Goal: Information Seeking & Learning: Learn about a topic

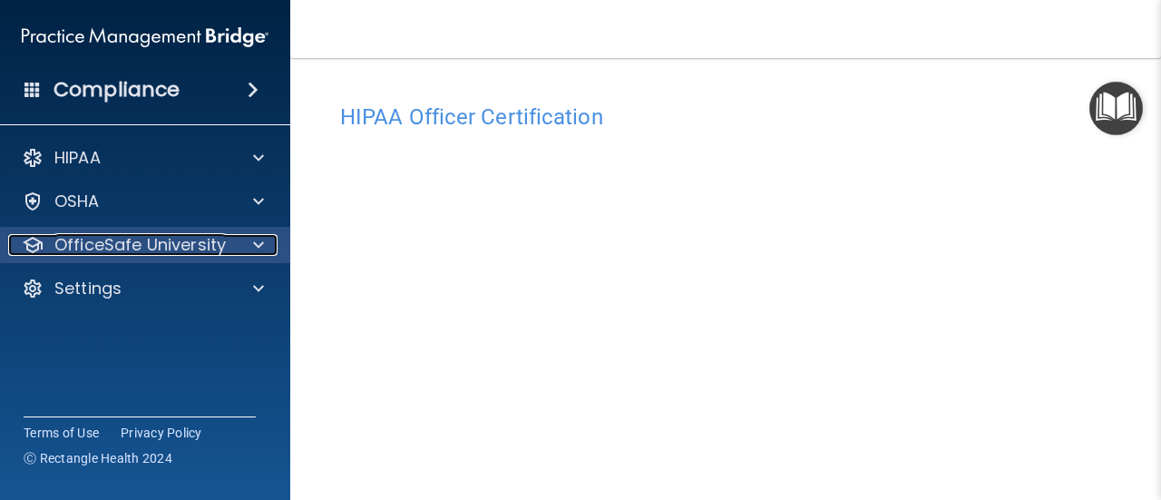
click at [265, 242] on div at bounding box center [255, 245] width 45 height 22
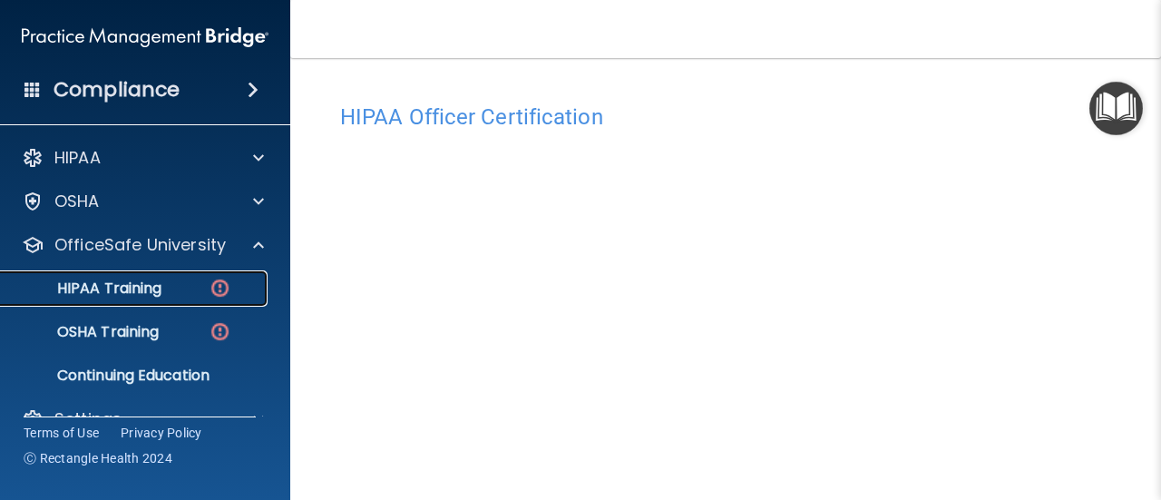
click at [145, 293] on p "HIPAA Training" at bounding box center [87, 288] width 150 height 18
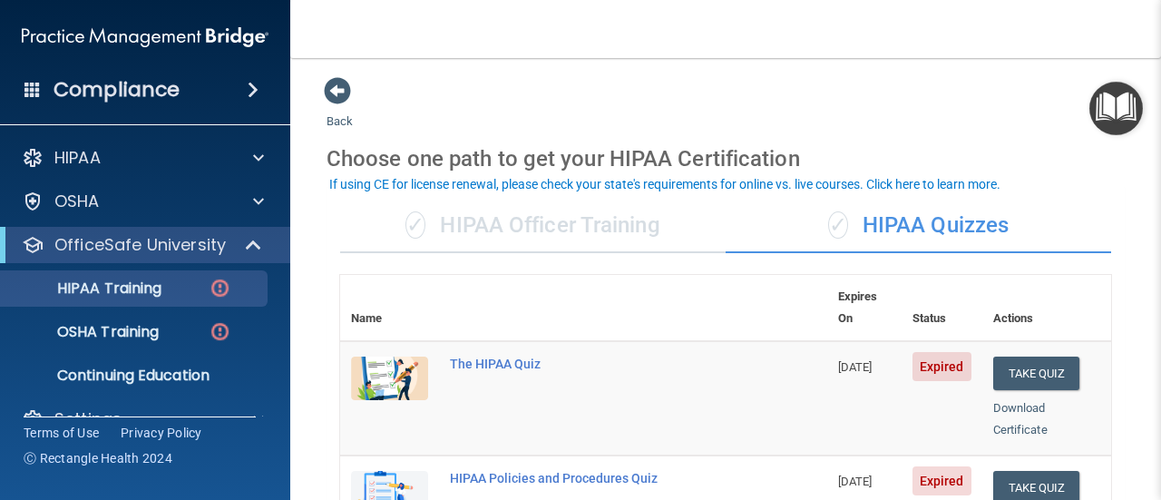
click at [622, 232] on div "✓ HIPAA Officer Training" at bounding box center [533, 226] width 386 height 54
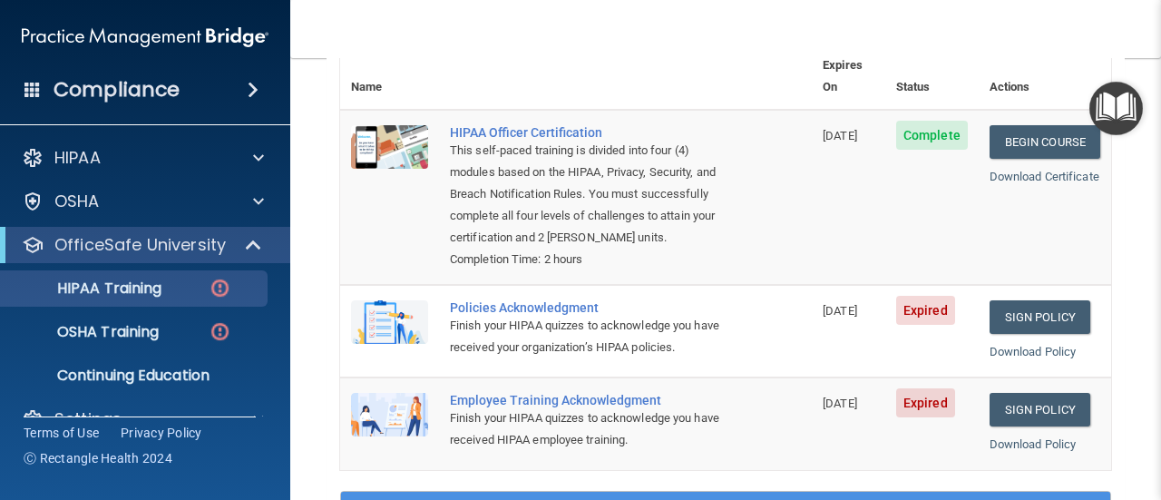
scroll to position [272, 0]
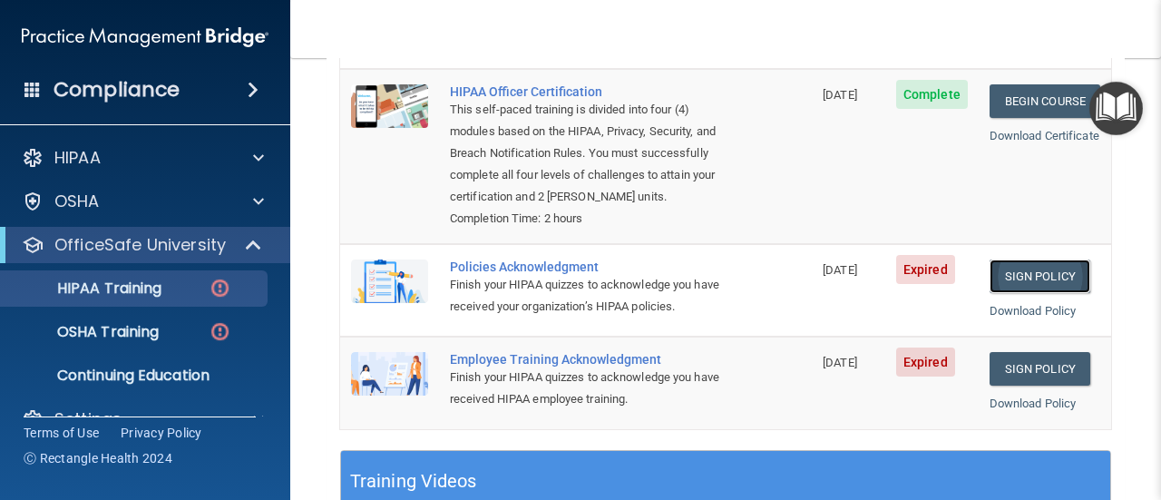
click at [1048, 284] on link "Sign Policy" at bounding box center [1040, 276] width 101 height 34
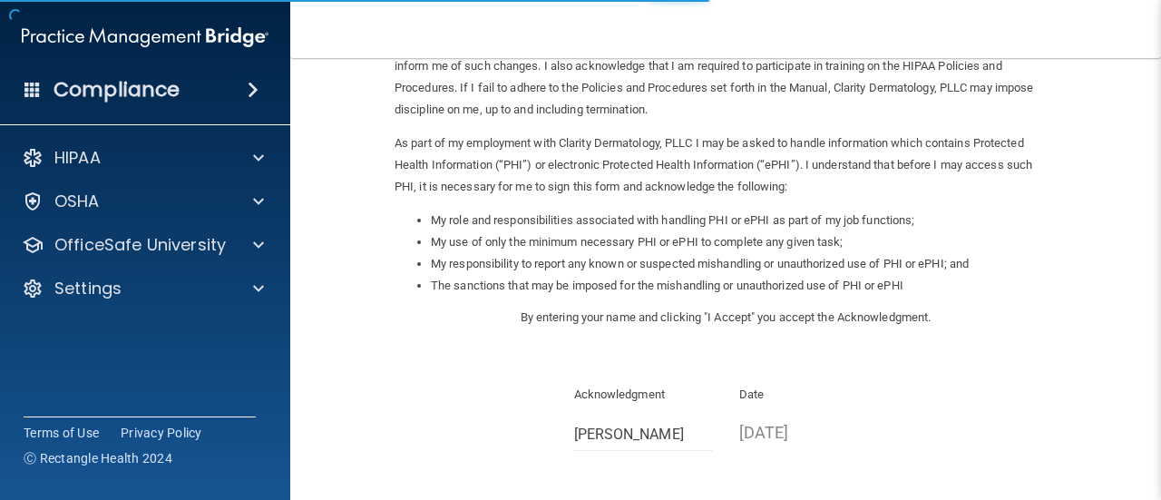
scroll to position [330, 0]
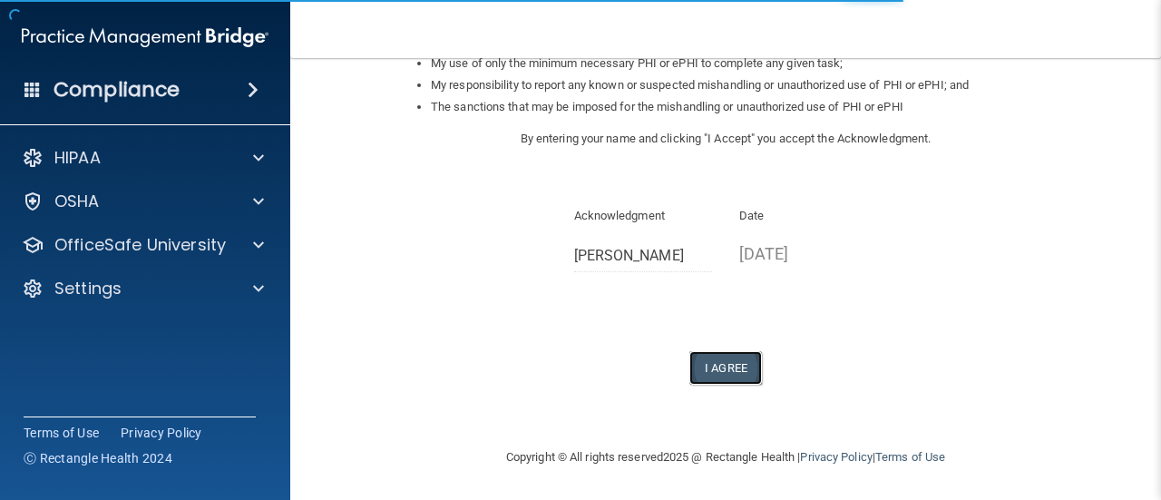
click at [721, 366] on button "I Agree" at bounding box center [725, 368] width 73 height 34
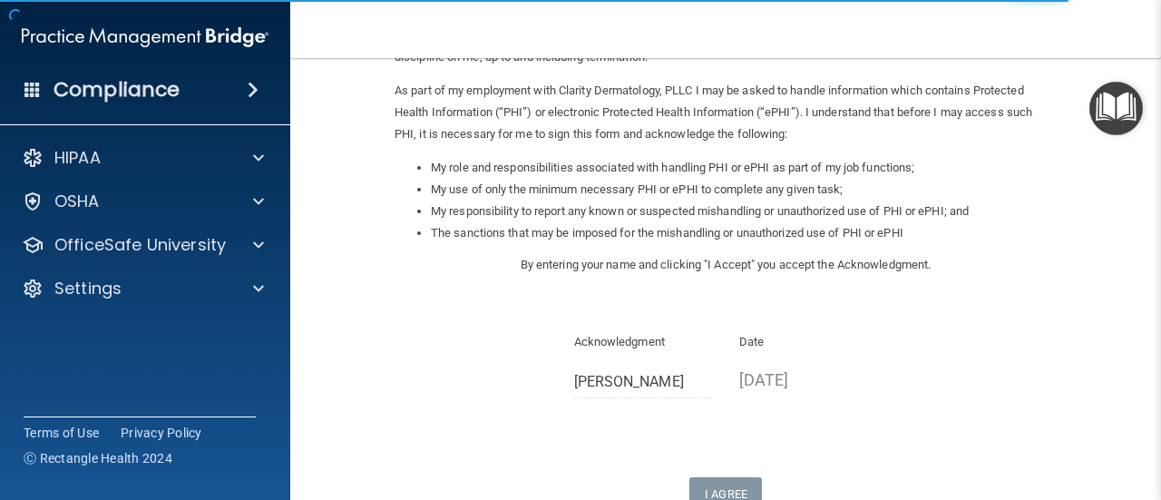
scroll to position [0, 0]
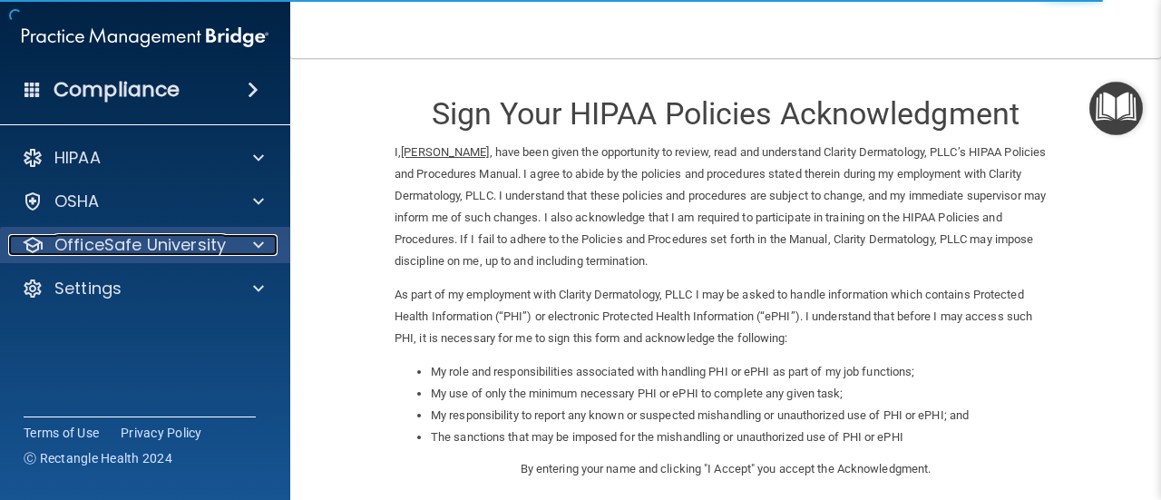
click at [259, 247] on span at bounding box center [258, 245] width 11 height 22
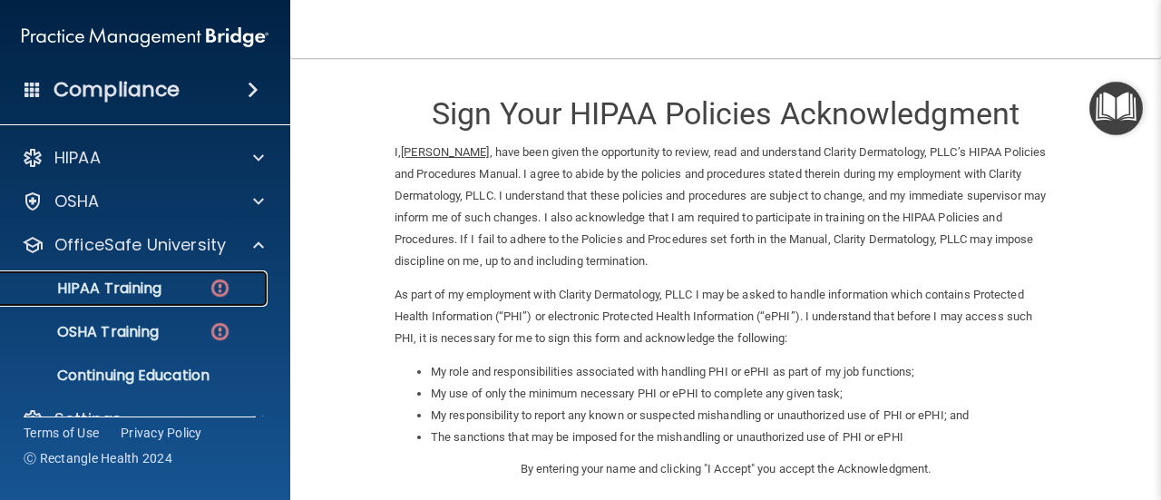
click at [128, 295] on p "HIPAA Training" at bounding box center [87, 288] width 150 height 18
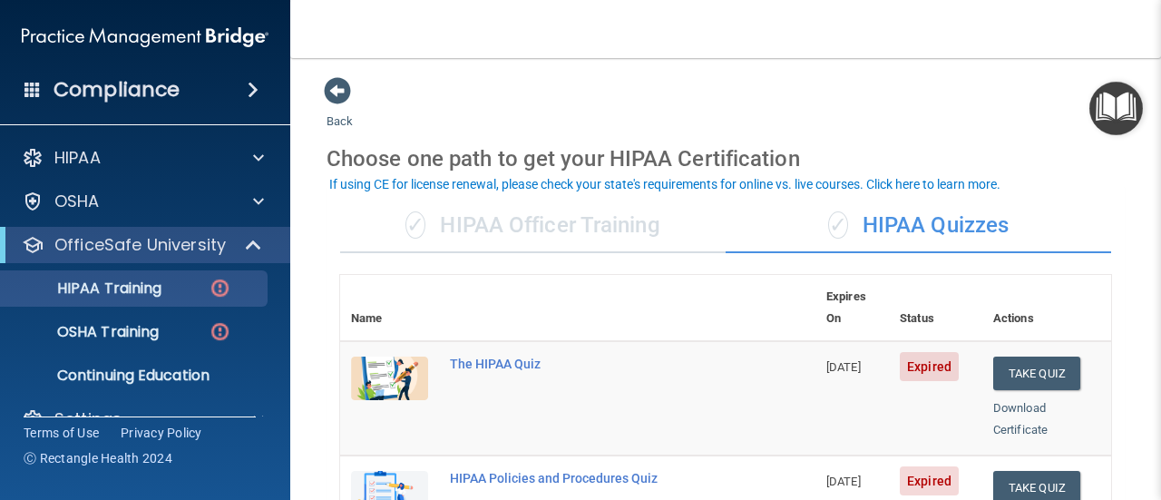
click at [541, 230] on div "✓ HIPAA Officer Training" at bounding box center [533, 226] width 386 height 54
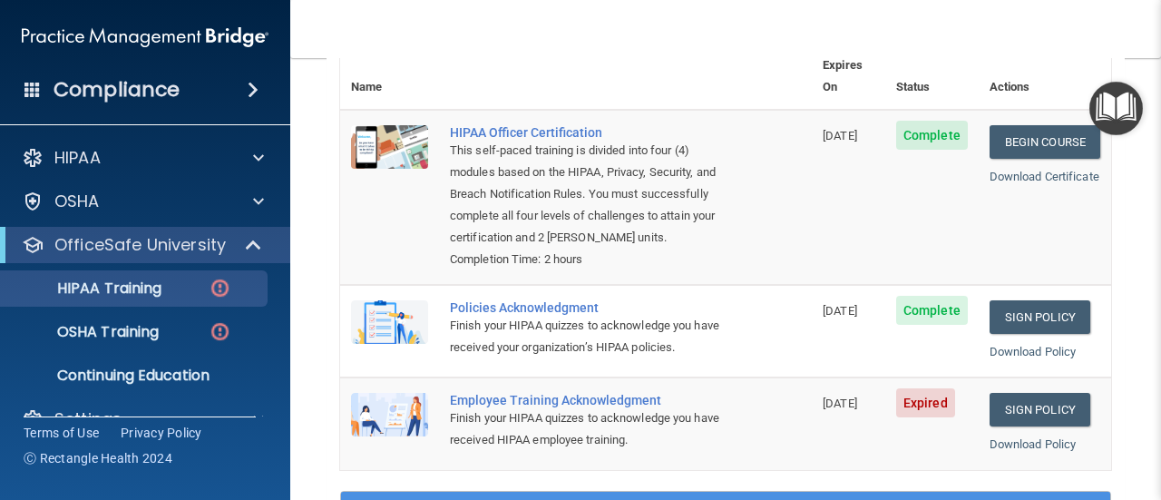
scroll to position [272, 0]
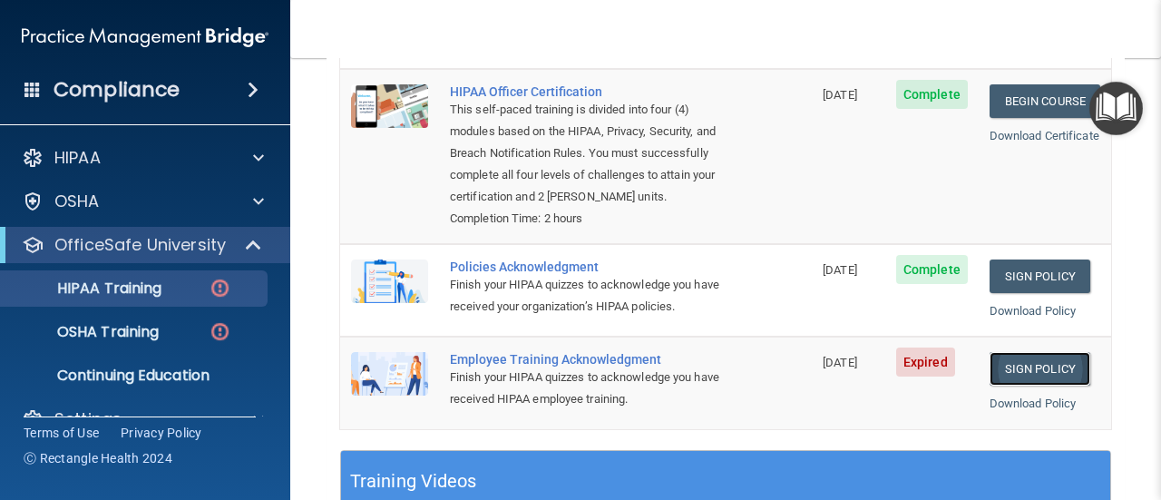
click at [1032, 386] on link "Sign Policy" at bounding box center [1040, 369] width 101 height 34
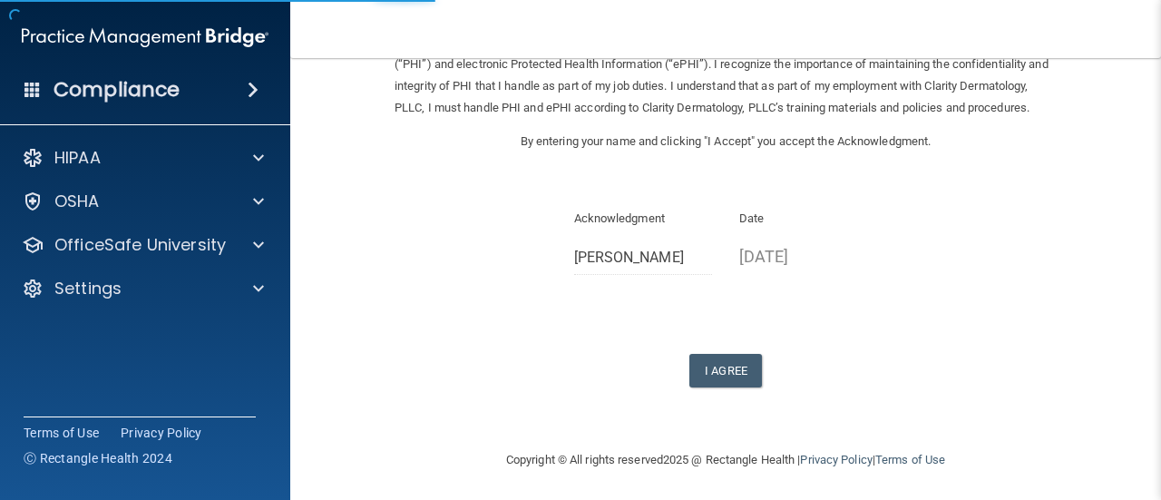
scroll to position [156, 0]
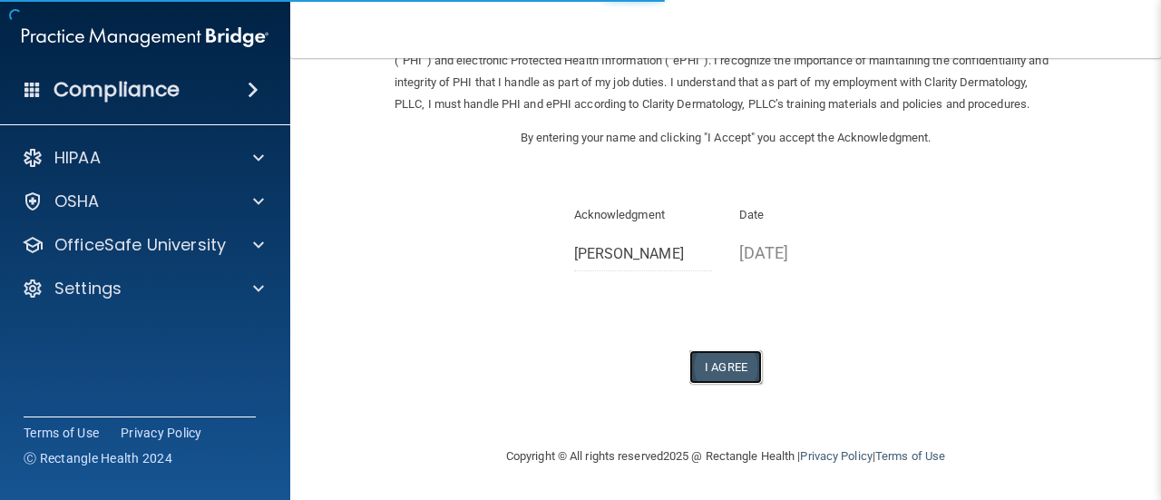
click at [706, 366] on button "I Agree" at bounding box center [725, 367] width 73 height 34
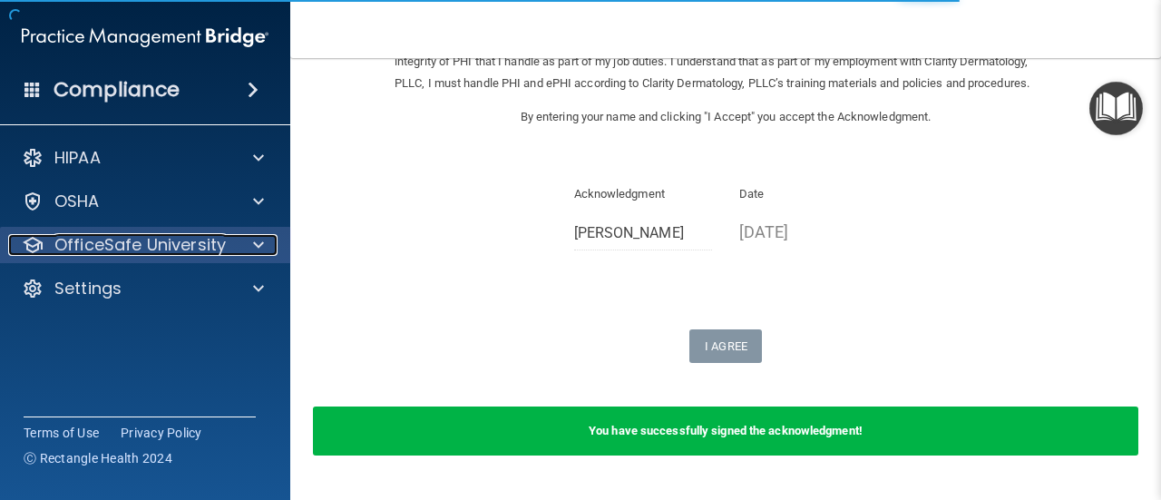
click at [253, 246] on span at bounding box center [258, 245] width 11 height 22
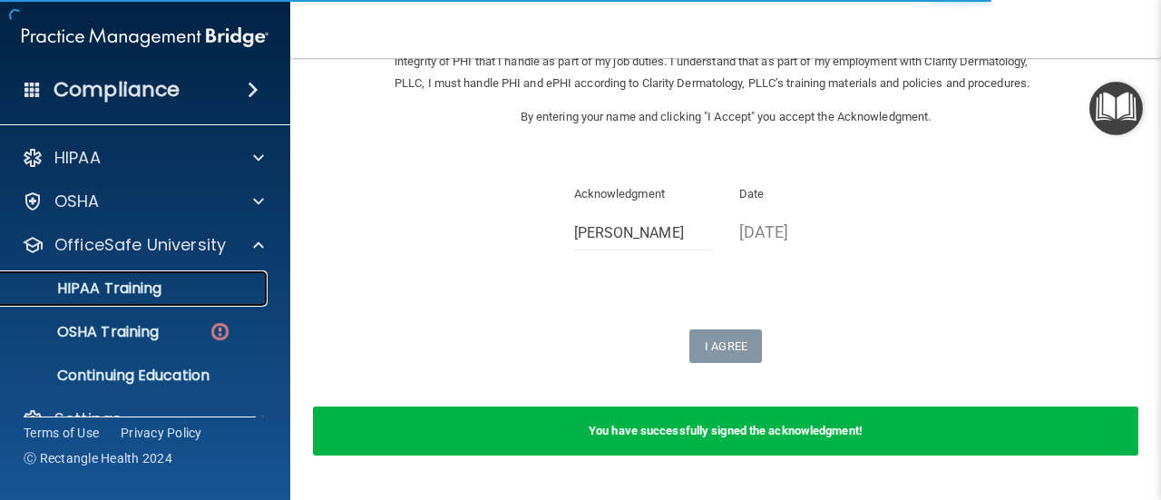
click at [121, 293] on p "HIPAA Training" at bounding box center [87, 288] width 150 height 18
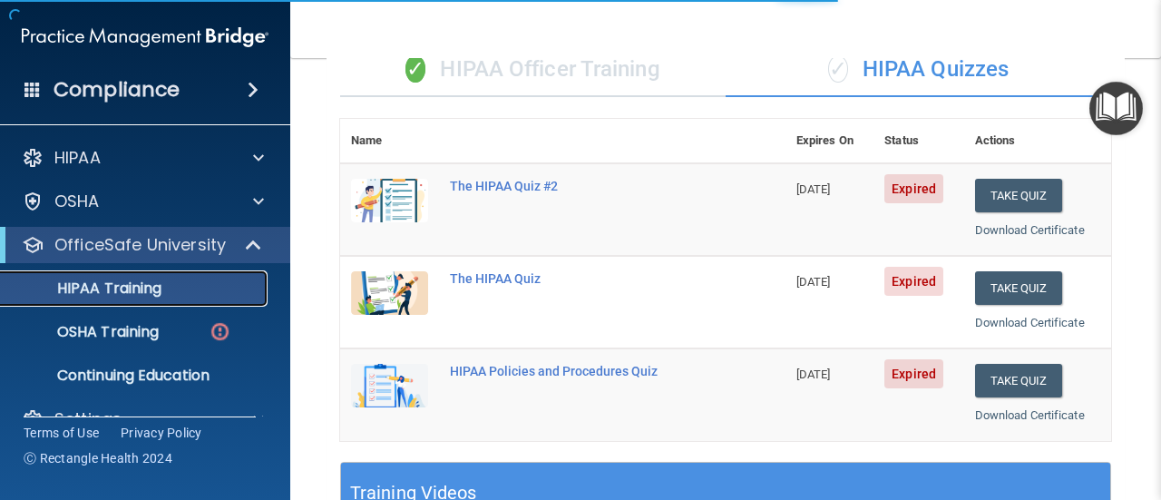
scroll to position [873, 0]
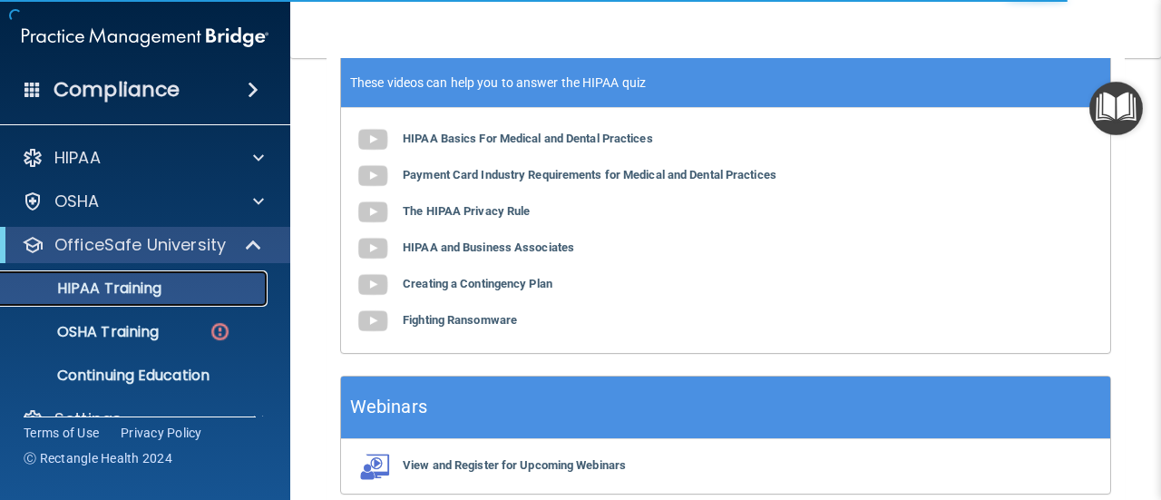
click at [115, 289] on p "HIPAA Training" at bounding box center [87, 288] width 150 height 18
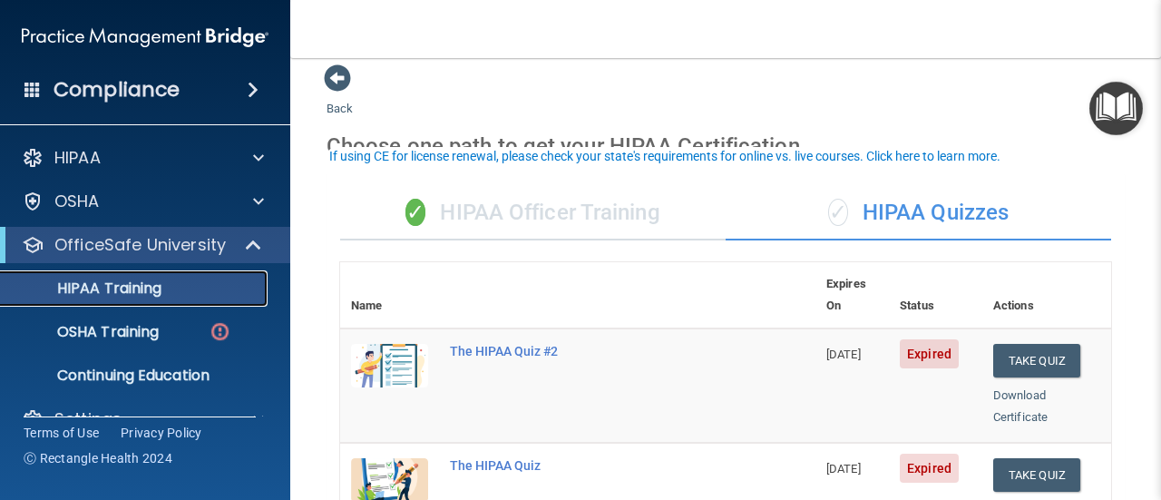
scroll to position [0, 0]
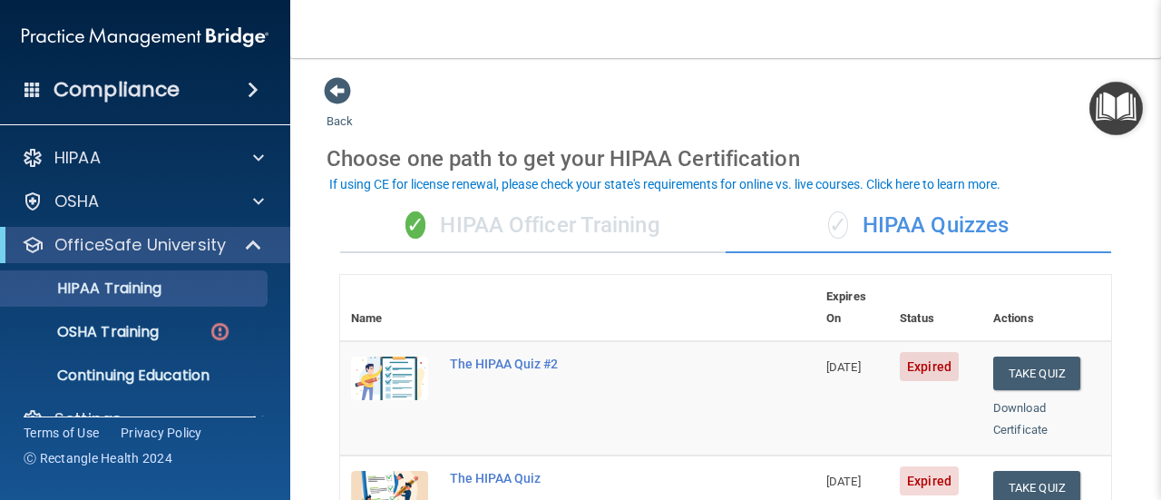
click at [480, 220] on div "✓ HIPAA Officer Training" at bounding box center [533, 226] width 386 height 54
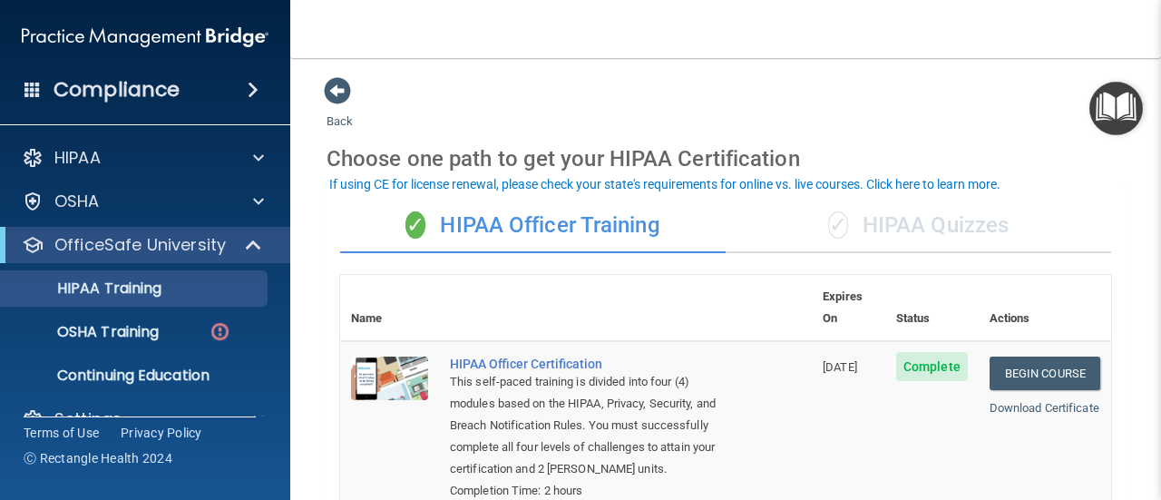
click at [914, 224] on div "✓ HIPAA Quizzes" at bounding box center [919, 226] width 386 height 54
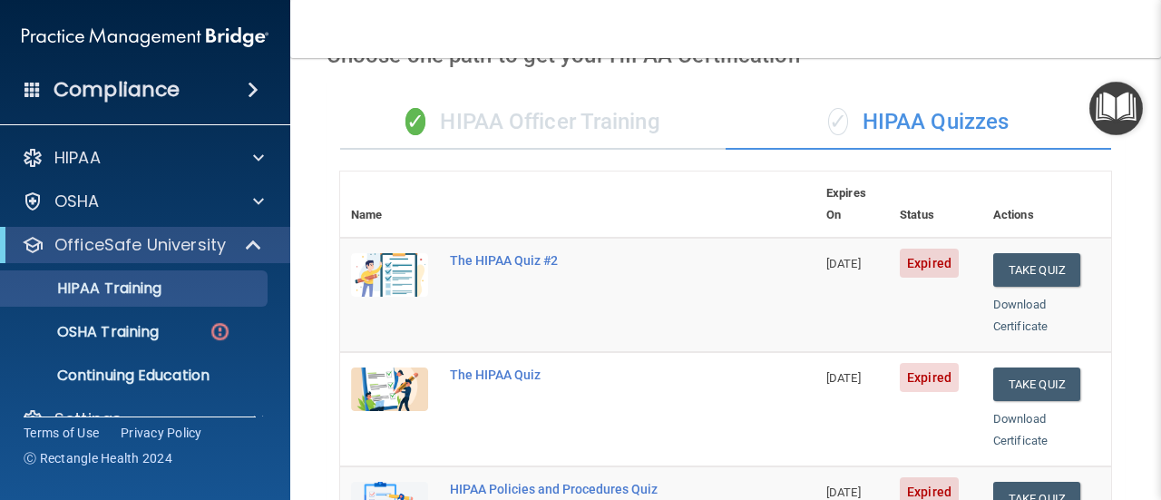
scroll to position [91, 0]
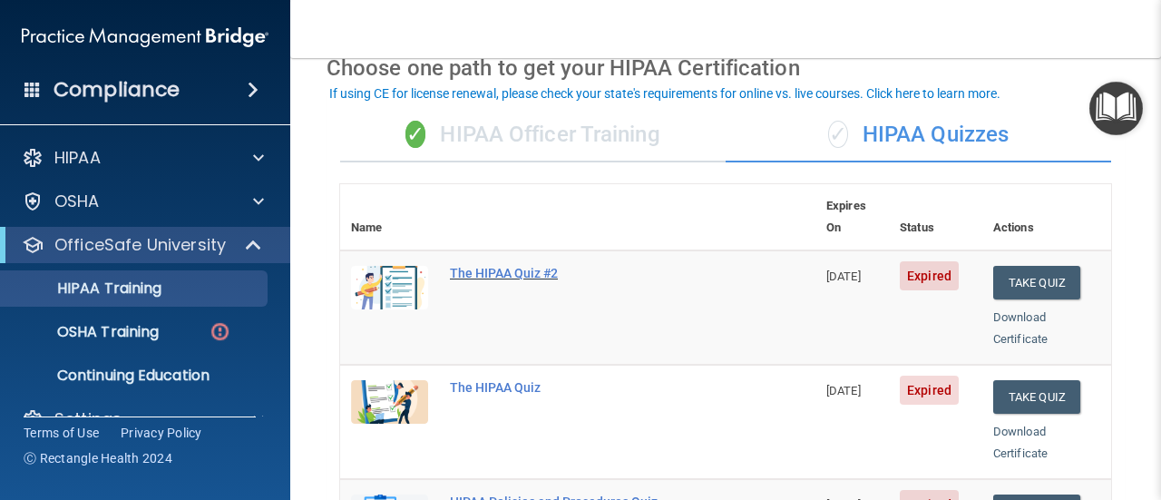
click at [492, 266] on div "The HIPAA Quiz #2" at bounding box center [587, 273] width 275 height 15
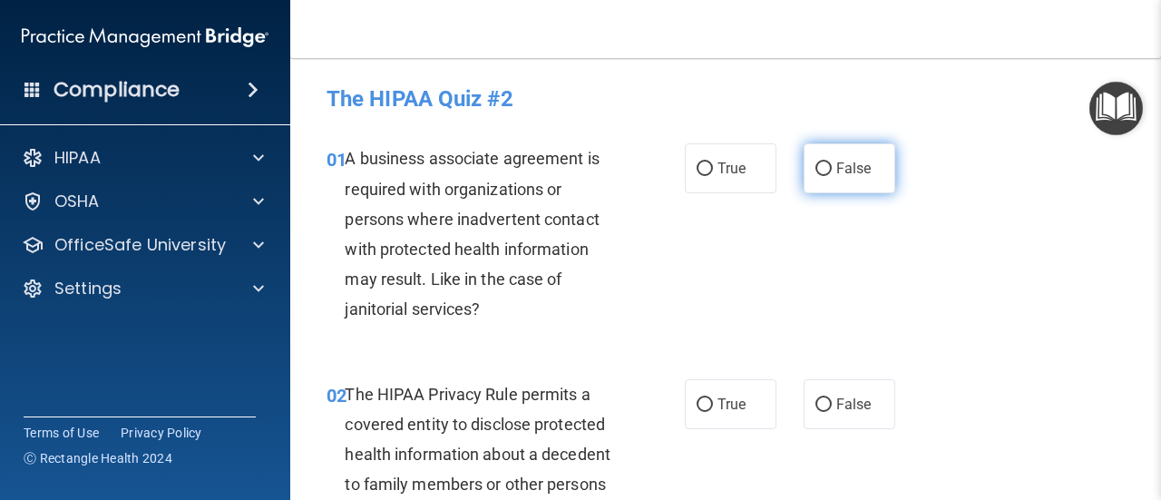
click at [816, 168] on input "False" at bounding box center [824, 169] width 16 height 14
radio input "true"
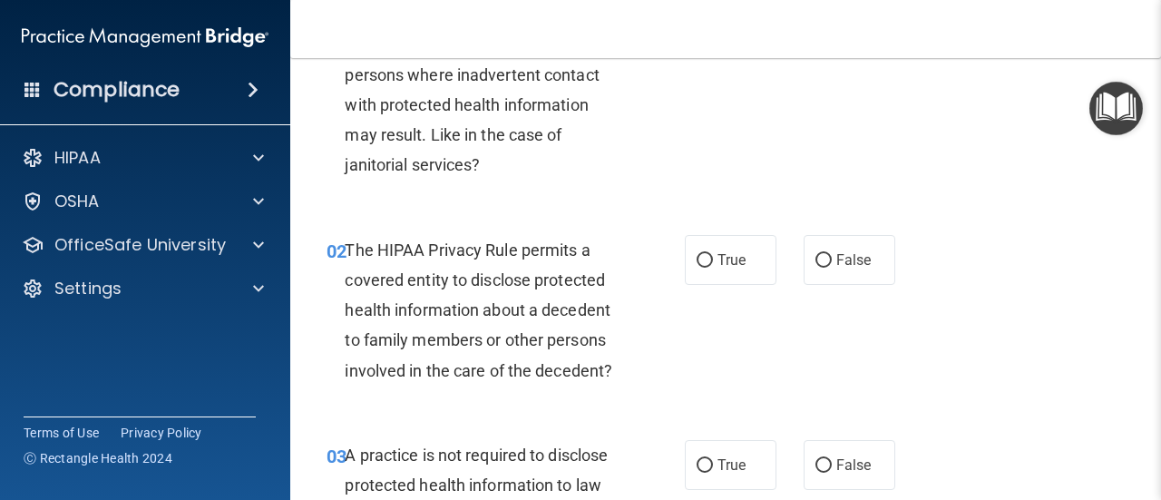
scroll to position [181, 0]
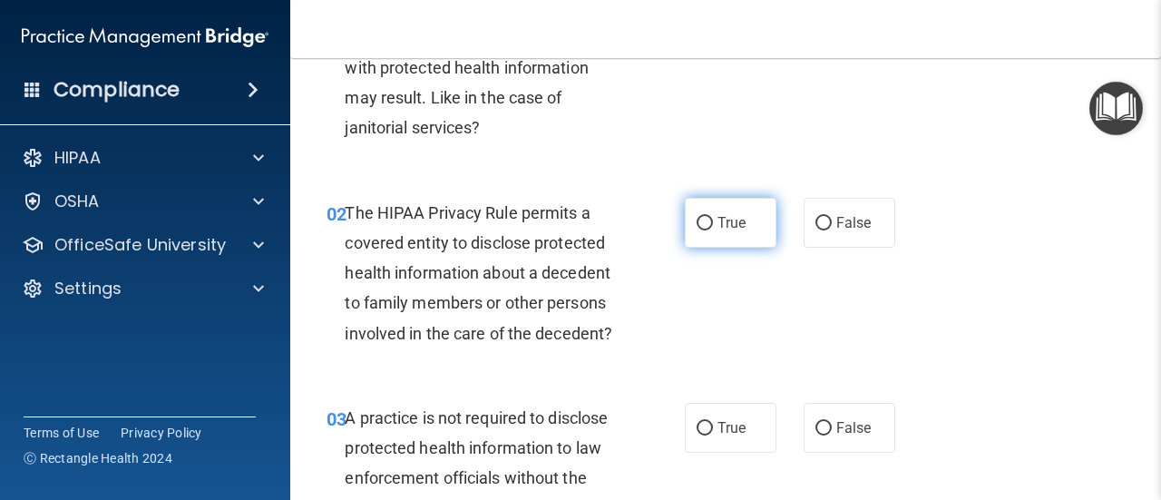
click at [700, 224] on input "True" at bounding box center [705, 224] width 16 height 14
radio input "true"
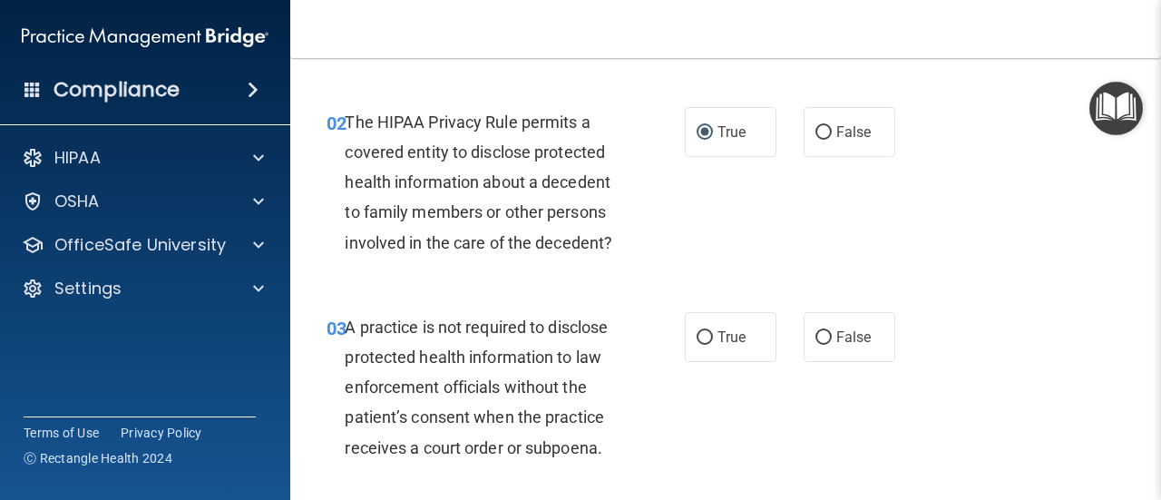
scroll to position [363, 0]
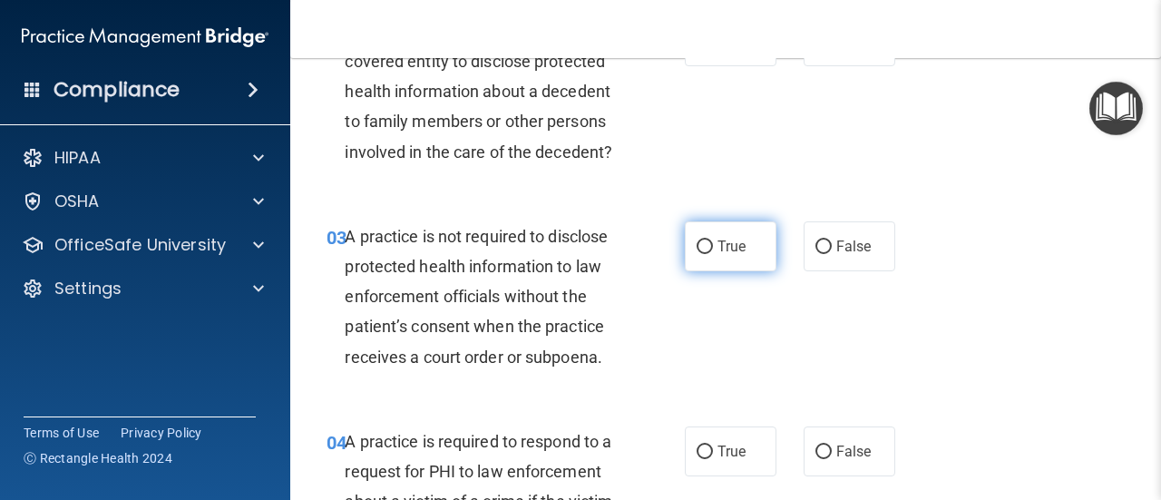
click at [697, 246] on input "True" at bounding box center [705, 247] width 16 height 14
radio input "true"
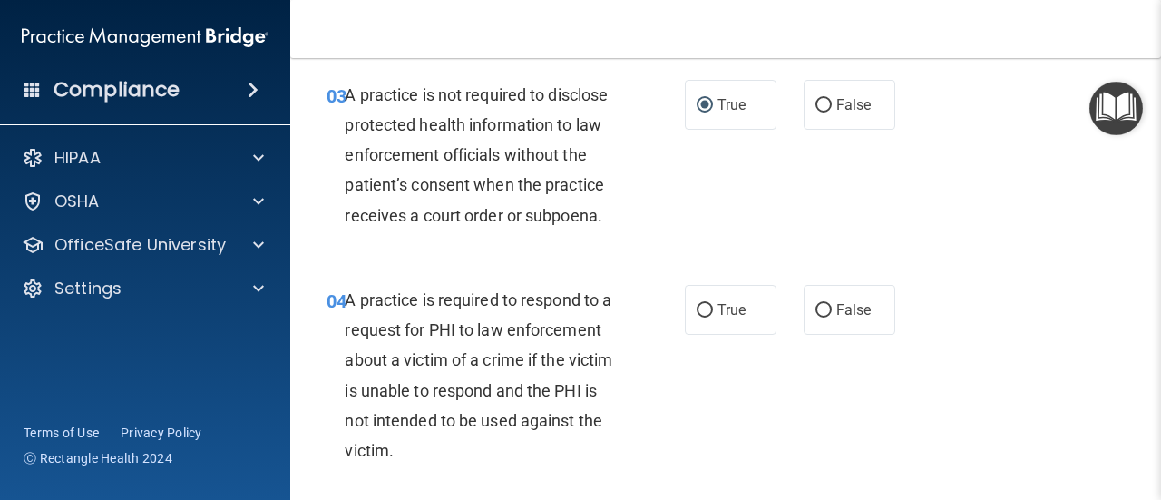
scroll to position [544, 0]
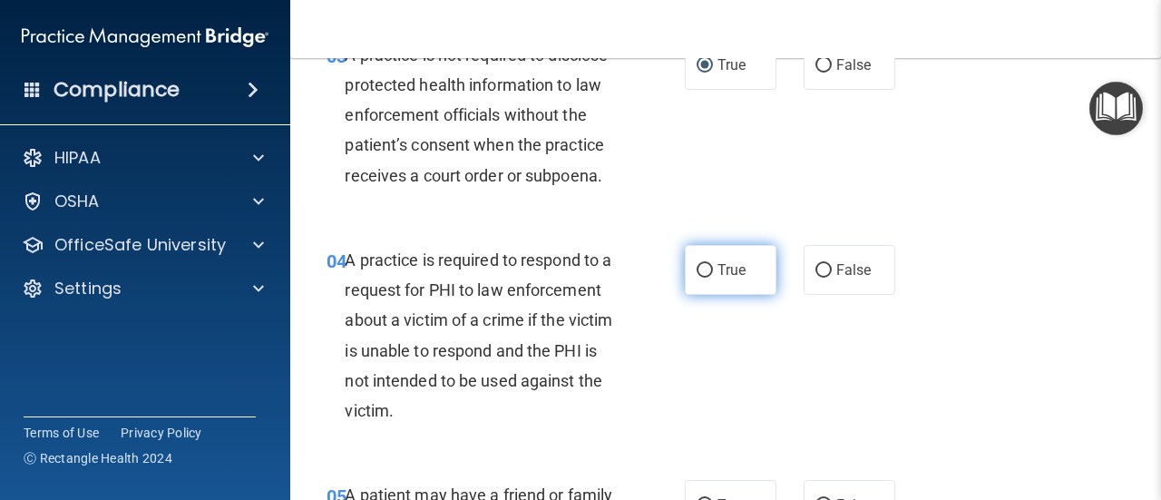
click at [697, 270] on input "True" at bounding box center [705, 271] width 16 height 14
radio input "true"
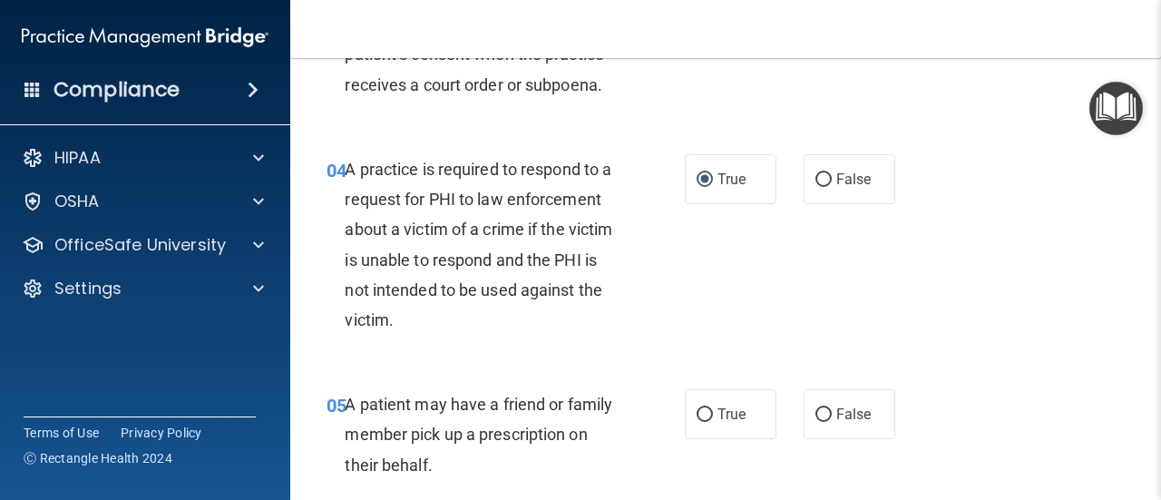
scroll to position [726, 0]
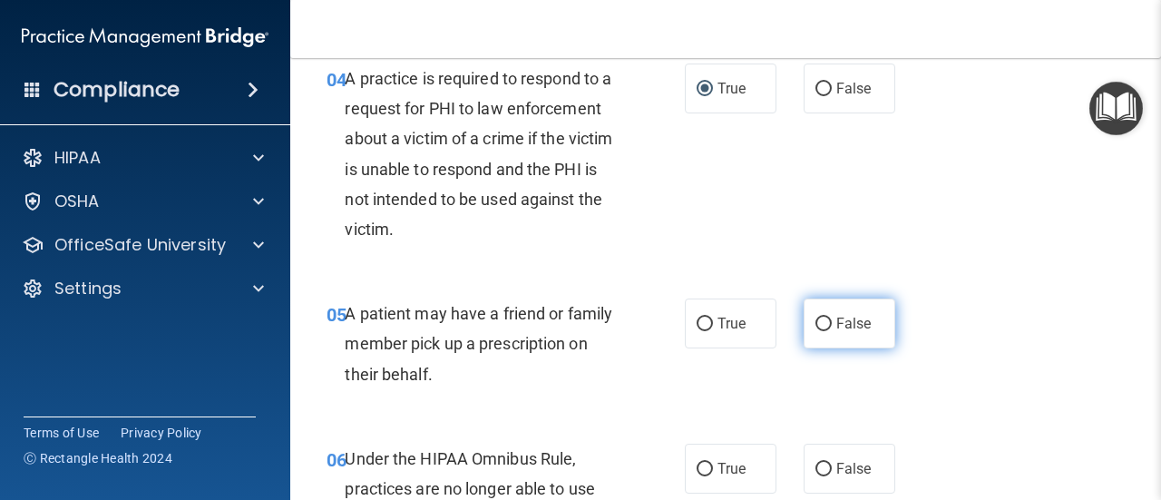
click at [819, 327] on input "False" at bounding box center [824, 325] width 16 height 14
radio input "true"
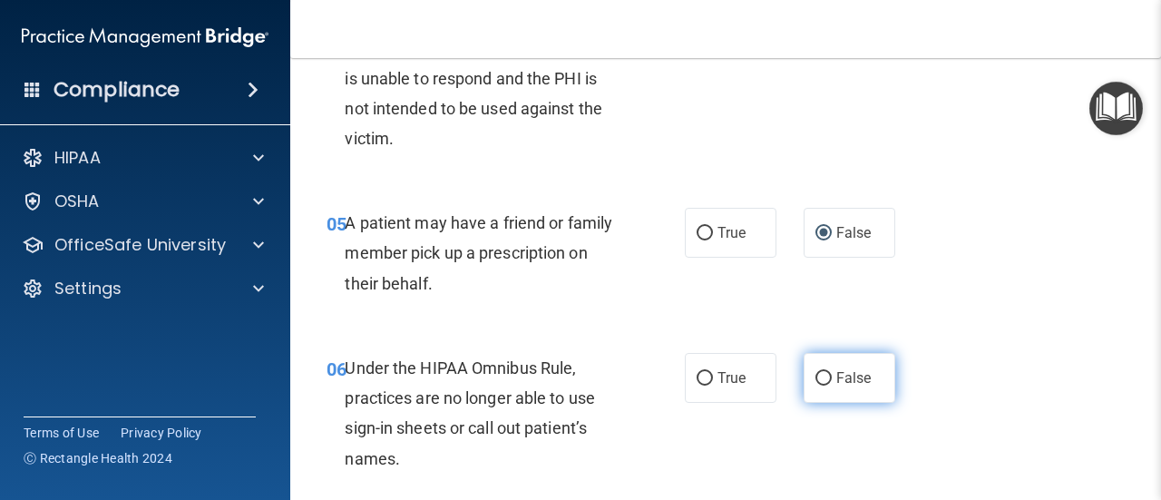
click at [816, 380] on input "False" at bounding box center [824, 379] width 16 height 14
radio input "true"
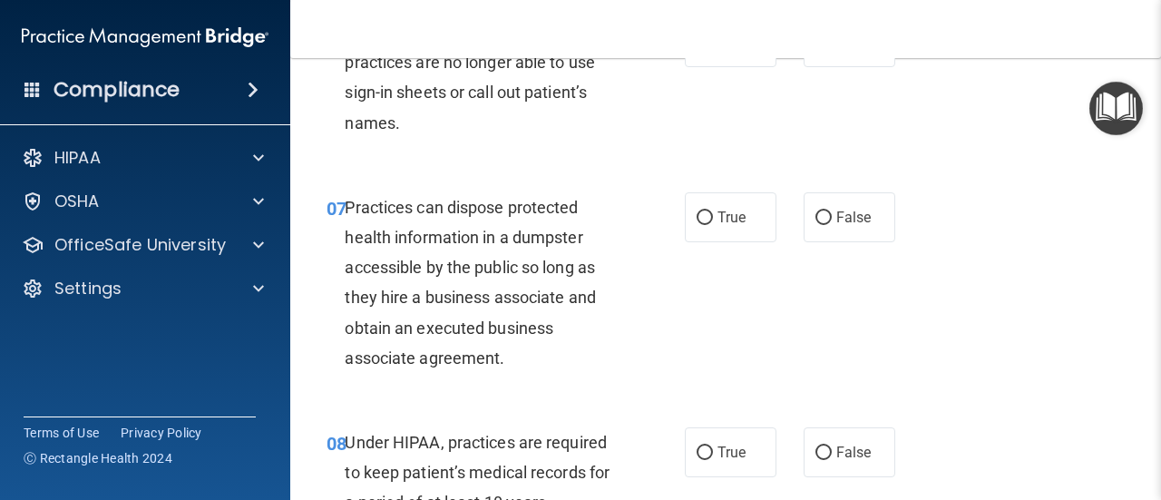
scroll to position [1179, 0]
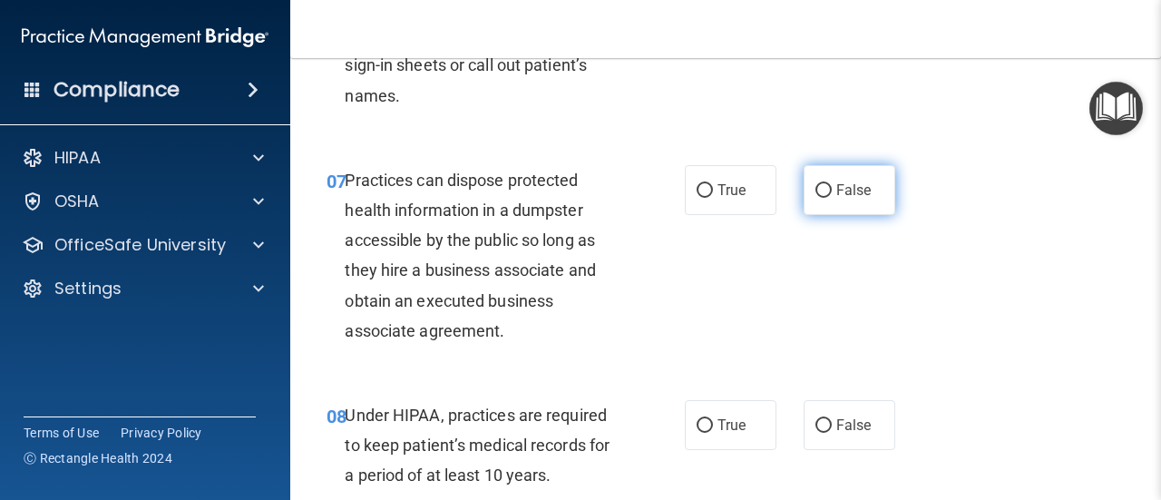
click at [816, 193] on input "False" at bounding box center [824, 191] width 16 height 14
radio input "true"
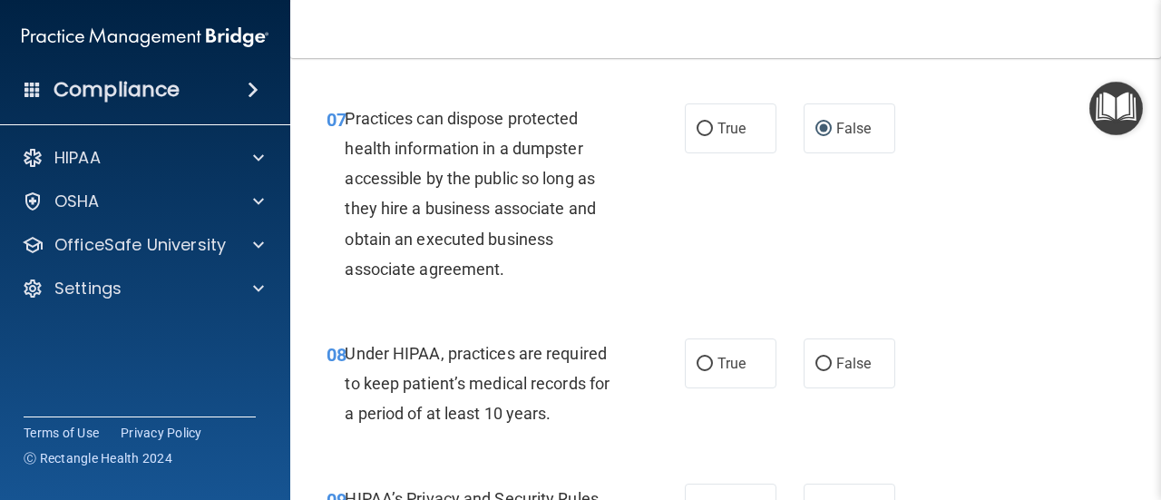
scroll to position [1270, 0]
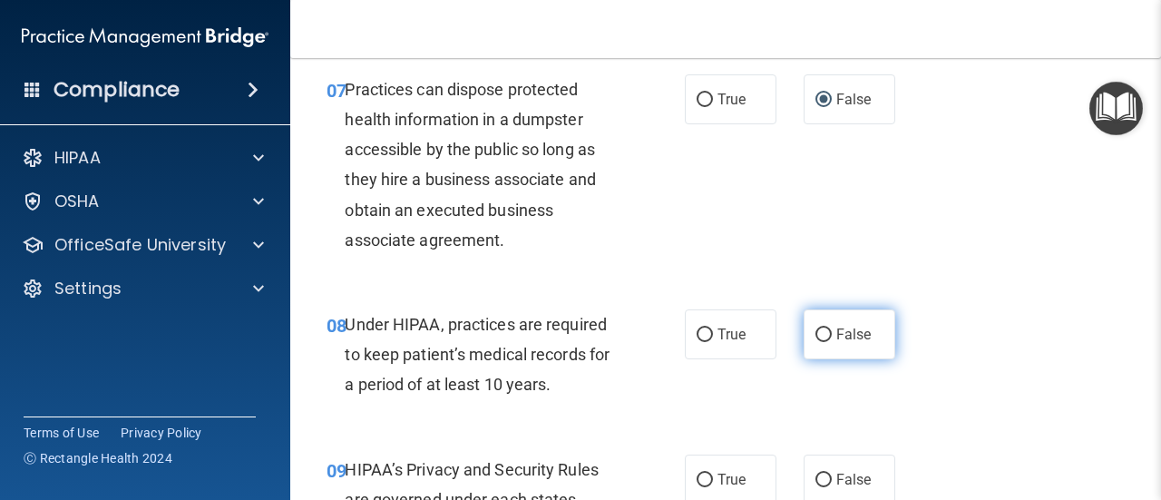
click at [816, 336] on input "False" at bounding box center [824, 335] width 16 height 14
radio input "true"
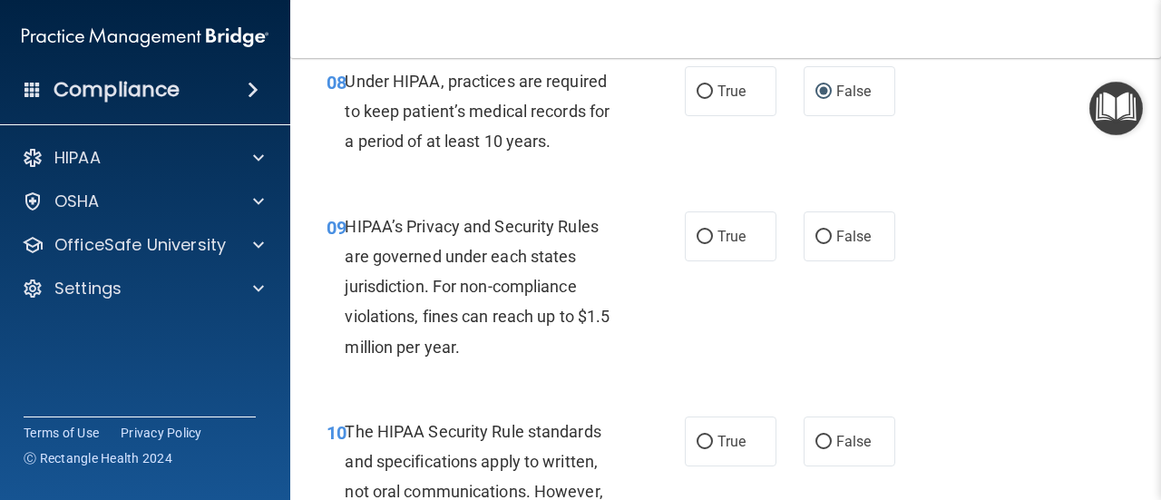
scroll to position [1542, 0]
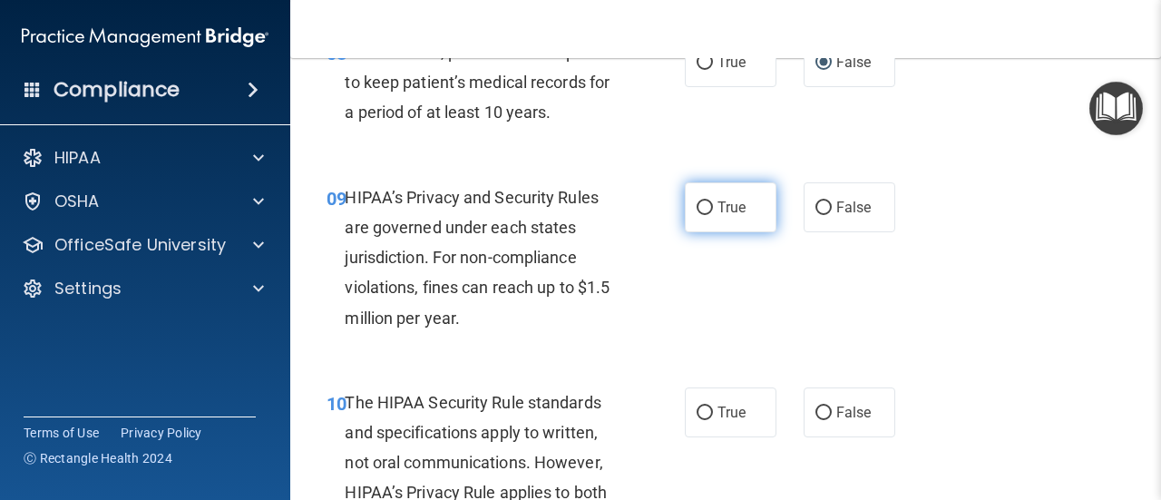
click at [702, 209] on input "True" at bounding box center [705, 208] width 16 height 14
radio input "true"
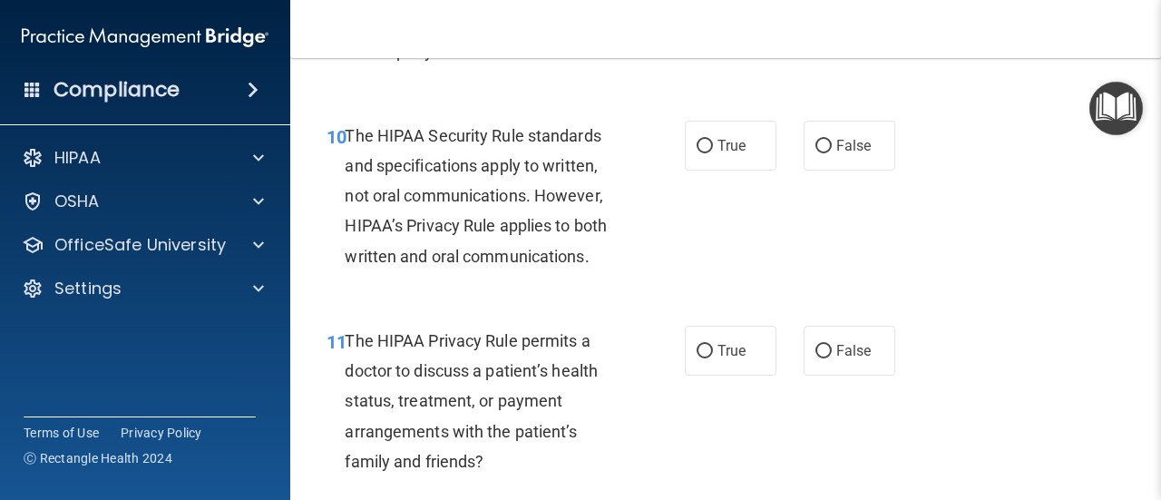
scroll to position [1814, 0]
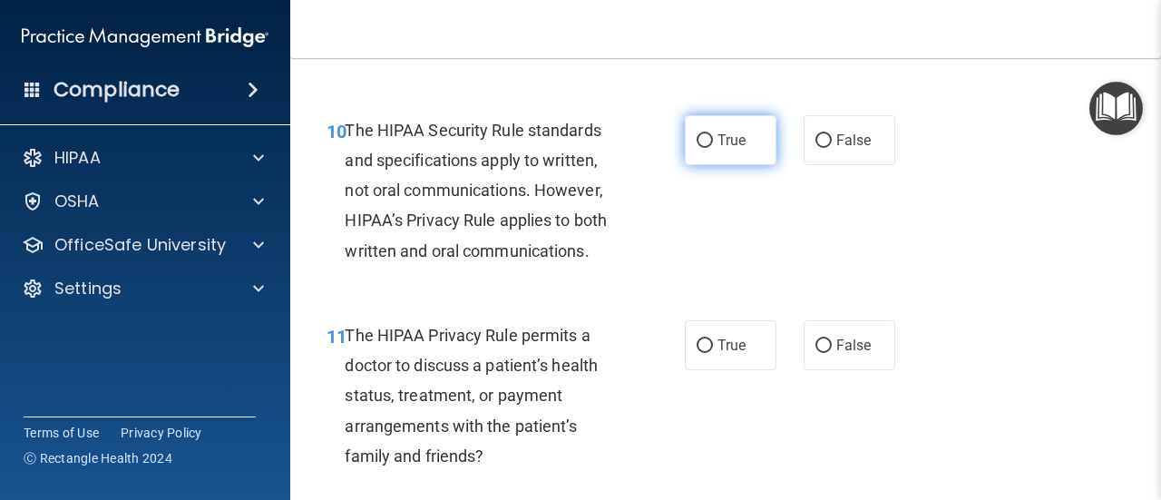
click at [698, 139] on input "True" at bounding box center [705, 141] width 16 height 14
radio input "true"
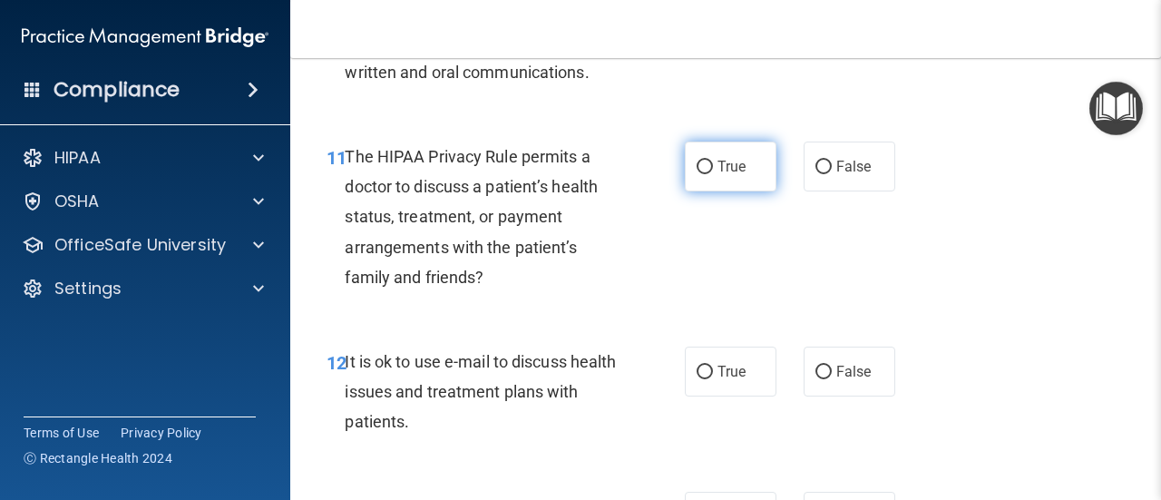
scroll to position [1996, 0]
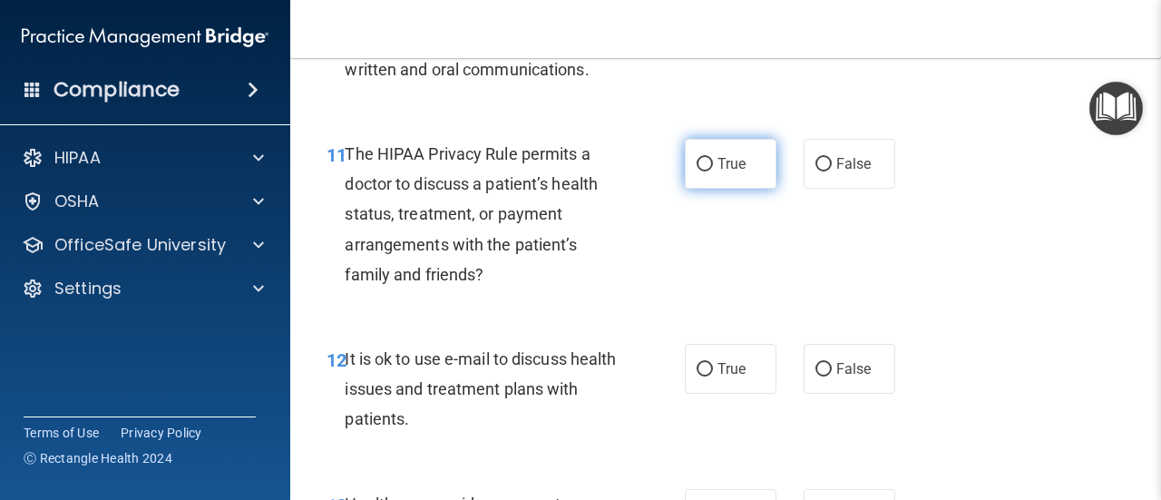
click at [697, 165] on input "True" at bounding box center [705, 165] width 16 height 14
radio input "true"
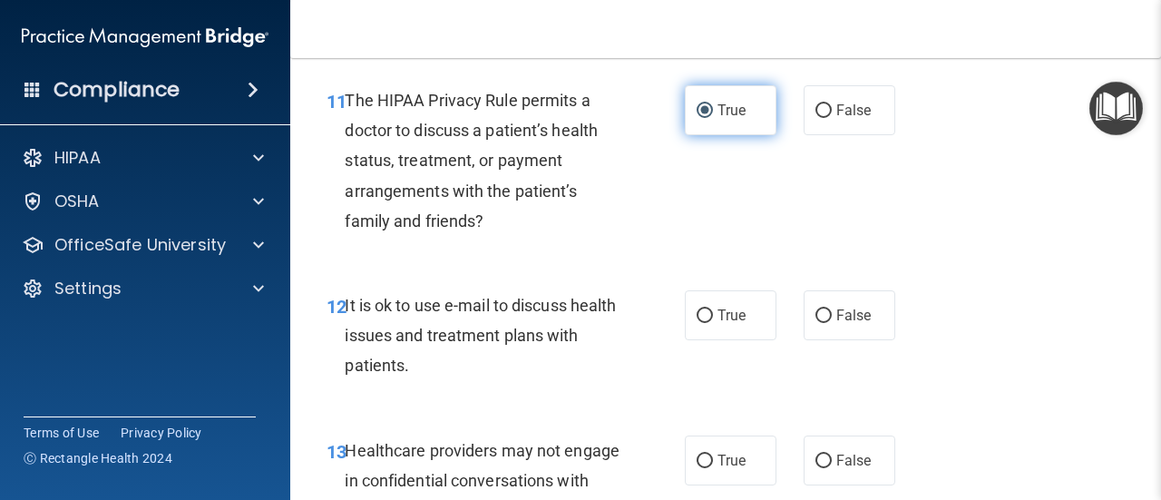
scroll to position [2086, 0]
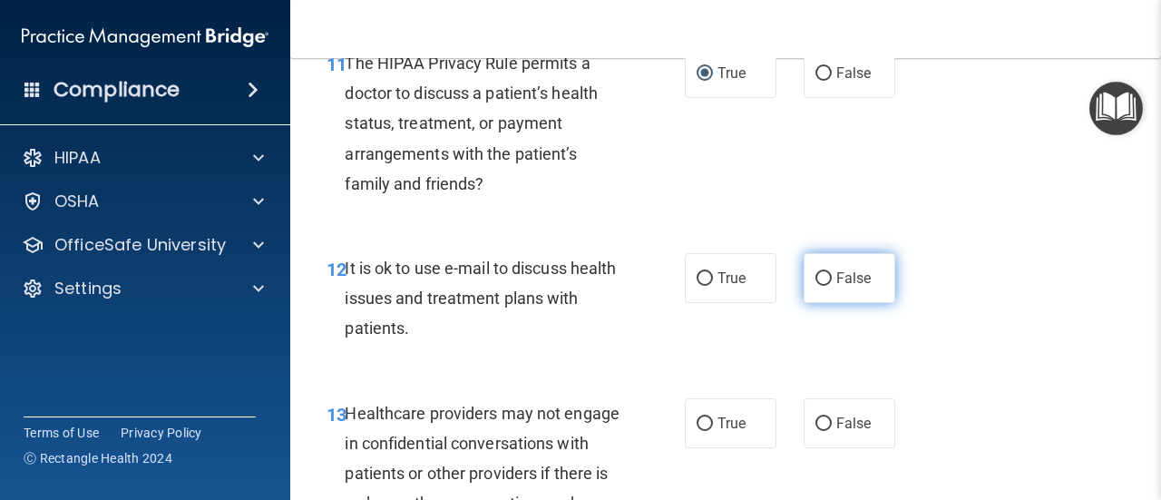
click at [816, 278] on input "False" at bounding box center [824, 279] width 16 height 14
radio input "true"
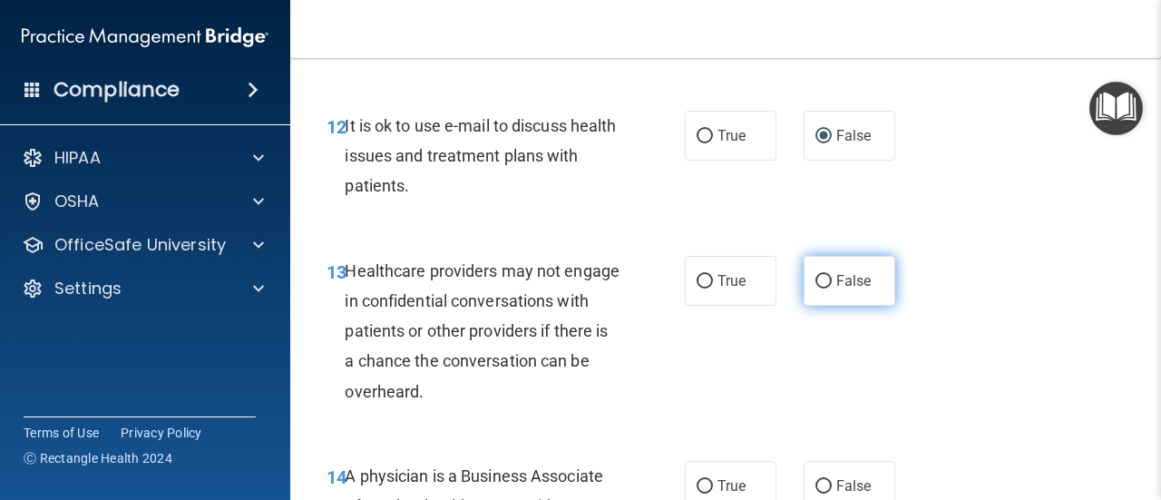
scroll to position [2268, 0]
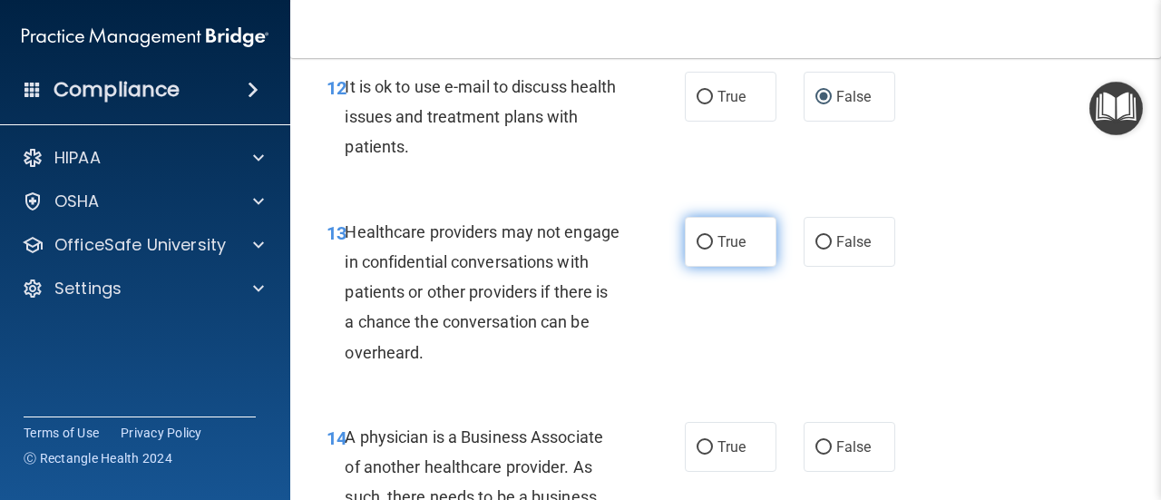
click at [697, 246] on input "True" at bounding box center [705, 243] width 16 height 14
radio input "true"
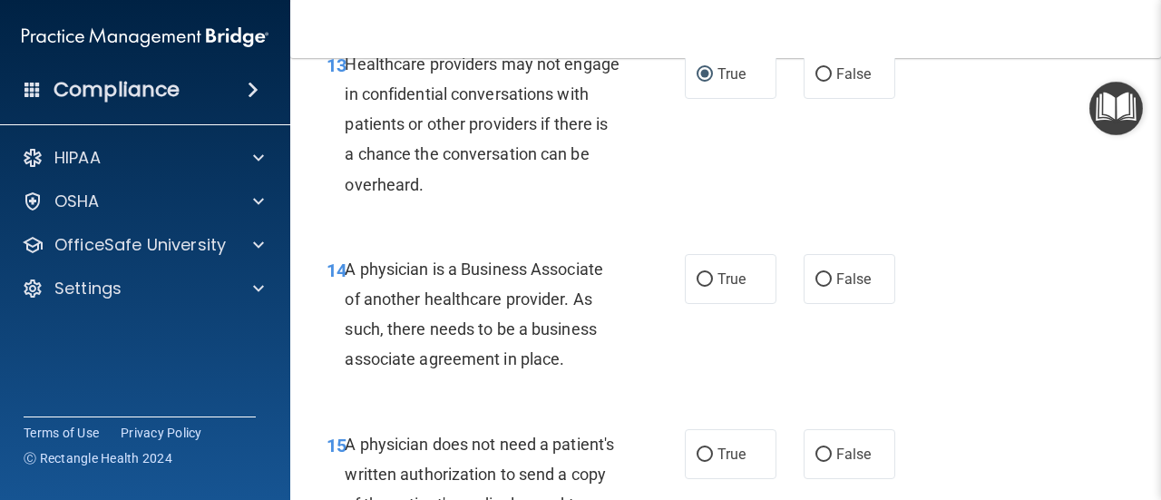
scroll to position [2449, 0]
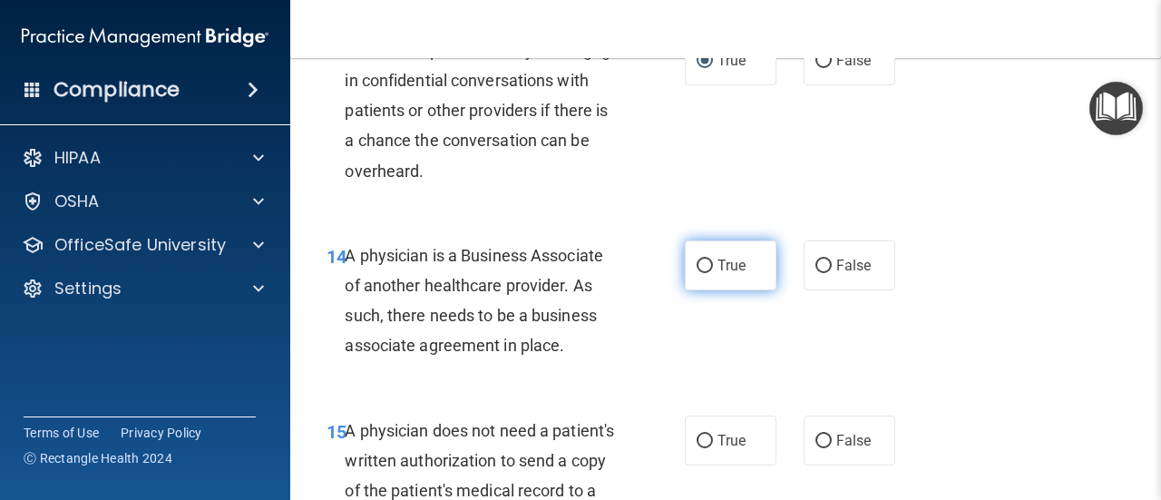
click at [699, 264] on input "True" at bounding box center [705, 266] width 16 height 14
radio input "true"
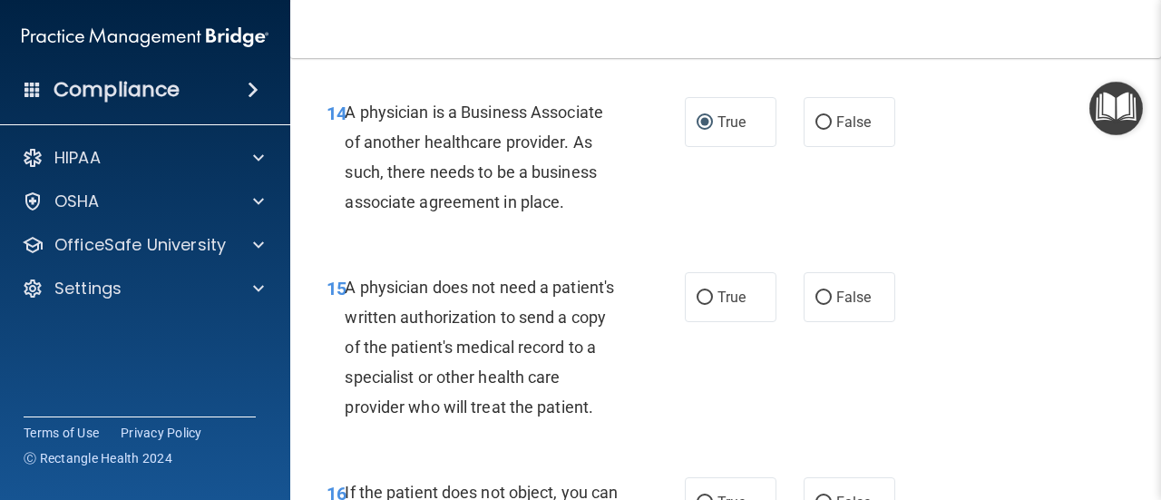
scroll to position [2631, 0]
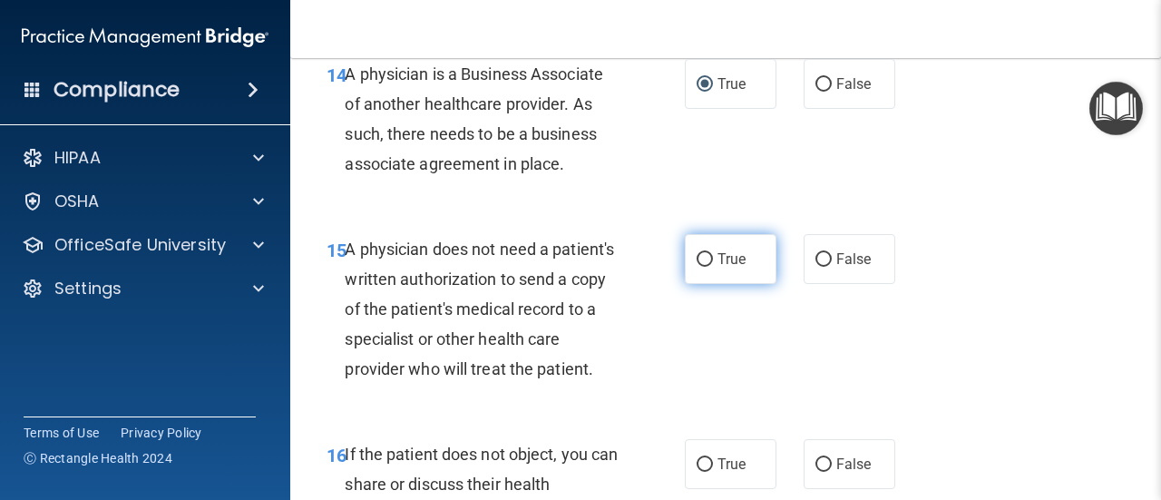
click at [704, 259] on input "True" at bounding box center [705, 260] width 16 height 14
radio input "true"
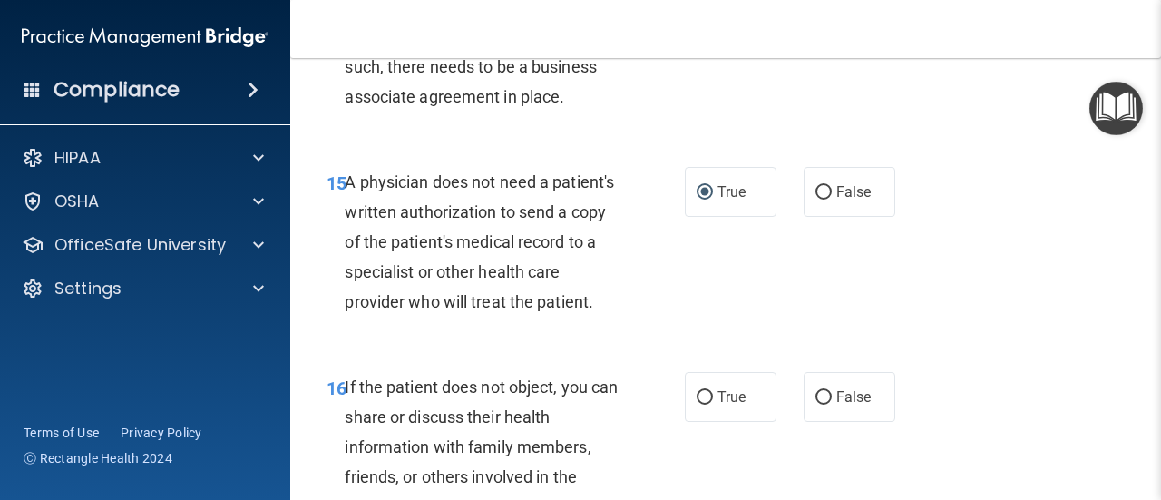
scroll to position [2812, 0]
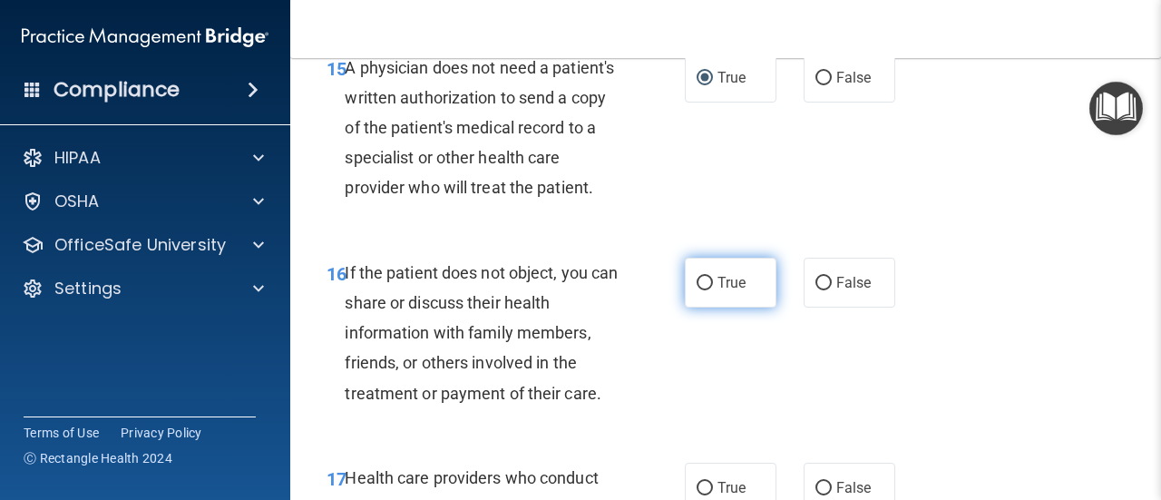
click at [697, 290] on input "True" at bounding box center [705, 284] width 16 height 14
radio input "true"
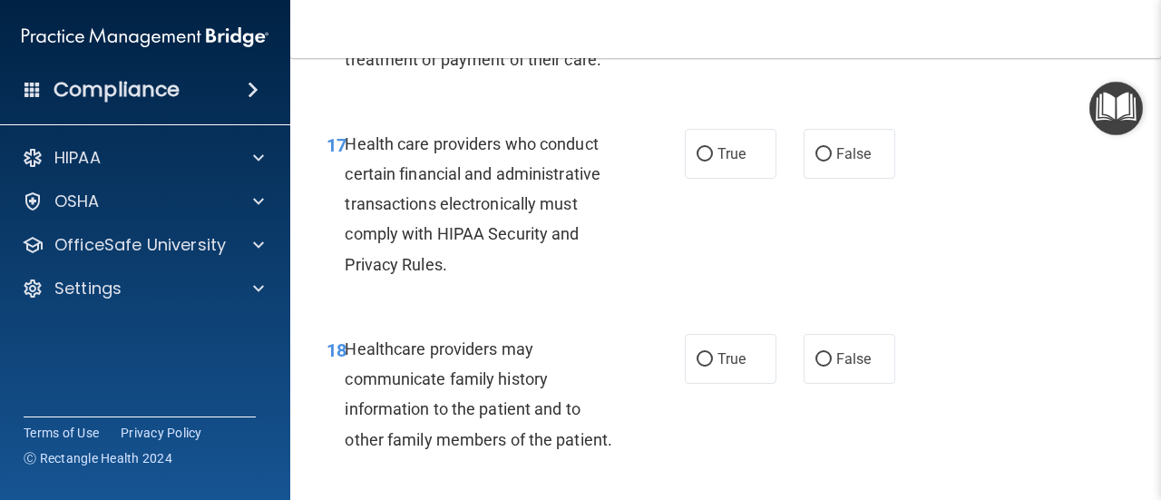
scroll to position [3175, 0]
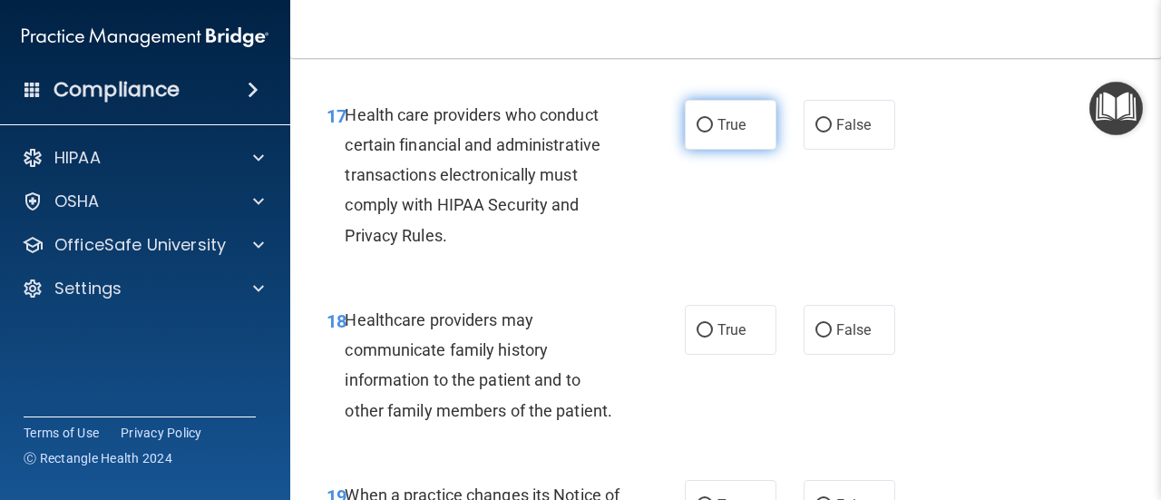
click at [697, 132] on input "True" at bounding box center [705, 126] width 16 height 14
radio input "true"
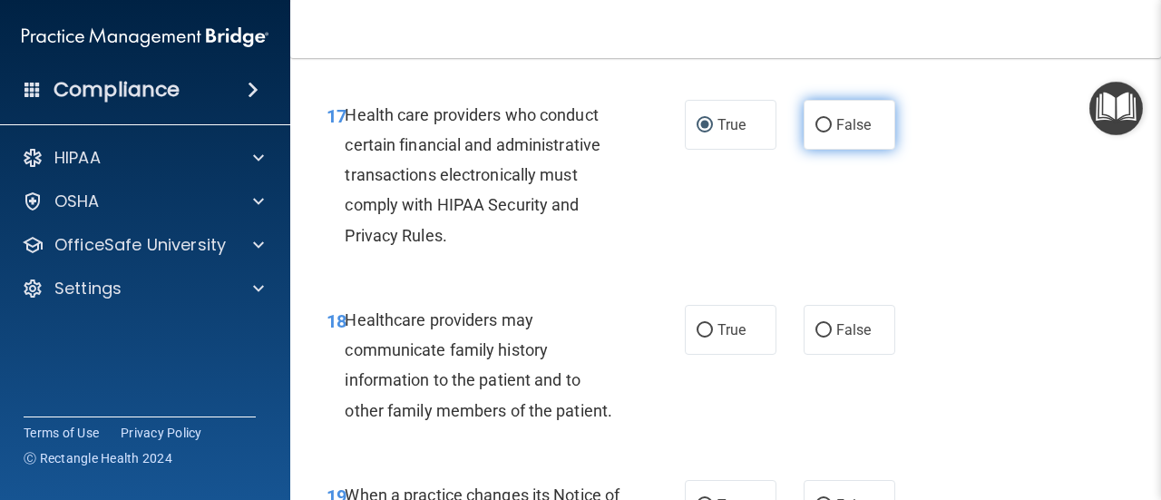
click at [817, 132] on input "False" at bounding box center [824, 126] width 16 height 14
radio input "true"
radio input "false"
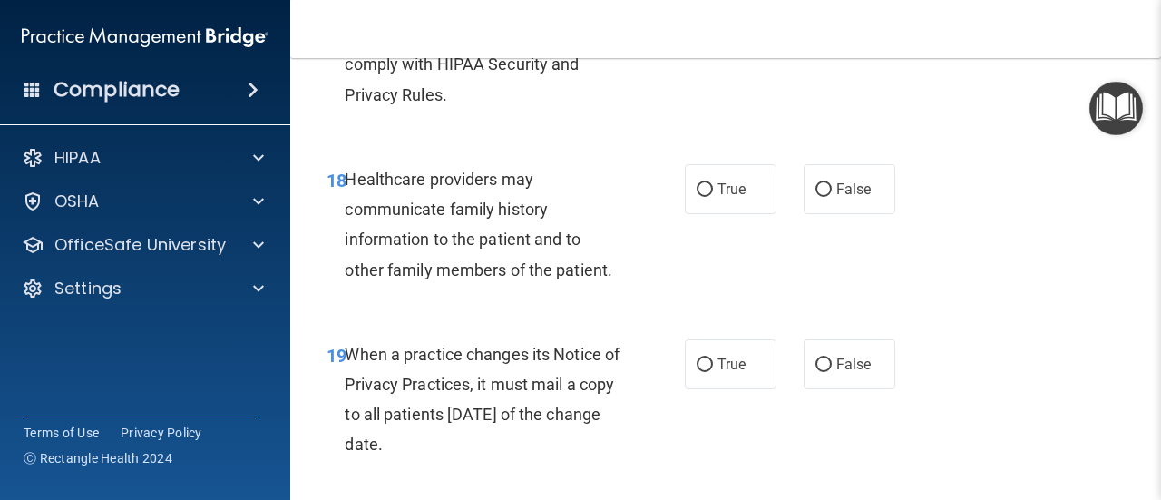
scroll to position [3356, 0]
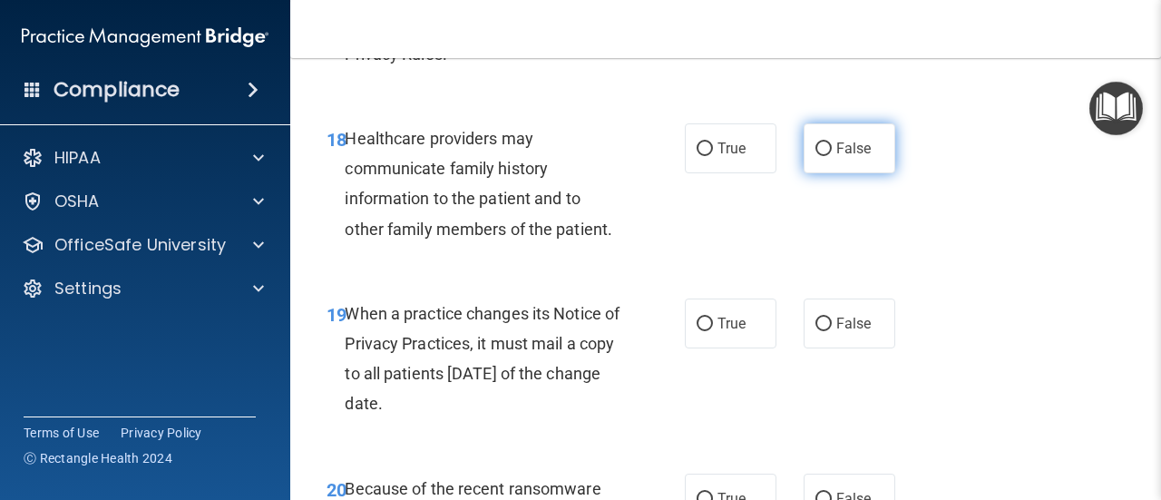
click at [816, 156] on input "False" at bounding box center [824, 149] width 16 height 14
radio input "true"
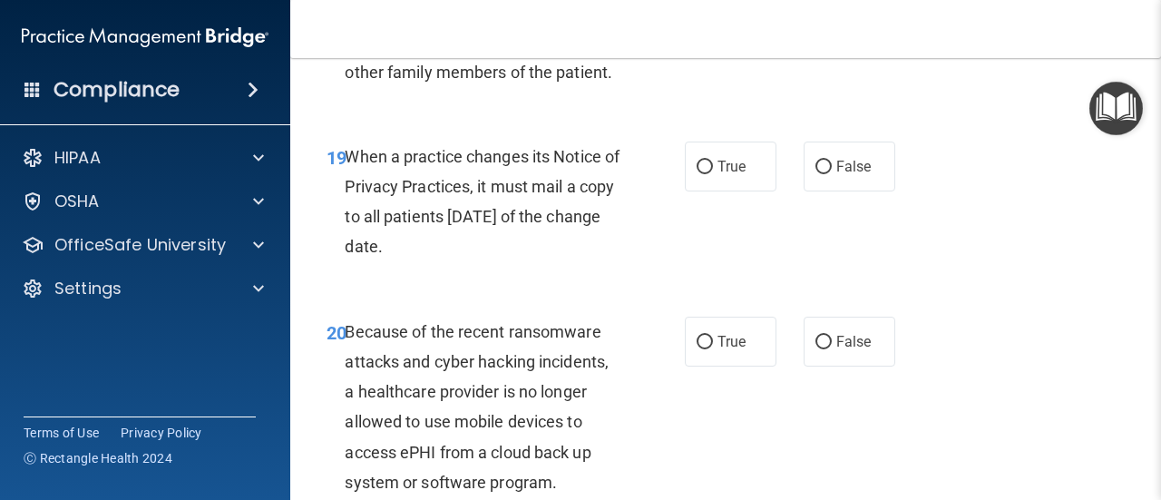
scroll to position [3538, 0]
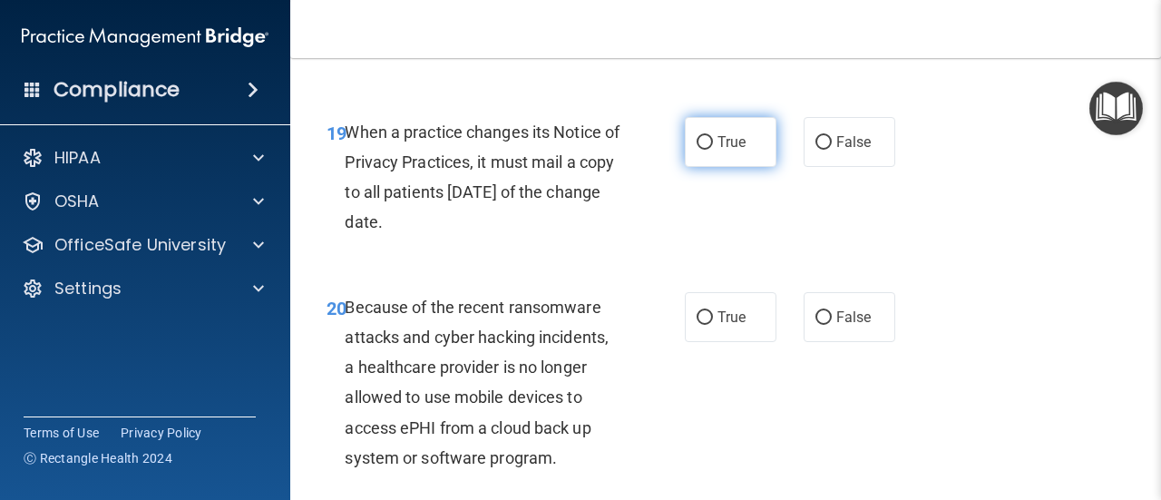
click at [698, 150] on input "True" at bounding box center [705, 143] width 16 height 14
radio input "true"
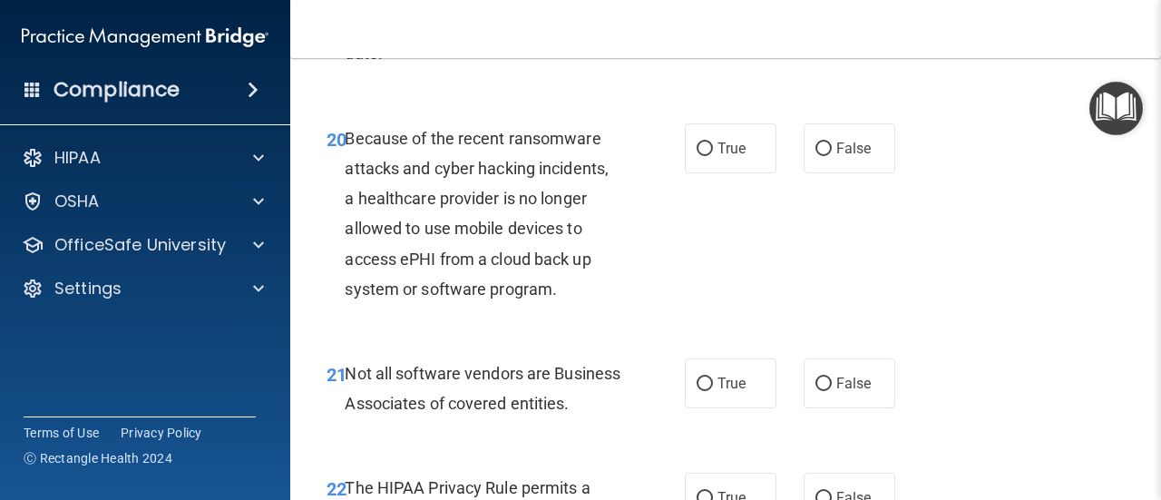
scroll to position [3719, 0]
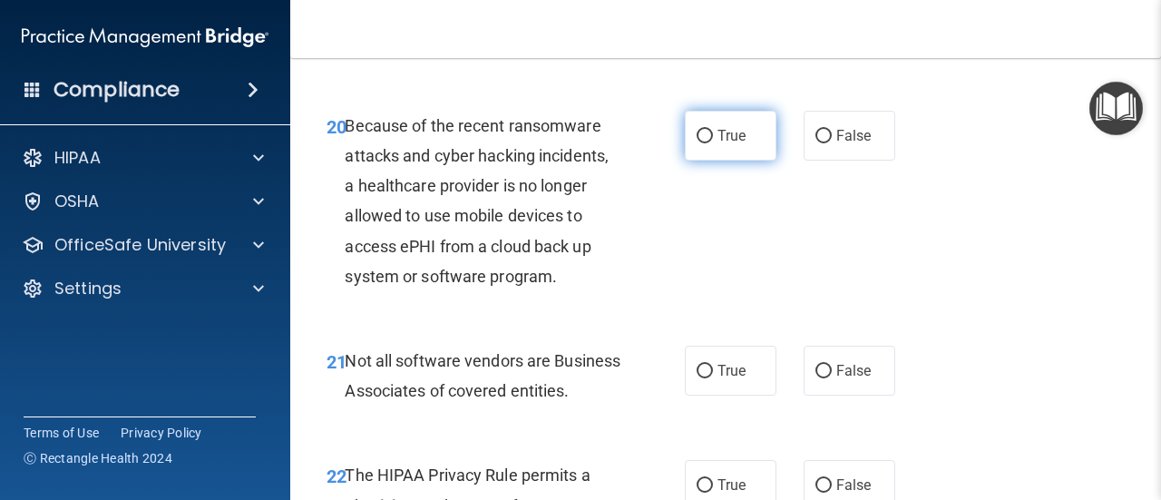
click at [699, 143] on input "True" at bounding box center [705, 137] width 16 height 14
radio input "true"
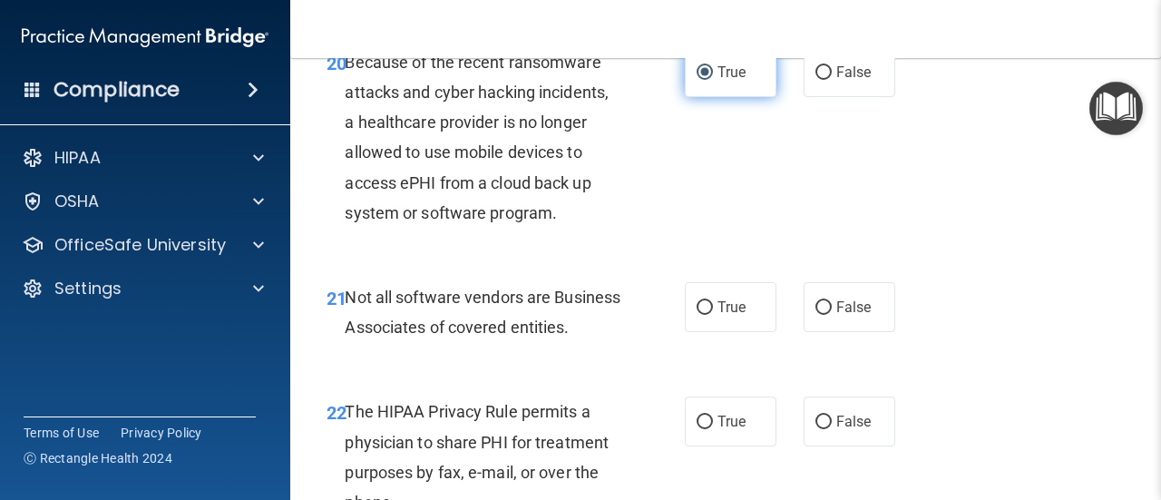
scroll to position [3810, 0]
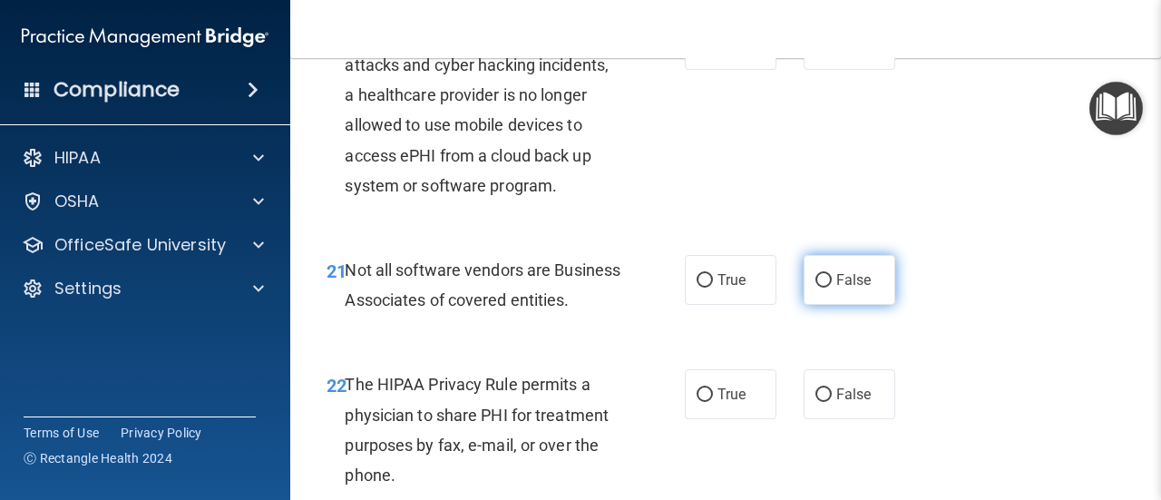
click at [824, 305] on label "False" at bounding box center [850, 280] width 92 height 50
click at [824, 288] on input "False" at bounding box center [824, 281] width 16 height 14
radio input "true"
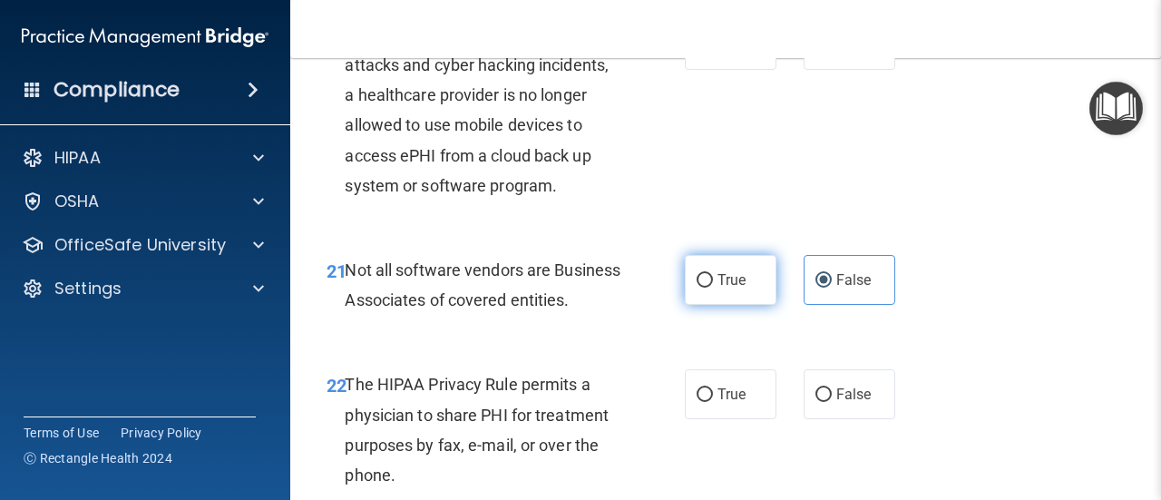
click at [699, 288] on input "True" at bounding box center [705, 281] width 16 height 14
radio input "true"
radio input "false"
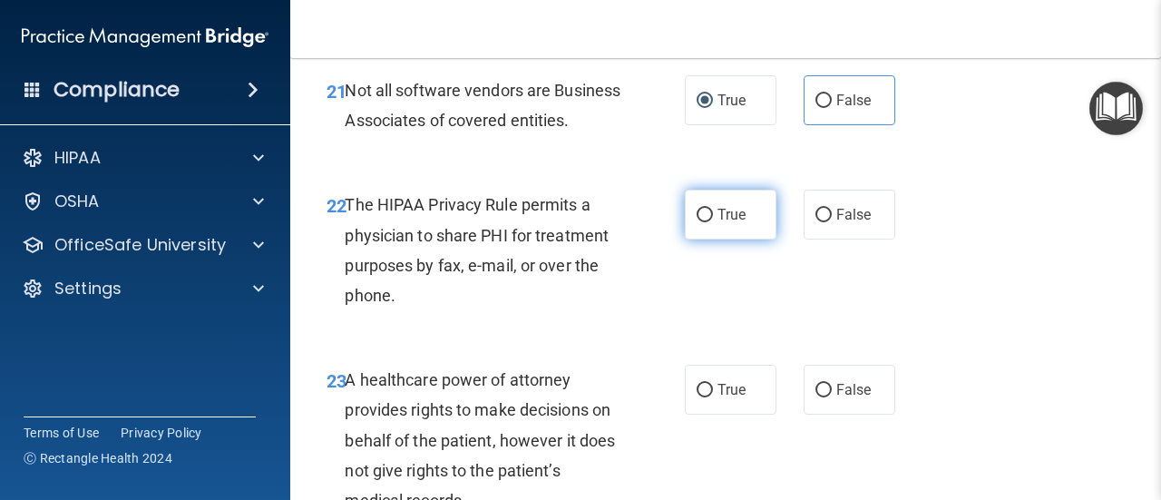
scroll to position [3991, 0]
click at [697, 220] on input "True" at bounding box center [705, 214] width 16 height 14
radio input "true"
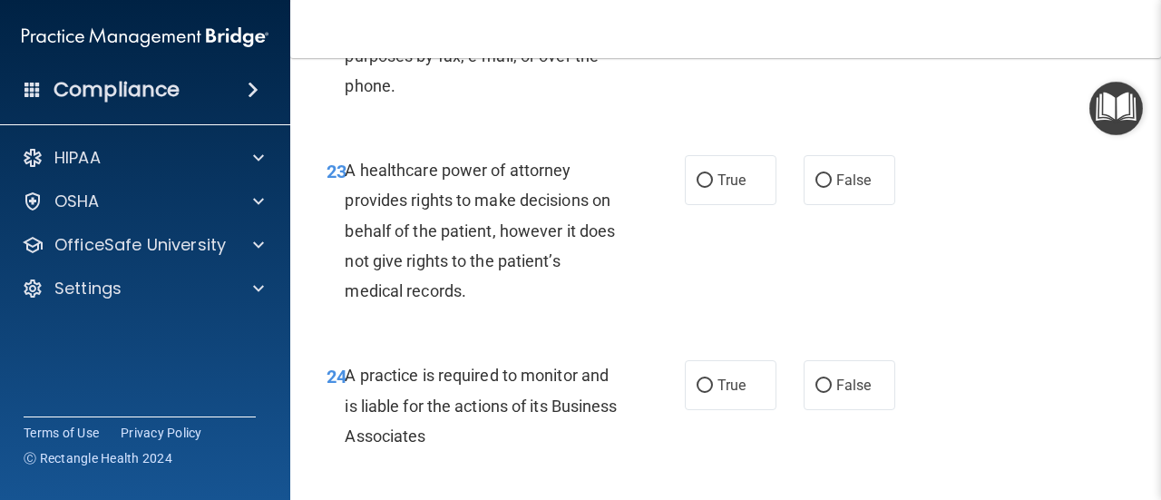
scroll to position [4173, 0]
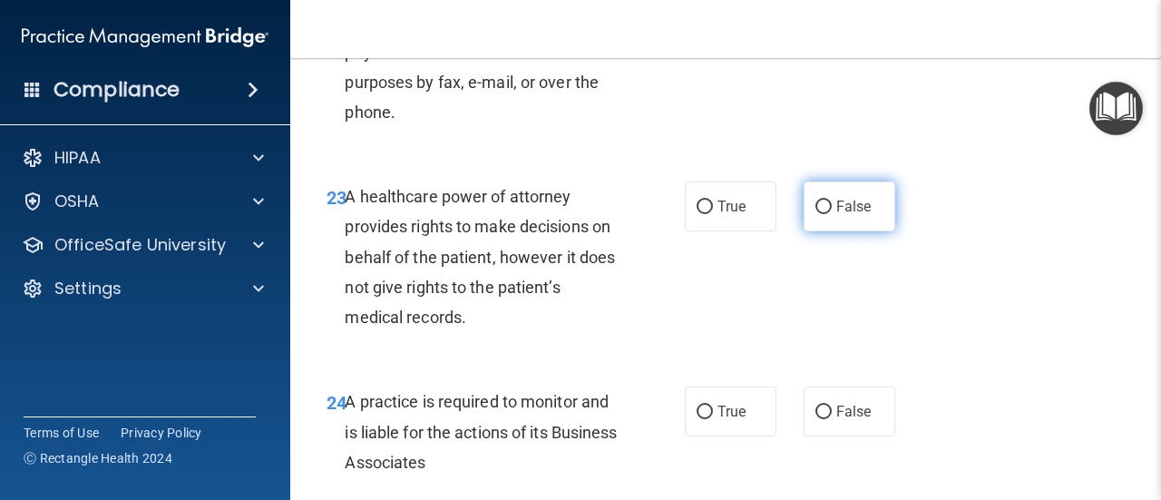
click at [816, 214] on input "False" at bounding box center [824, 207] width 16 height 14
radio input "true"
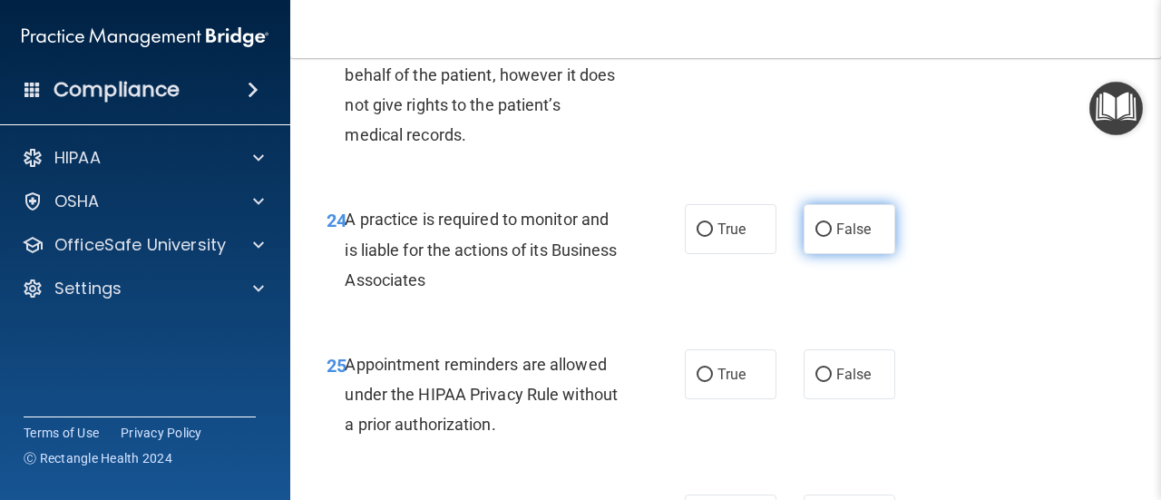
scroll to position [4445, 0]
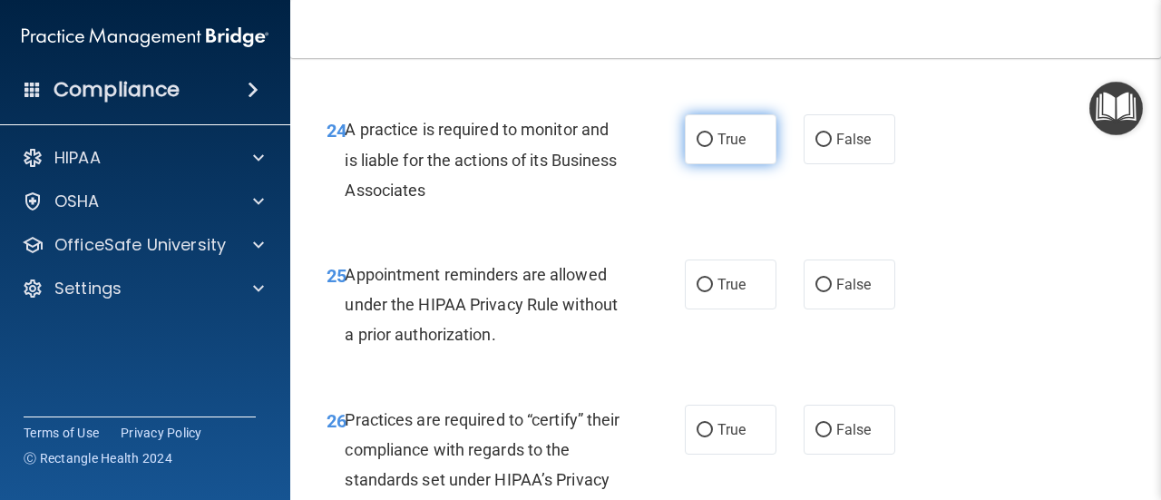
click at [718, 148] on span "True" at bounding box center [732, 139] width 28 height 17
click at [711, 147] on input "True" at bounding box center [705, 140] width 16 height 14
radio input "true"
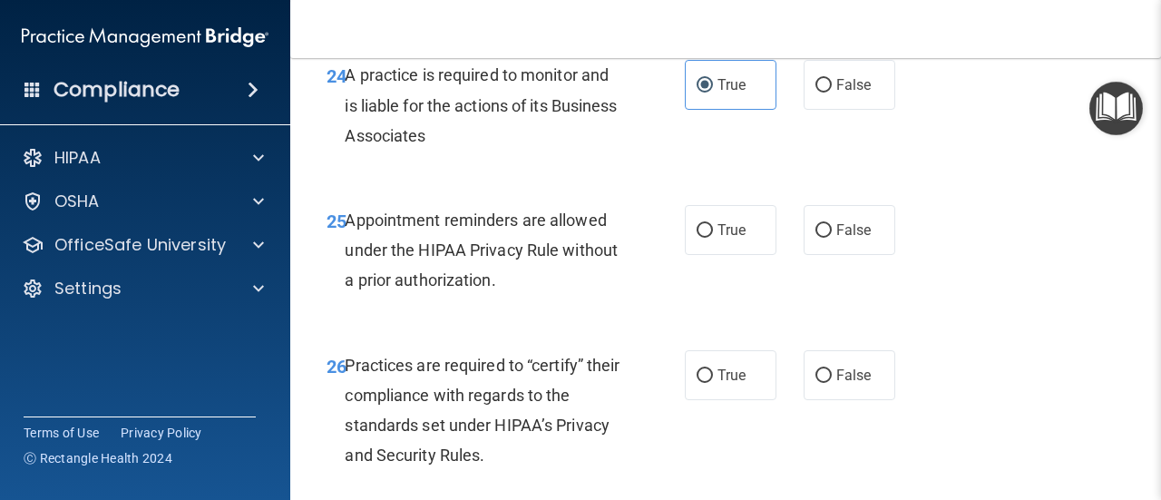
scroll to position [4536, 0]
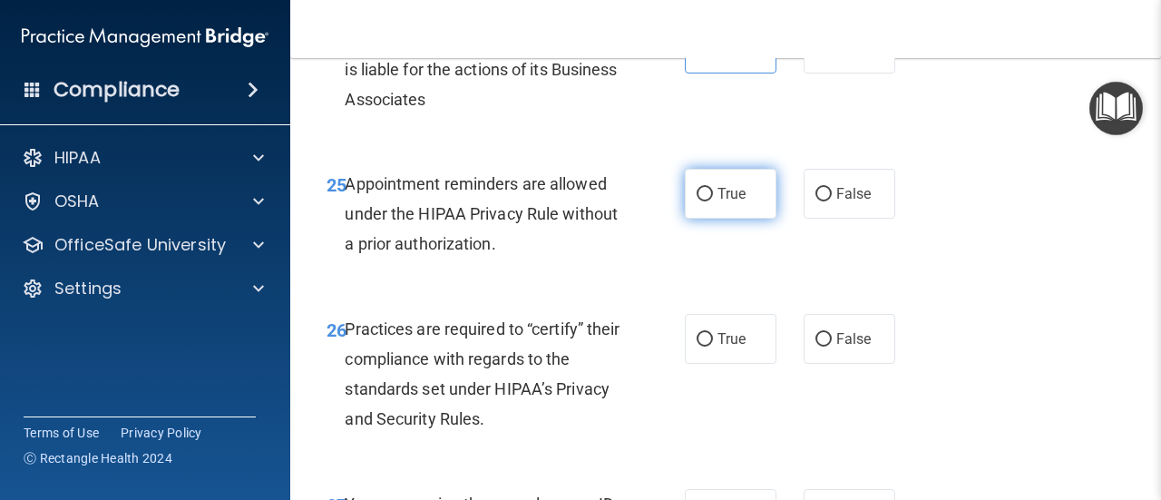
click at [698, 201] on input "True" at bounding box center [705, 195] width 16 height 14
radio input "true"
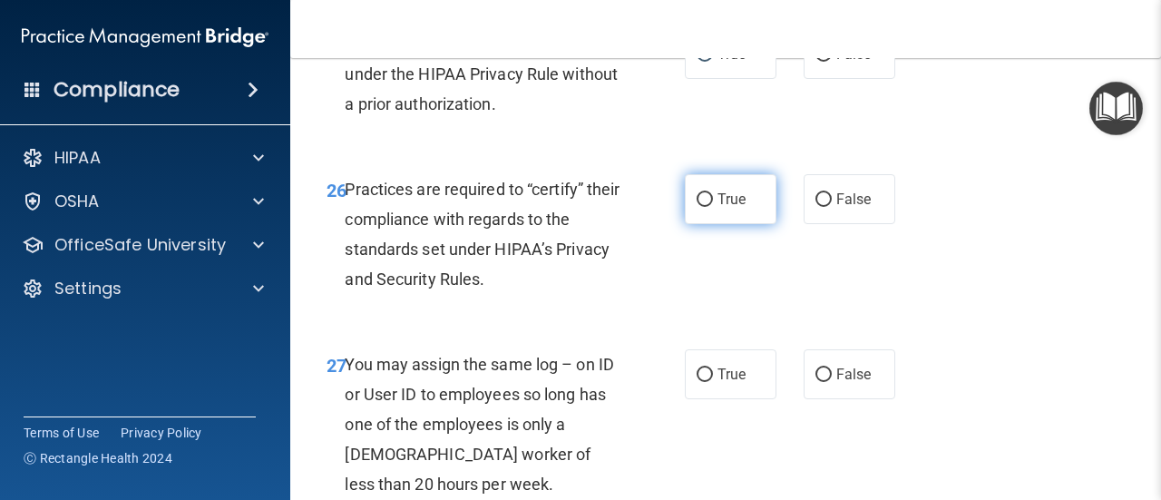
scroll to position [4717, 0]
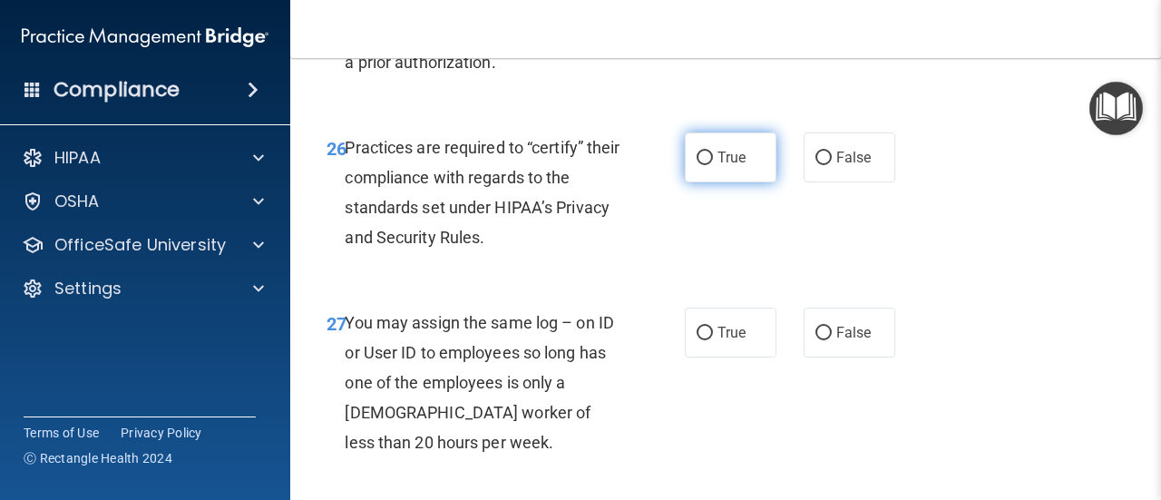
click at [699, 165] on input "True" at bounding box center [705, 158] width 16 height 14
radio input "true"
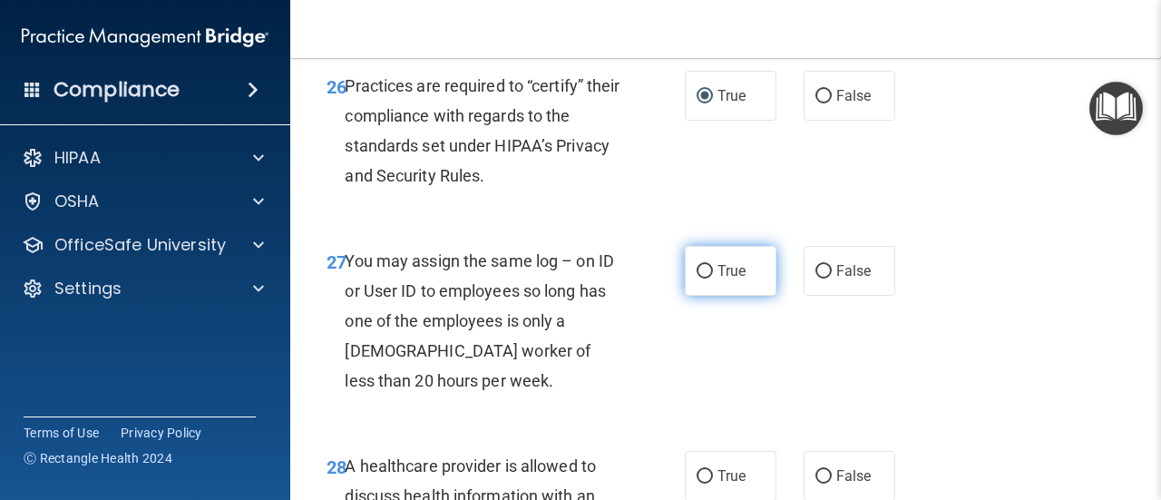
scroll to position [4899, 0]
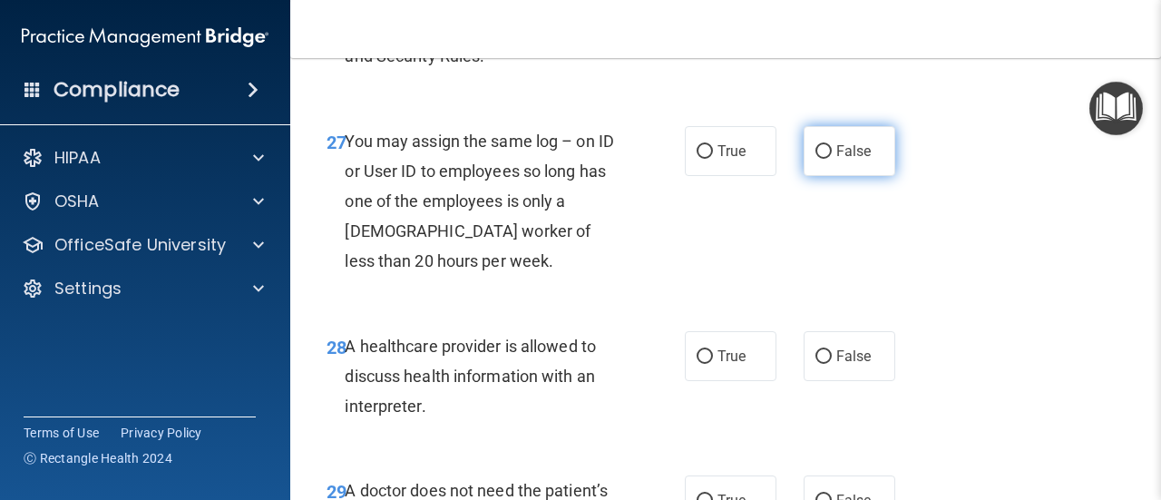
click at [816, 159] on input "False" at bounding box center [824, 152] width 16 height 14
radio input "true"
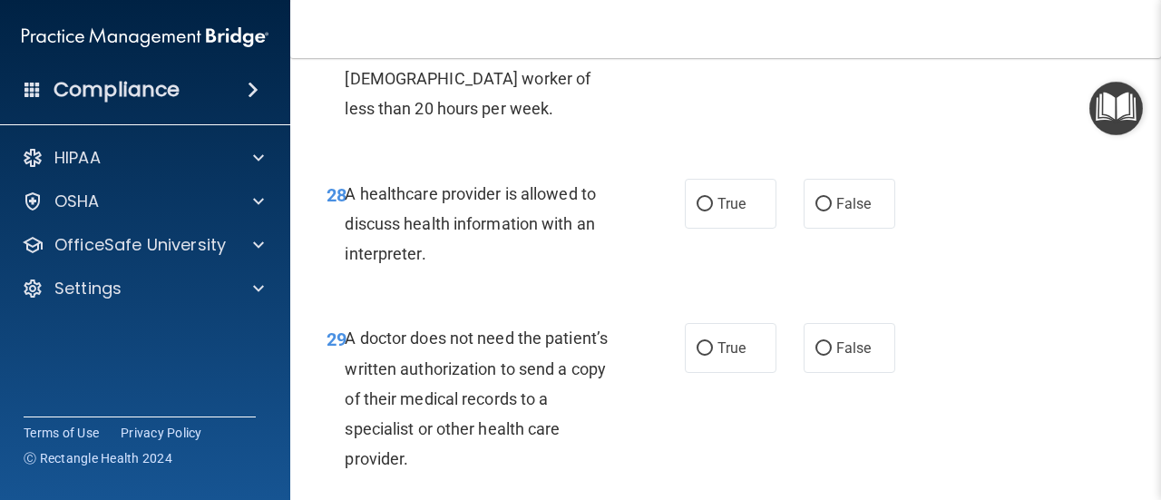
scroll to position [5080, 0]
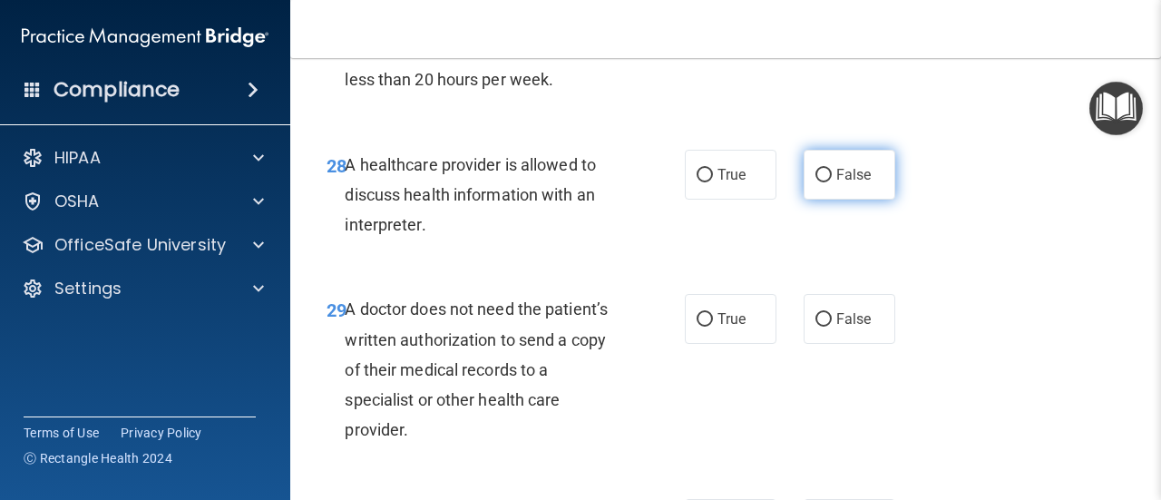
click at [816, 182] on input "False" at bounding box center [824, 176] width 16 height 14
radio input "true"
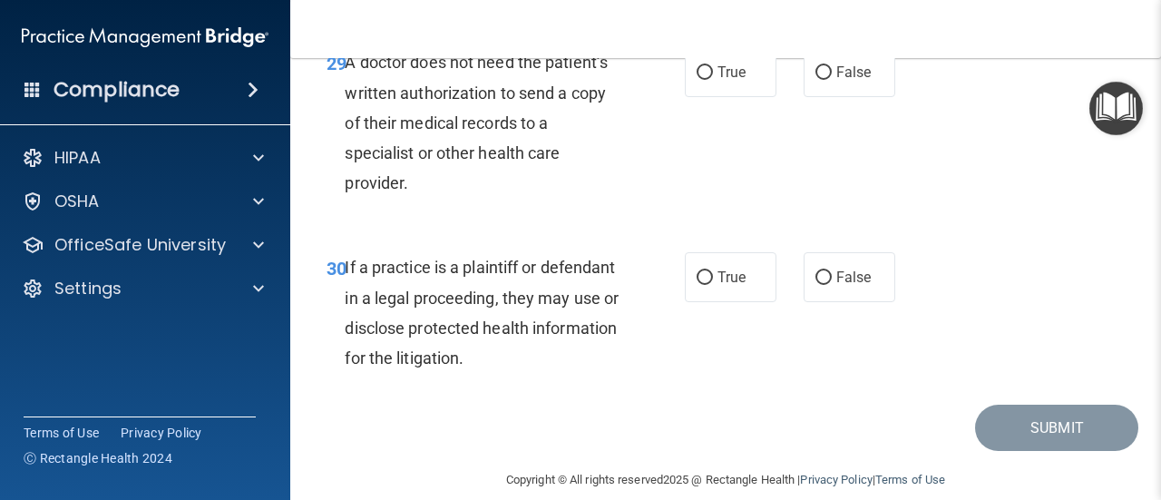
scroll to position [5352, 0]
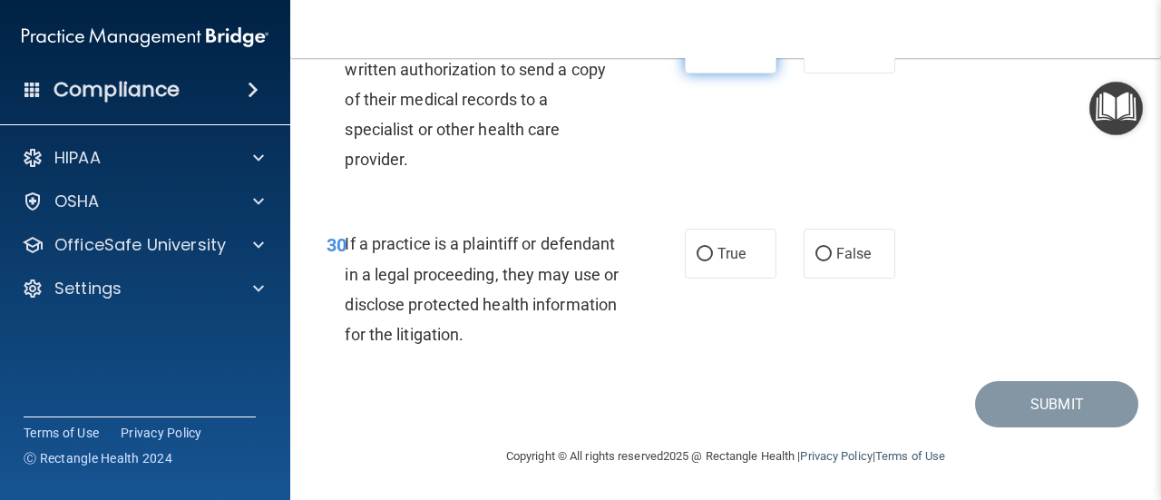
click at [697, 56] on input "True" at bounding box center [705, 50] width 16 height 14
radio input "true"
click at [697, 253] on input "True" at bounding box center [705, 255] width 16 height 14
radio input "true"
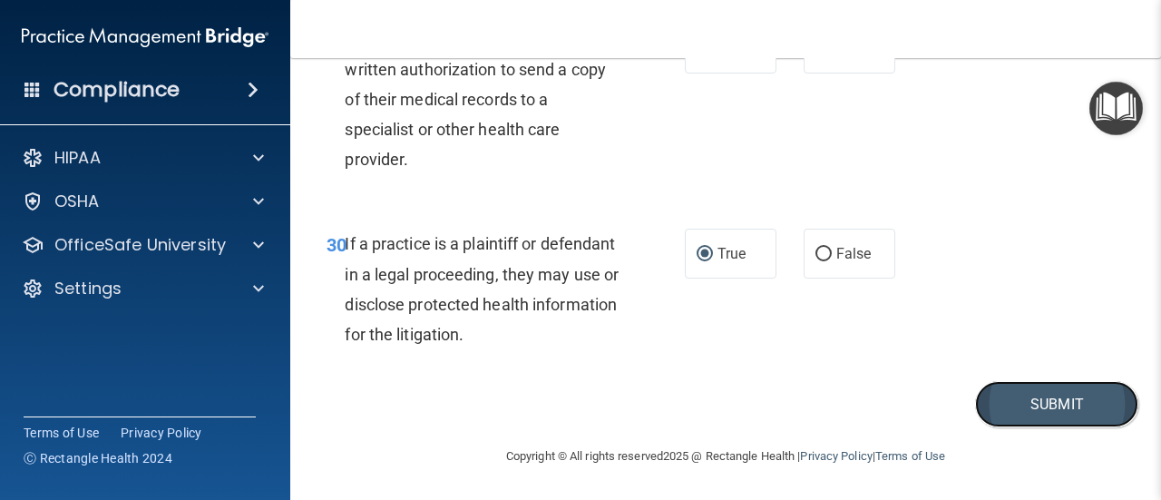
click at [1054, 400] on button "Submit" at bounding box center [1056, 404] width 163 height 46
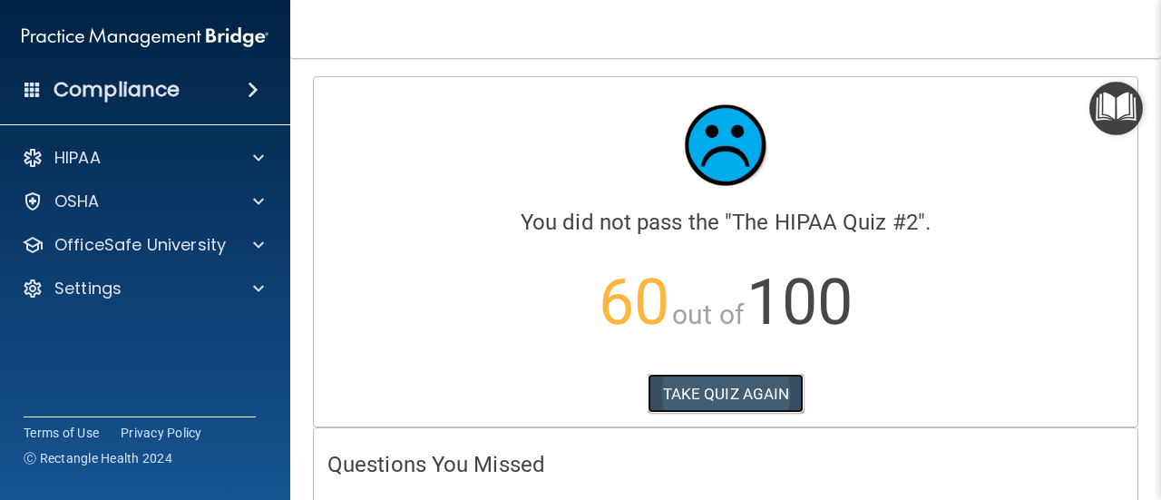
click at [729, 391] on button "TAKE QUIZ AGAIN" at bounding box center [726, 394] width 157 height 40
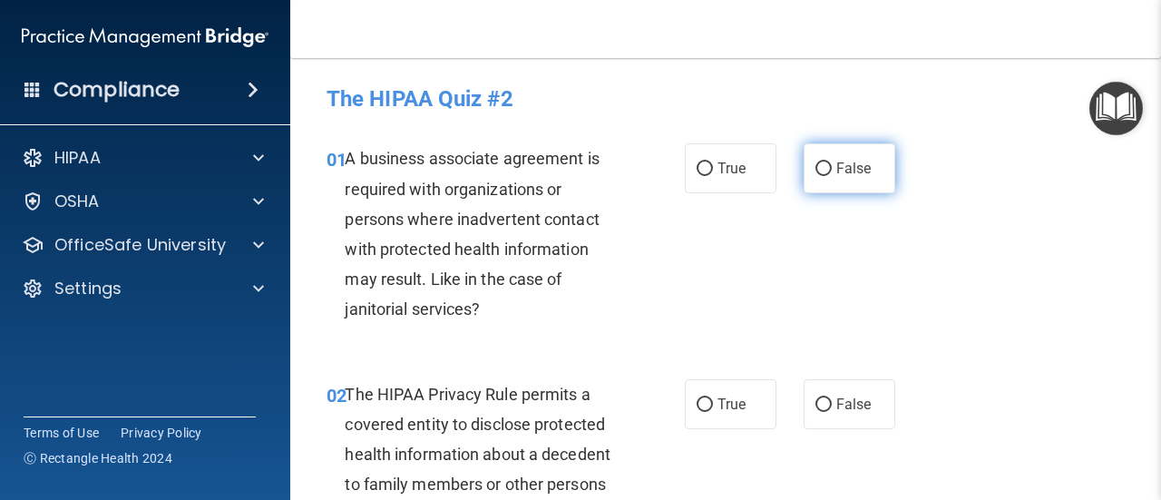
click at [816, 170] on input "False" at bounding box center [824, 169] width 16 height 14
radio input "true"
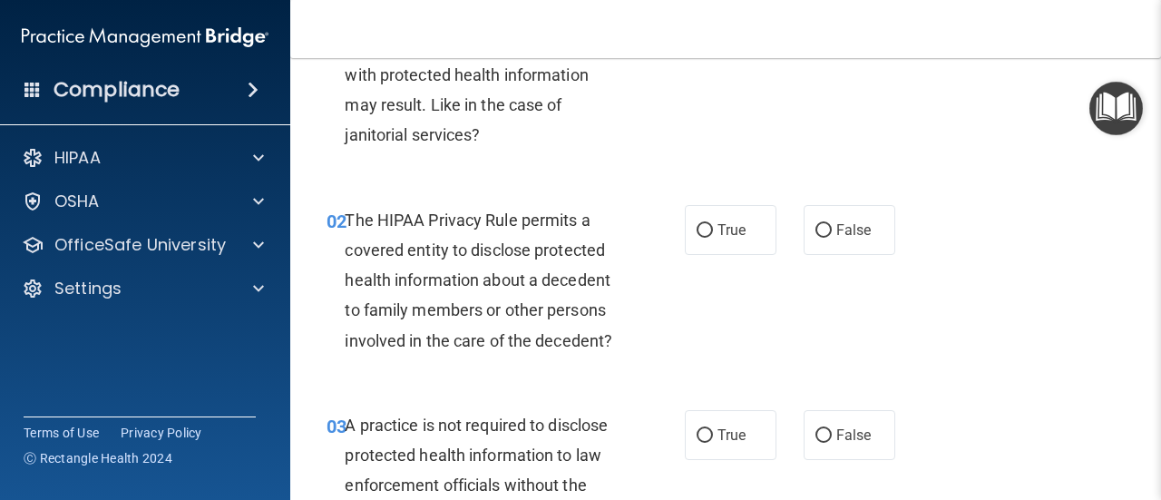
scroll to position [181, 0]
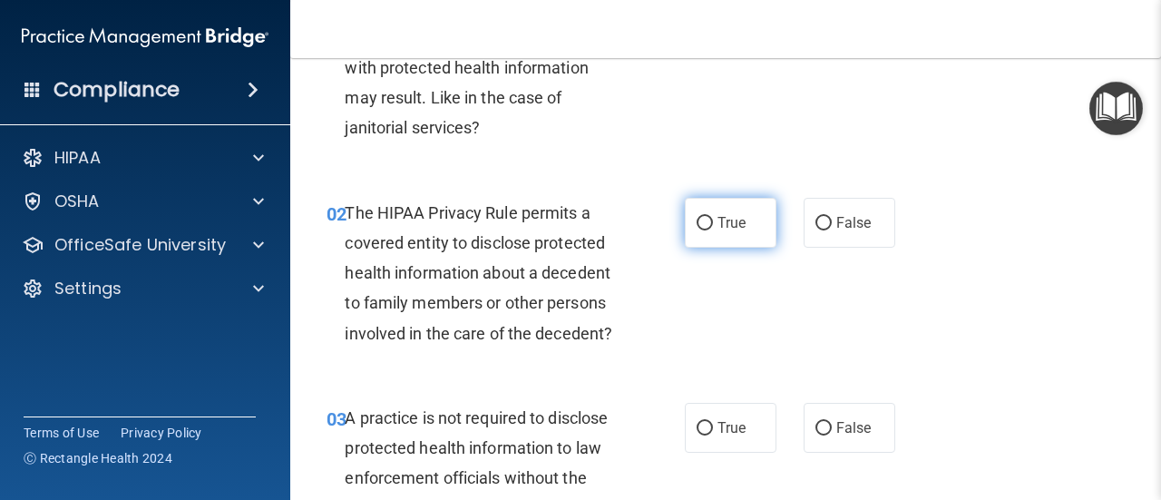
click at [706, 221] on label "True" at bounding box center [731, 223] width 92 height 50
click at [706, 221] on input "True" at bounding box center [705, 224] width 16 height 14
radio input "true"
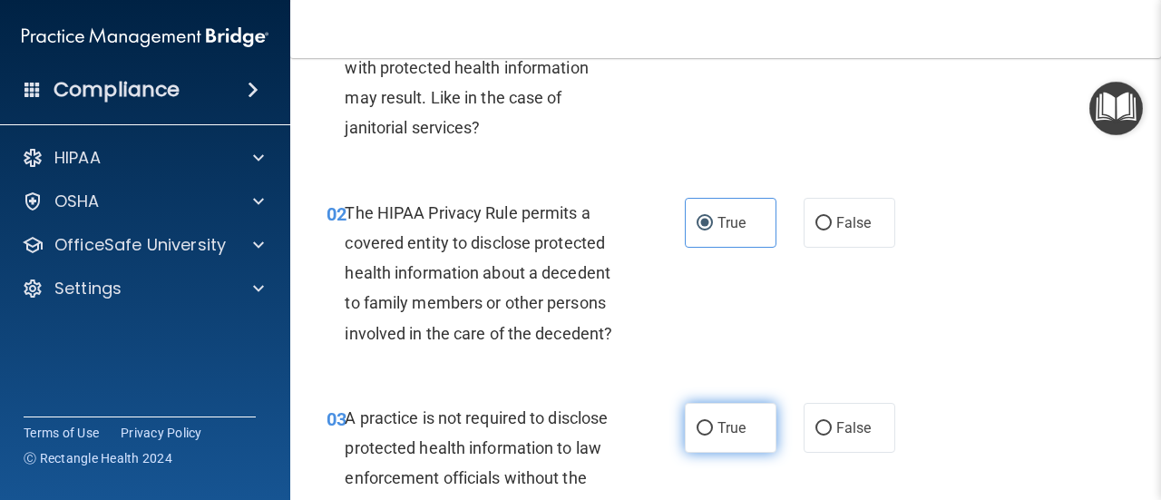
click at [698, 429] on input "True" at bounding box center [705, 429] width 16 height 14
radio input "true"
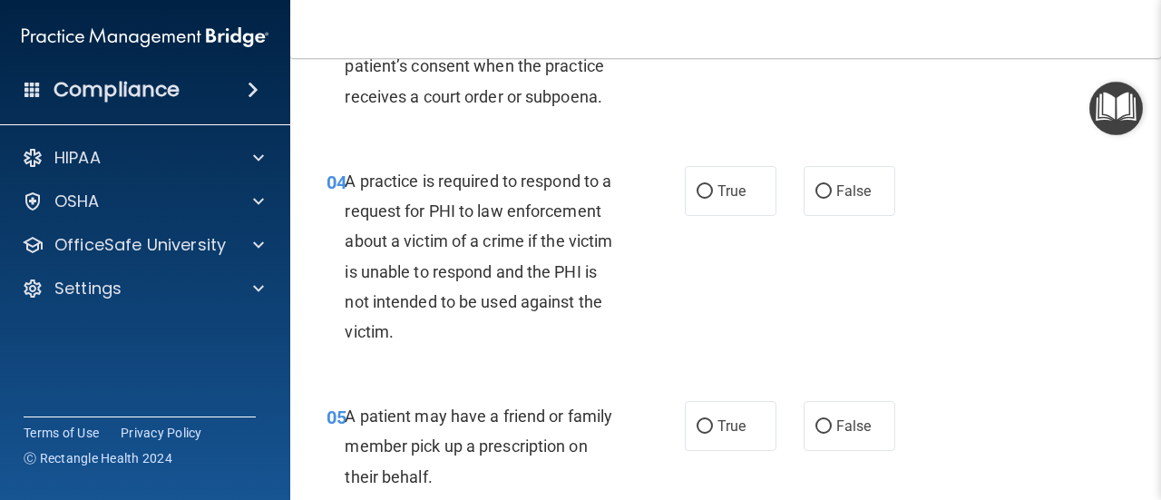
scroll to position [635, 0]
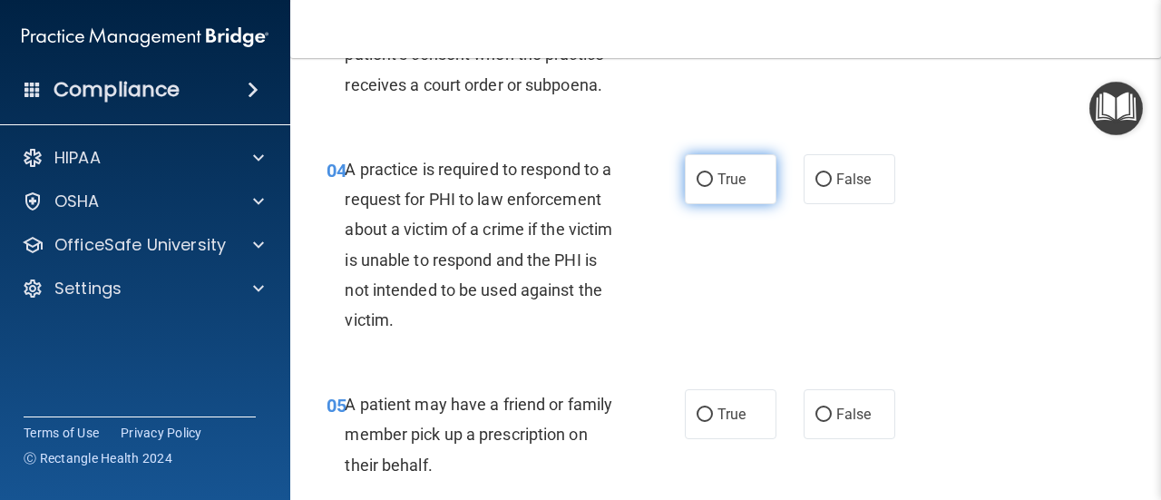
click at [699, 184] on input "True" at bounding box center [705, 180] width 16 height 14
radio input "true"
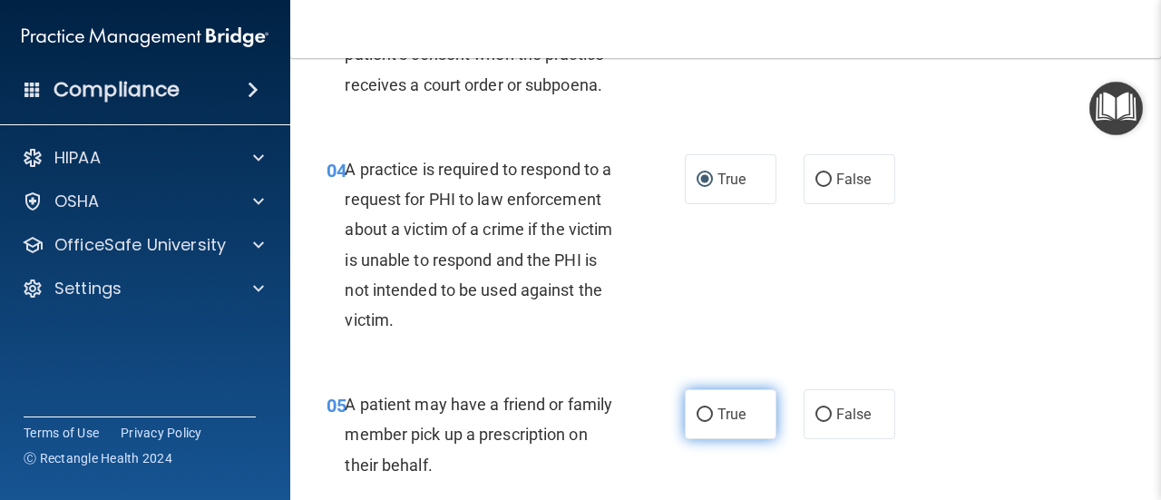
click at [697, 417] on input "True" at bounding box center [705, 415] width 16 height 14
radio input "true"
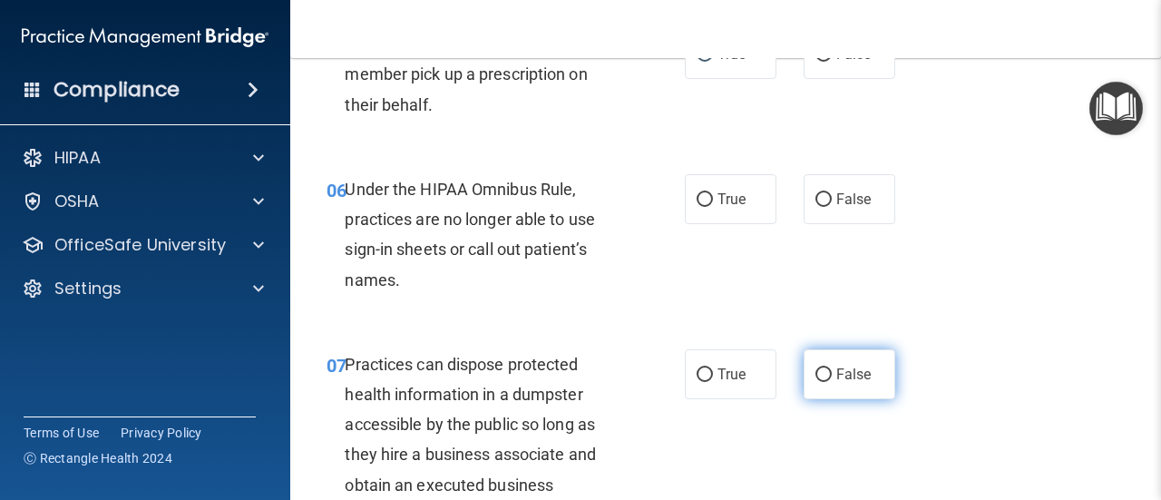
scroll to position [998, 0]
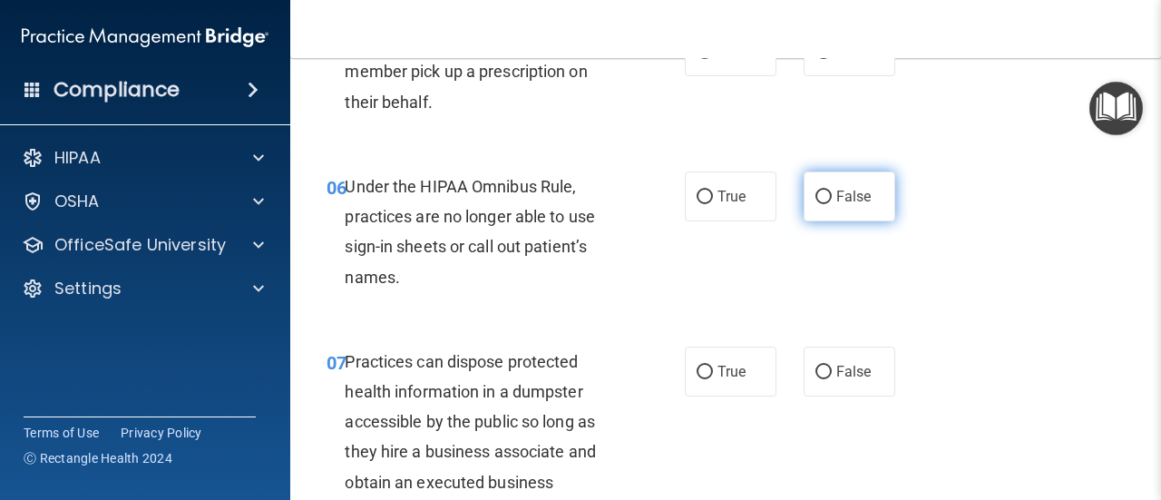
click at [818, 200] on input "False" at bounding box center [824, 198] width 16 height 14
radio input "true"
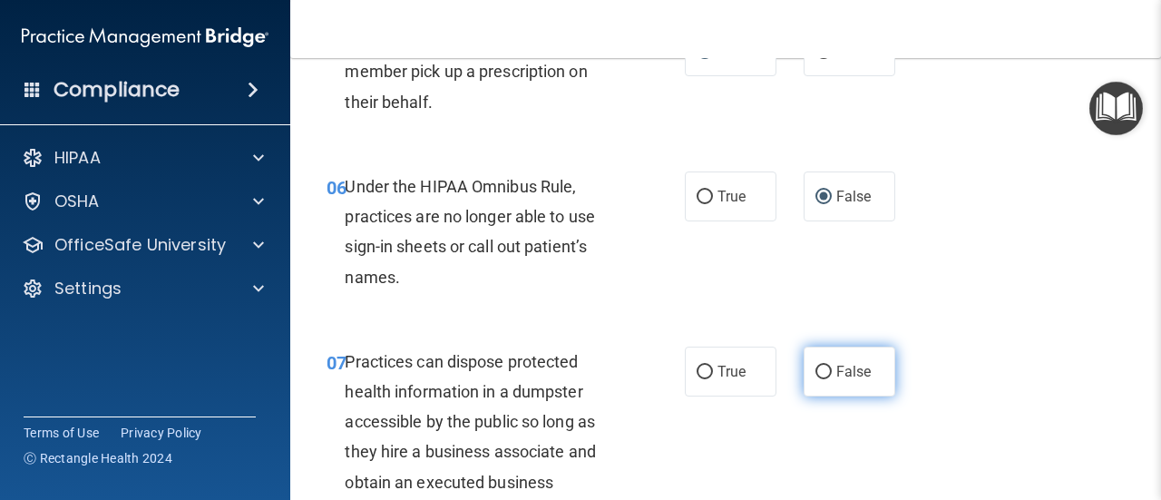
click at [816, 370] on input "False" at bounding box center [824, 373] width 16 height 14
radio input "true"
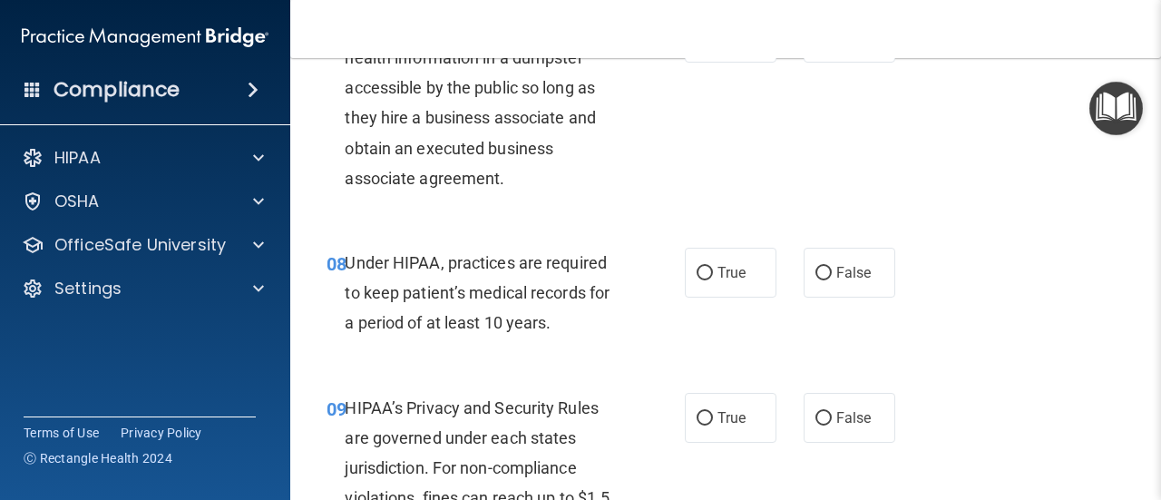
scroll to position [1361, 0]
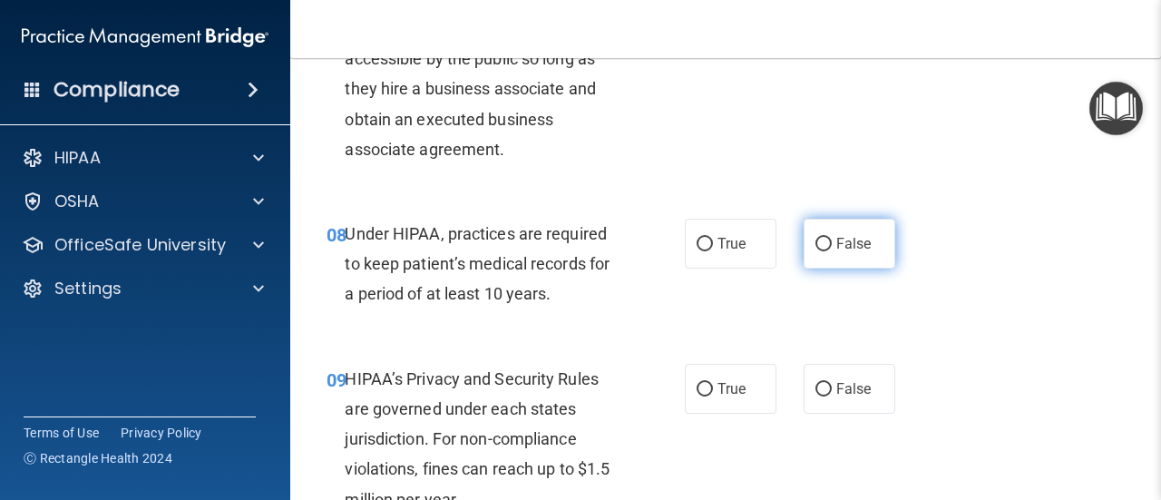
click at [817, 240] on input "False" at bounding box center [824, 245] width 16 height 14
radio input "true"
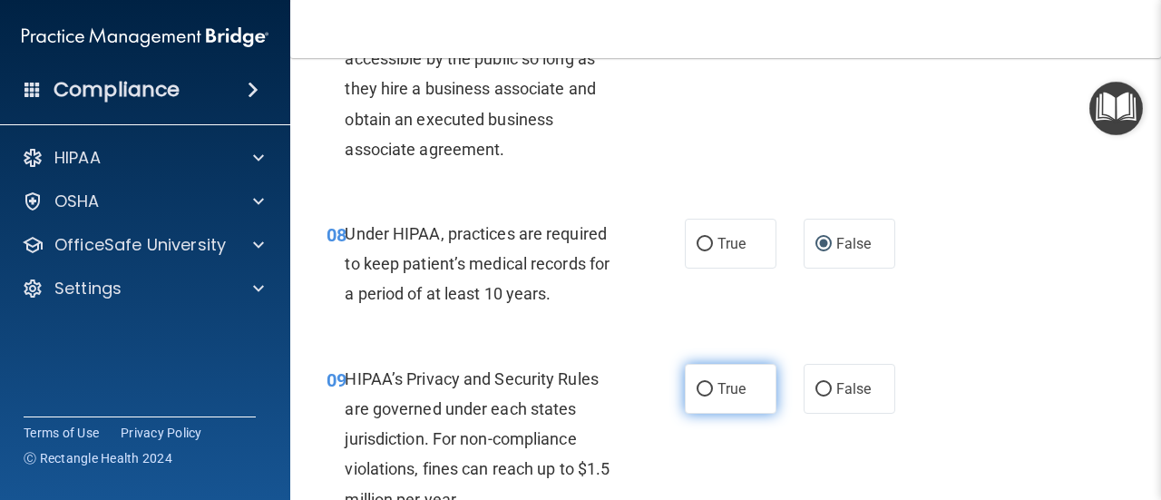
click at [701, 388] on input "True" at bounding box center [705, 390] width 16 height 14
radio input "true"
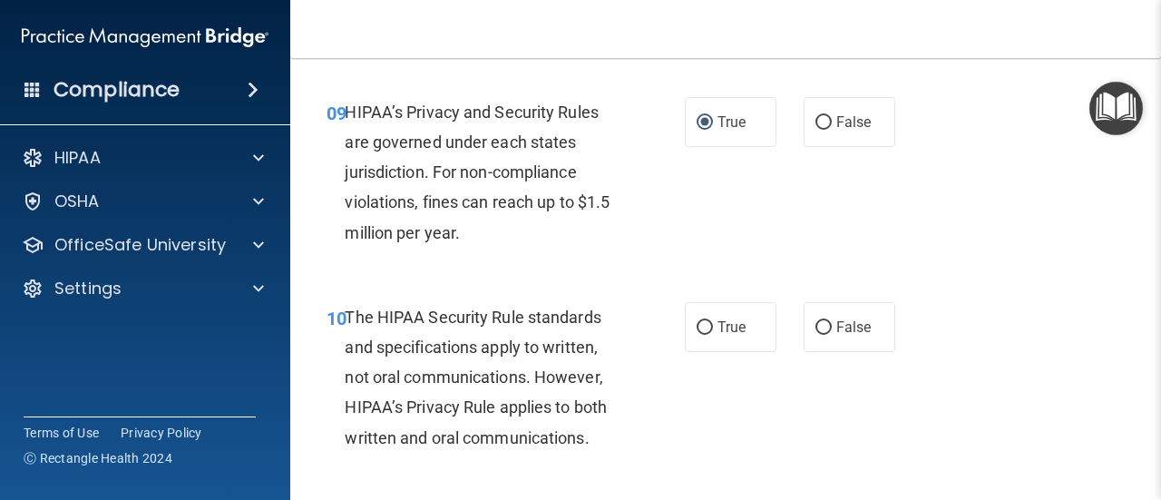
scroll to position [1542, 0]
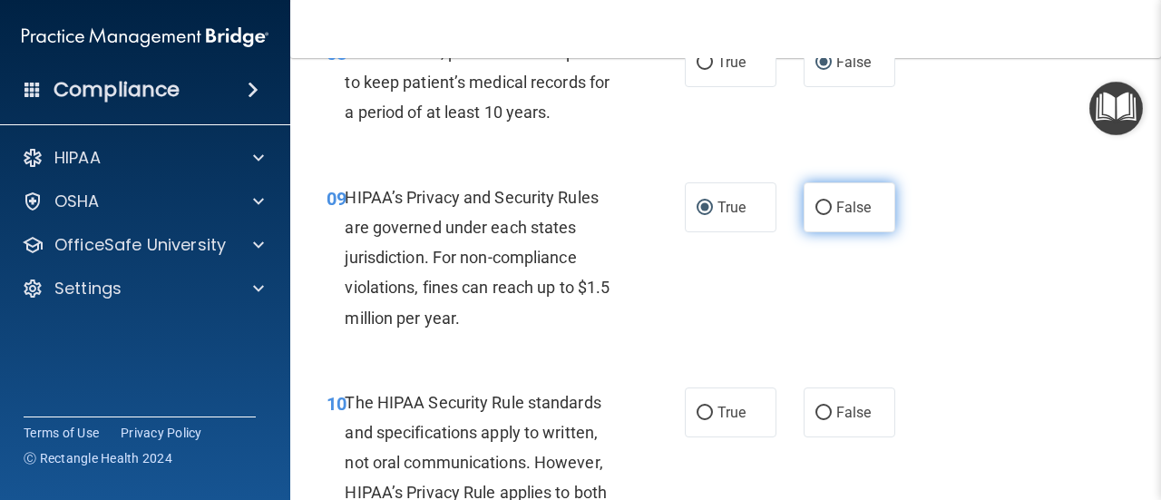
click at [816, 208] on input "False" at bounding box center [824, 208] width 16 height 14
radio input "true"
radio input "false"
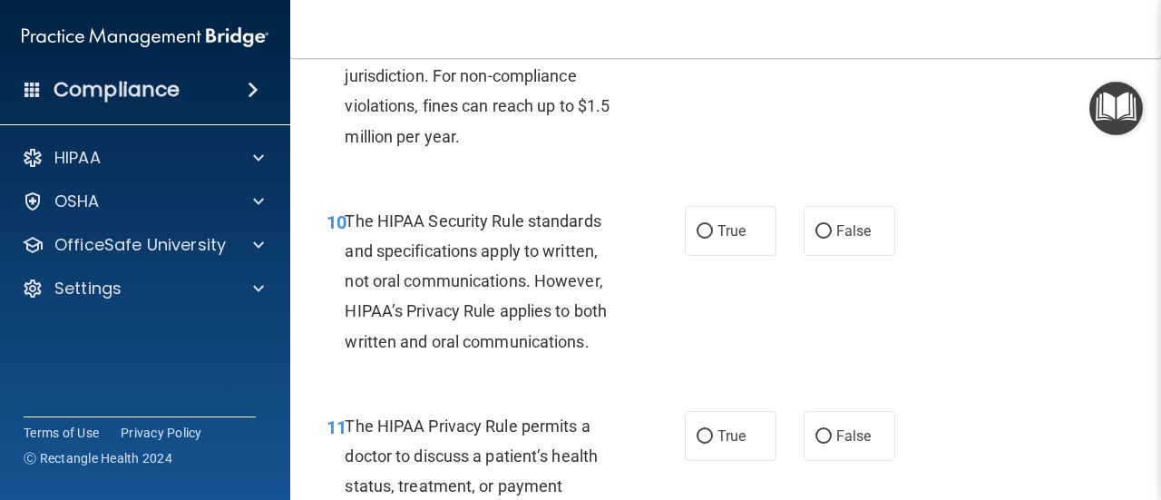
scroll to position [1814, 0]
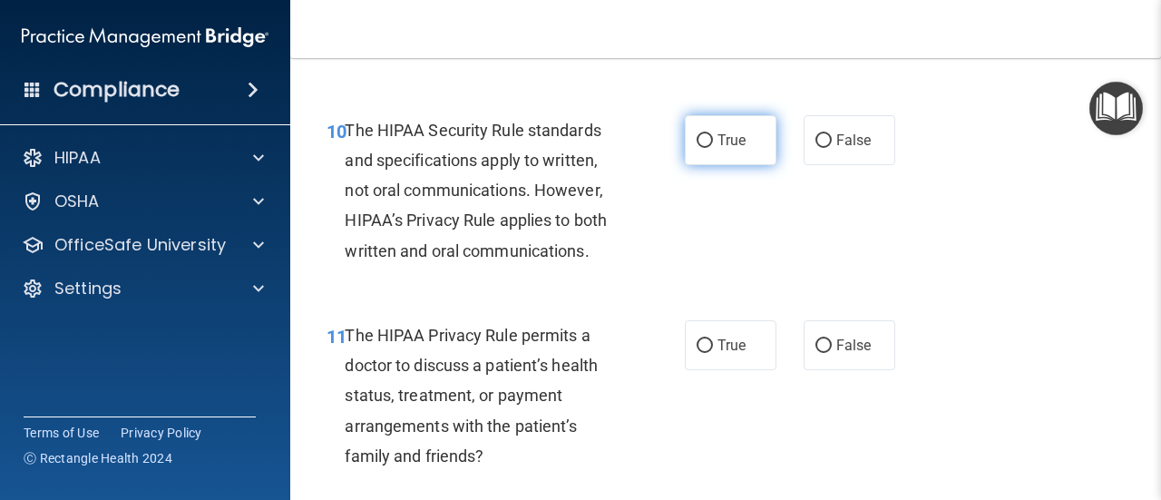
click at [704, 141] on input "True" at bounding box center [705, 141] width 16 height 14
radio input "true"
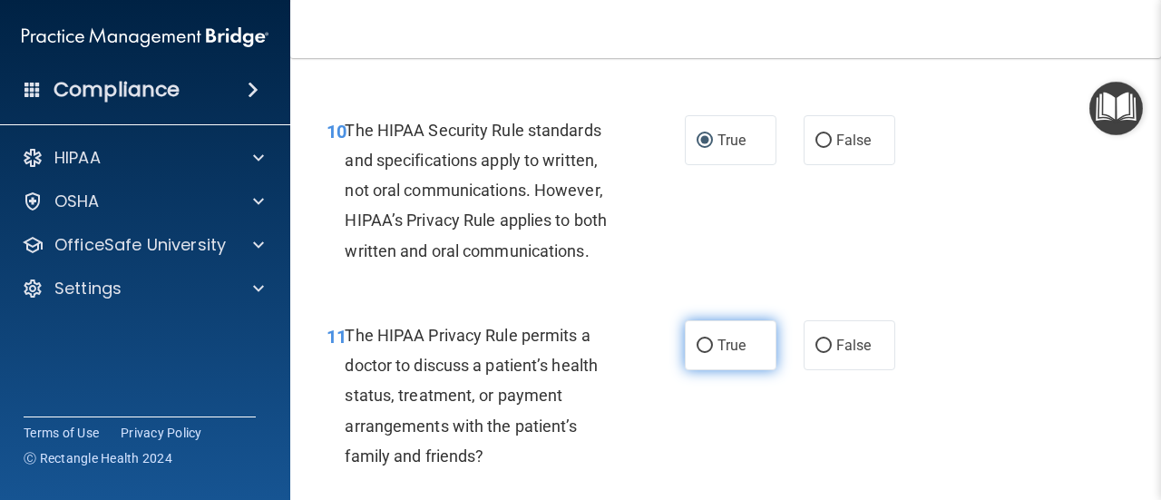
click at [699, 347] on input "True" at bounding box center [705, 346] width 16 height 14
radio input "true"
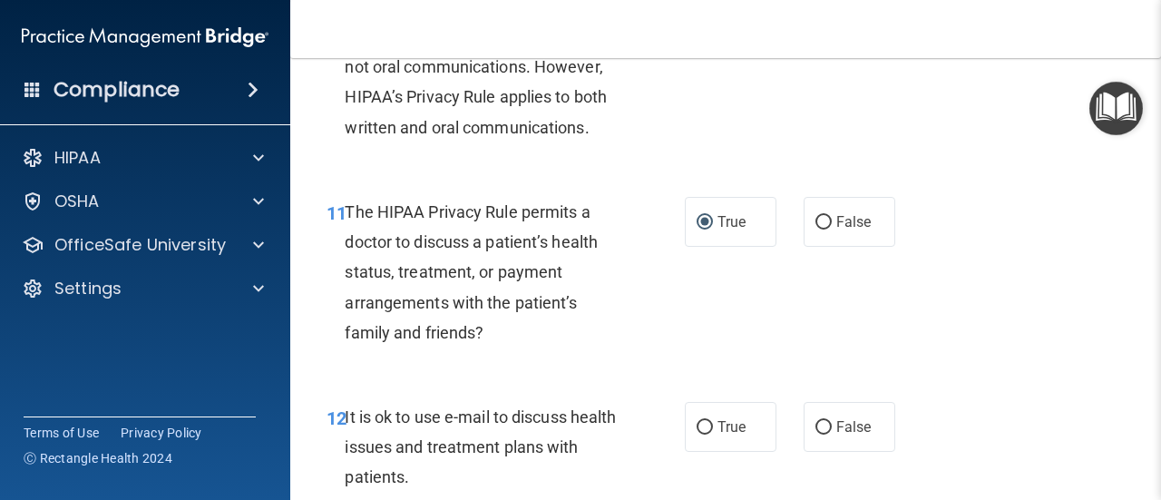
scroll to position [1996, 0]
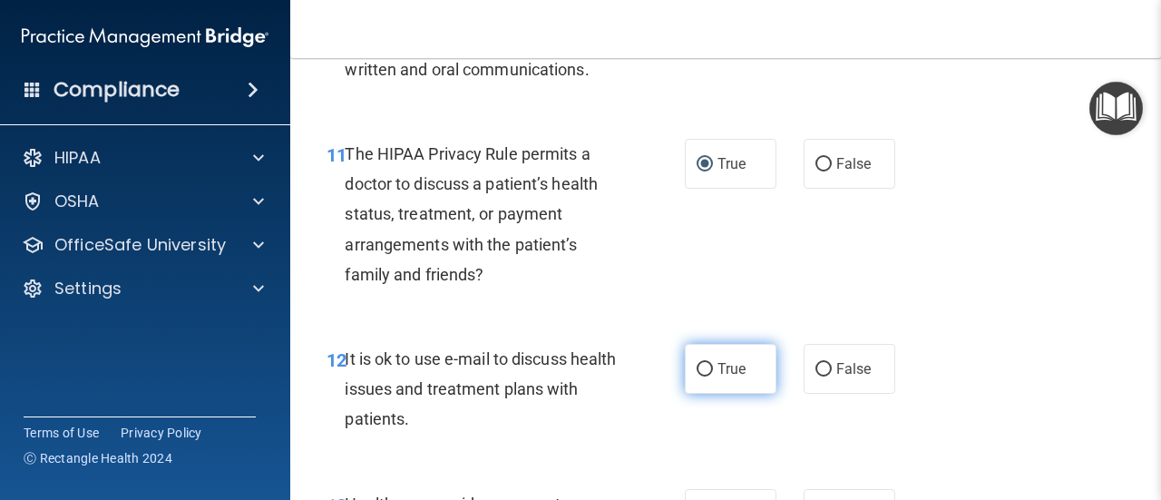
click at [699, 370] on input "True" at bounding box center [705, 370] width 16 height 14
radio input "true"
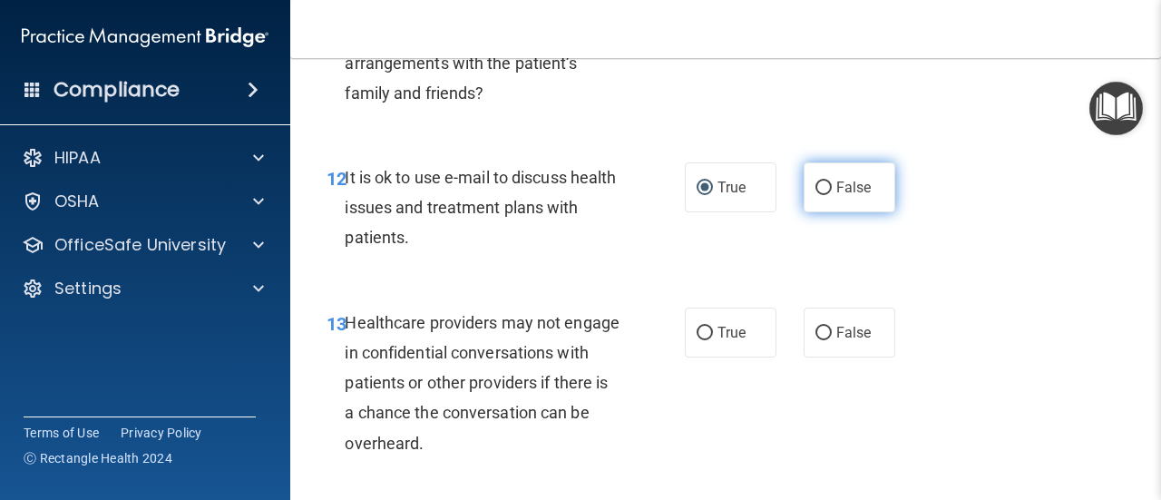
scroll to position [2268, 0]
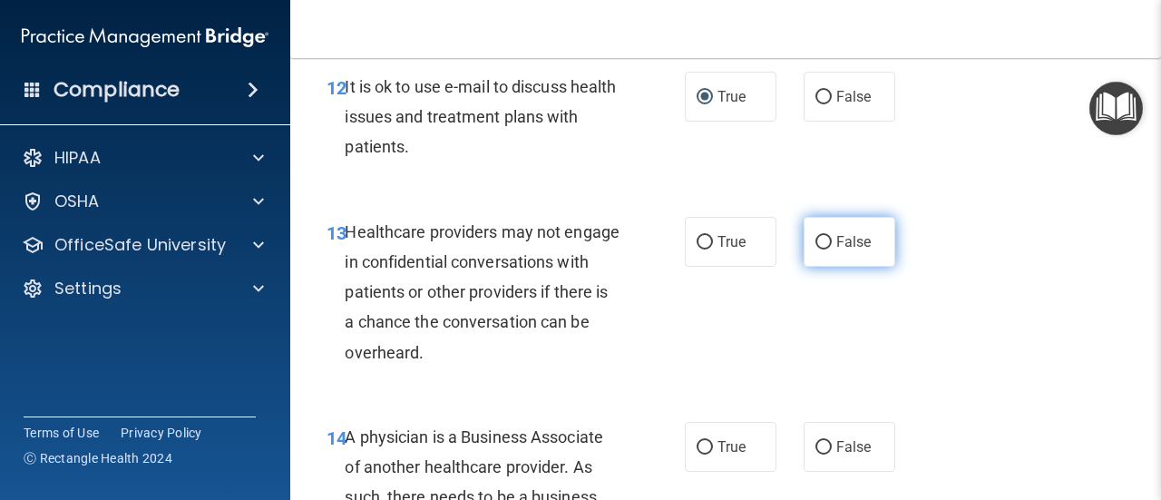
click at [820, 241] on input "False" at bounding box center [824, 243] width 16 height 14
radio input "true"
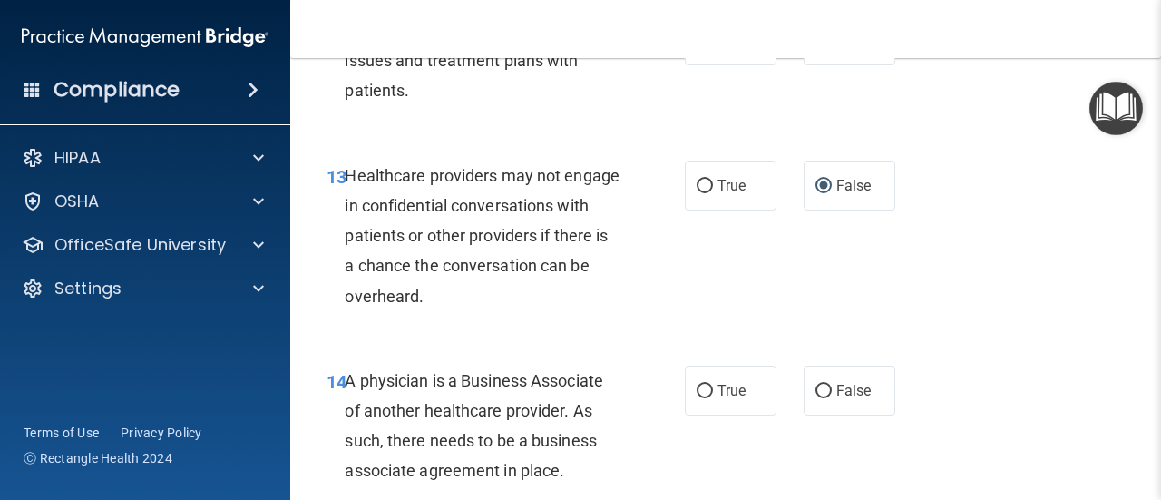
scroll to position [2449, 0]
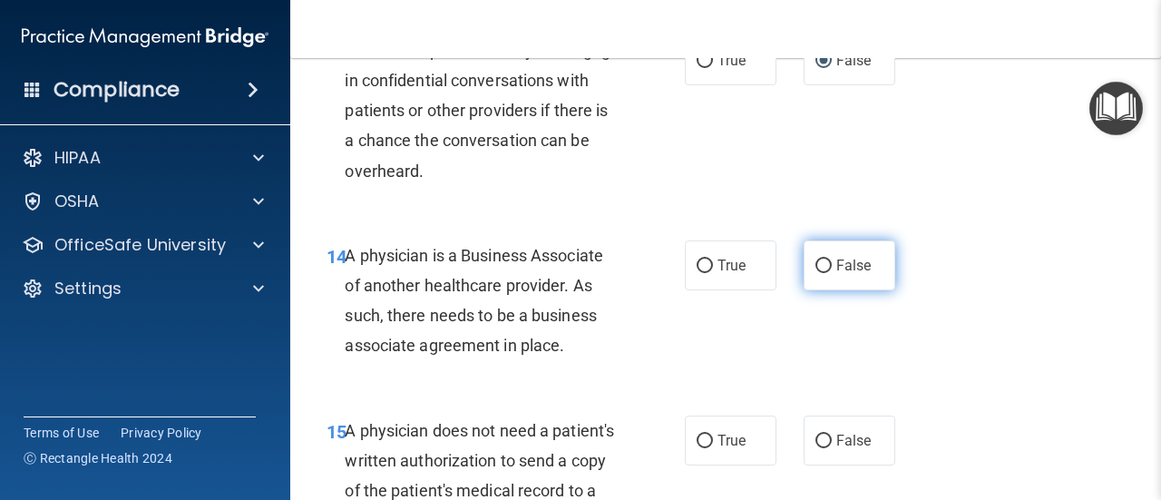
click at [820, 266] on input "False" at bounding box center [824, 266] width 16 height 14
radio input "true"
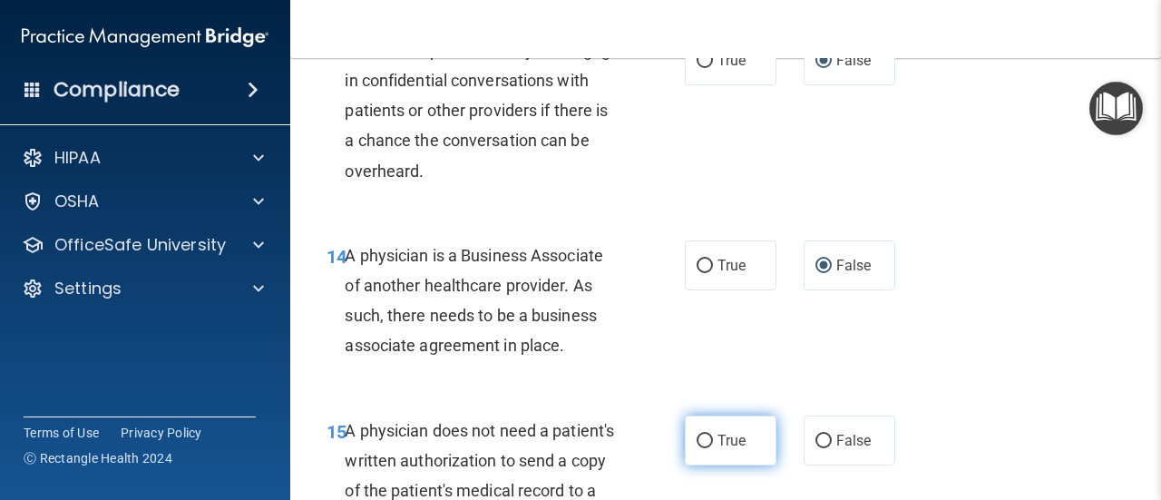
click at [704, 430] on label "True" at bounding box center [731, 440] width 92 height 50
click at [704, 435] on input "True" at bounding box center [705, 442] width 16 height 14
radio input "true"
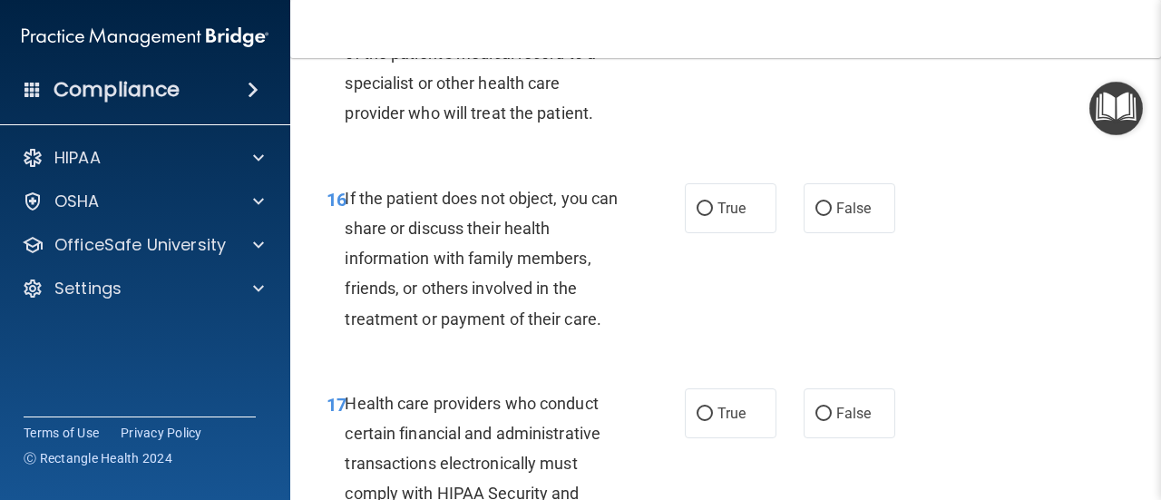
scroll to position [2903, 0]
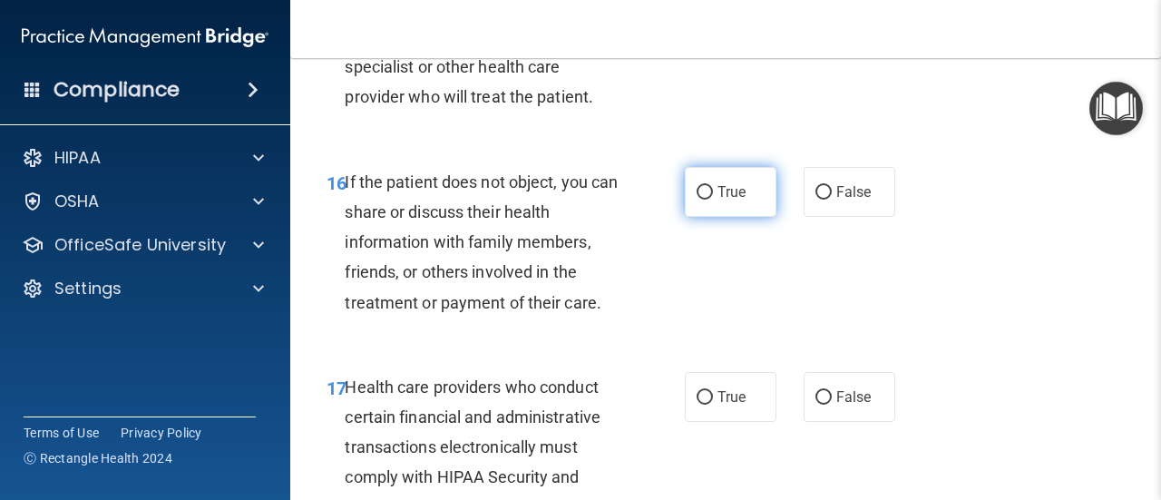
click at [697, 200] on input "True" at bounding box center [705, 193] width 16 height 14
radio input "true"
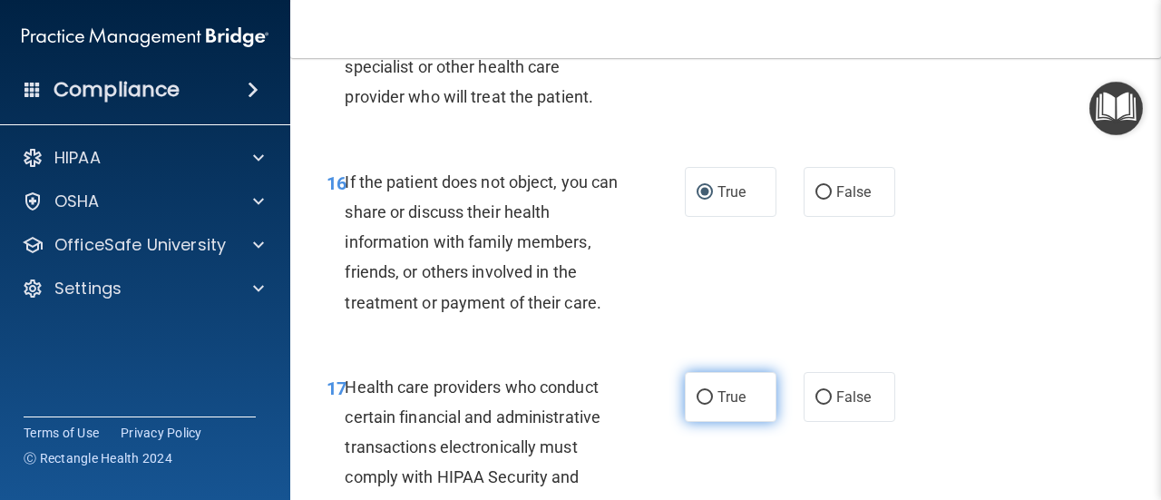
drag, startPoint x: 694, startPoint y: 429, endPoint x: 699, endPoint y: 418, distance: 12.2
click at [697, 405] on input "True" at bounding box center [705, 398] width 16 height 14
radio input "true"
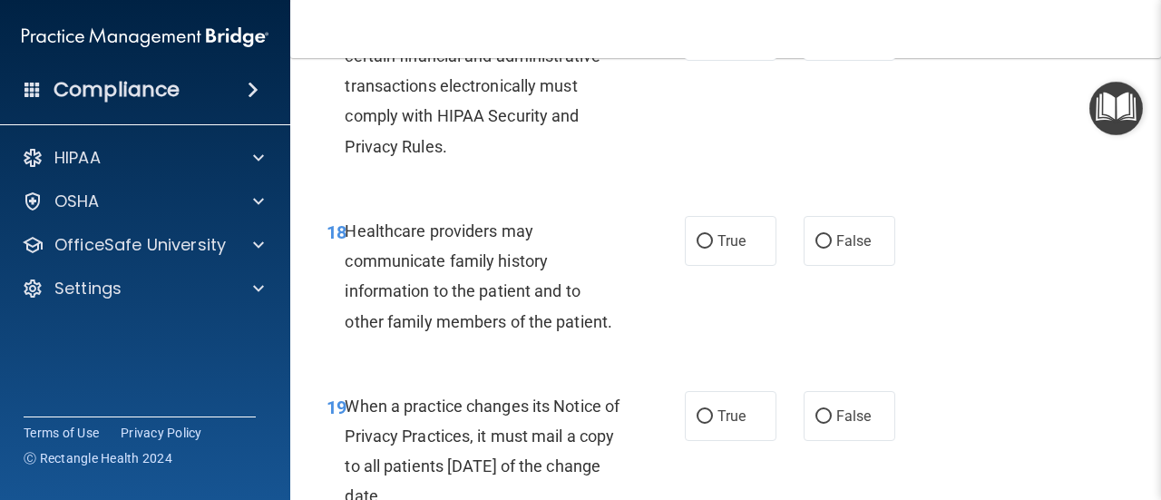
scroll to position [3266, 0]
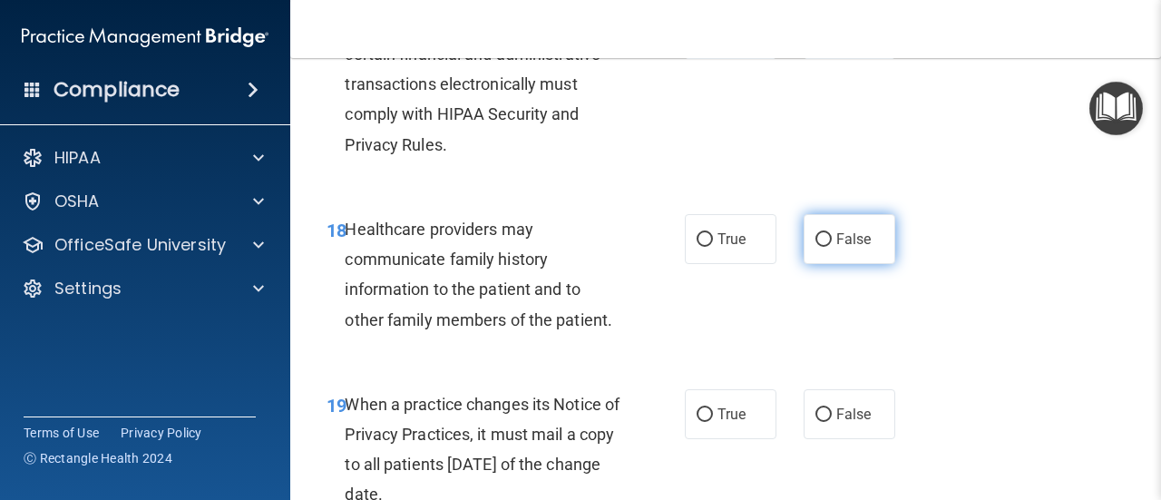
click at [816, 247] on input "False" at bounding box center [824, 240] width 16 height 14
radio input "true"
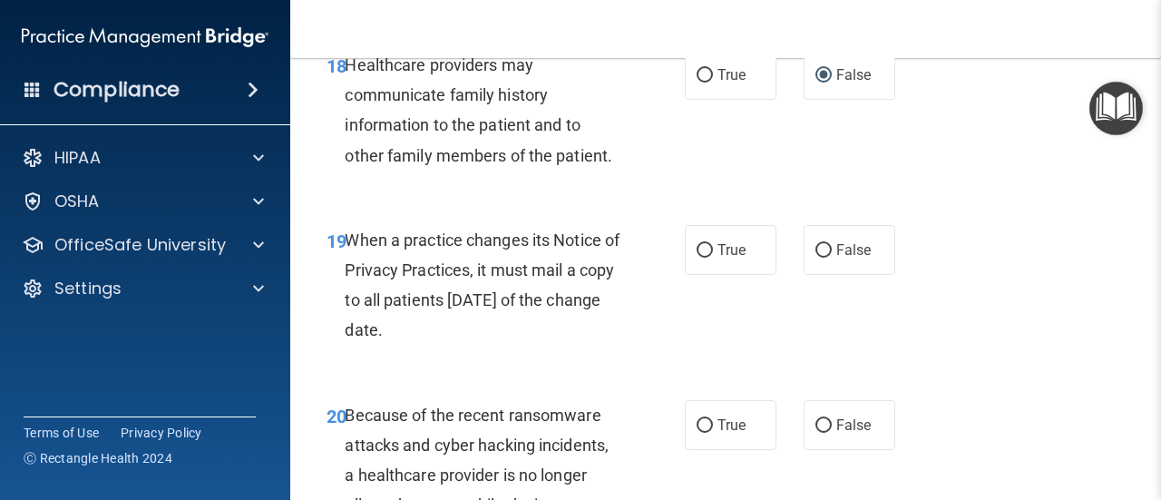
scroll to position [3447, 0]
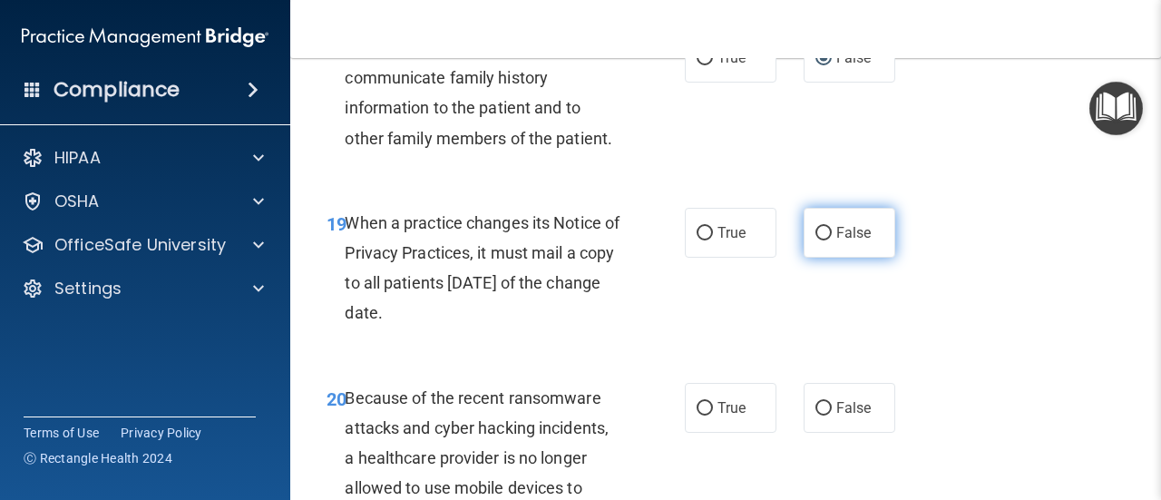
click at [820, 240] on input "False" at bounding box center [824, 234] width 16 height 14
radio input "true"
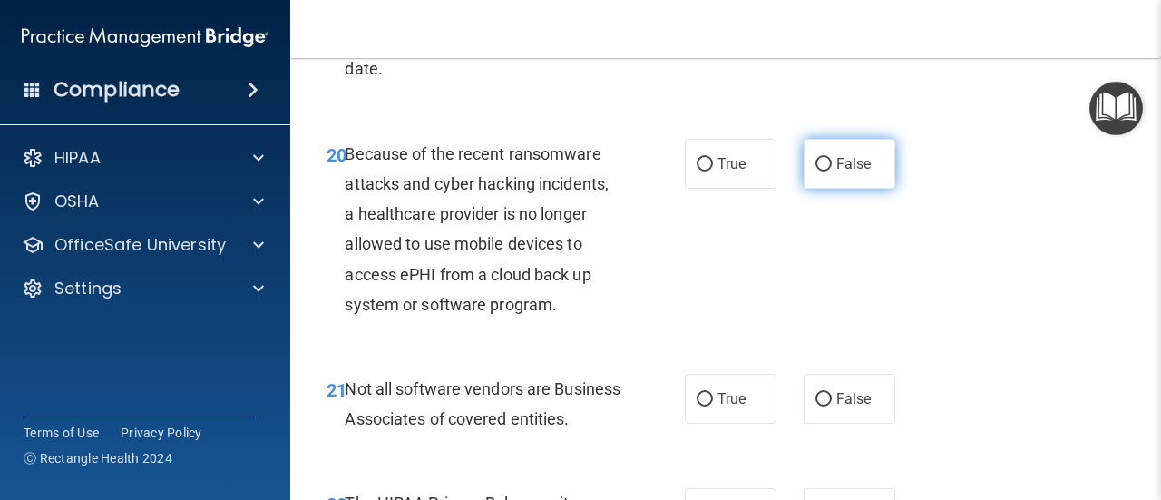
scroll to position [3719, 0]
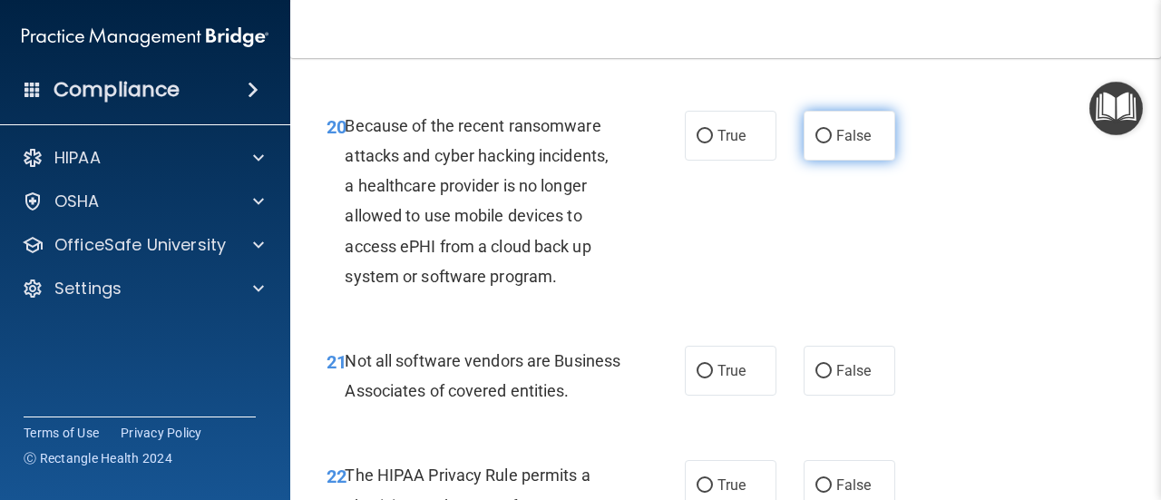
click at [816, 161] on label "False" at bounding box center [850, 136] width 92 height 50
click at [816, 143] on input "False" at bounding box center [824, 137] width 16 height 14
radio input "true"
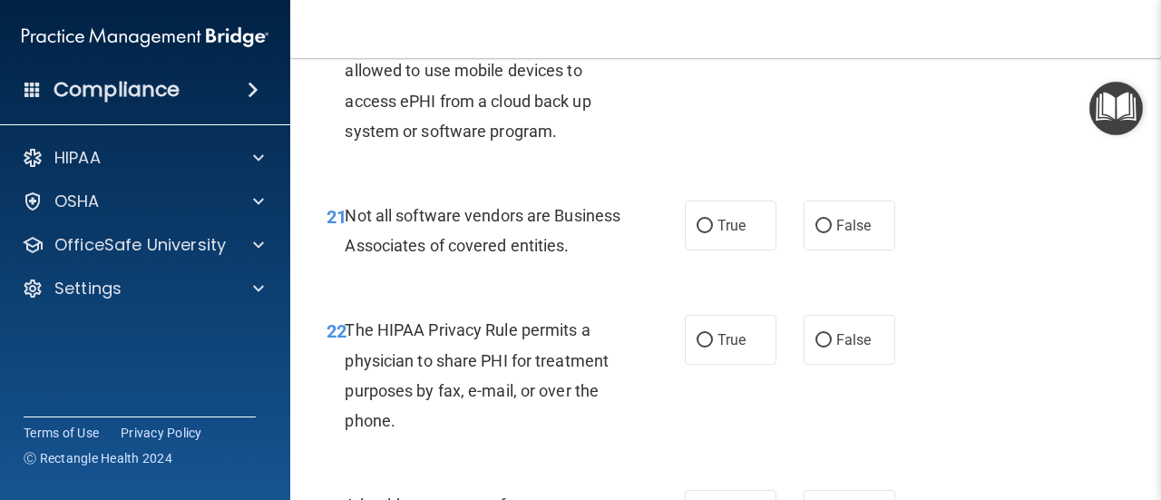
scroll to position [3901, 0]
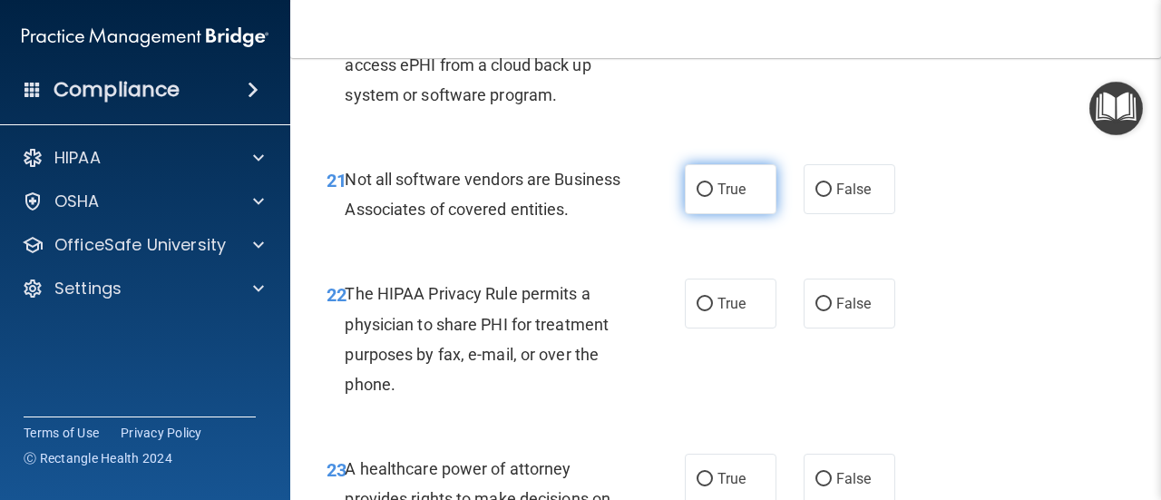
click at [701, 197] on input "True" at bounding box center [705, 190] width 16 height 14
radio input "true"
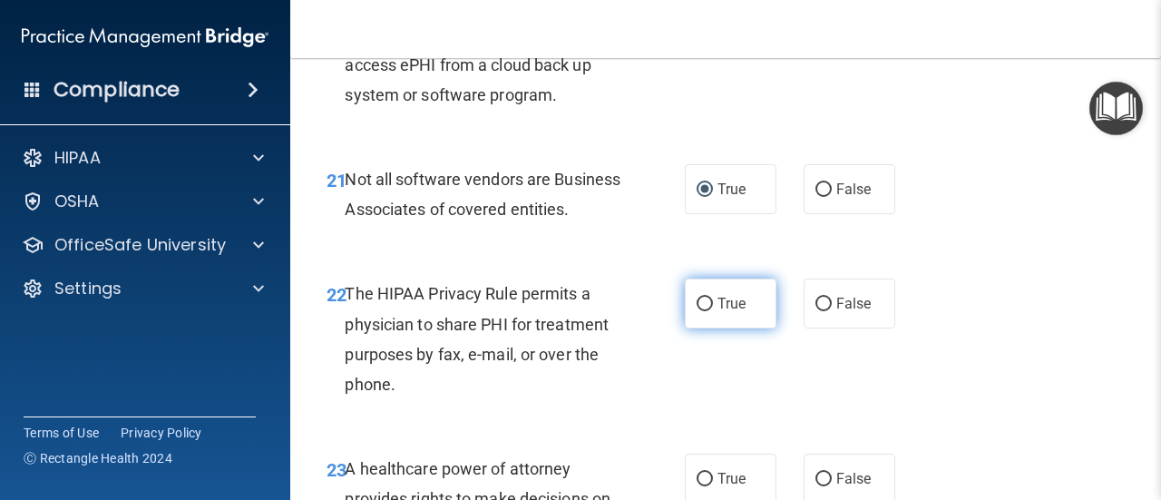
click at [702, 311] on input "True" at bounding box center [705, 305] width 16 height 14
radio input "true"
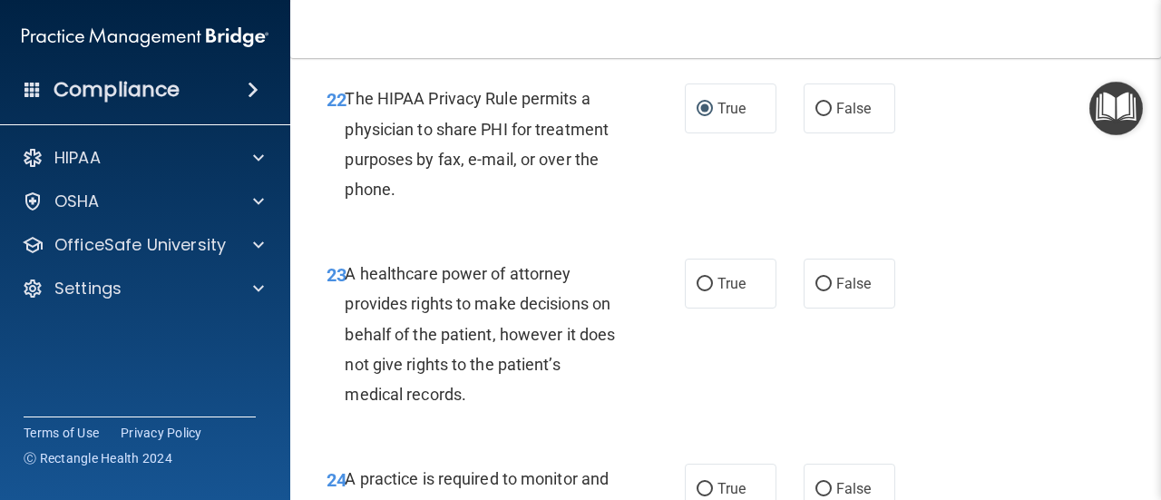
scroll to position [4173, 0]
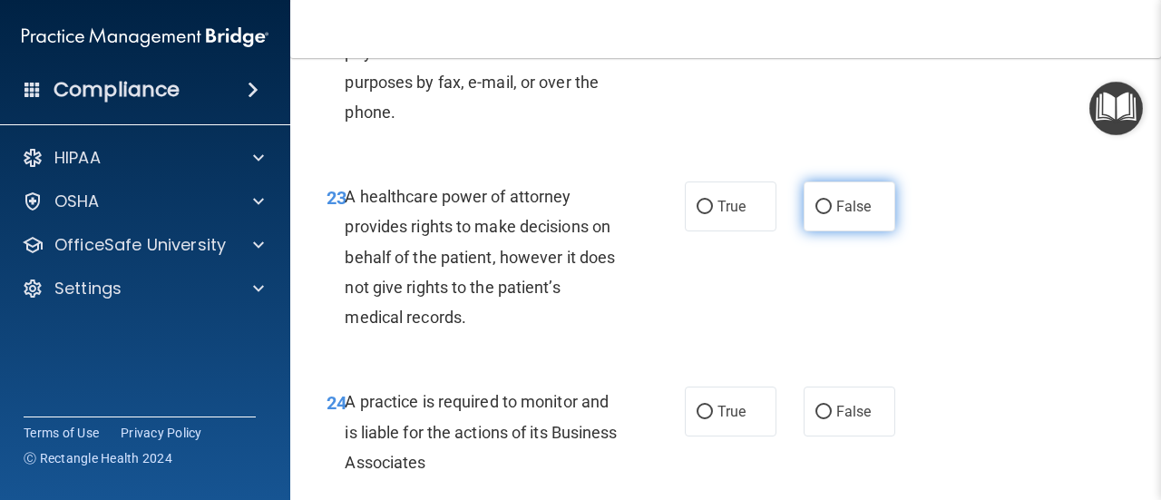
click at [816, 214] on input "False" at bounding box center [824, 207] width 16 height 14
radio input "true"
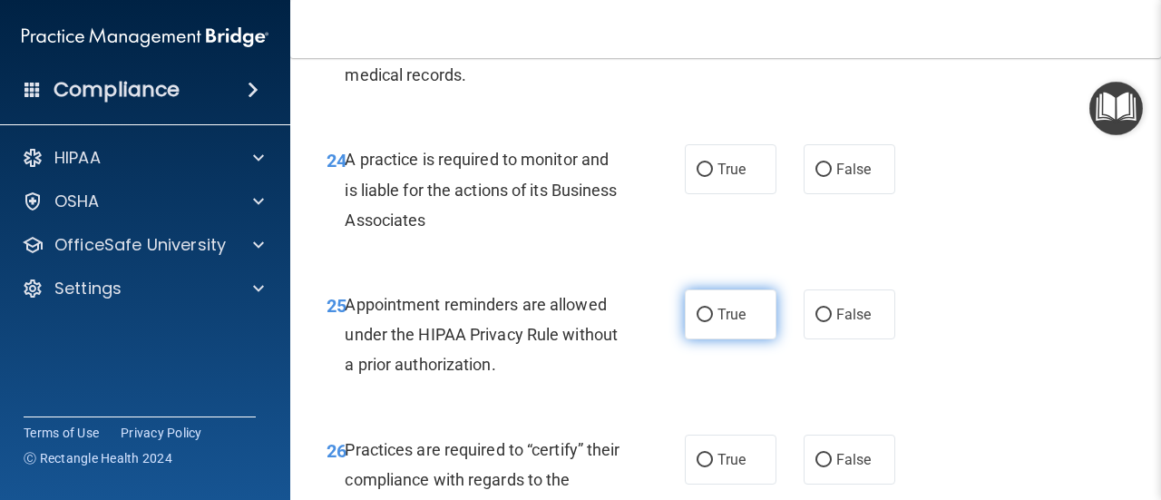
scroll to position [4445, 0]
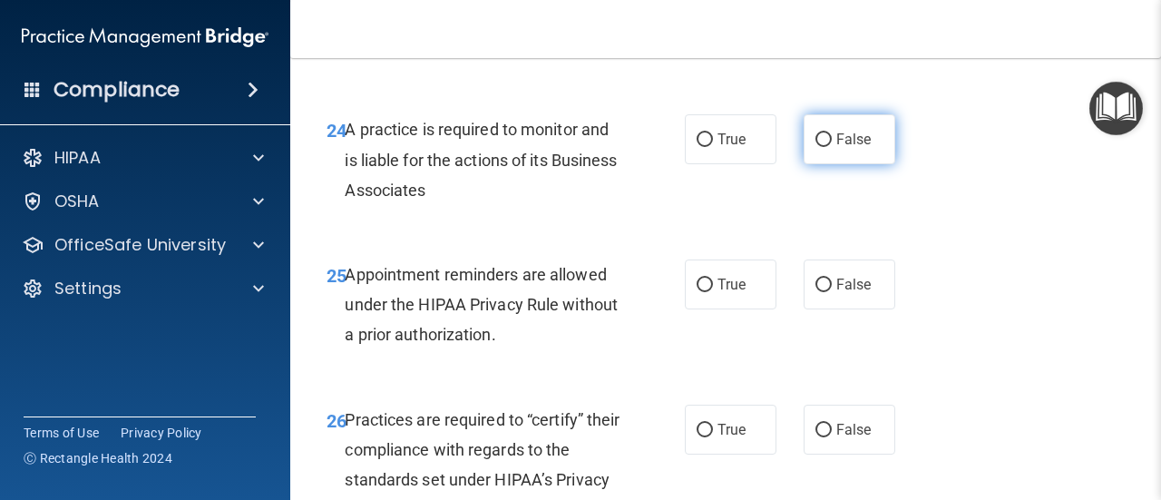
click at [811, 164] on label "False" at bounding box center [850, 139] width 92 height 50
click at [816, 147] on input "False" at bounding box center [824, 140] width 16 height 14
radio input "true"
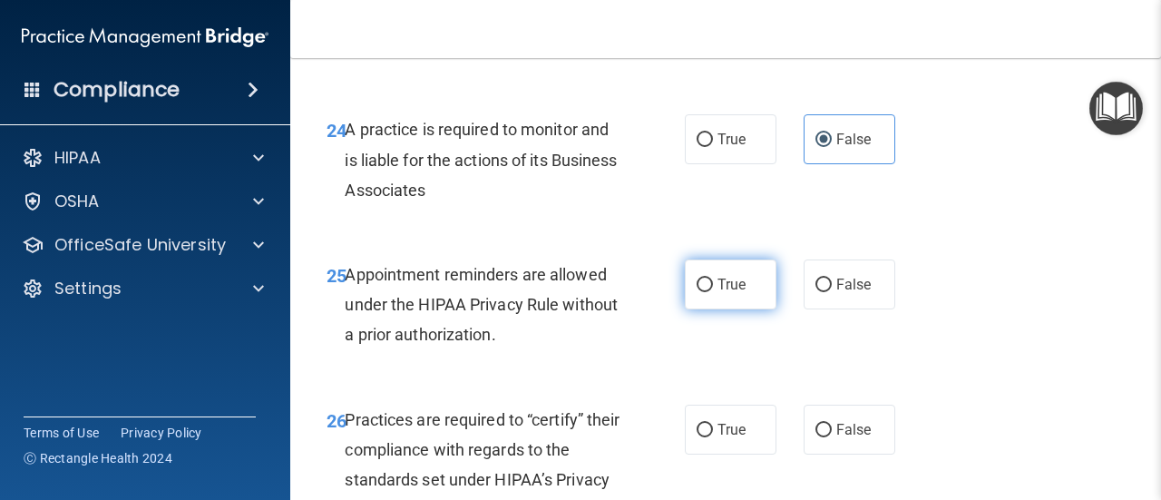
click at [698, 292] on input "True" at bounding box center [705, 285] width 16 height 14
radio input "true"
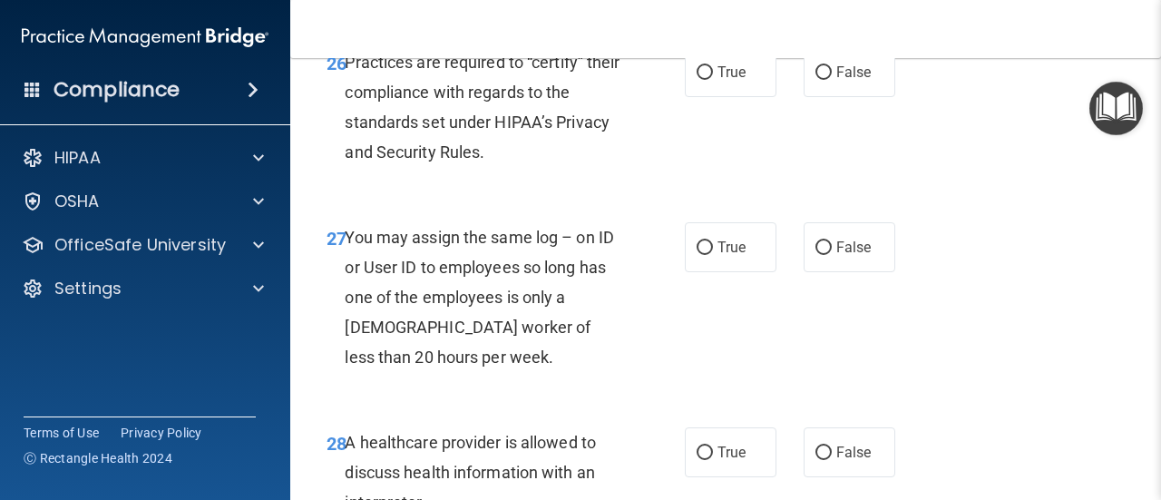
scroll to position [4808, 0]
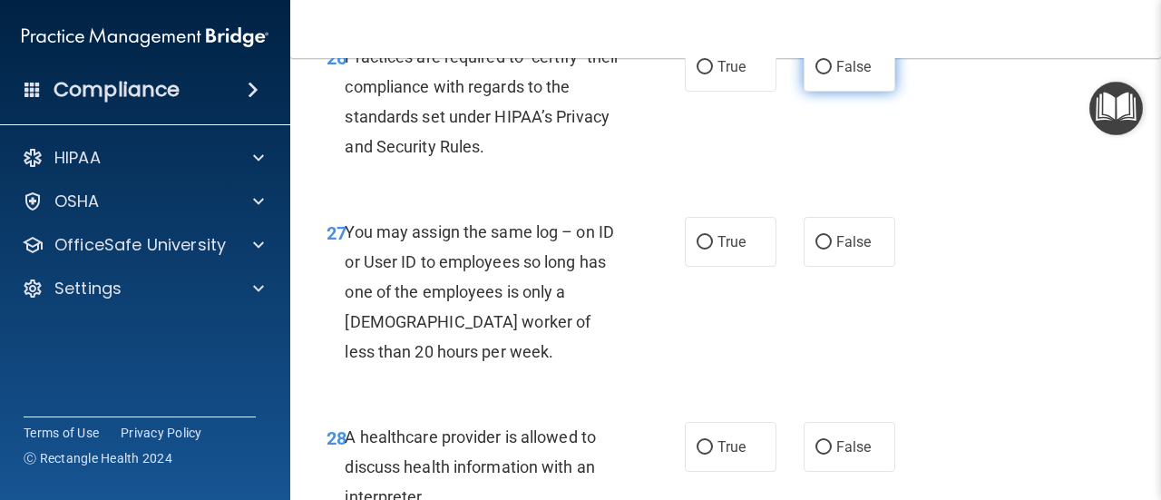
click at [816, 74] on input "False" at bounding box center [824, 68] width 16 height 14
radio input "true"
click at [698, 249] on input "True" at bounding box center [705, 243] width 16 height 14
radio input "true"
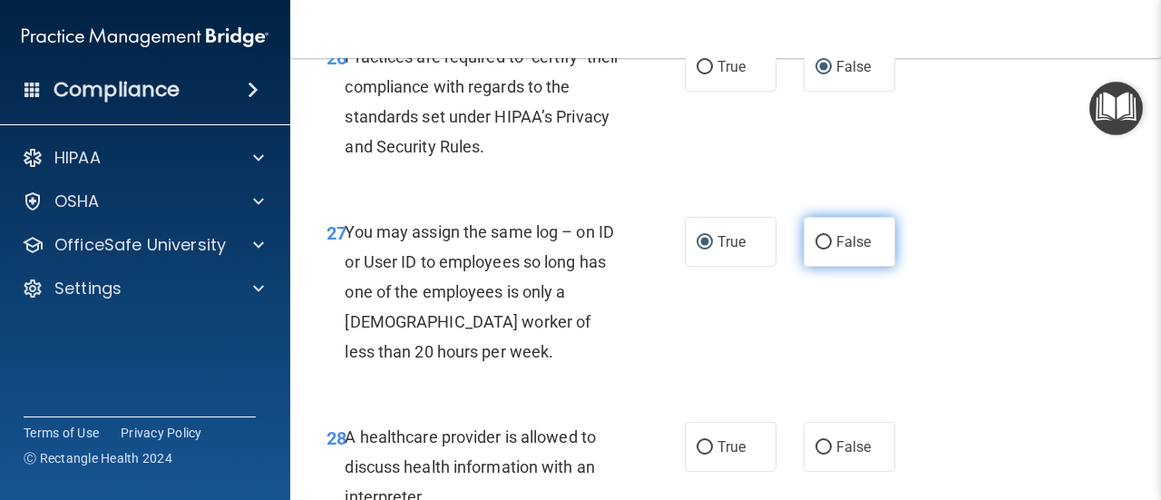
click at [816, 249] on input "False" at bounding box center [824, 243] width 16 height 14
radio input "true"
radio input "false"
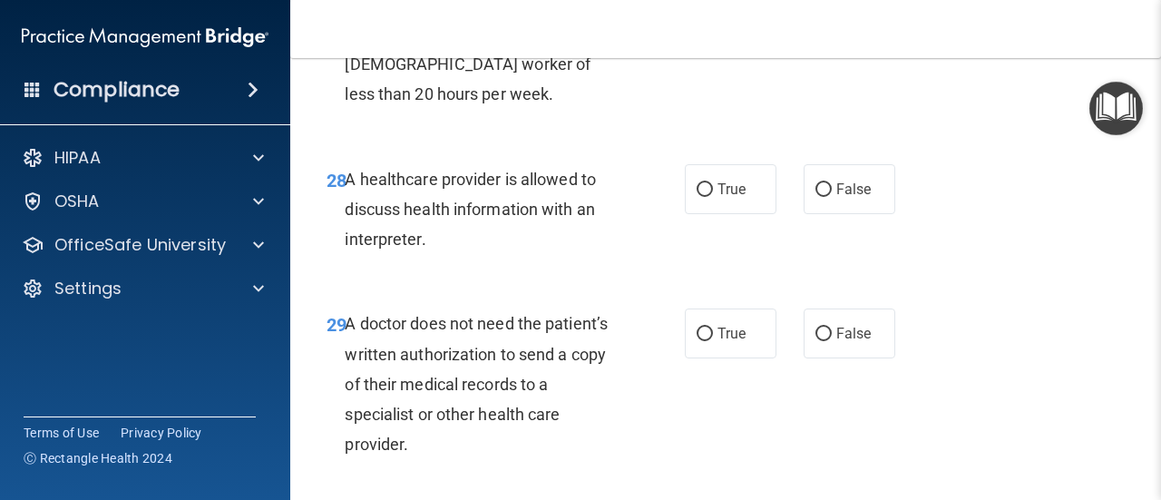
scroll to position [5080, 0]
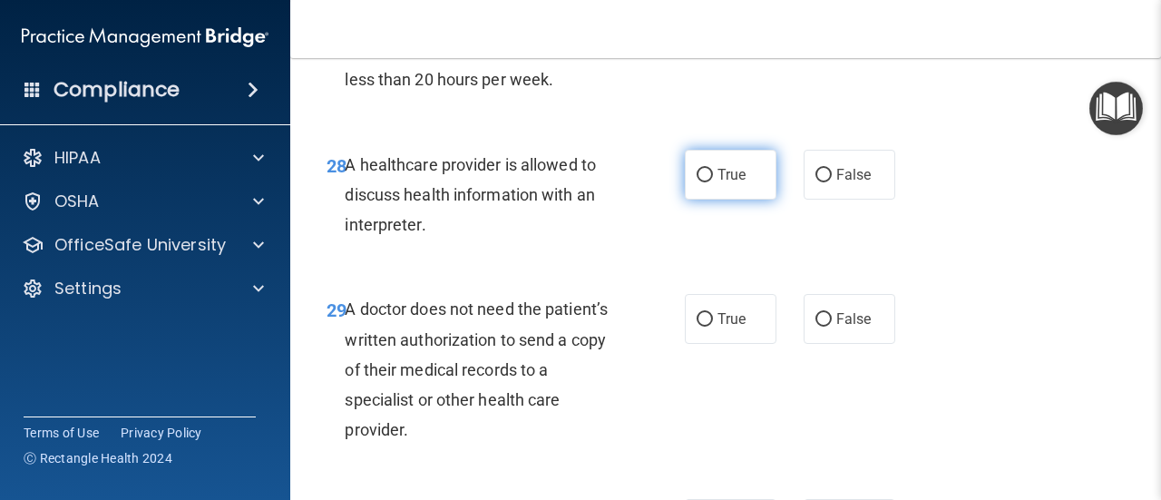
click at [706, 200] on label "True" at bounding box center [731, 175] width 92 height 50
click at [706, 182] on input "True" at bounding box center [705, 176] width 16 height 14
radio input "true"
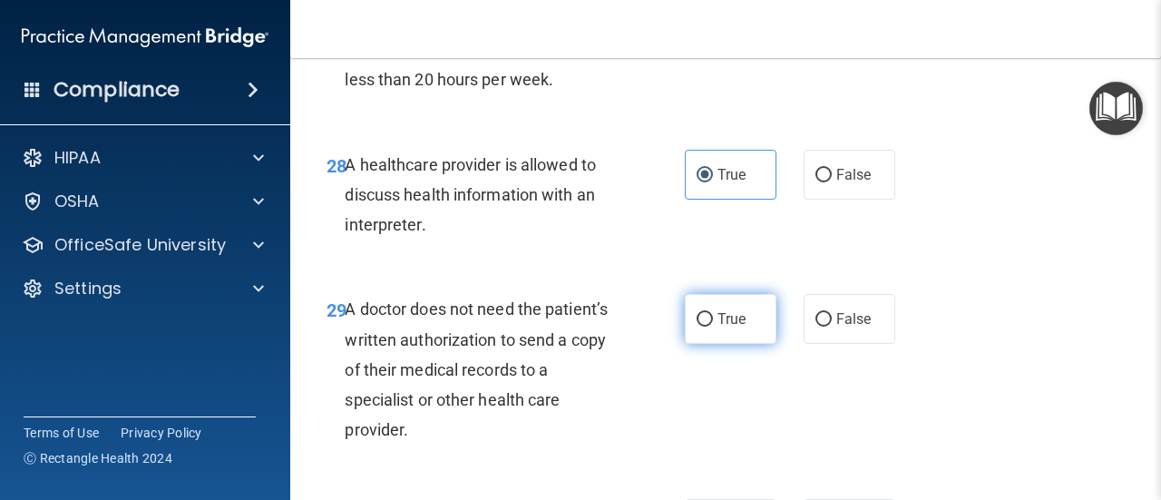
click at [699, 327] on input "True" at bounding box center [705, 320] width 16 height 14
radio input "true"
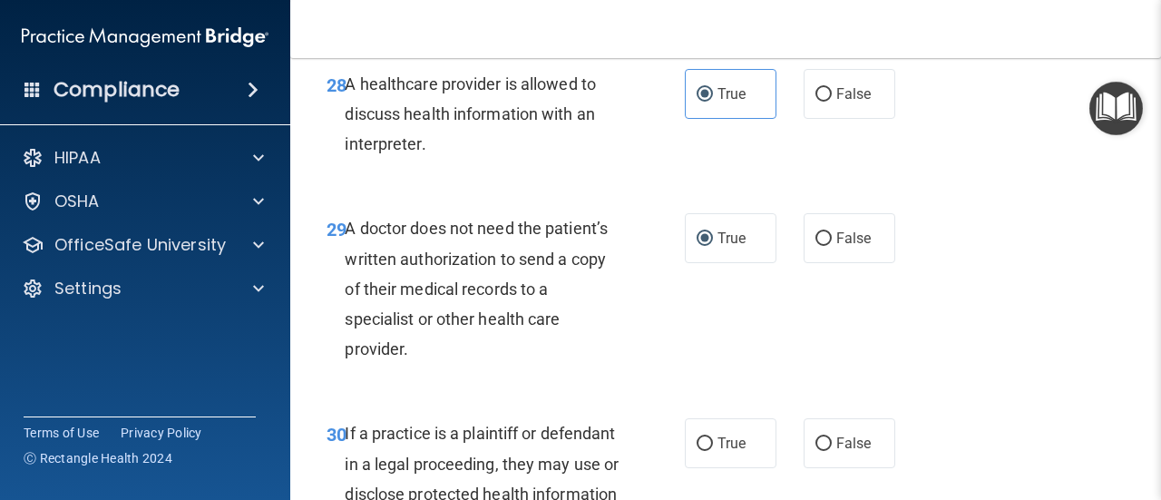
scroll to position [5261, 0]
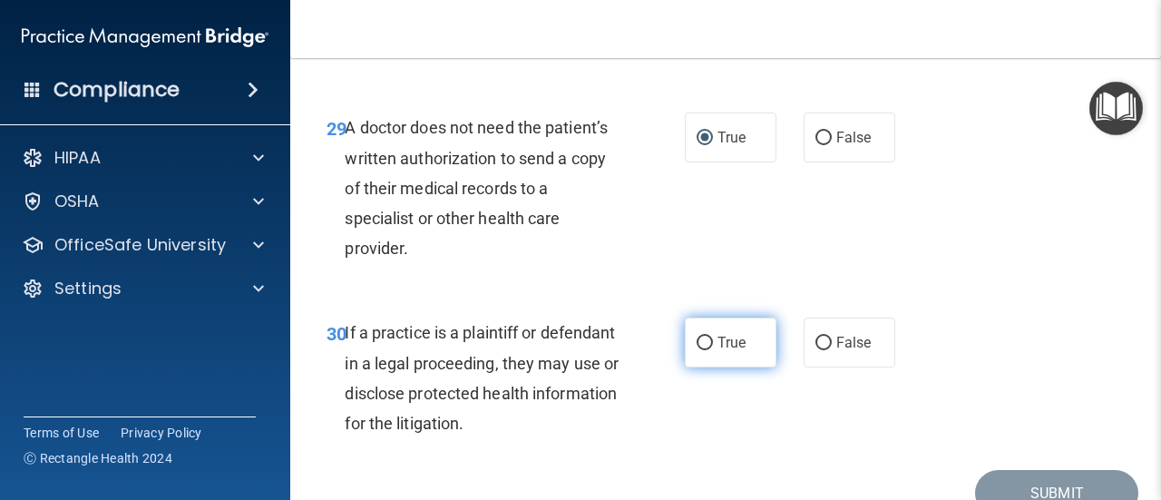
click at [697, 350] on input "True" at bounding box center [705, 344] width 16 height 14
radio input "true"
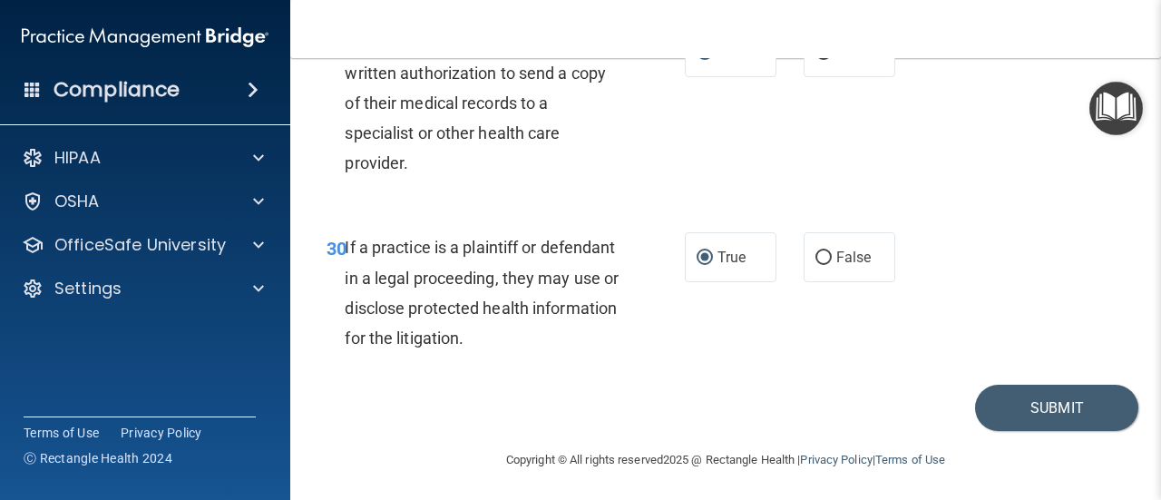
scroll to position [5409, 0]
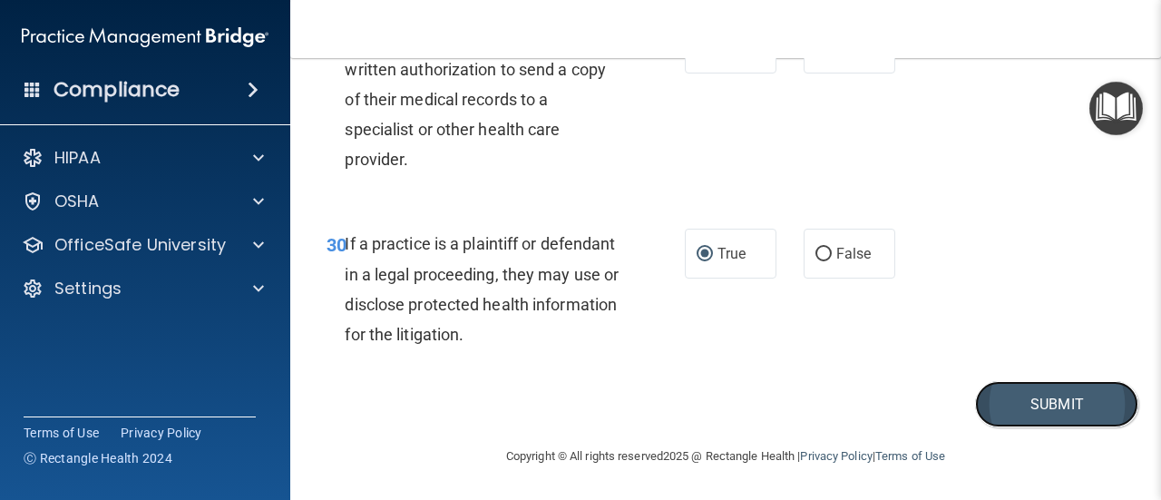
click at [1027, 412] on button "Submit" at bounding box center [1056, 404] width 163 height 46
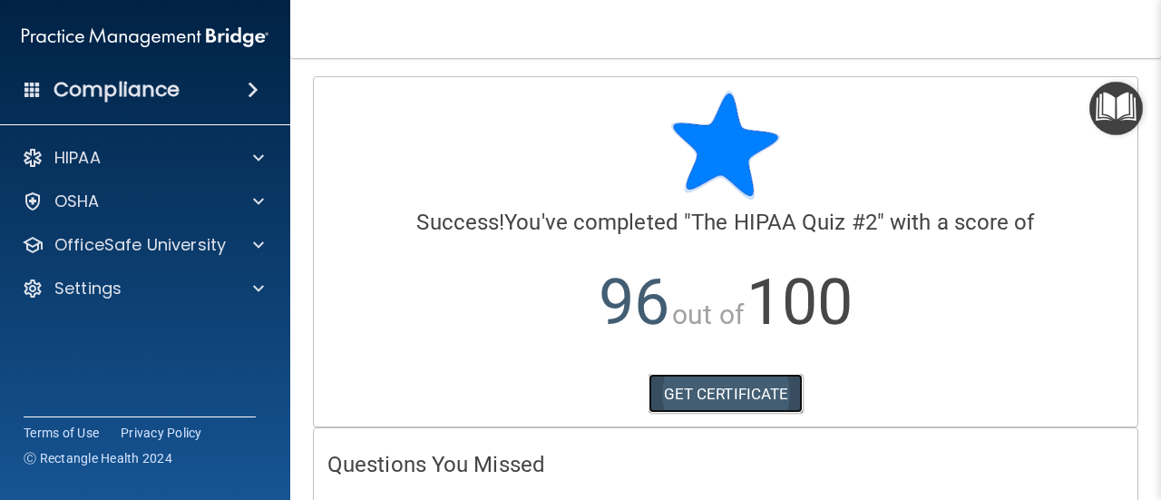
click at [704, 389] on link "GET CERTIFICATE" at bounding box center [726, 394] width 155 height 40
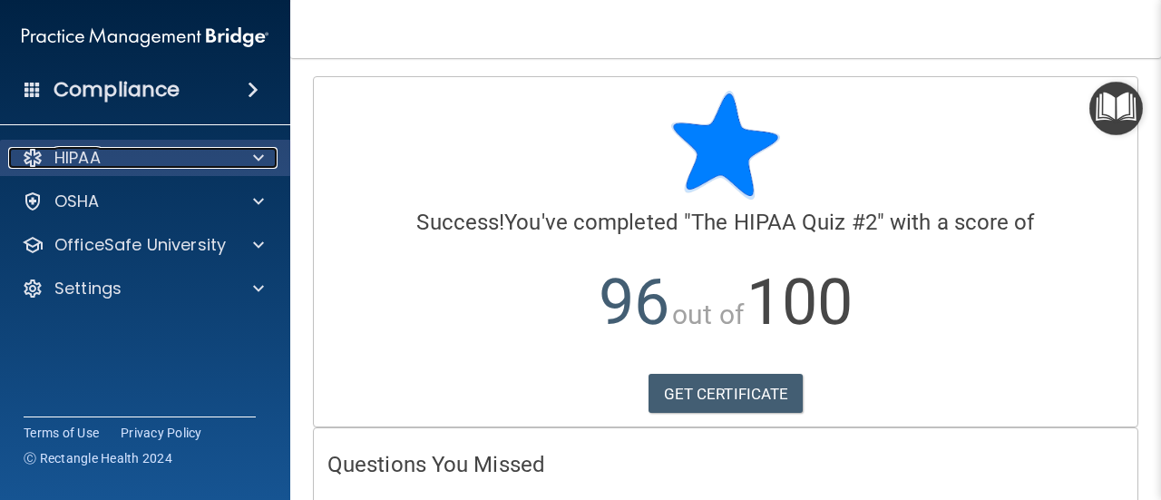
click at [257, 152] on span at bounding box center [258, 158] width 11 height 22
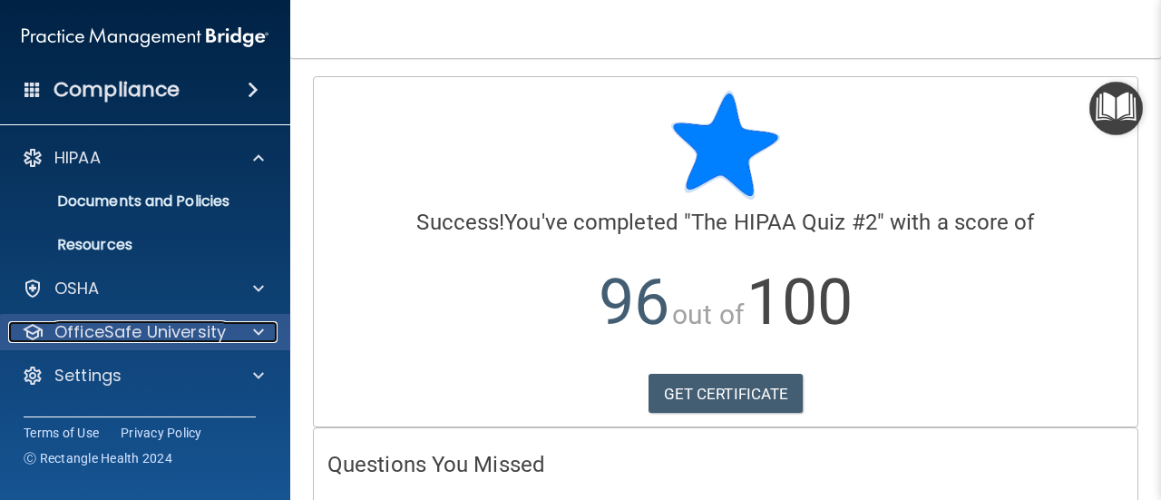
click at [249, 324] on div at bounding box center [255, 332] width 45 height 22
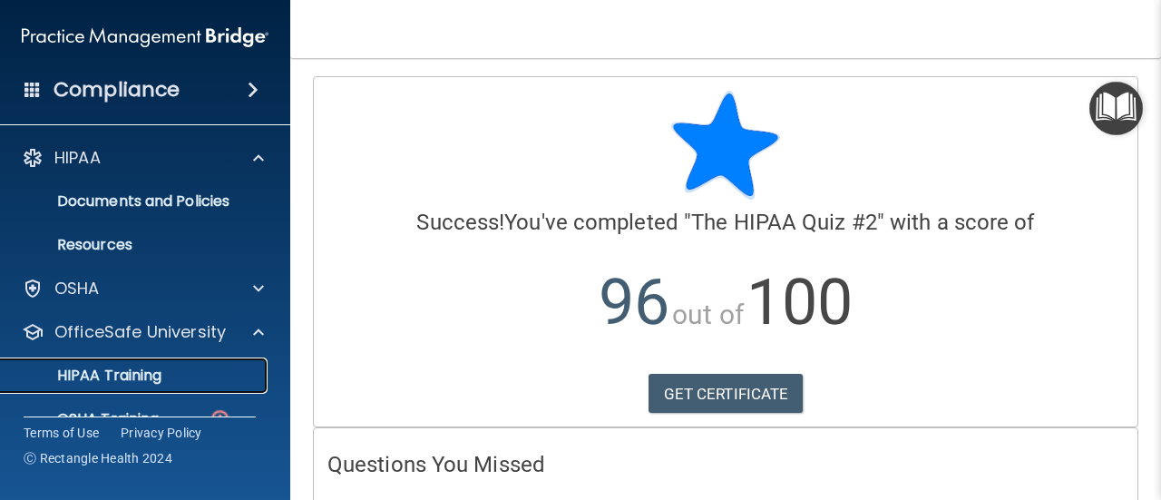
click at [115, 381] on p "HIPAA Training" at bounding box center [87, 375] width 150 height 18
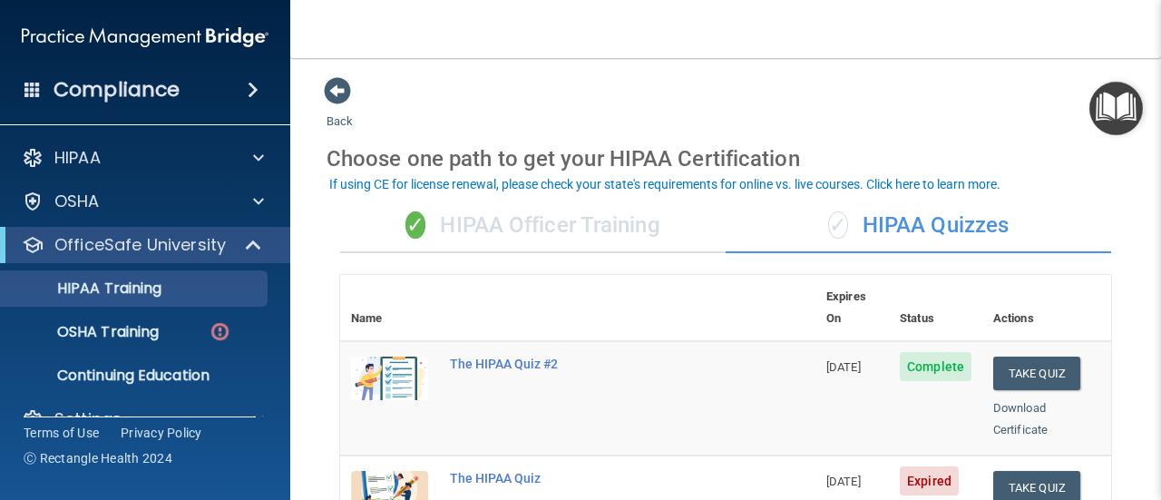
click at [441, 229] on div "✓ HIPAA Officer Training" at bounding box center [533, 226] width 386 height 54
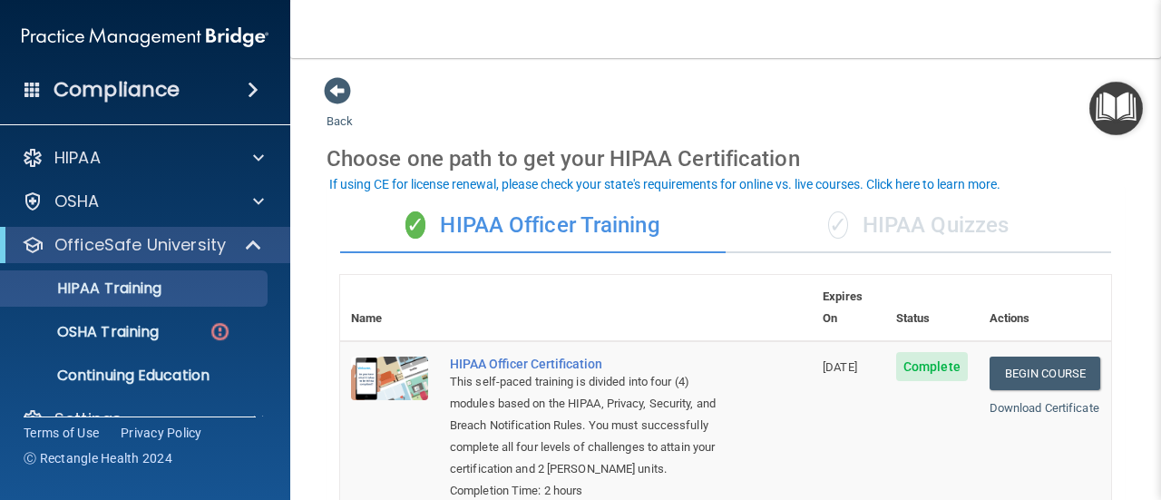
click at [887, 220] on div "✓ HIPAA Quizzes" at bounding box center [919, 226] width 386 height 54
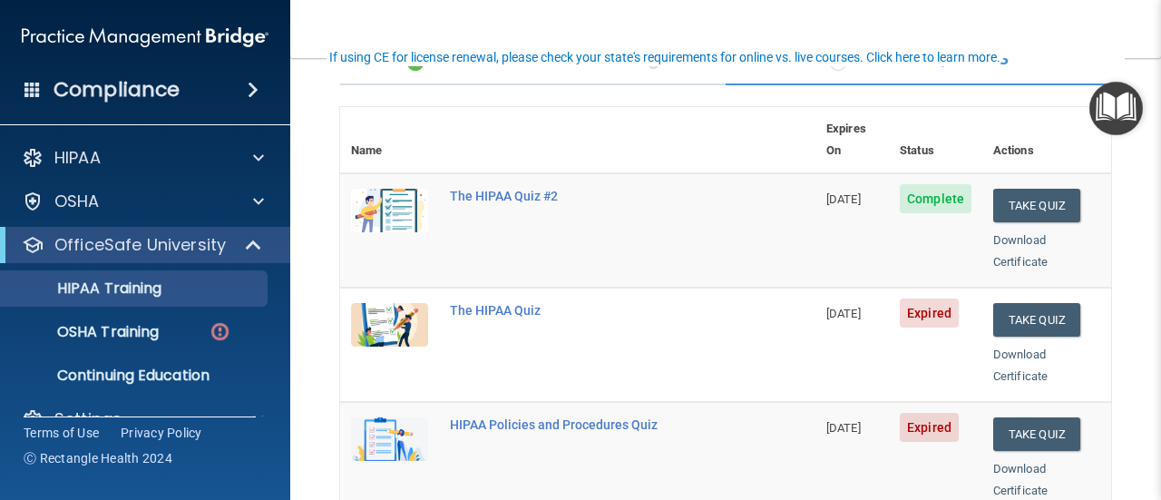
scroll to position [181, 0]
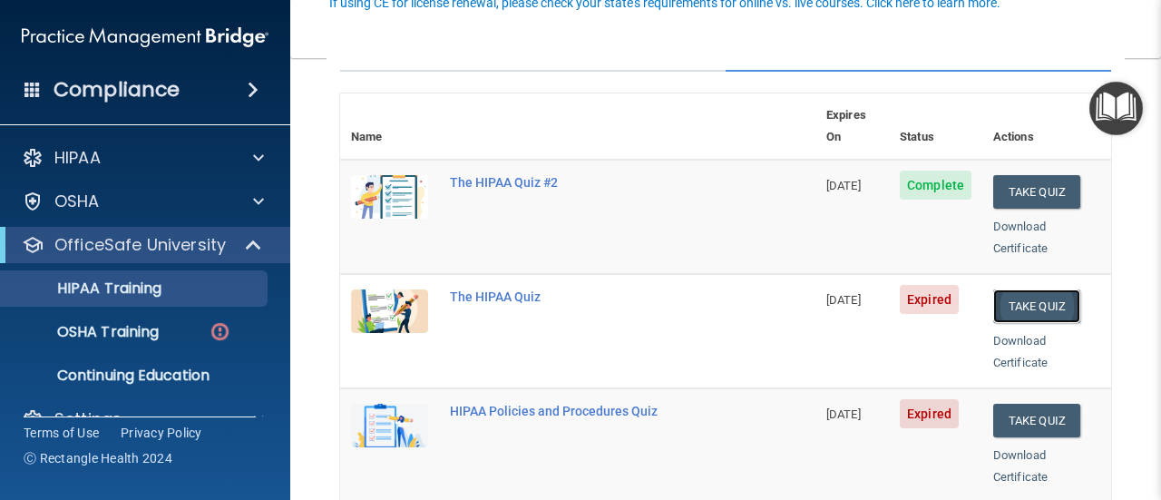
click at [1029, 289] on button "Take Quiz" at bounding box center [1036, 306] width 87 height 34
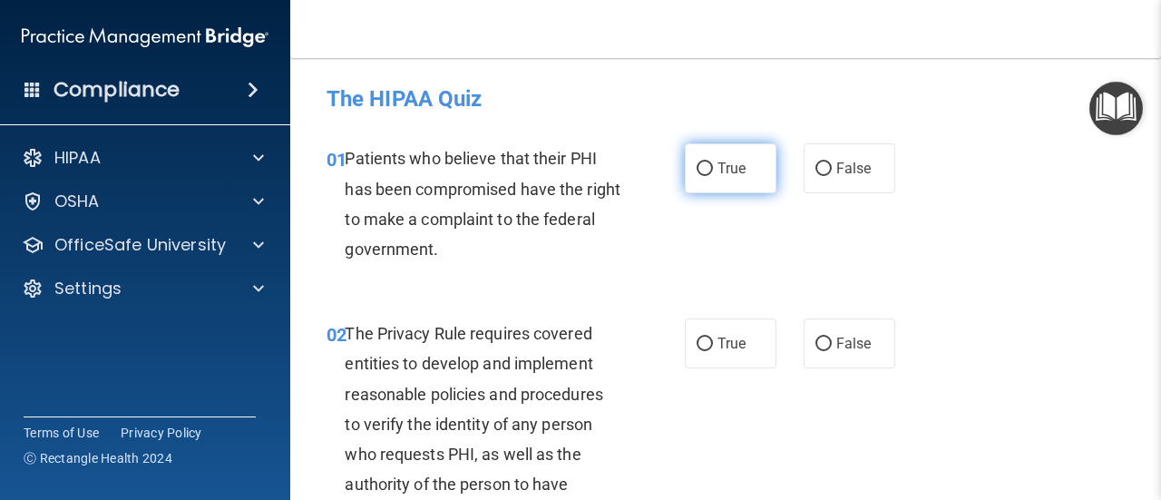
click at [697, 170] on input "True" at bounding box center [705, 169] width 16 height 14
radio input "true"
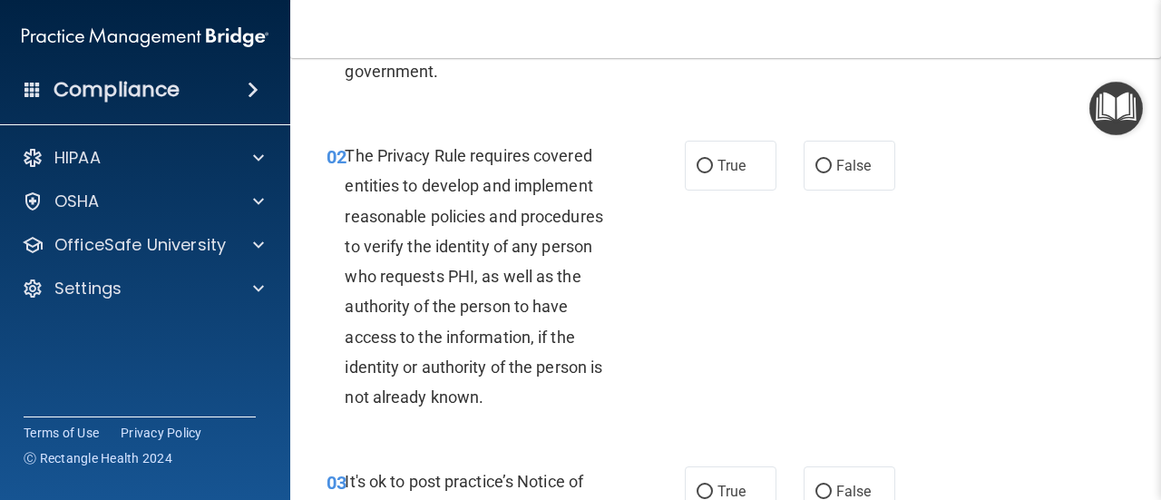
scroll to position [181, 0]
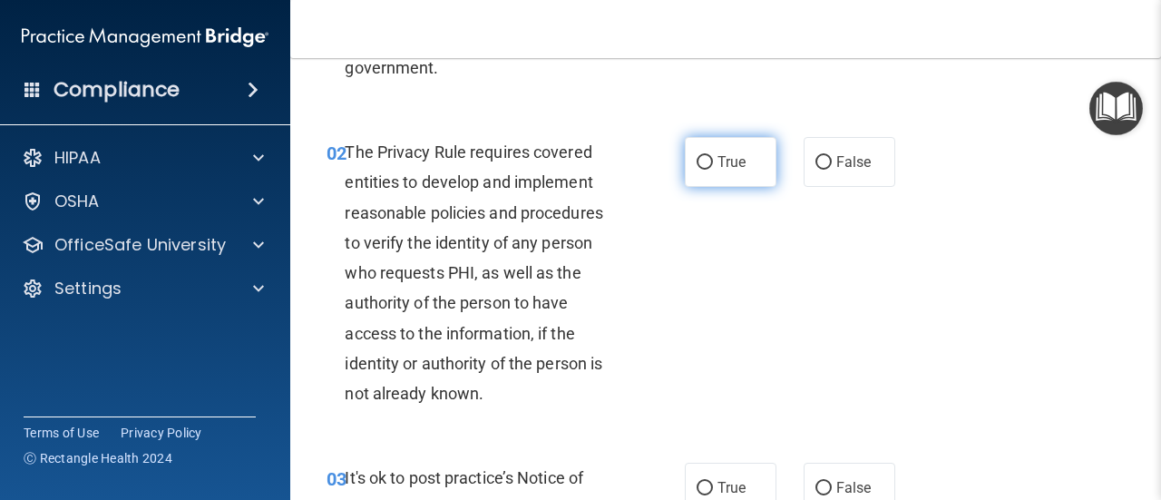
click at [697, 160] on input "True" at bounding box center [705, 163] width 16 height 14
radio input "true"
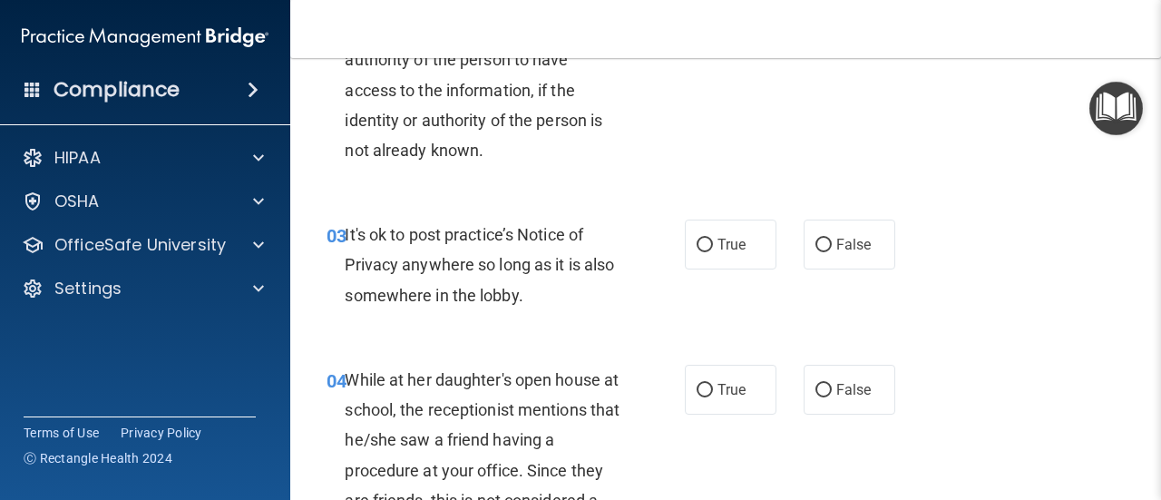
scroll to position [454, 0]
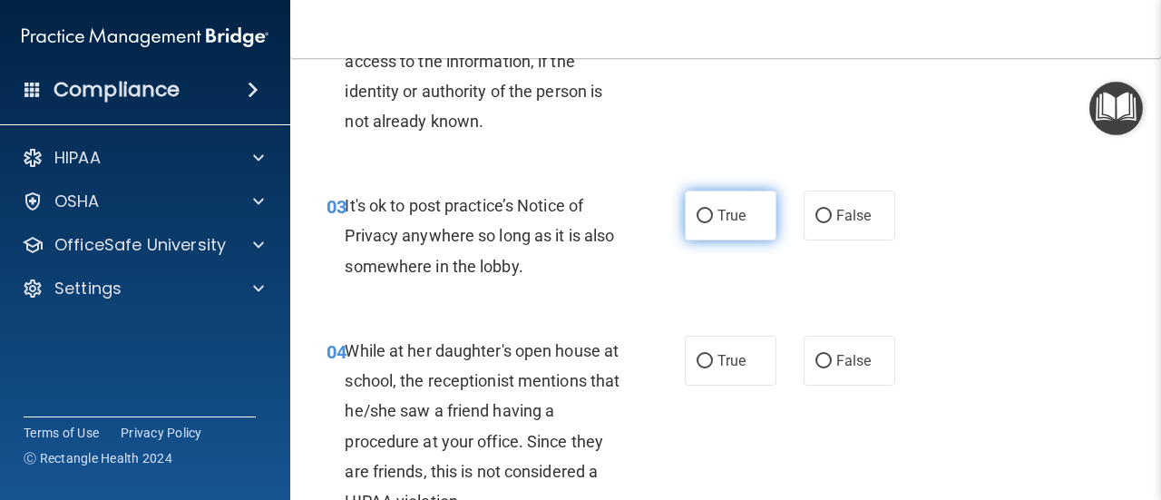
click at [699, 213] on input "True" at bounding box center [705, 217] width 16 height 14
radio input "true"
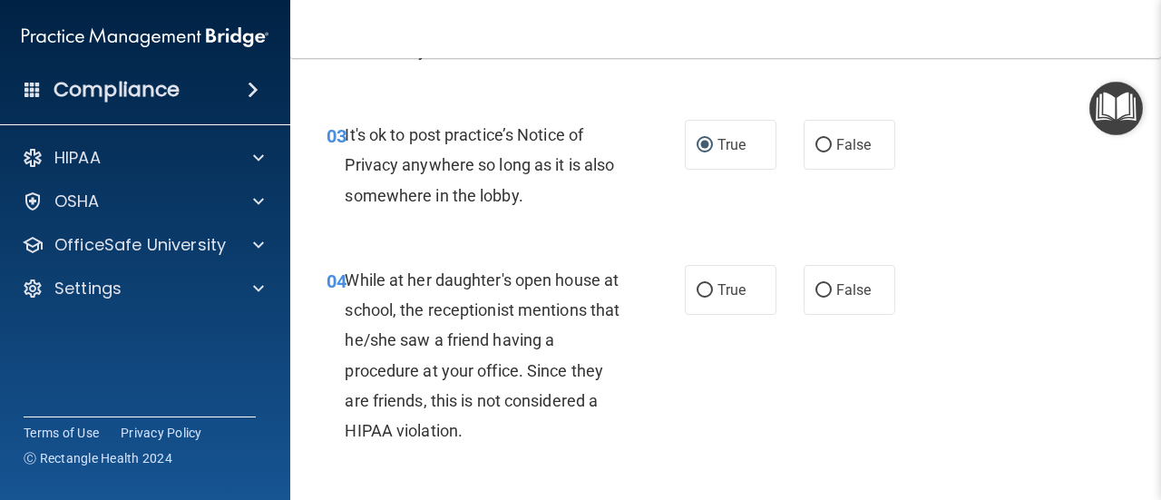
scroll to position [635, 0]
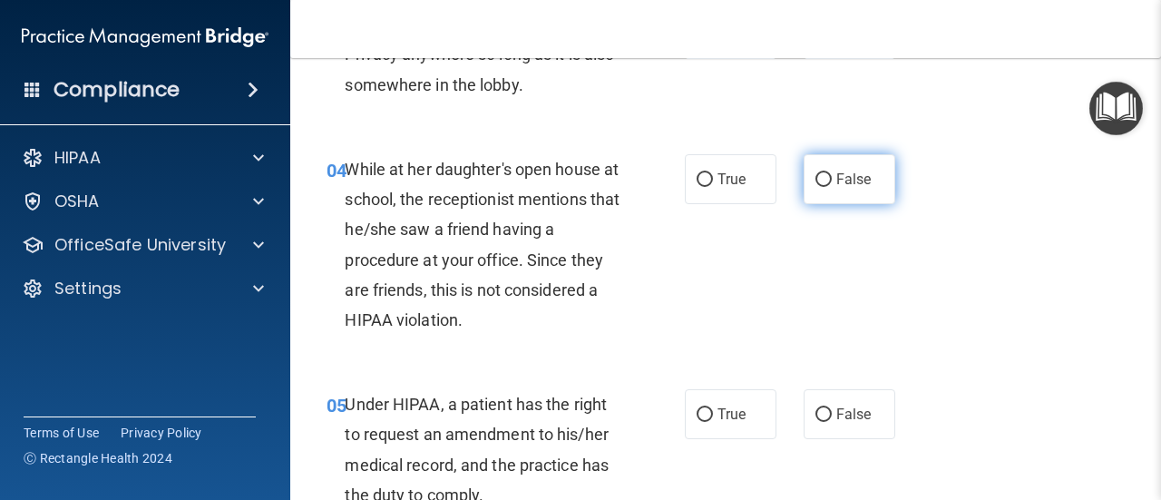
click at [817, 179] on input "False" at bounding box center [824, 180] width 16 height 14
radio input "true"
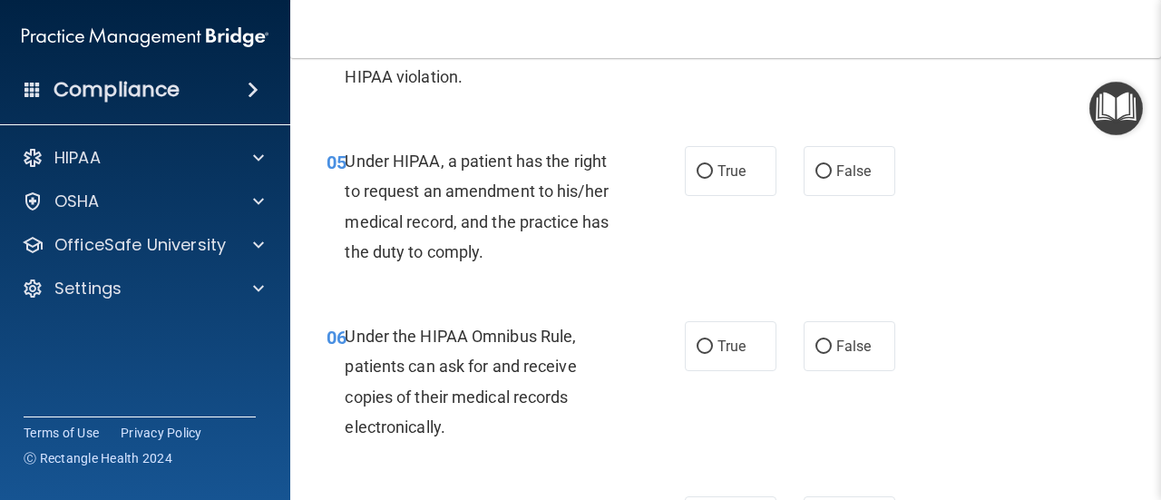
scroll to position [907, 0]
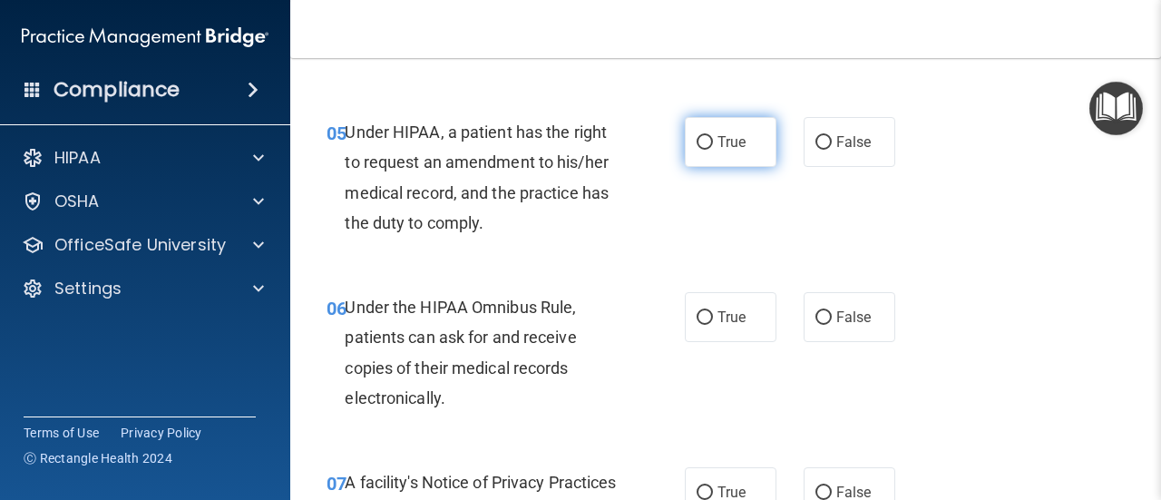
click at [702, 144] on input "True" at bounding box center [705, 143] width 16 height 14
radio input "true"
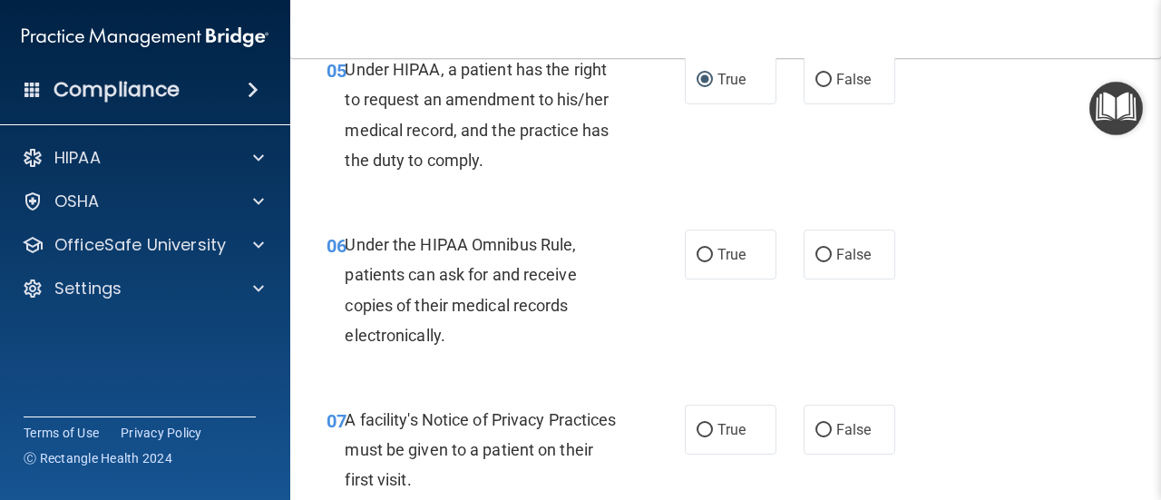
scroll to position [1089, 0]
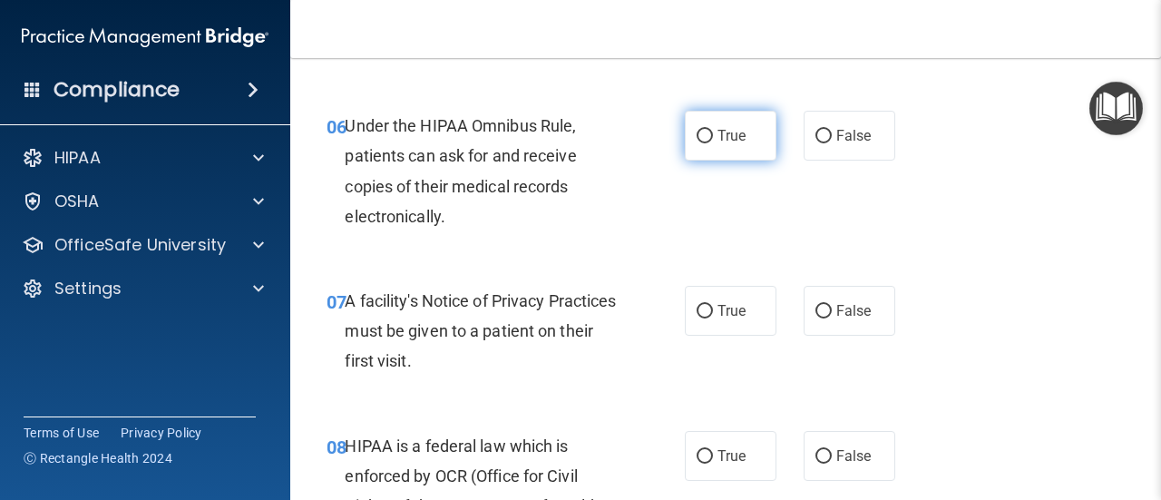
click at [699, 139] on input "True" at bounding box center [705, 137] width 16 height 14
radio input "true"
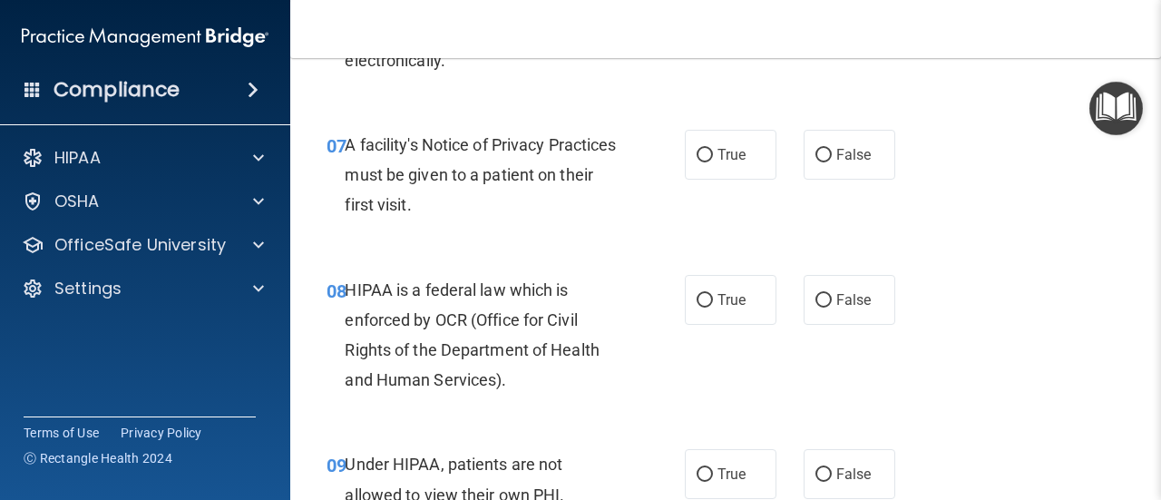
scroll to position [1270, 0]
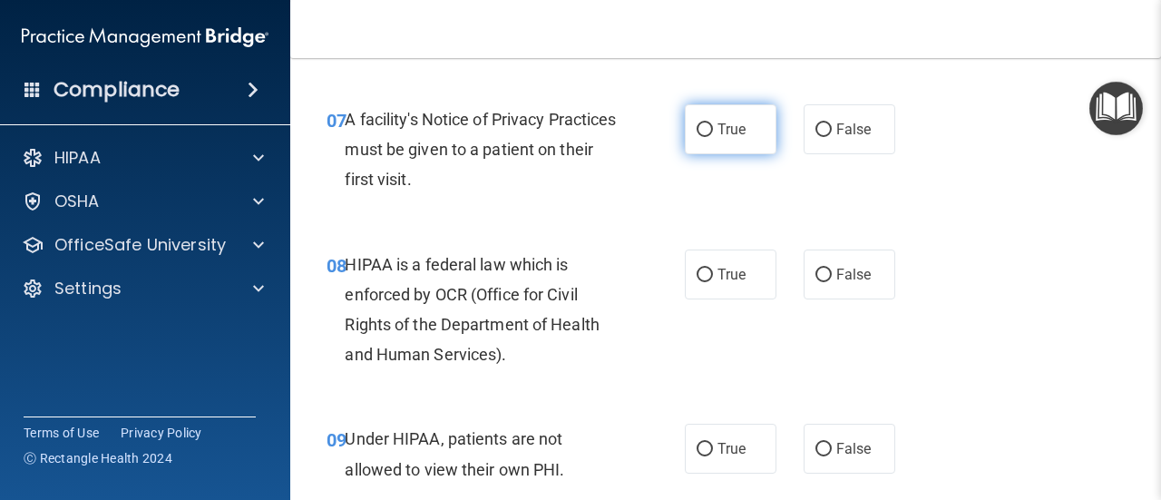
click at [701, 132] on input "True" at bounding box center [705, 130] width 16 height 14
radio input "true"
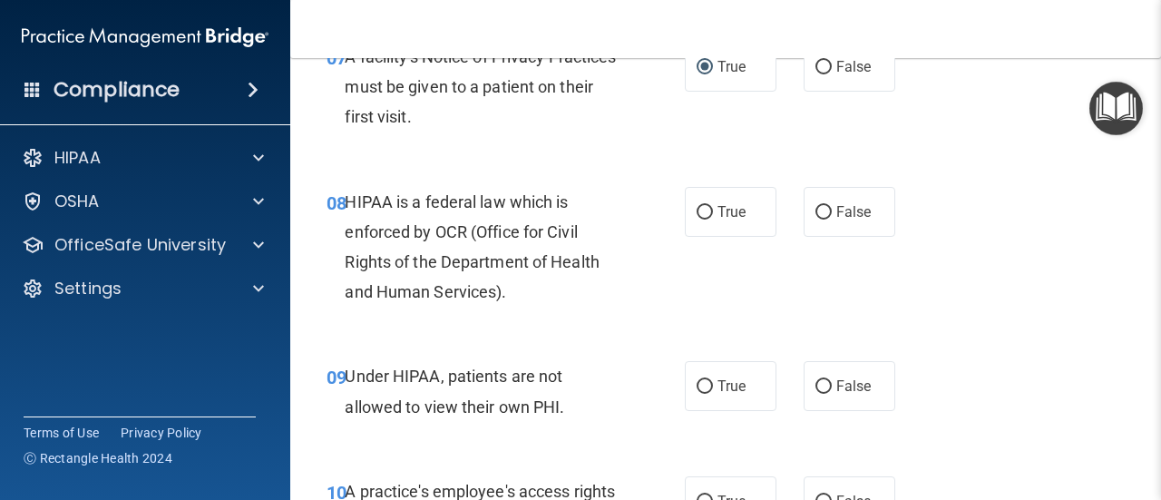
scroll to position [1361, 0]
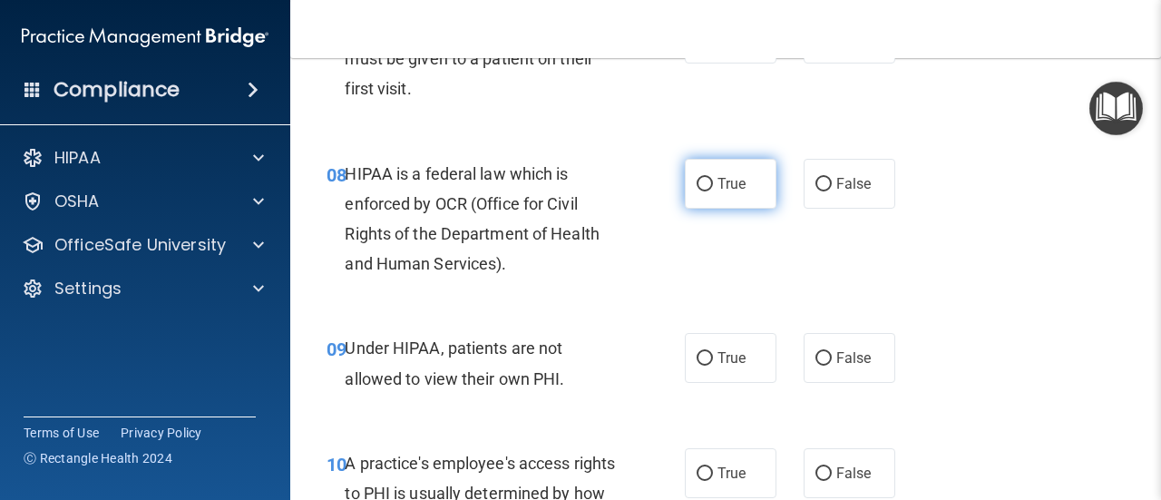
click at [702, 188] on input "True" at bounding box center [705, 185] width 16 height 14
radio input "true"
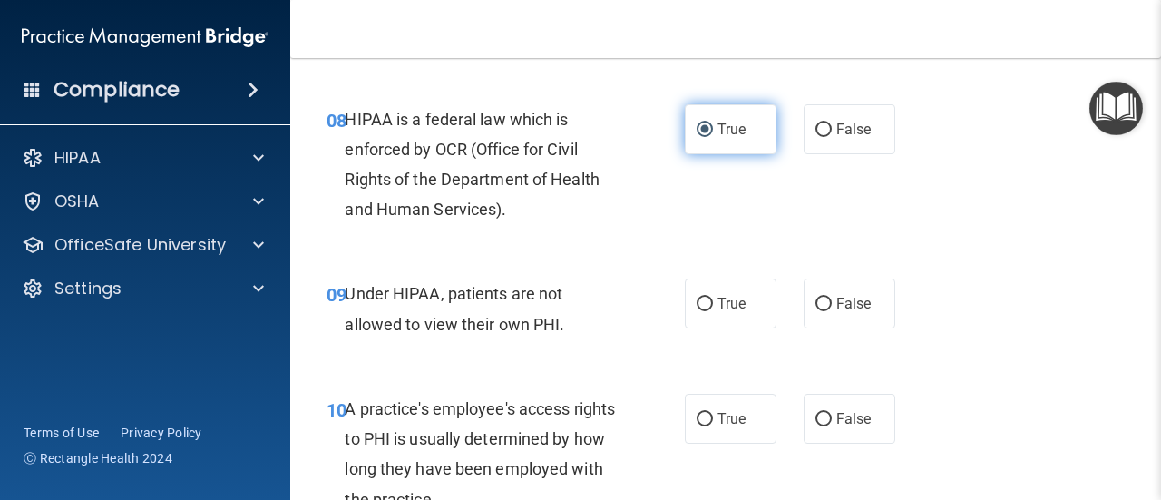
scroll to position [1542, 0]
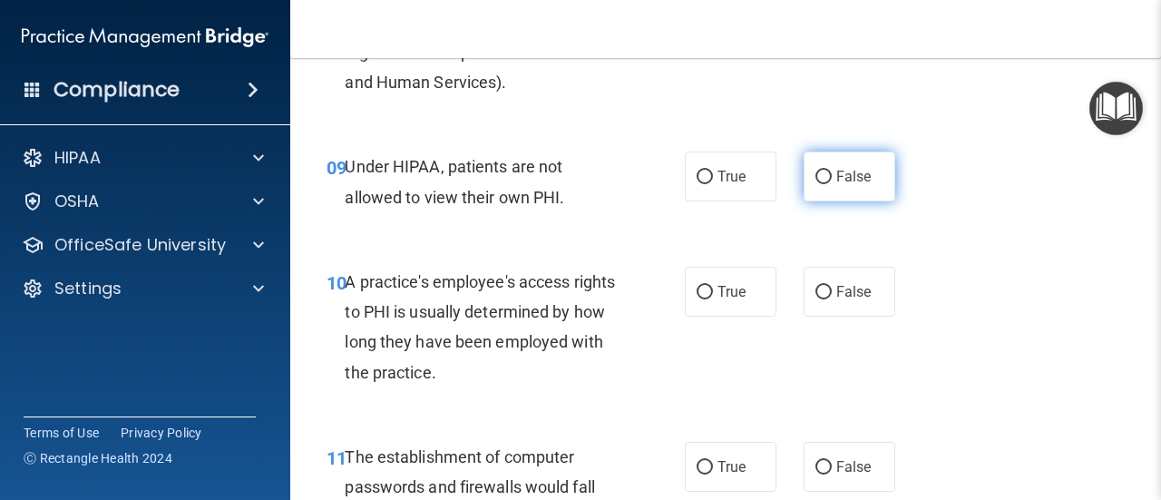
click at [816, 175] on input "False" at bounding box center [824, 178] width 16 height 14
radio input "true"
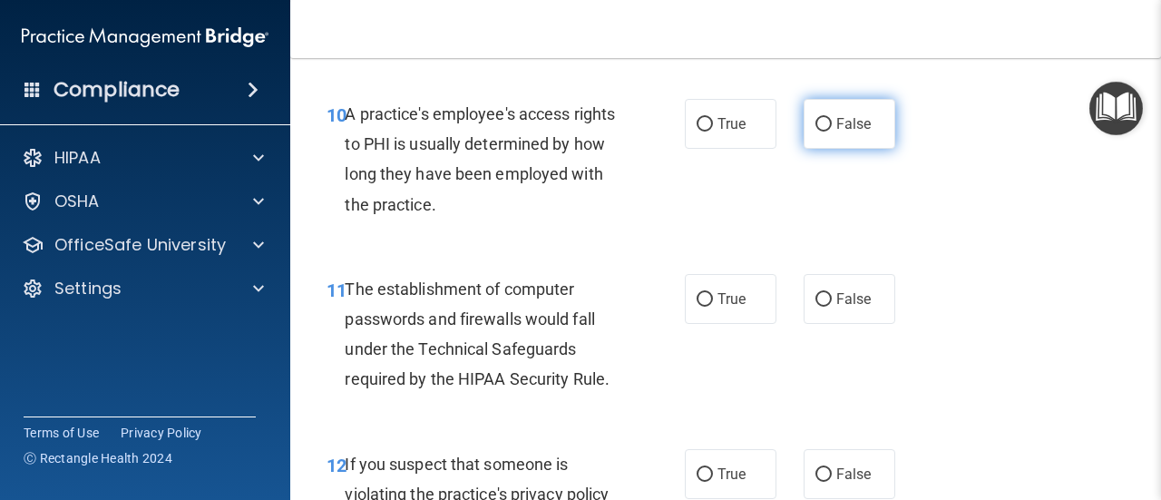
scroll to position [1724, 0]
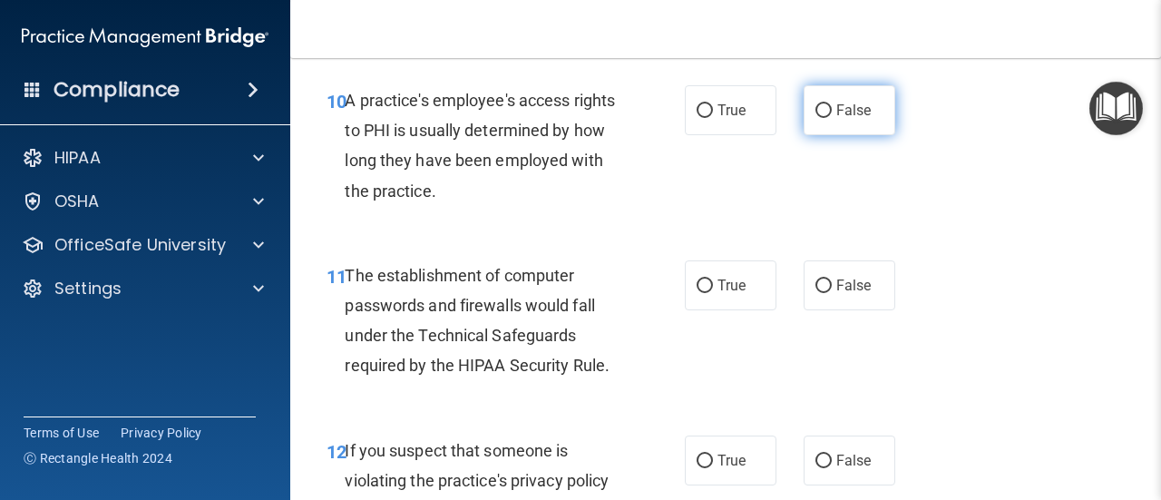
click at [816, 104] on input "False" at bounding box center [824, 111] width 16 height 14
radio input "true"
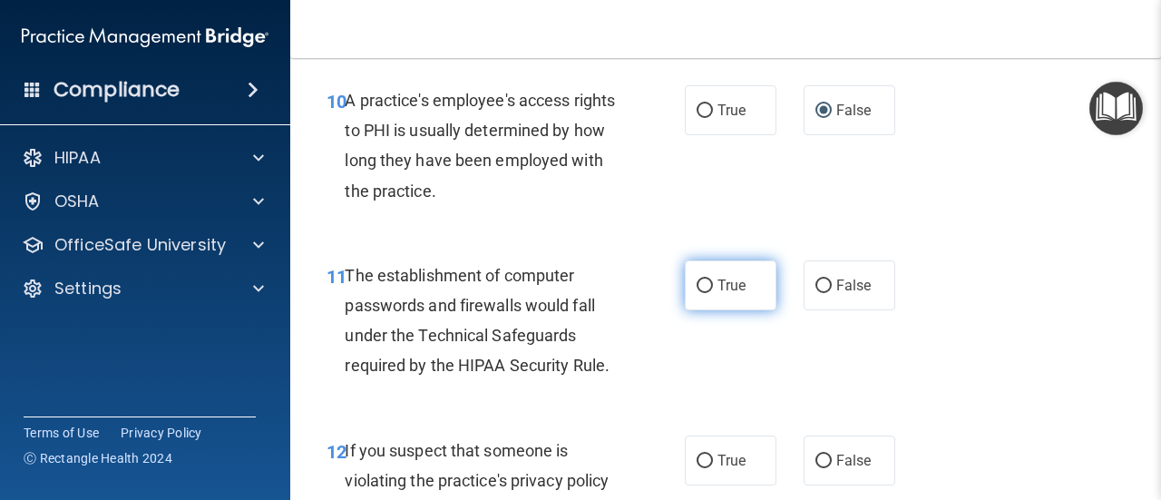
click at [697, 279] on input "True" at bounding box center [705, 286] width 16 height 14
radio input "true"
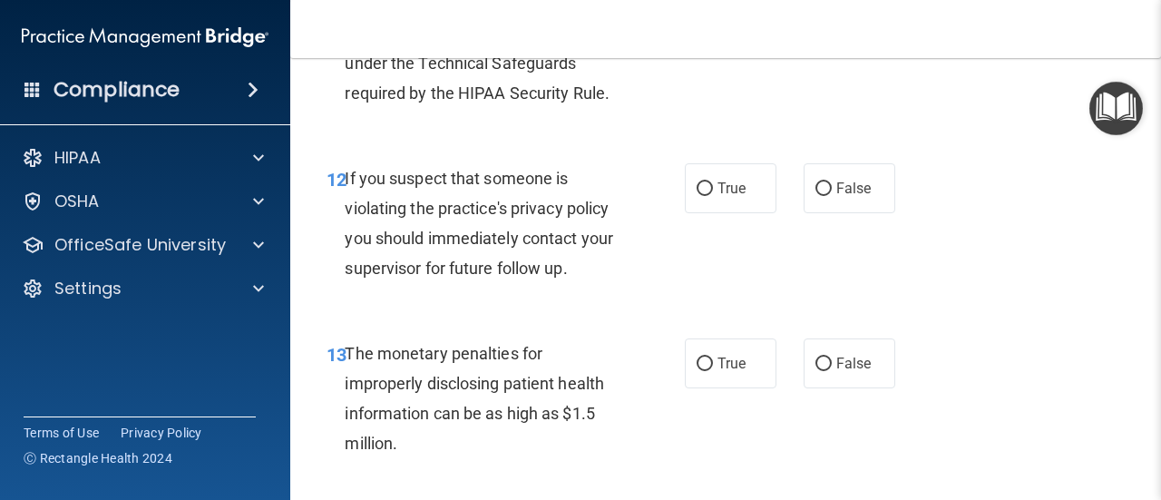
scroll to position [2086, 0]
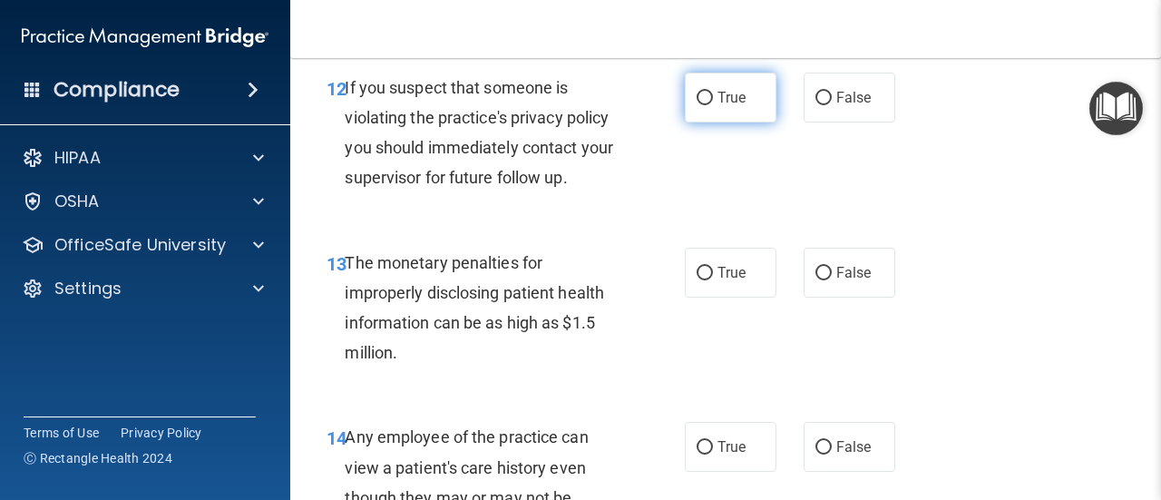
click at [697, 98] on input "True" at bounding box center [705, 99] width 16 height 14
radio input "true"
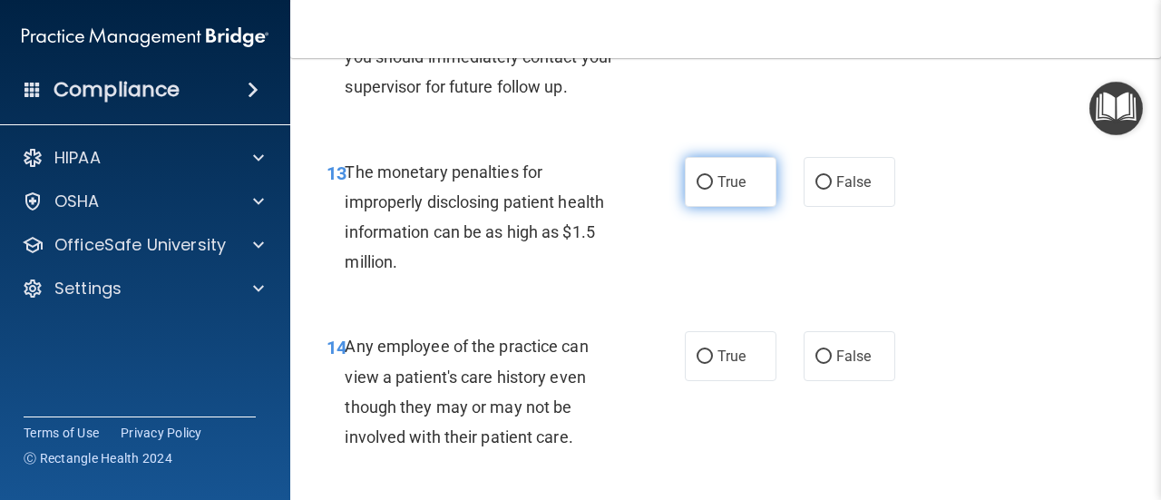
click at [697, 181] on input "True" at bounding box center [705, 183] width 16 height 14
radio input "true"
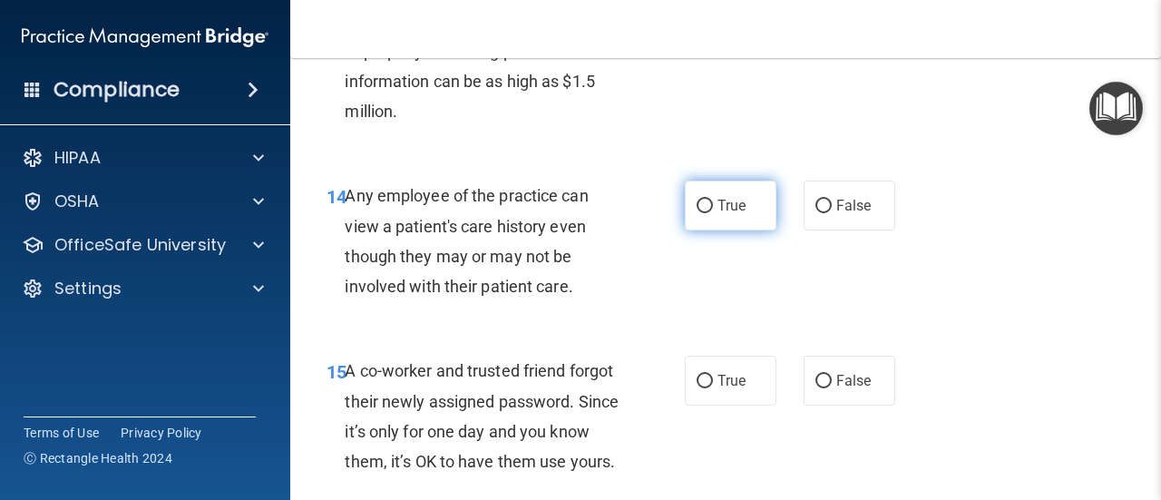
scroll to position [2359, 0]
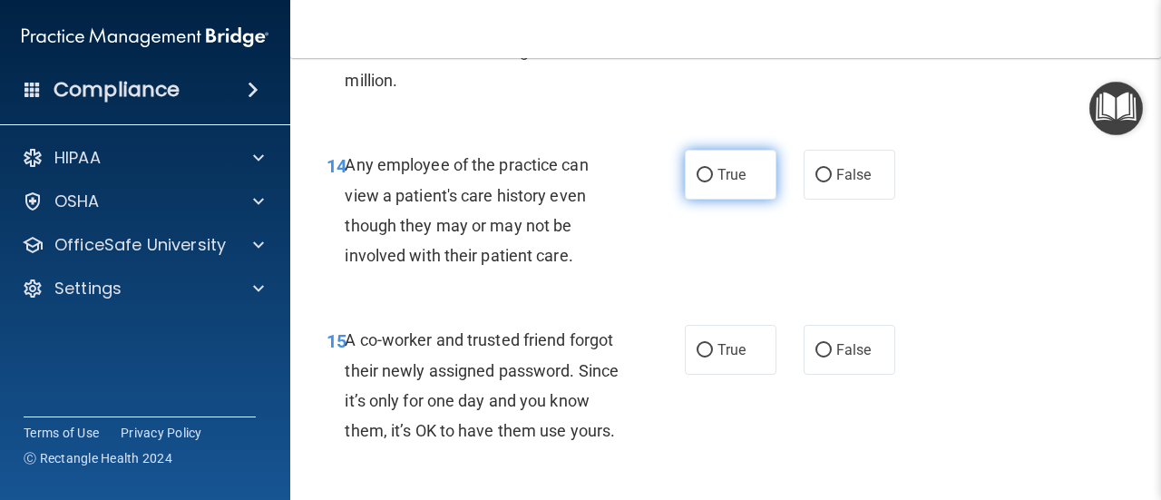
click at [697, 180] on input "True" at bounding box center [705, 176] width 16 height 14
radio input "true"
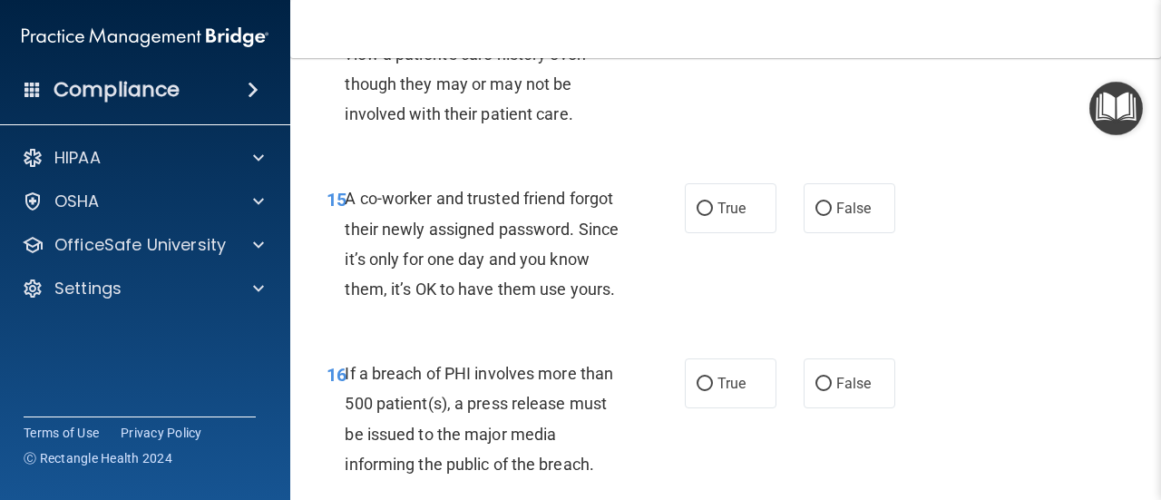
scroll to position [2540, 0]
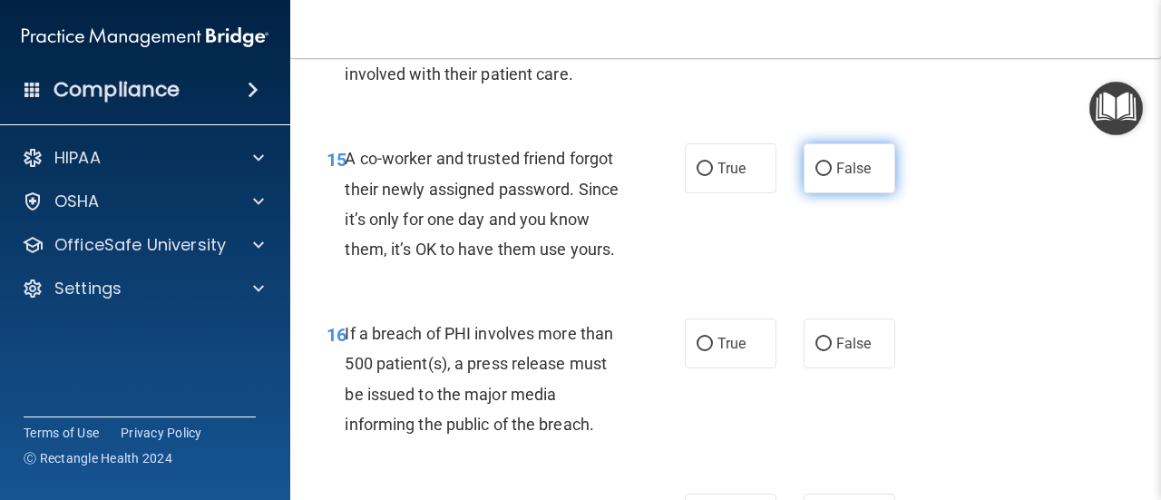
click at [816, 171] on input "False" at bounding box center [824, 169] width 16 height 14
radio input "true"
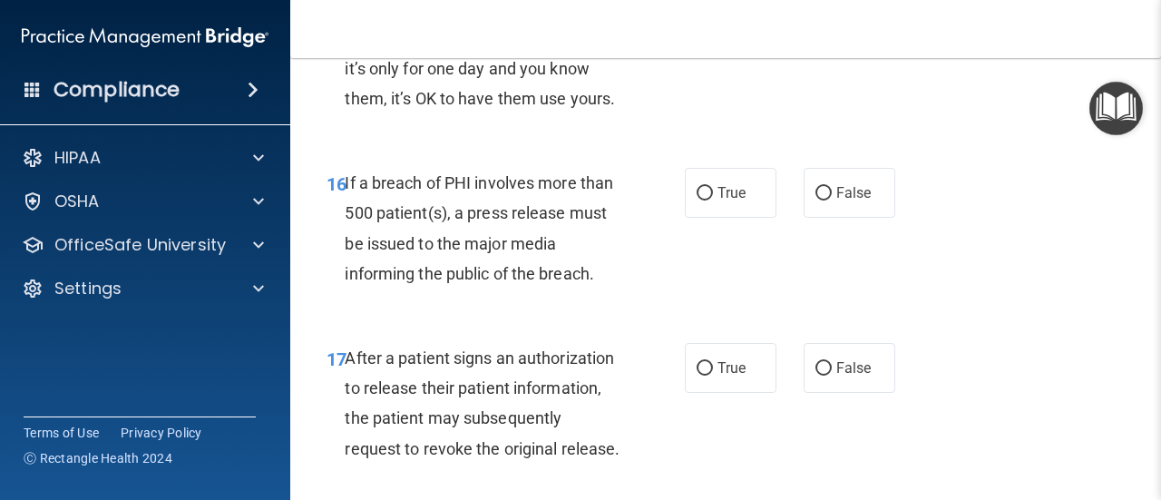
scroll to position [2721, 0]
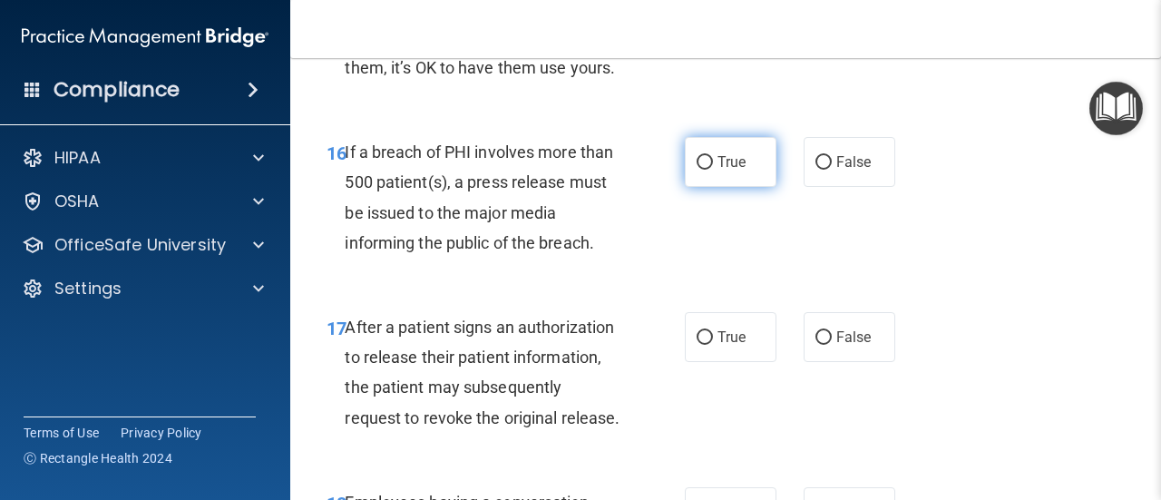
click at [697, 170] on input "True" at bounding box center [705, 163] width 16 height 14
radio input "true"
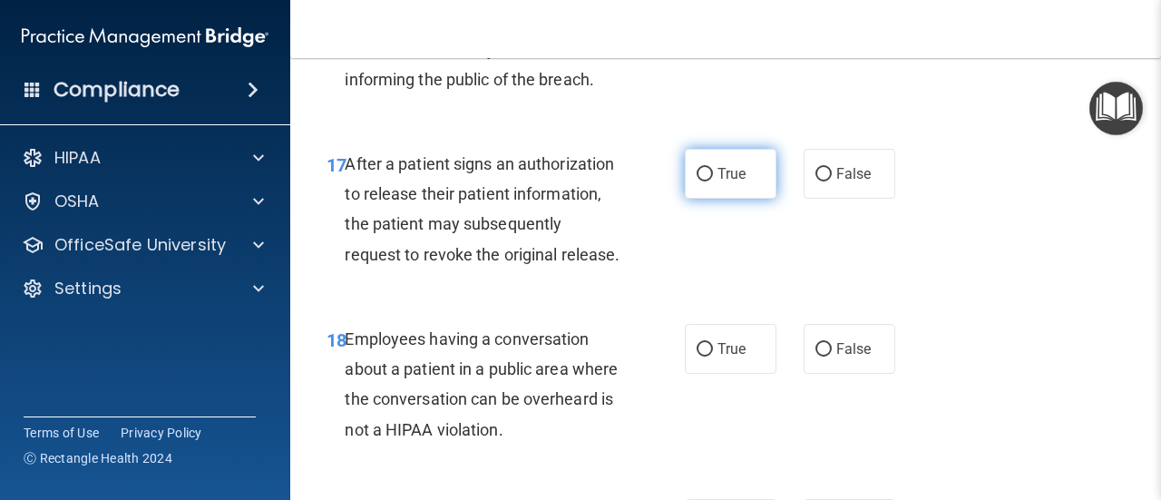
scroll to position [2903, 0]
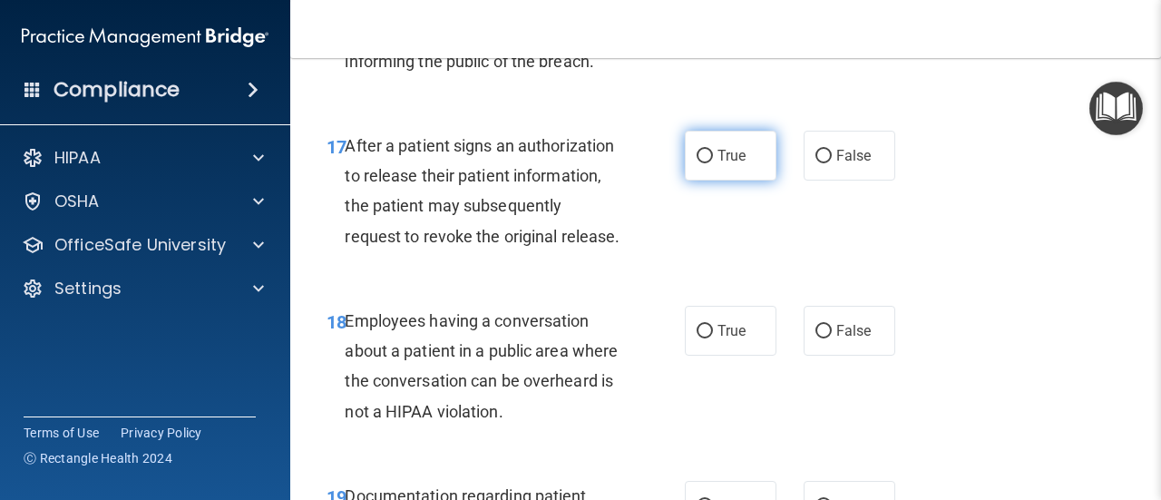
click at [700, 163] on input "True" at bounding box center [705, 157] width 16 height 14
radio input "true"
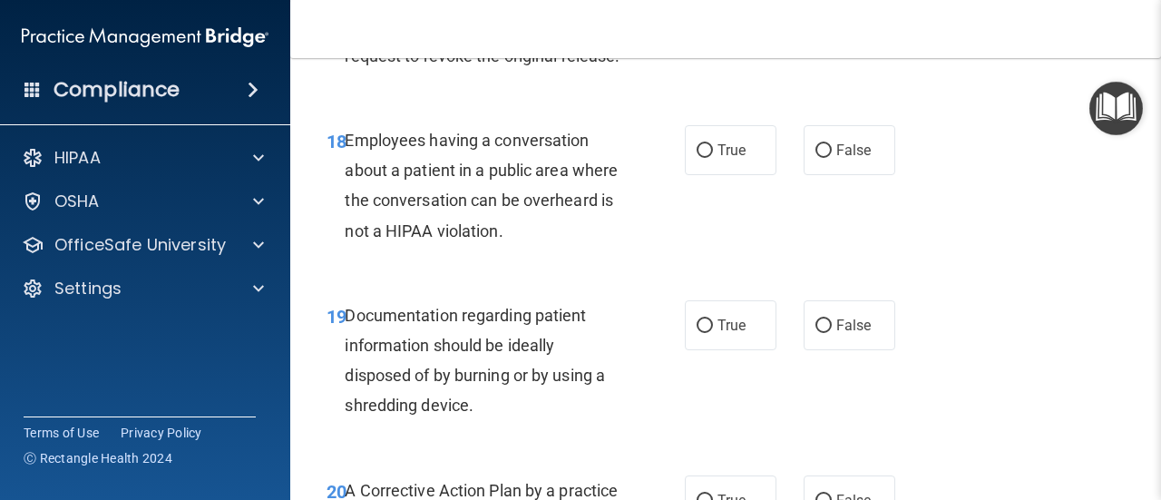
scroll to position [3084, 0]
click at [819, 157] on input "False" at bounding box center [824, 150] width 16 height 14
radio input "true"
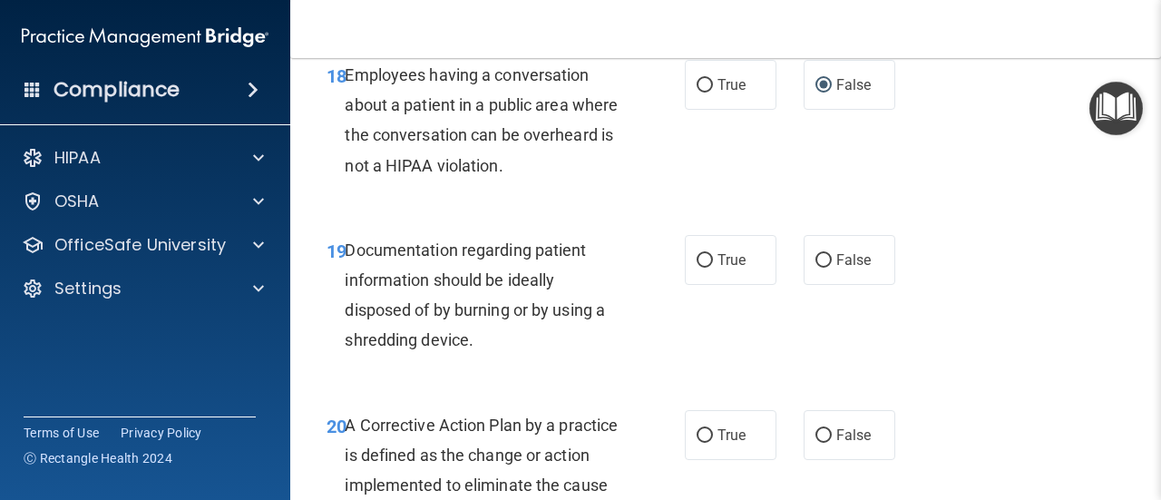
scroll to position [3266, 0]
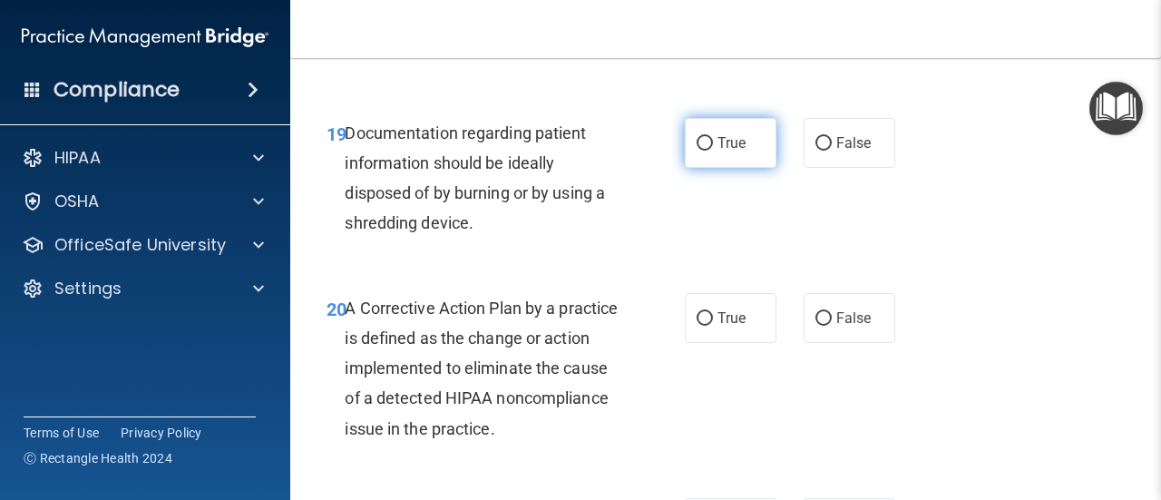
click at [705, 151] on input "True" at bounding box center [705, 144] width 16 height 14
radio input "true"
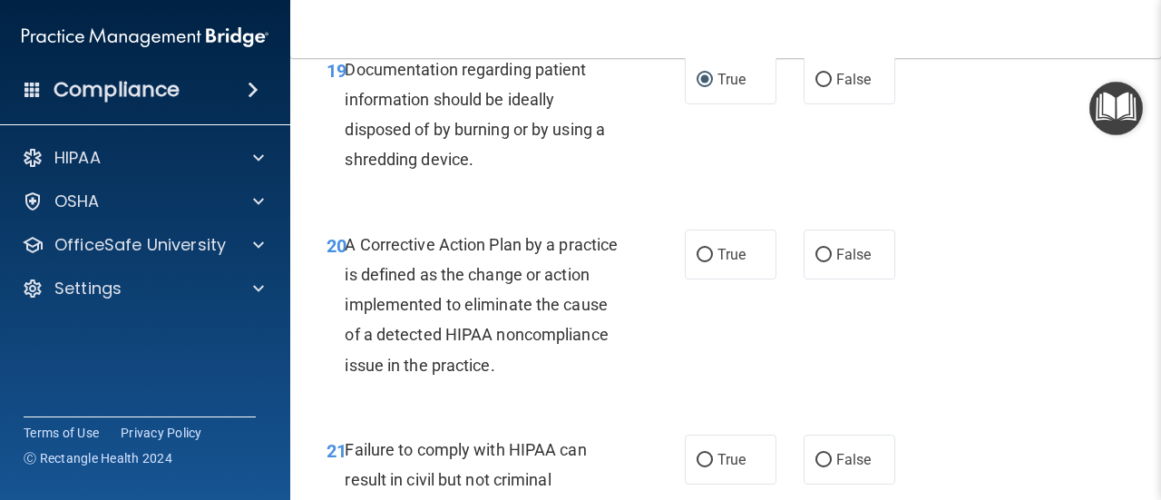
scroll to position [3447, 0]
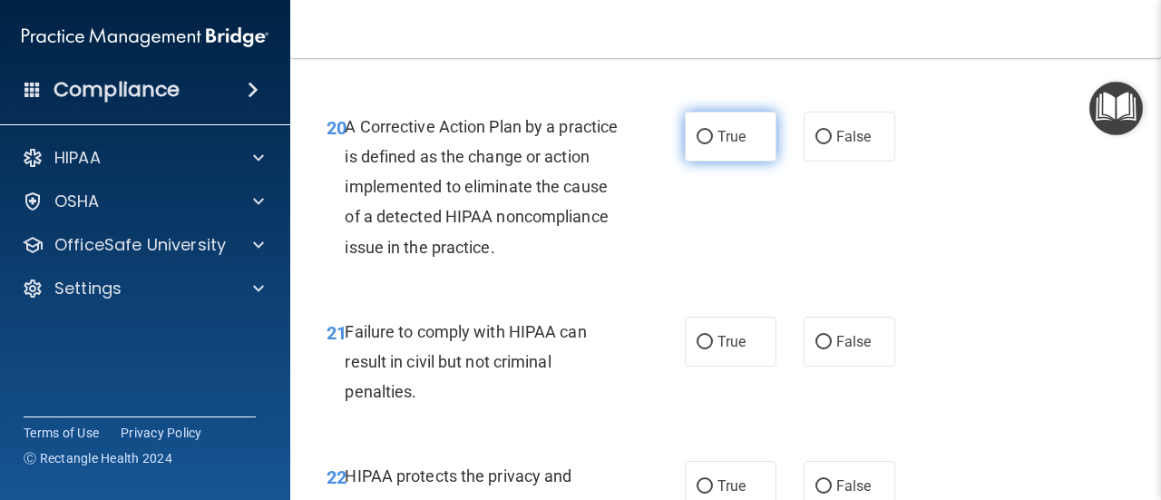
click at [718, 145] on span "True" at bounding box center [732, 136] width 28 height 17
click at [713, 144] on input "True" at bounding box center [705, 138] width 16 height 14
radio input "true"
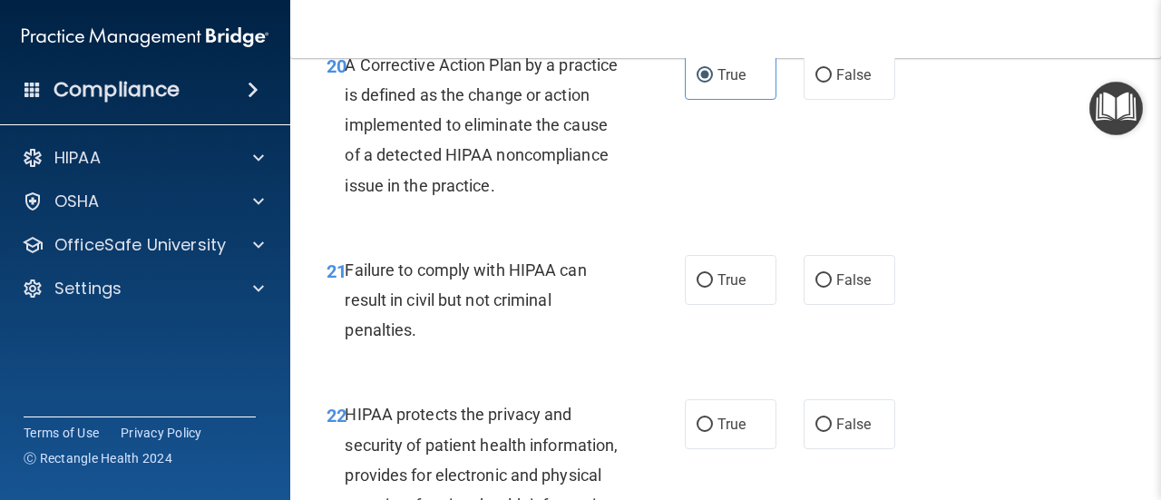
scroll to position [3538, 0]
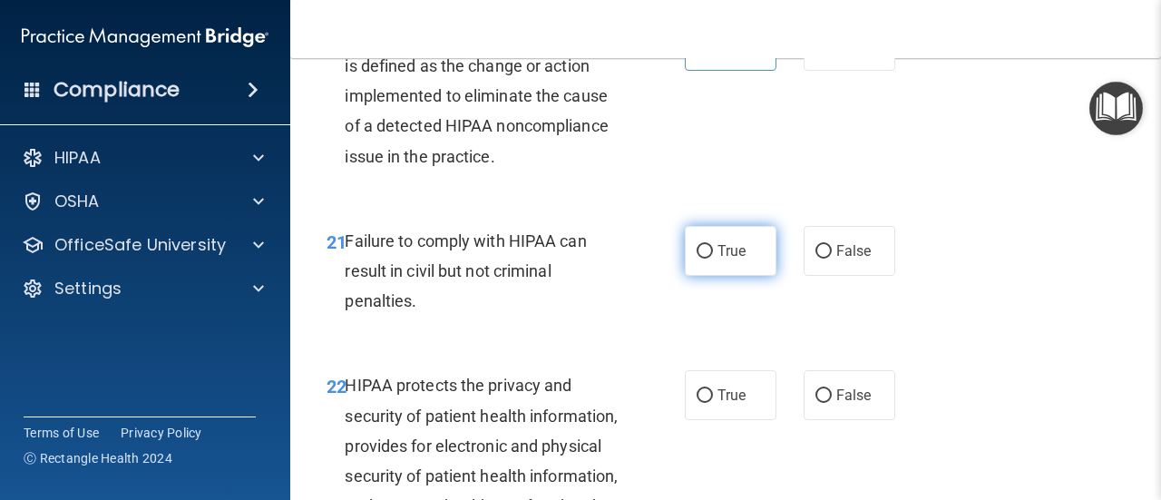
click at [703, 259] on input "True" at bounding box center [705, 252] width 16 height 14
radio input "true"
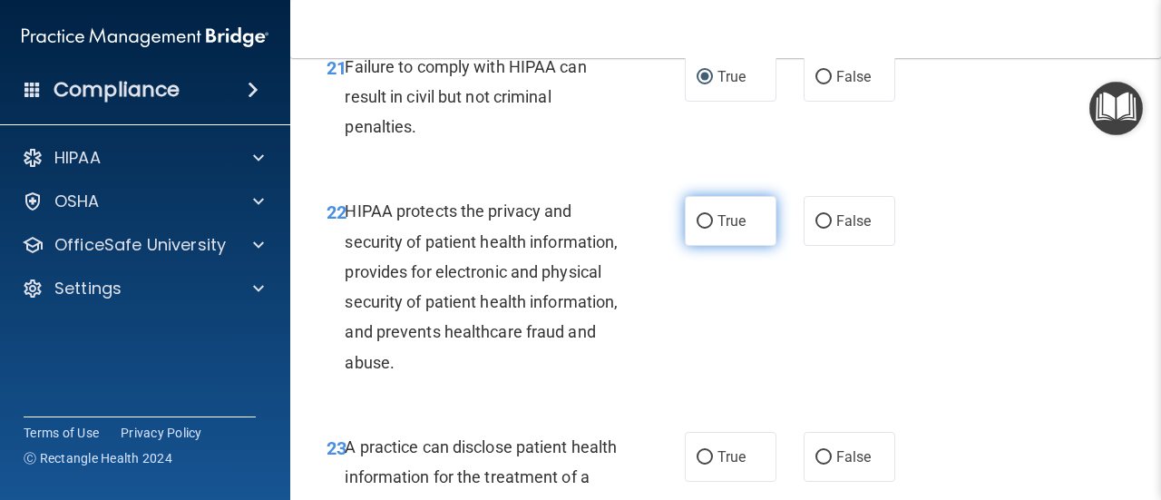
scroll to position [3719, 0]
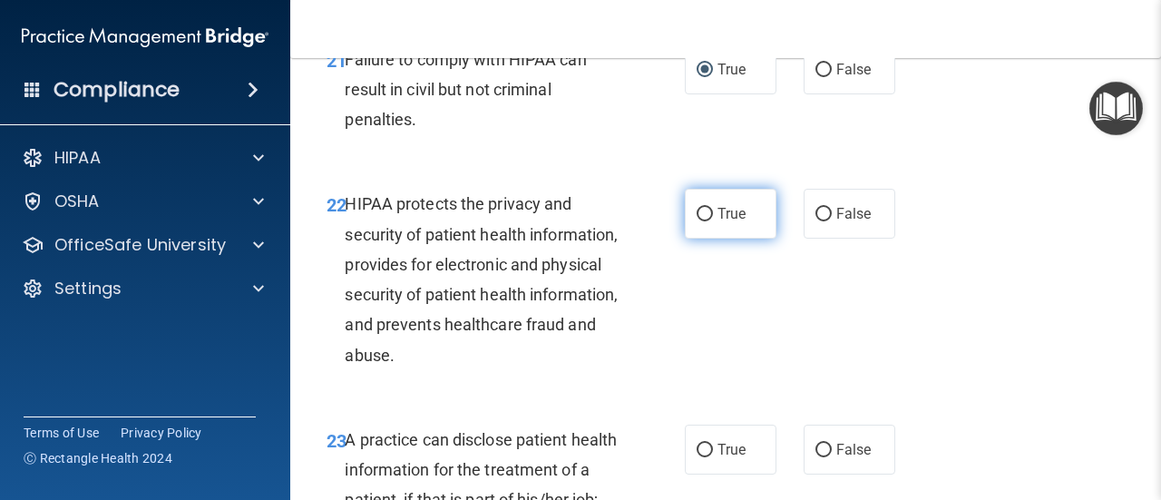
click at [715, 239] on label "True" at bounding box center [731, 214] width 92 height 50
click at [713, 221] on input "True" at bounding box center [705, 215] width 16 height 14
radio input "true"
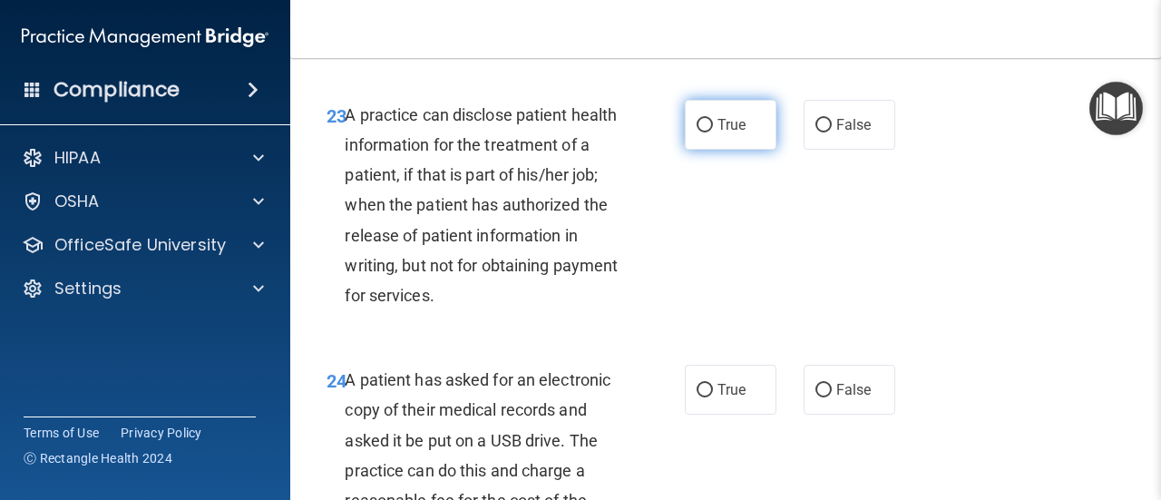
scroll to position [4082, 0]
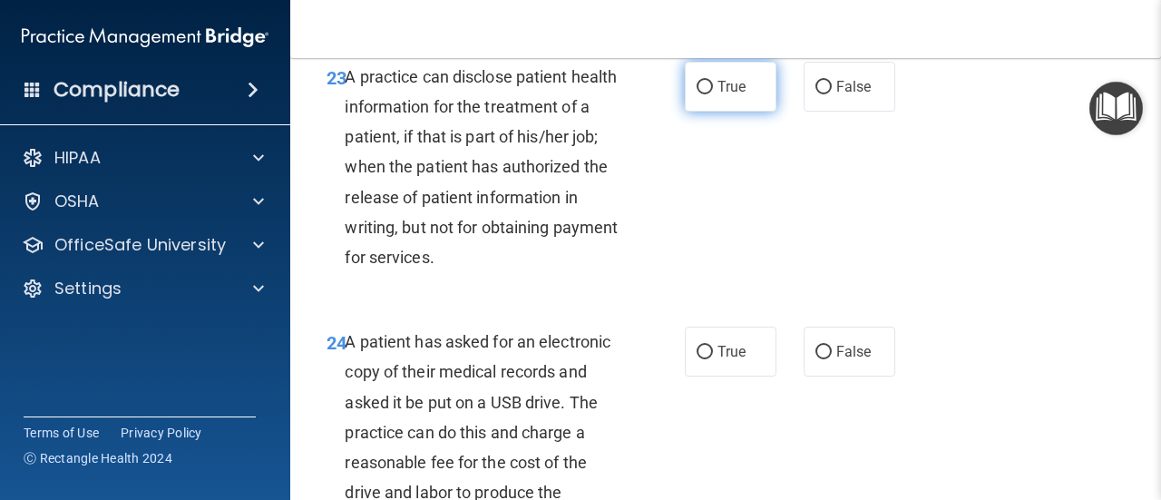
click at [725, 95] on span "True" at bounding box center [732, 86] width 28 height 17
click at [713, 94] on input "True" at bounding box center [705, 88] width 16 height 14
radio input "true"
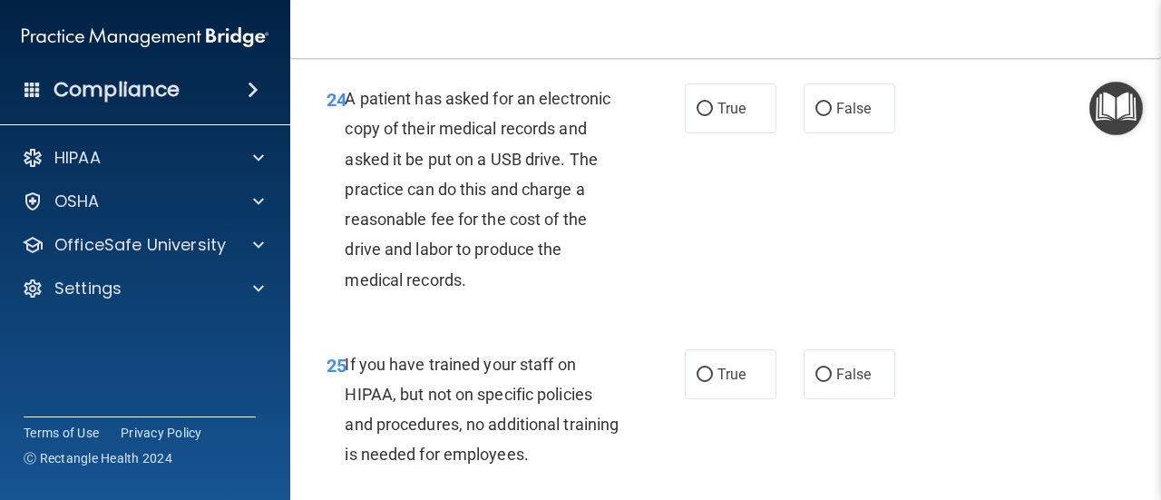
scroll to position [4354, 0]
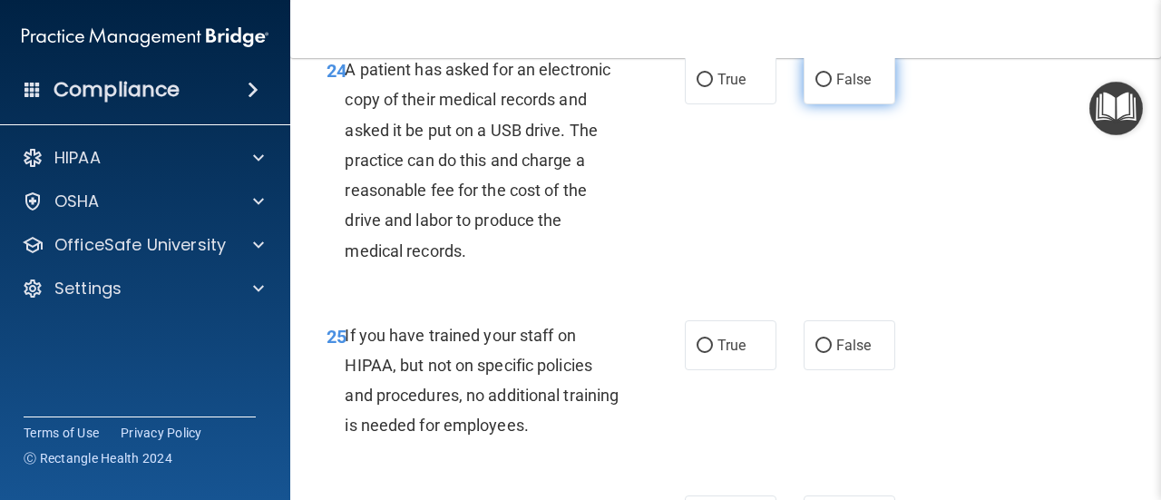
click at [806, 104] on label "False" at bounding box center [850, 79] width 92 height 50
click at [816, 87] on input "False" at bounding box center [824, 80] width 16 height 14
radio input "true"
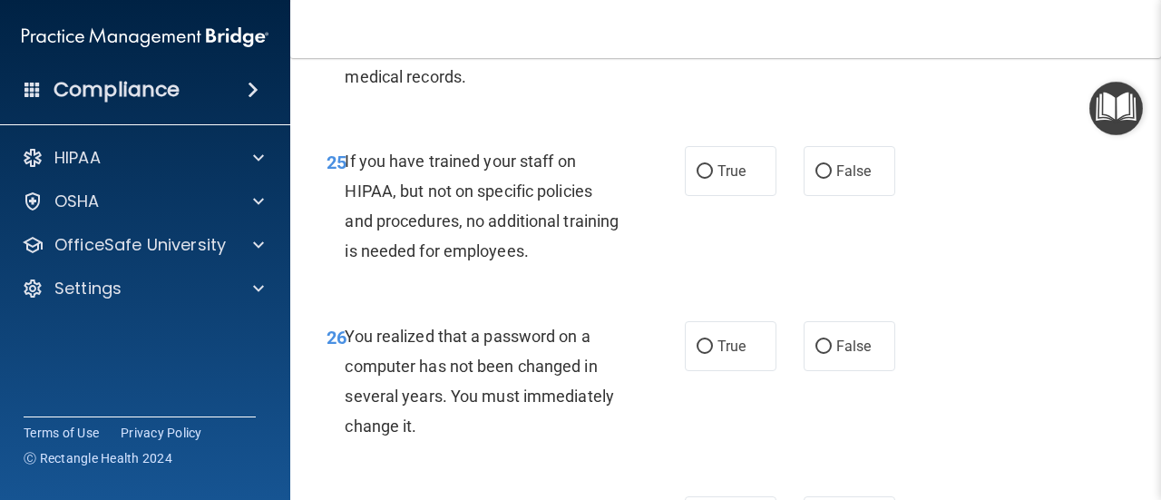
scroll to position [4536, 0]
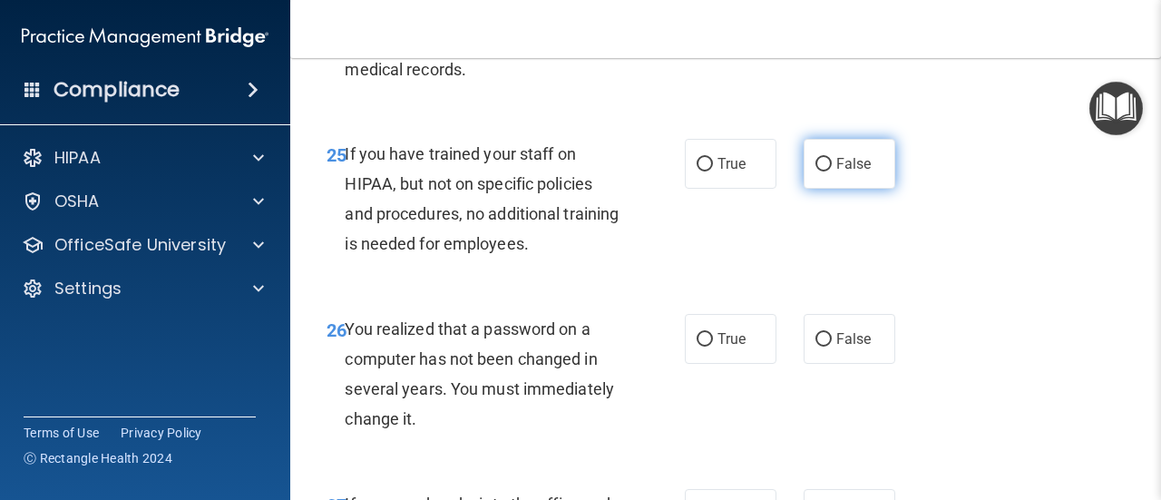
click at [836, 172] on span "False" at bounding box center [853, 163] width 35 height 17
click at [832, 171] on input "False" at bounding box center [824, 165] width 16 height 14
radio input "true"
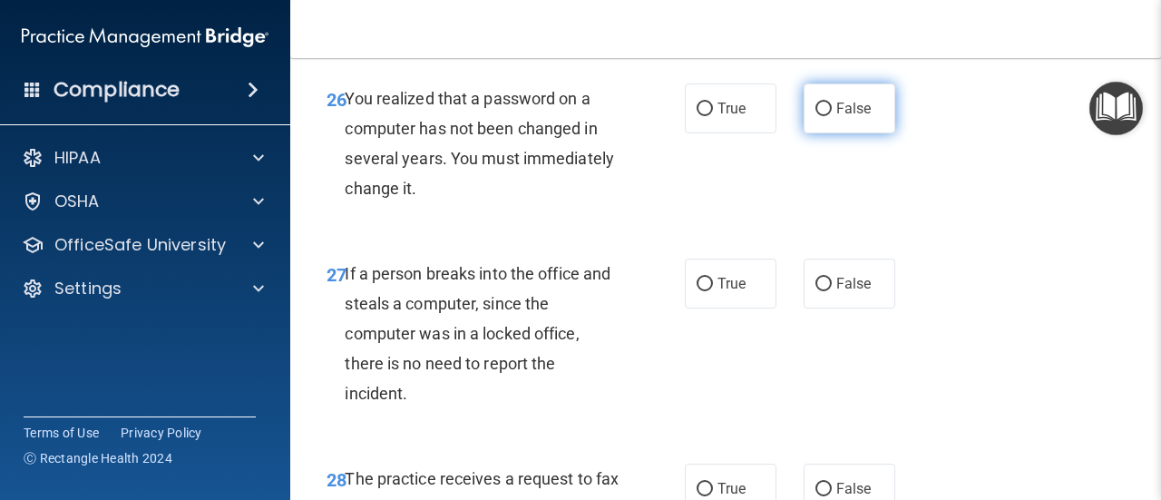
scroll to position [4808, 0]
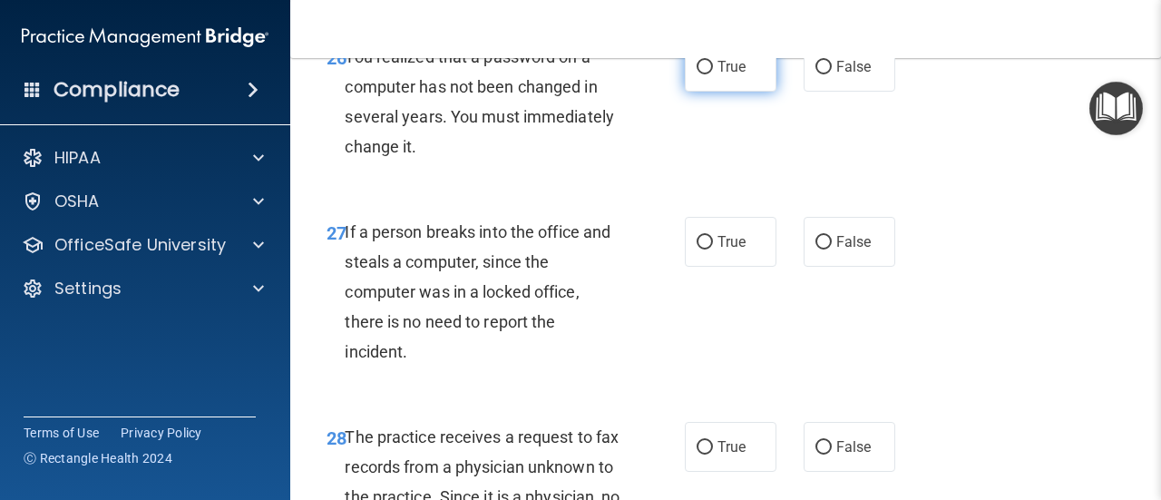
click at [718, 75] on span "True" at bounding box center [732, 66] width 28 height 17
click at [711, 74] on input "True" at bounding box center [705, 68] width 16 height 14
radio input "true"
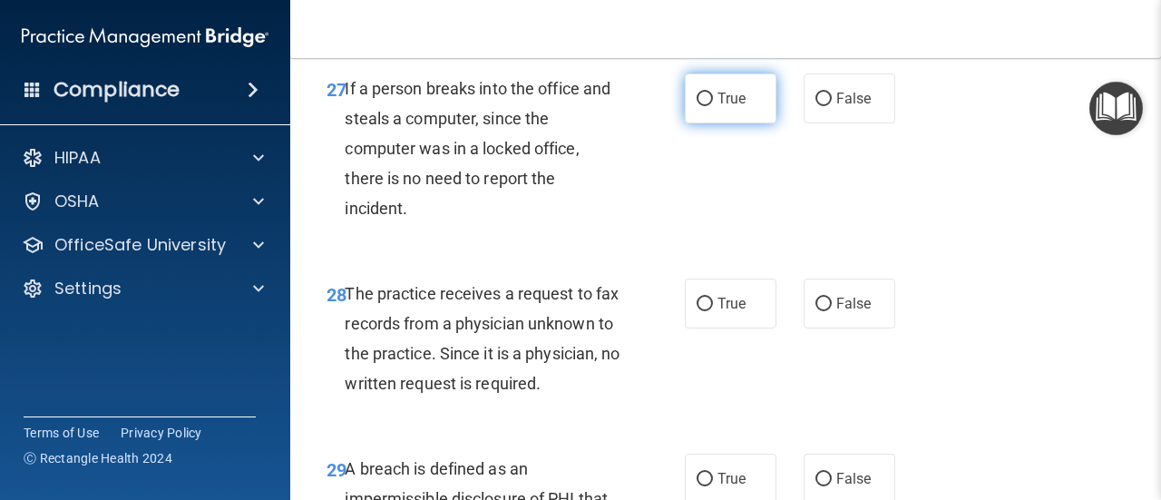
scroll to position [4989, 0]
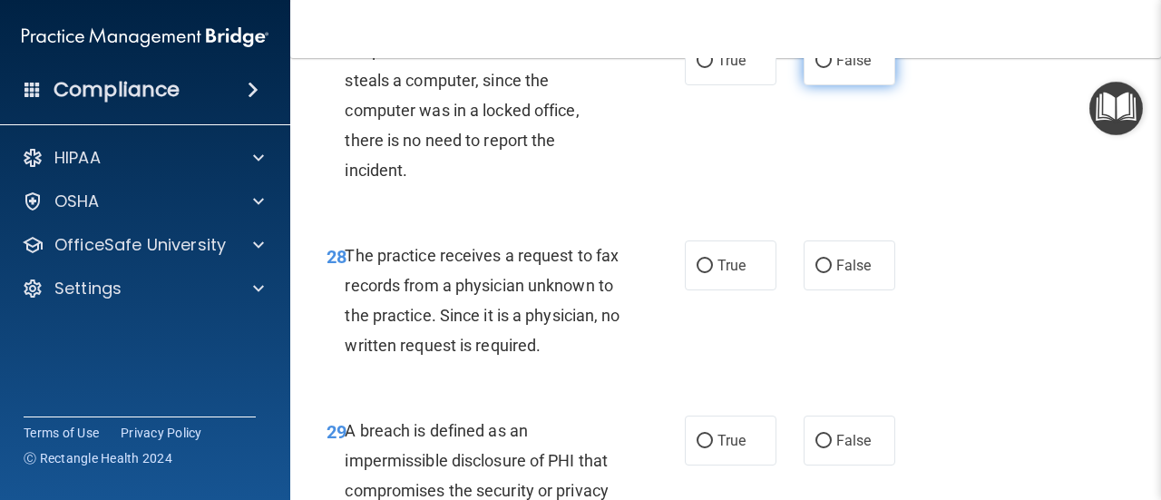
click at [827, 85] on label "False" at bounding box center [850, 60] width 92 height 50
click at [827, 68] on input "False" at bounding box center [824, 61] width 16 height 14
radio input "true"
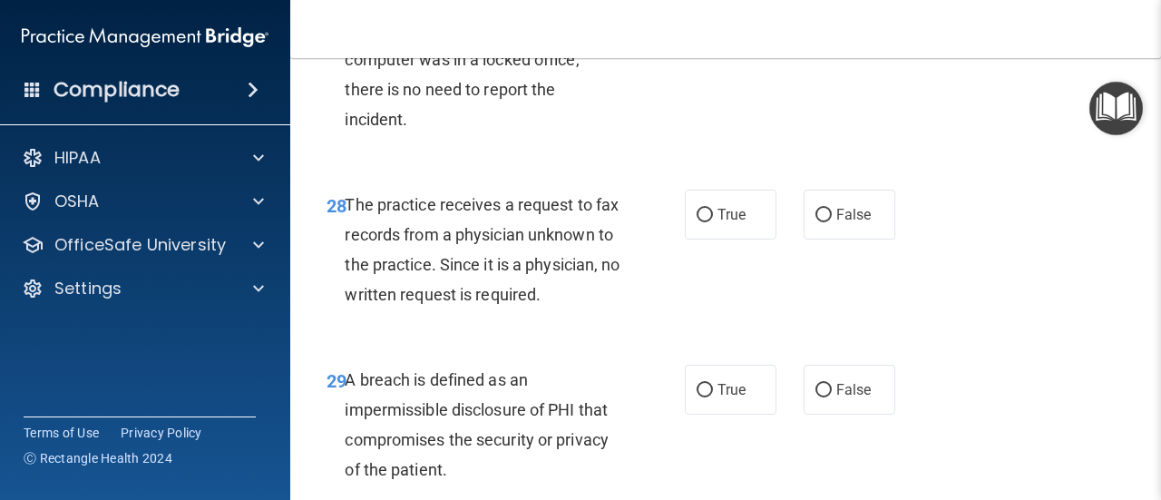
scroll to position [5080, 0]
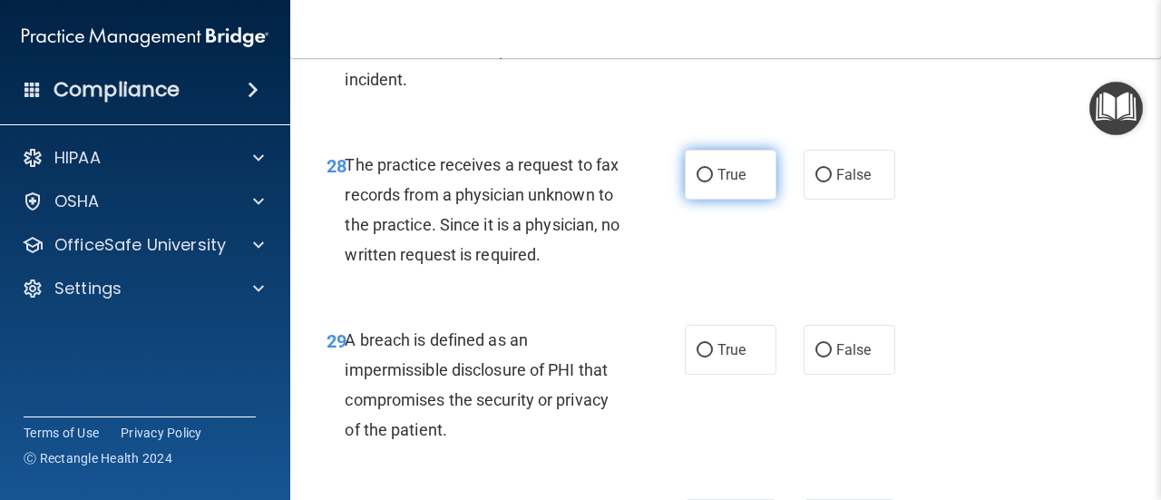
click at [704, 182] on input "True" at bounding box center [705, 176] width 16 height 14
radio input "true"
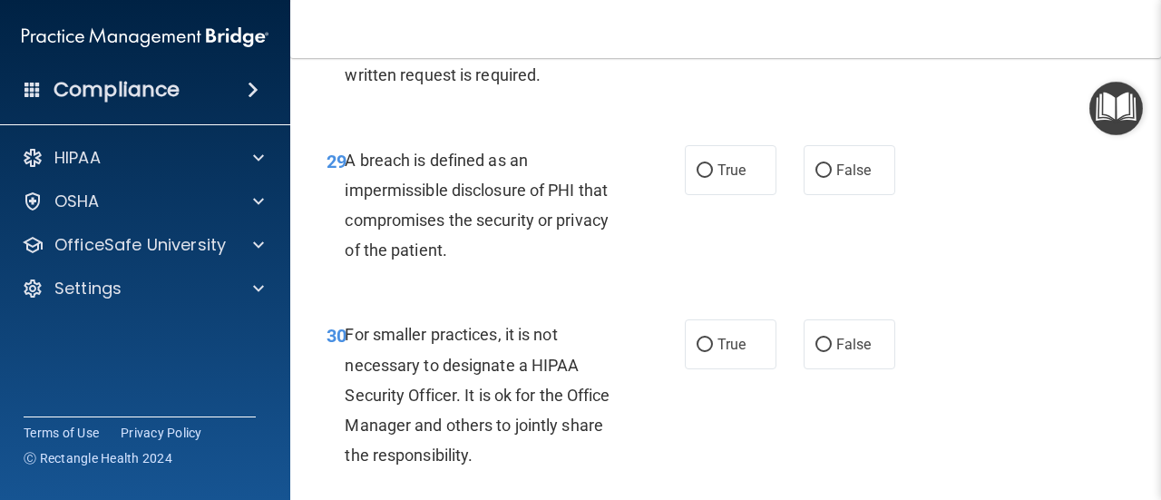
scroll to position [5261, 0]
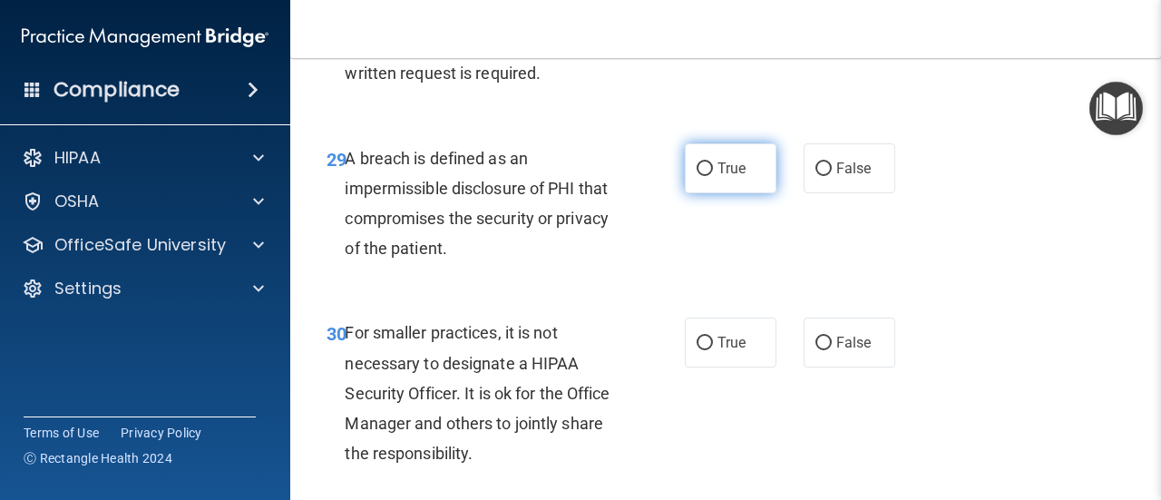
click at [719, 177] on span "True" at bounding box center [732, 168] width 28 height 17
click at [713, 176] on input "True" at bounding box center [705, 169] width 16 height 14
radio input "true"
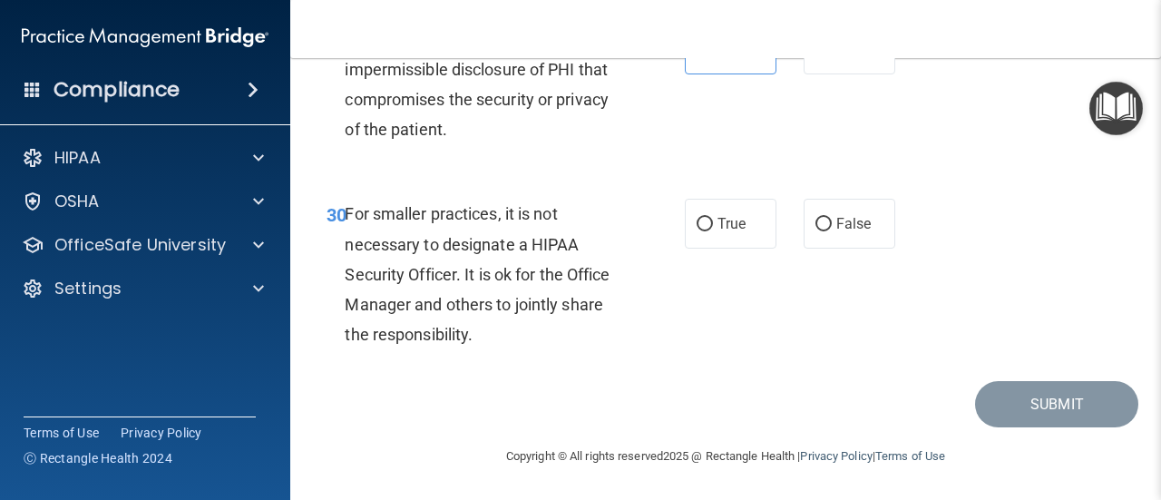
scroll to position [5443, 0]
click at [851, 232] on span "False" at bounding box center [853, 223] width 35 height 17
click at [832, 231] on input "False" at bounding box center [824, 225] width 16 height 14
radio input "true"
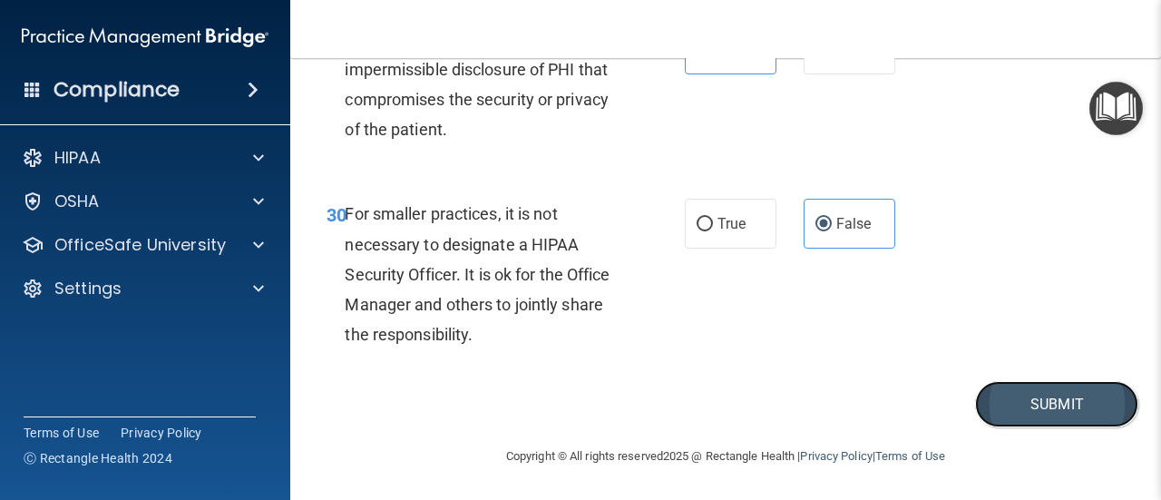
click at [1054, 427] on button "Submit" at bounding box center [1056, 404] width 163 height 46
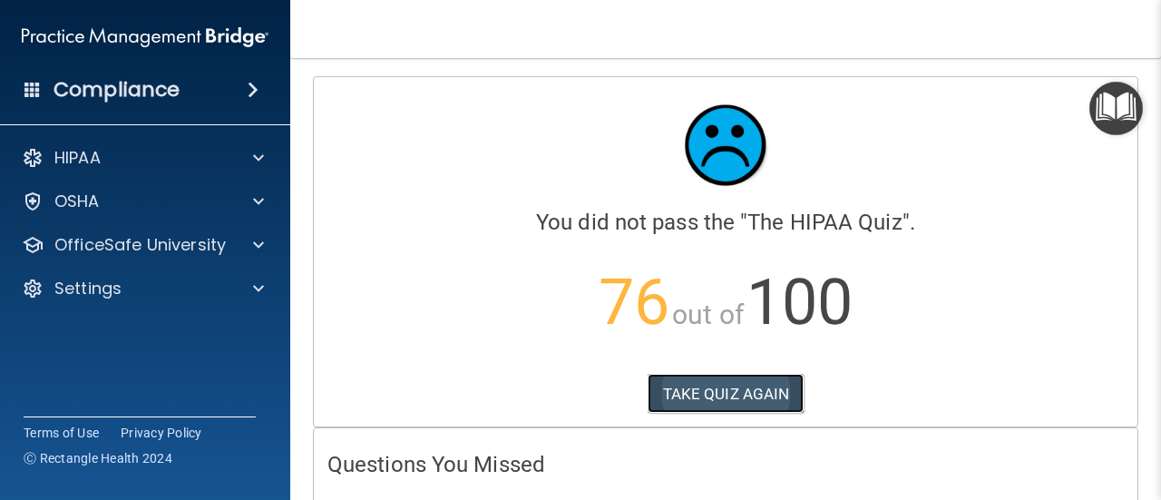
click at [706, 393] on button "TAKE QUIZ AGAIN" at bounding box center [726, 394] width 157 height 40
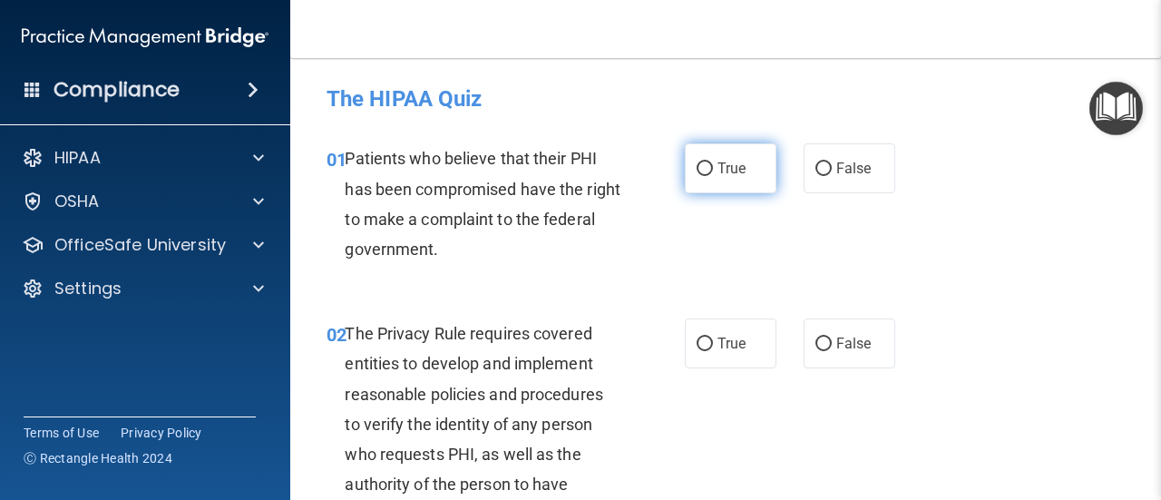
click at [701, 168] on input "True" at bounding box center [705, 169] width 16 height 14
radio input "true"
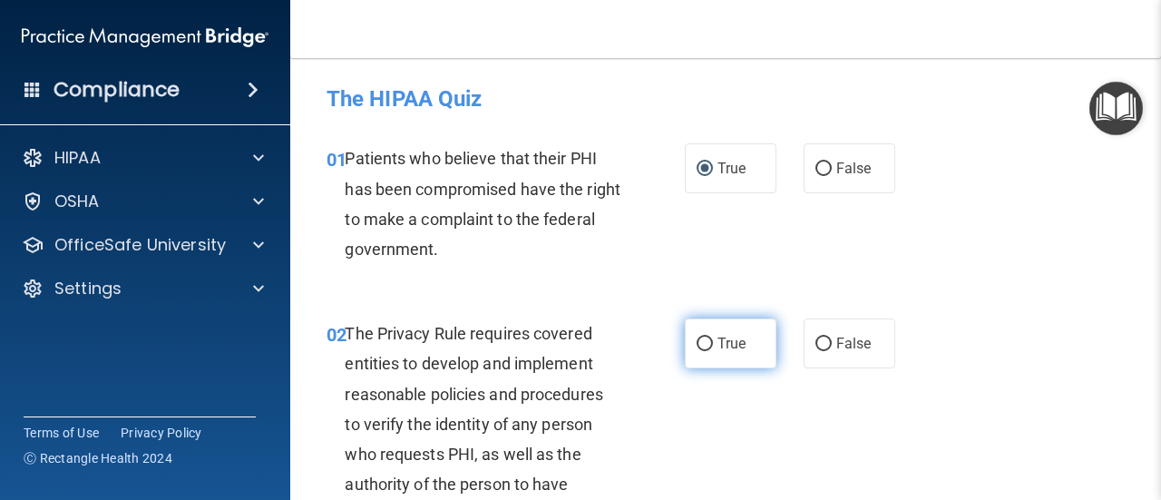
click at [704, 348] on input "True" at bounding box center [705, 344] width 16 height 14
radio input "true"
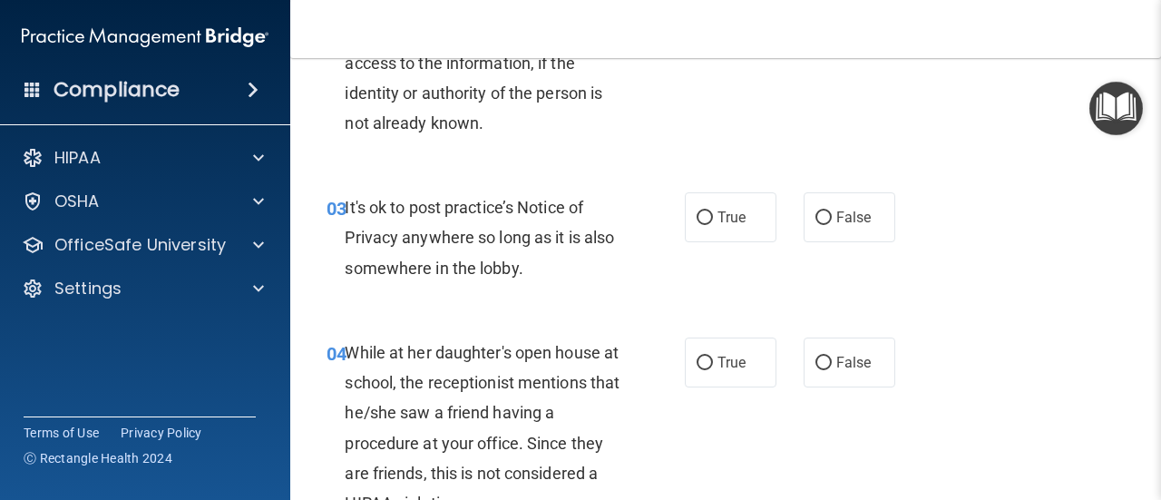
scroll to position [454, 0]
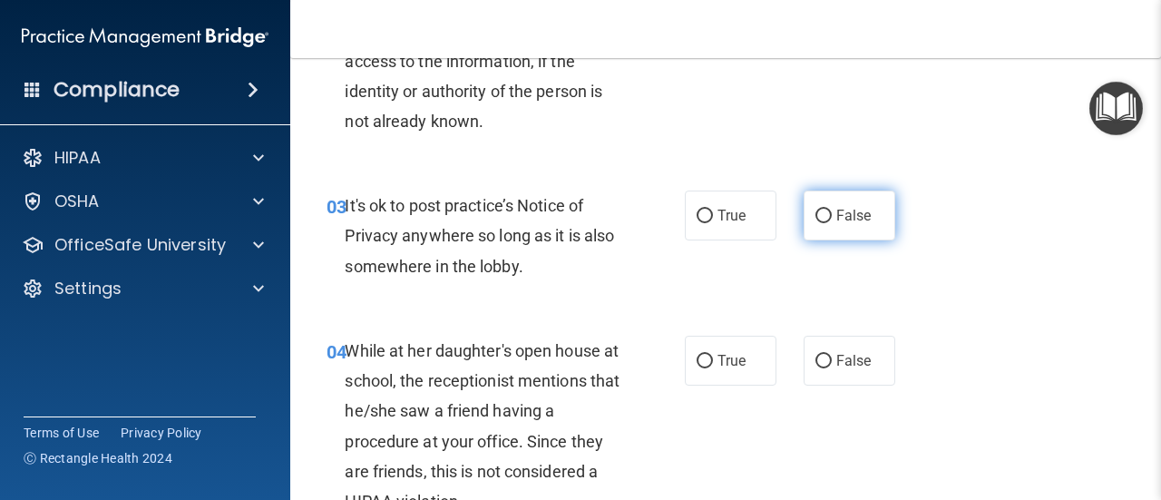
click at [836, 219] on span "False" at bounding box center [853, 215] width 35 height 17
click at [829, 219] on input "False" at bounding box center [824, 217] width 16 height 14
radio input "true"
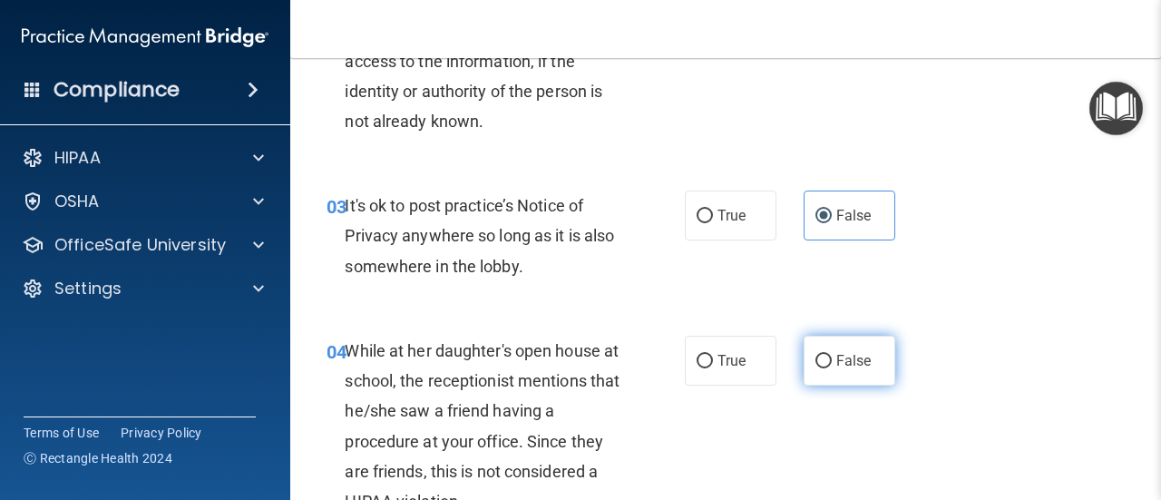
click at [836, 362] on span "False" at bounding box center [853, 360] width 35 height 17
click at [829, 362] on input "False" at bounding box center [824, 362] width 16 height 14
radio input "true"
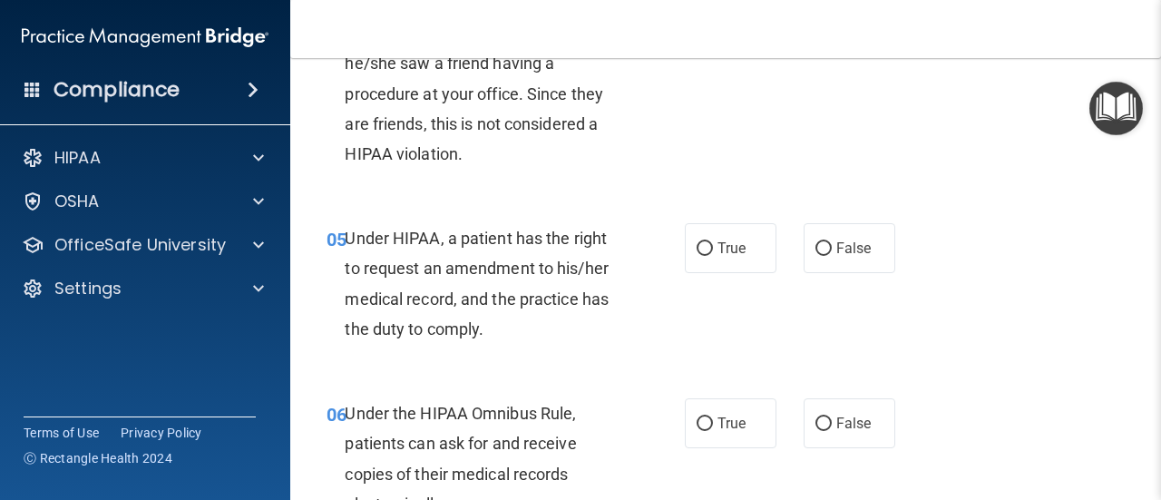
scroll to position [907, 0]
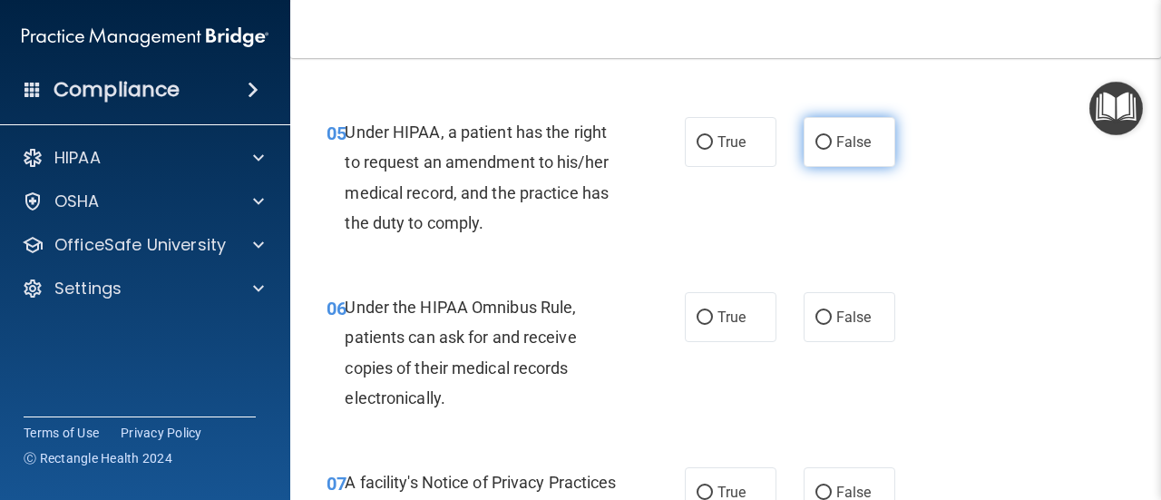
click at [826, 148] on label "False" at bounding box center [850, 142] width 92 height 50
click at [826, 148] on input "False" at bounding box center [824, 143] width 16 height 14
radio input "true"
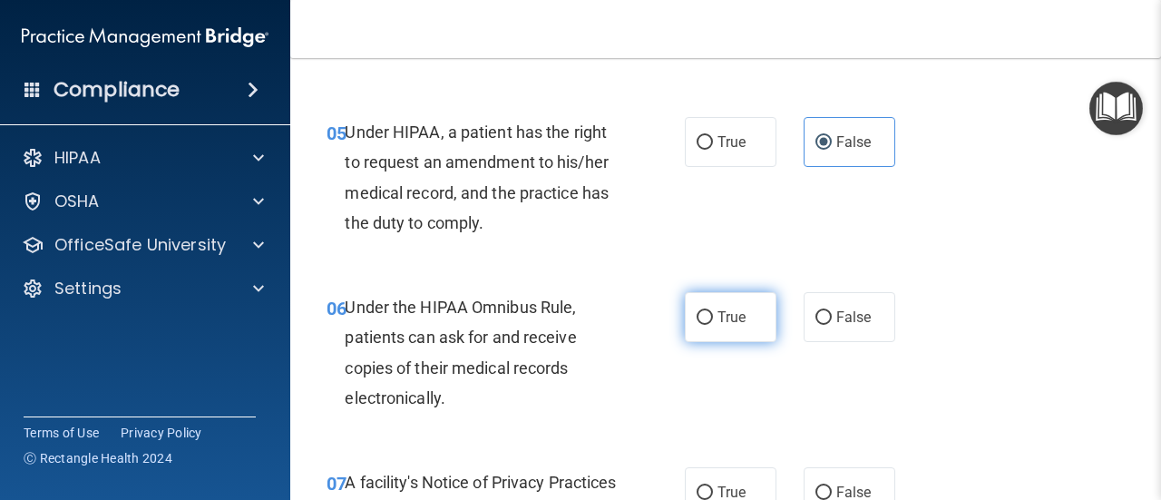
click at [688, 318] on label "True" at bounding box center [731, 317] width 92 height 50
click at [697, 318] on input "True" at bounding box center [705, 318] width 16 height 14
radio input "true"
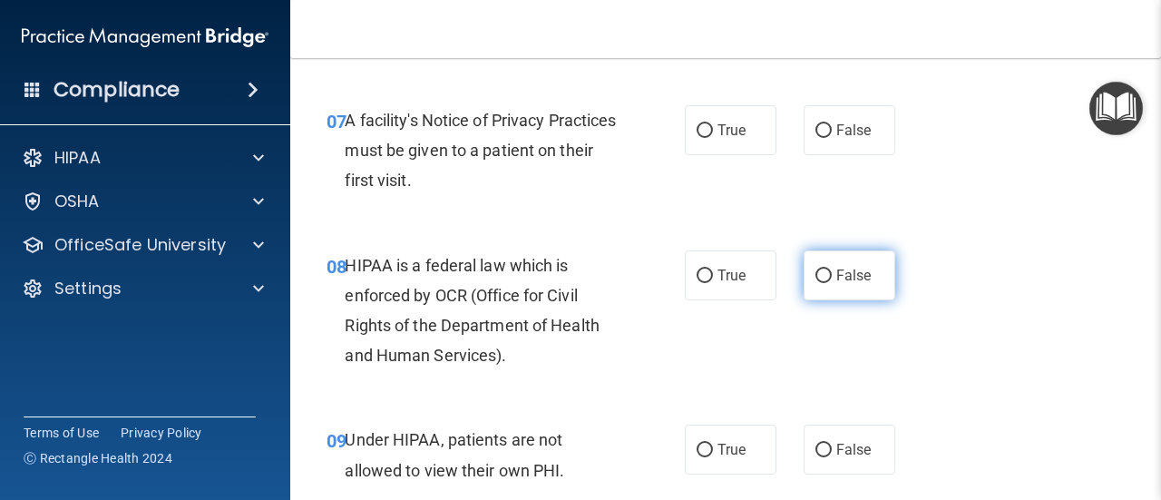
scroll to position [1270, 0]
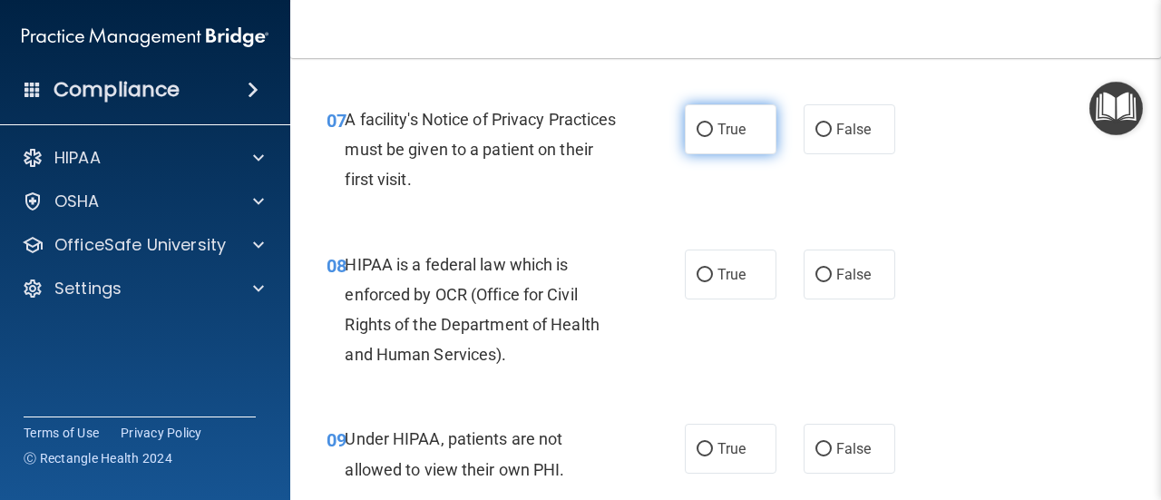
click at [703, 134] on input "True" at bounding box center [705, 130] width 16 height 14
radio input "true"
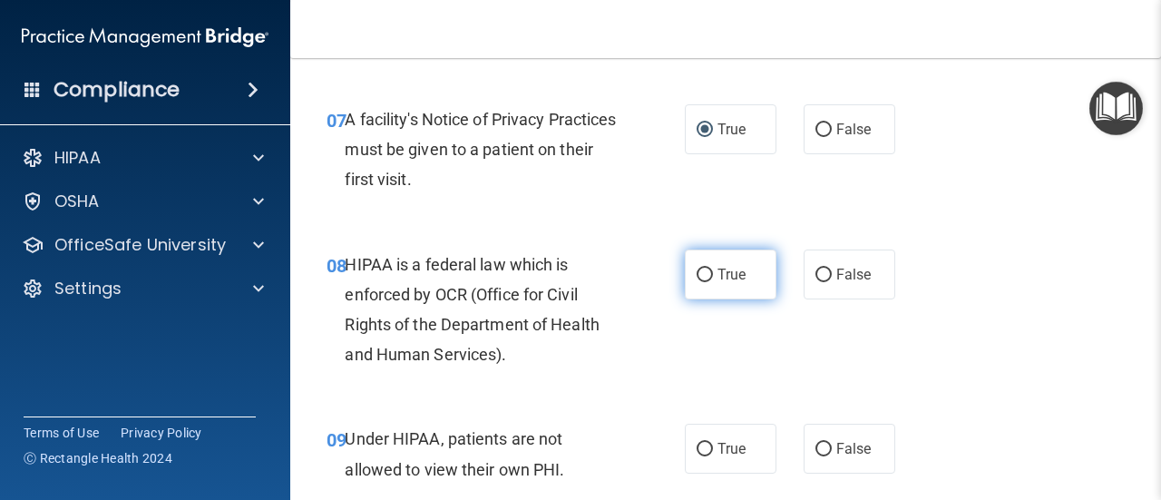
click at [700, 272] on input "True" at bounding box center [705, 276] width 16 height 14
radio input "true"
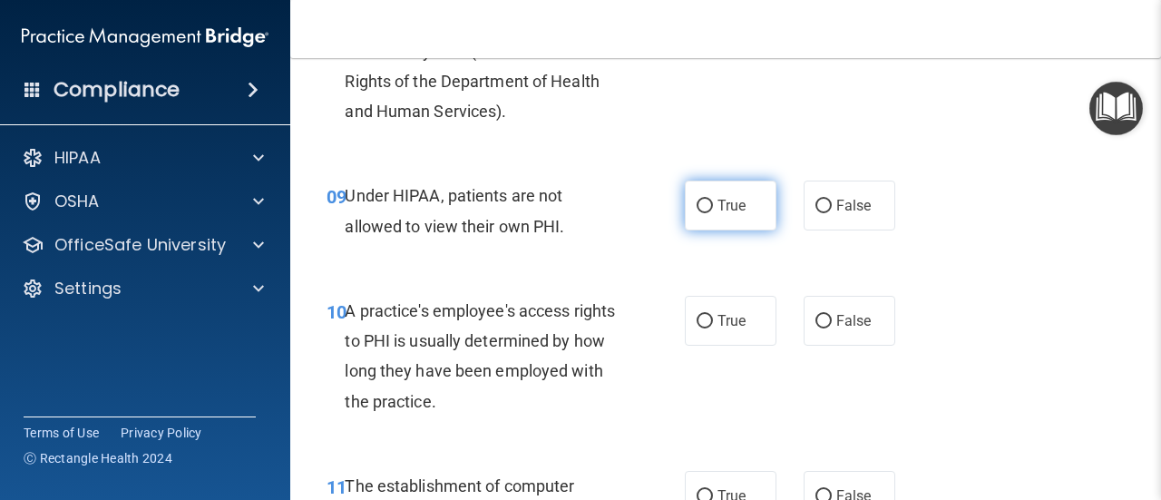
scroll to position [1542, 0]
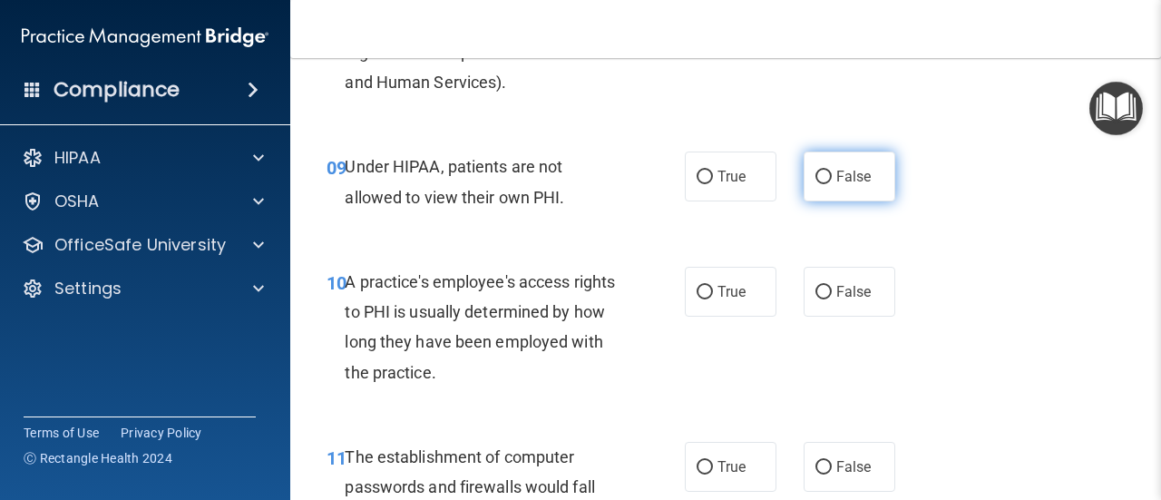
click at [844, 184] on span "False" at bounding box center [853, 176] width 35 height 17
click at [832, 184] on input "False" at bounding box center [824, 178] width 16 height 14
radio input "true"
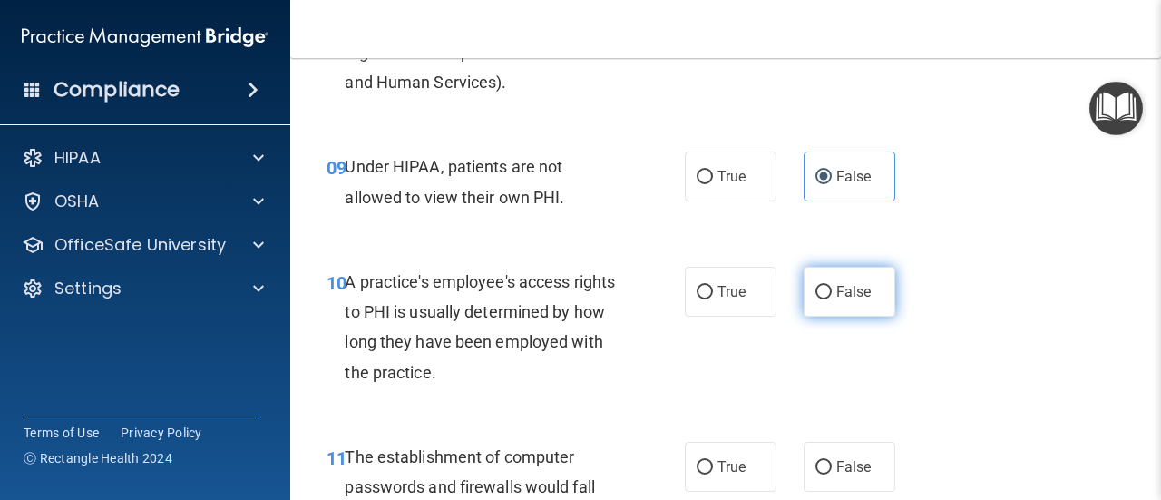
click at [826, 292] on label "False" at bounding box center [850, 292] width 92 height 50
click at [826, 292] on input "False" at bounding box center [824, 293] width 16 height 14
radio input "true"
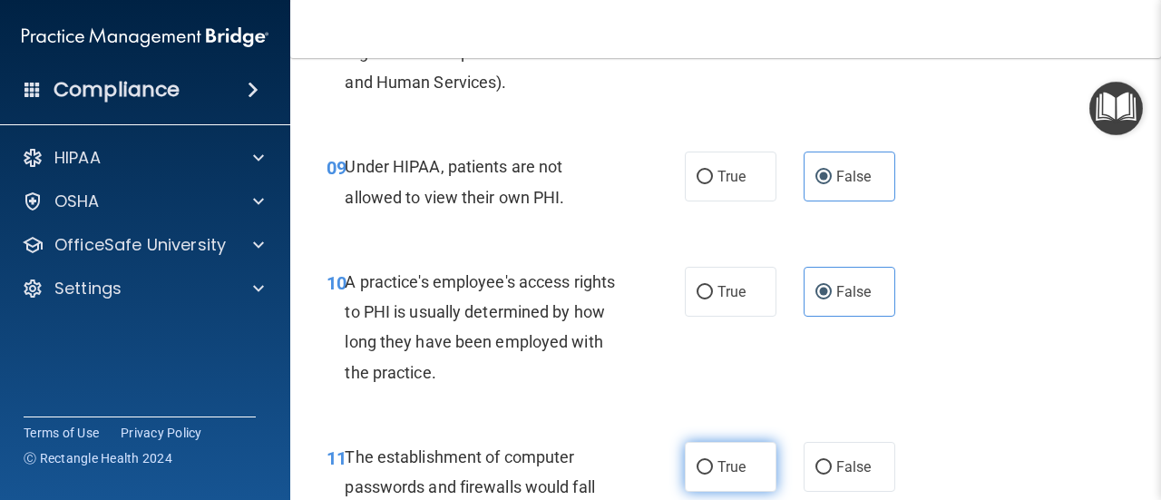
click at [722, 465] on span "True" at bounding box center [732, 466] width 28 height 17
click at [713, 465] on input "True" at bounding box center [705, 468] width 16 height 14
radio input "true"
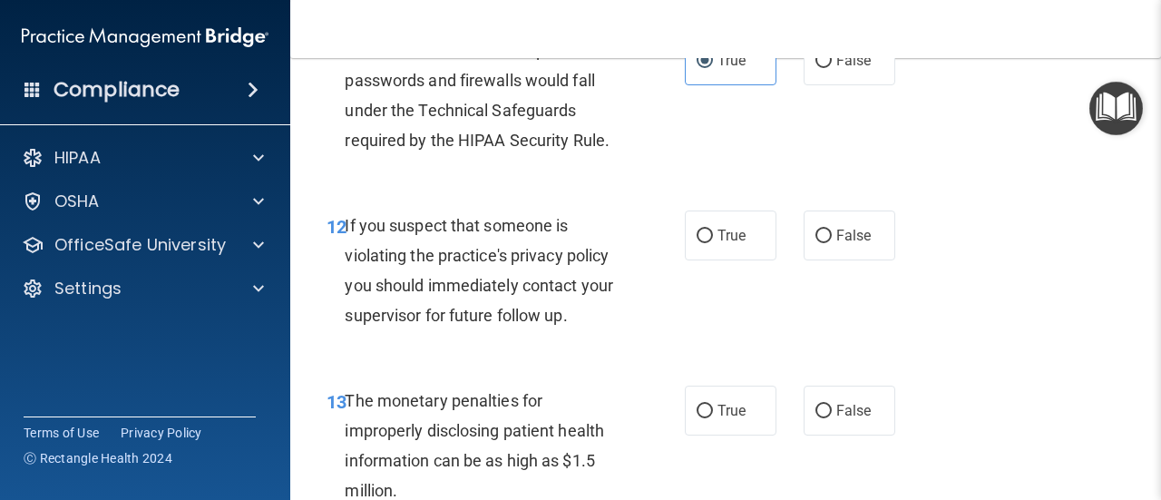
scroll to position [1996, 0]
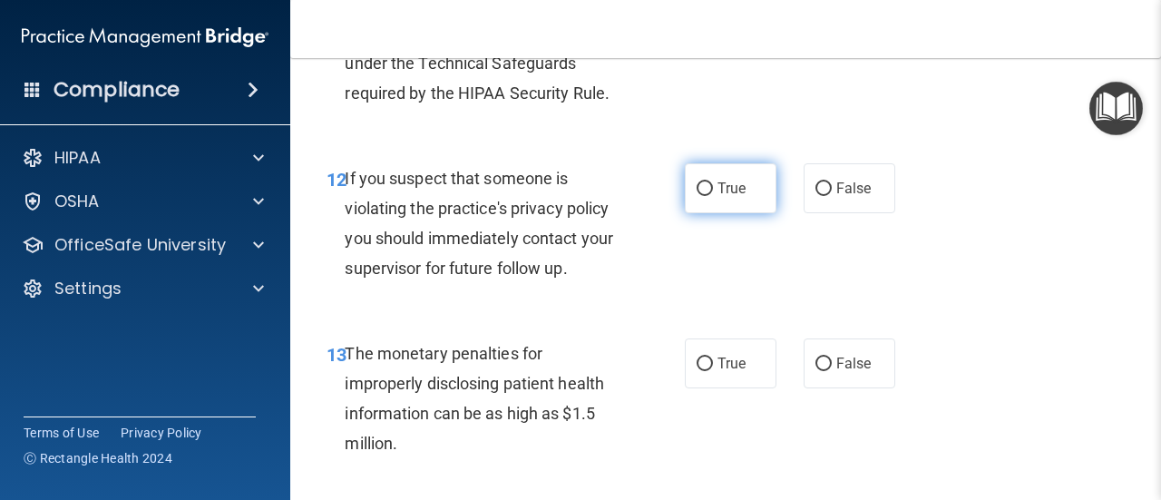
click at [729, 197] on label "True" at bounding box center [731, 188] width 92 height 50
click at [713, 196] on input "True" at bounding box center [705, 189] width 16 height 14
radio input "true"
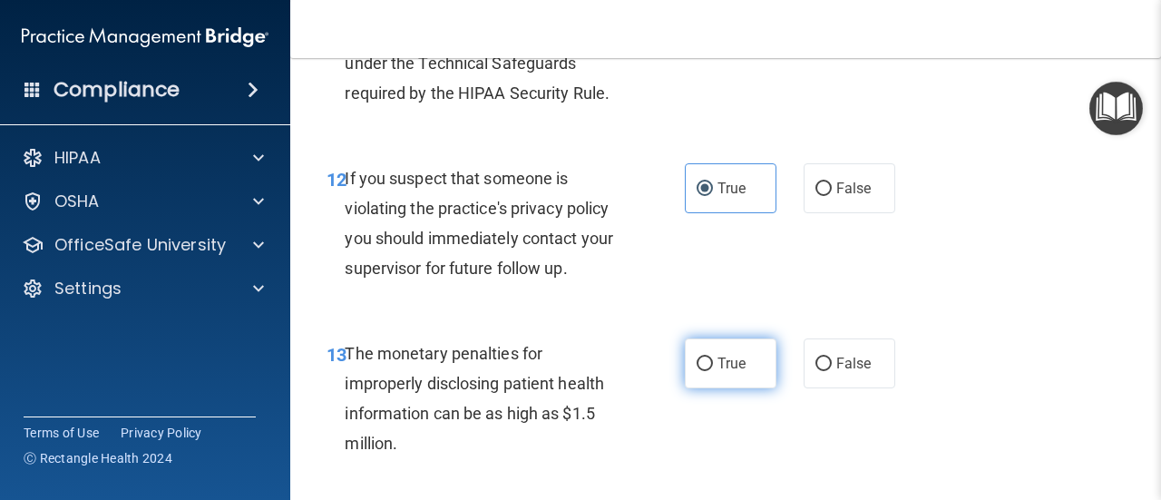
click at [703, 371] on label "True" at bounding box center [731, 363] width 92 height 50
click at [703, 371] on input "True" at bounding box center [705, 364] width 16 height 14
radio input "true"
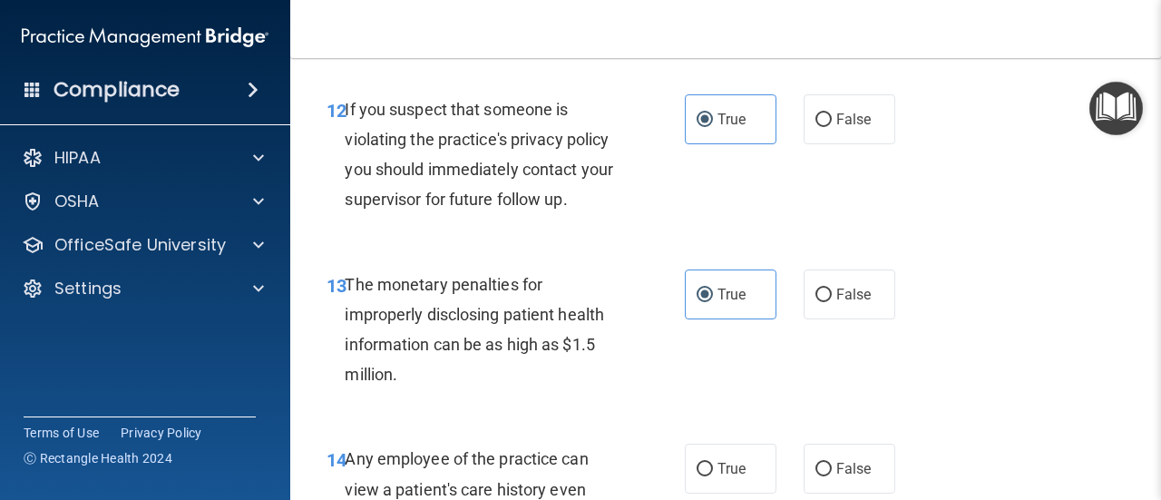
scroll to position [2177, 0]
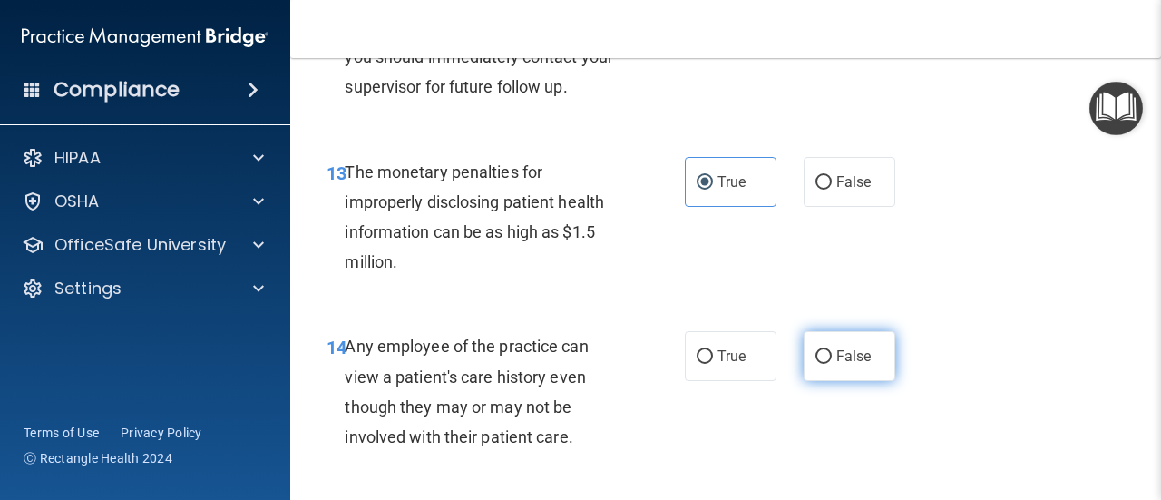
click at [845, 355] on span "False" at bounding box center [853, 355] width 35 height 17
click at [832, 355] on input "False" at bounding box center [824, 357] width 16 height 14
radio input "true"
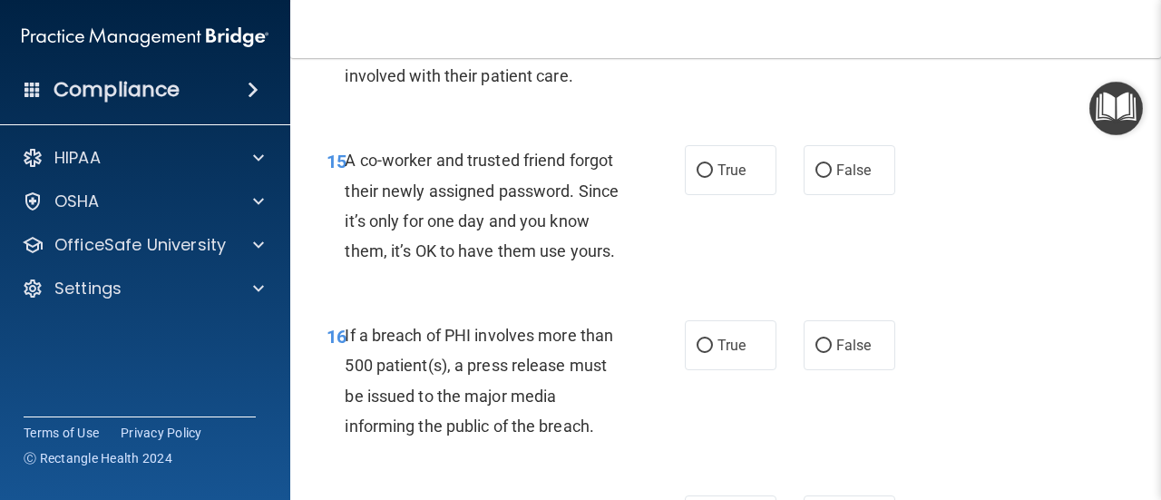
scroll to position [2540, 0]
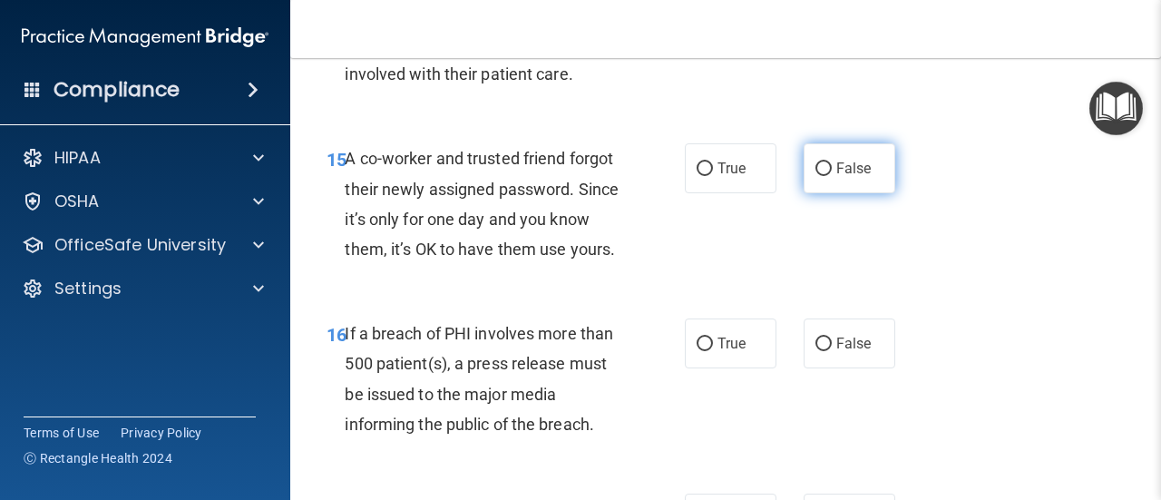
click at [823, 177] on label "False" at bounding box center [850, 168] width 92 height 50
click at [823, 176] on input "False" at bounding box center [824, 169] width 16 height 14
radio input "true"
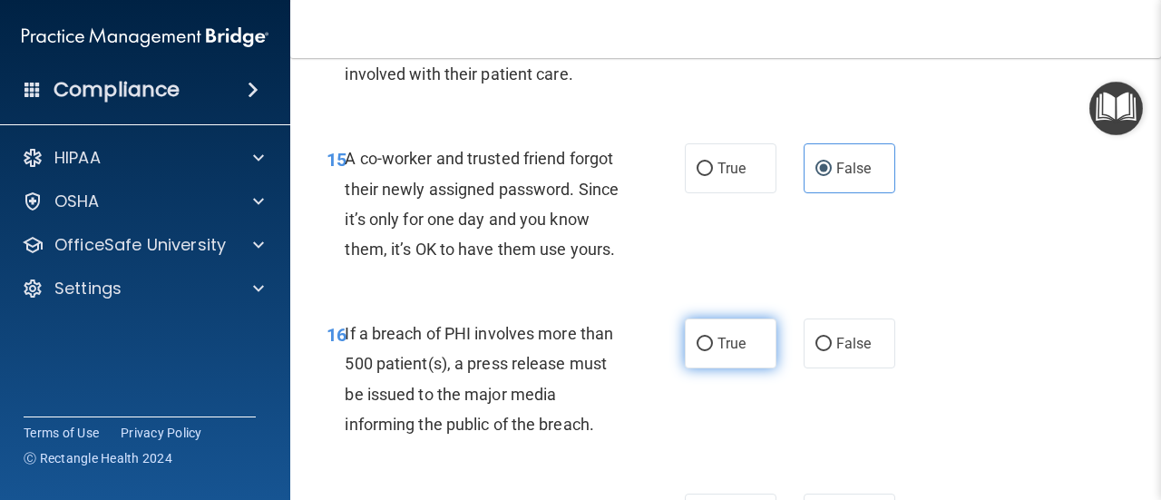
click at [709, 364] on label "True" at bounding box center [731, 343] width 92 height 50
click at [709, 351] on input "True" at bounding box center [705, 344] width 16 height 14
radio input "true"
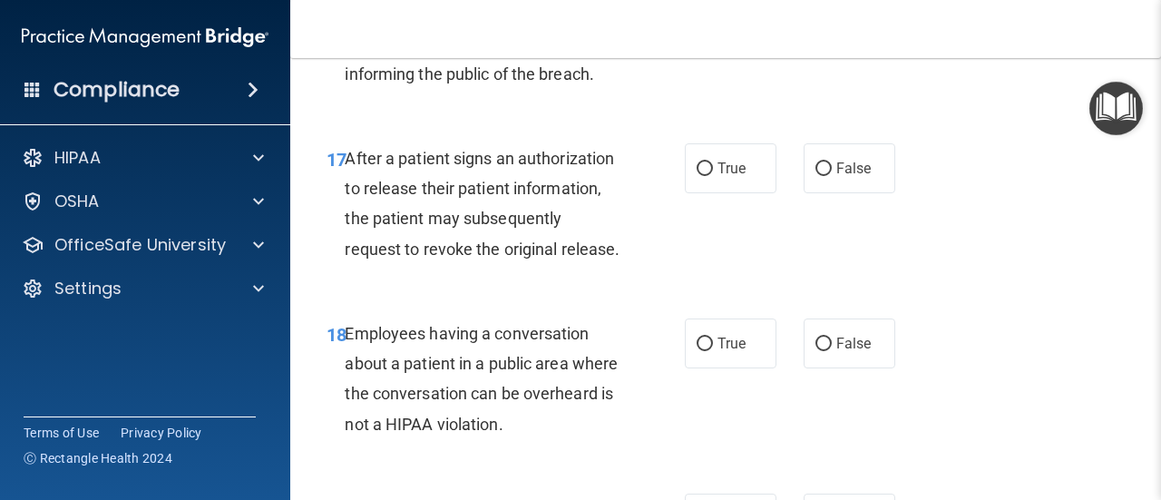
scroll to position [2903, 0]
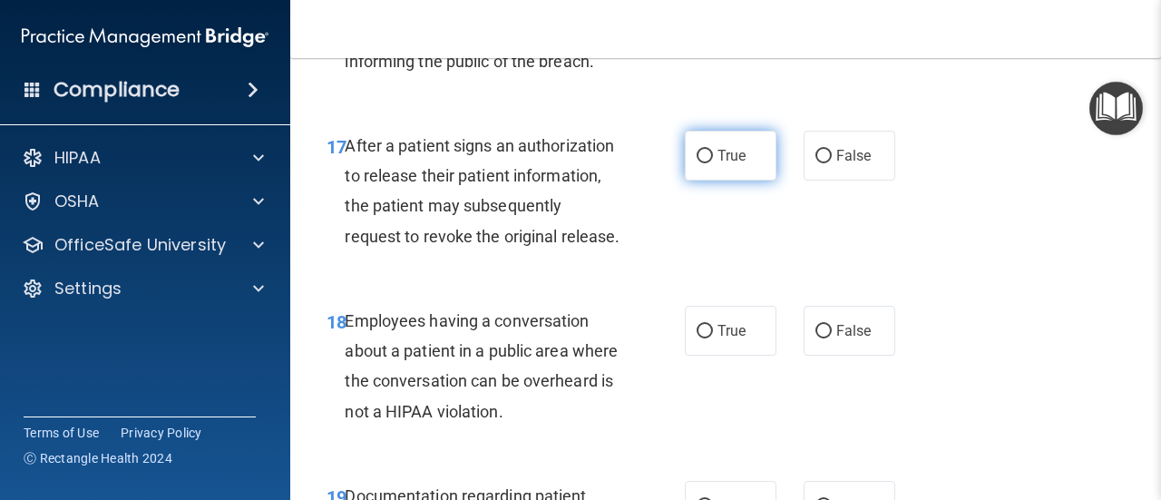
click at [718, 164] on span "True" at bounding box center [732, 155] width 28 height 17
click at [713, 163] on input "True" at bounding box center [705, 157] width 16 height 14
radio input "true"
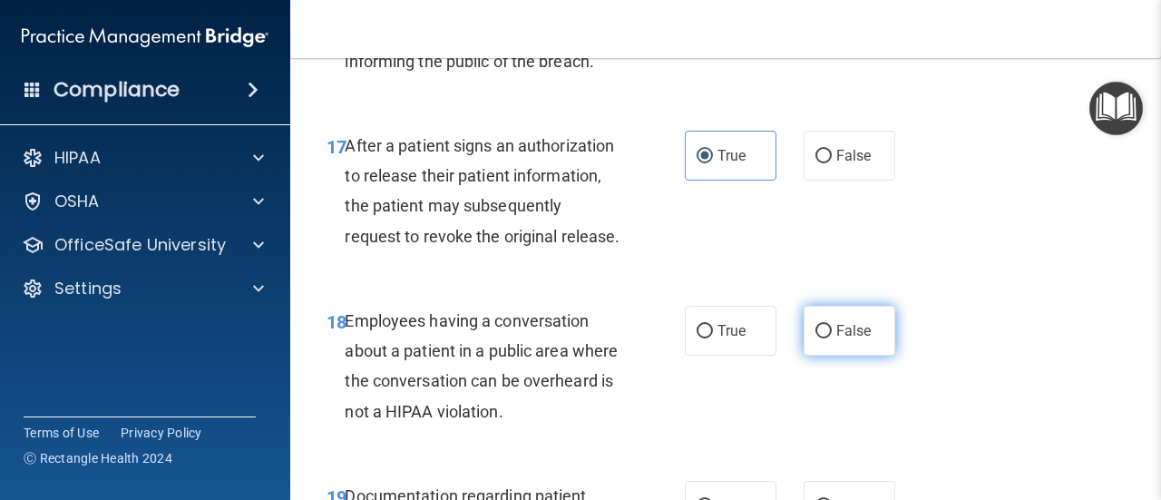
click at [833, 356] on label "False" at bounding box center [850, 331] width 92 height 50
click at [832, 338] on input "False" at bounding box center [824, 332] width 16 height 14
radio input "true"
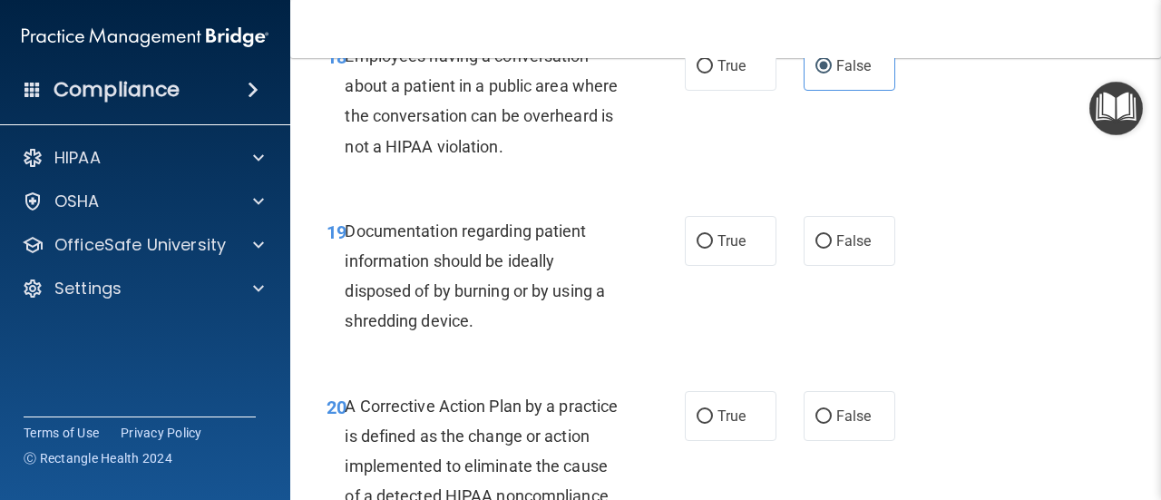
scroll to position [3175, 0]
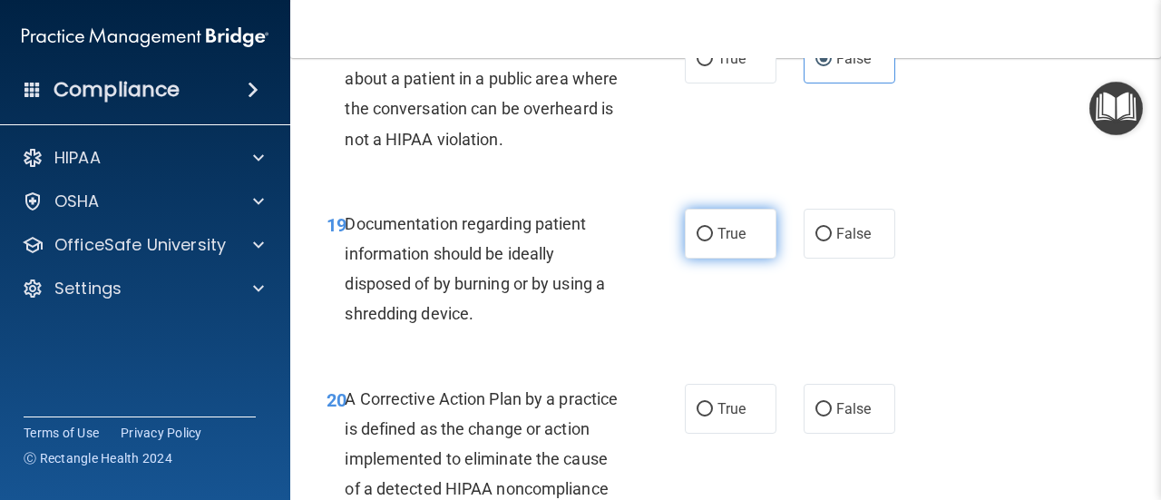
click at [686, 259] on label "True" at bounding box center [731, 234] width 92 height 50
click at [697, 241] on input "True" at bounding box center [705, 235] width 16 height 14
radio input "true"
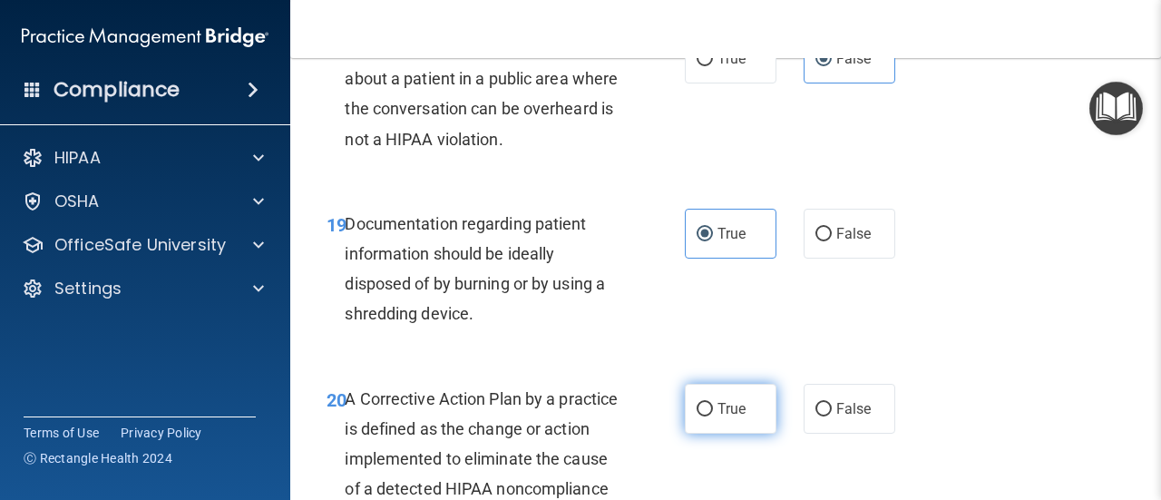
drag, startPoint x: 714, startPoint y: 468, endPoint x: 720, endPoint y: 453, distance: 16.7
click at [718, 417] on span "True" at bounding box center [732, 408] width 28 height 17
click at [713, 416] on input "True" at bounding box center [705, 410] width 16 height 14
radio input "true"
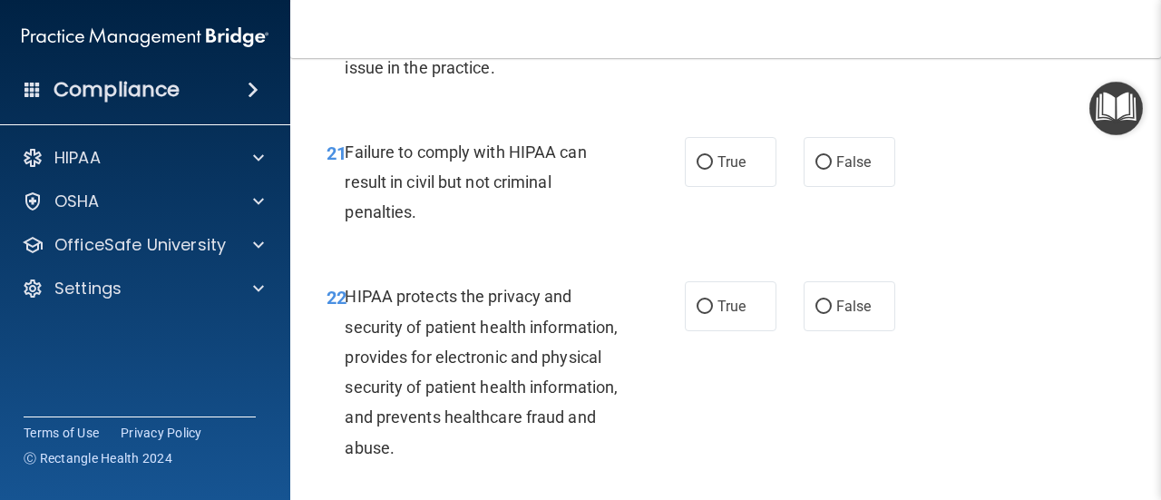
scroll to position [3629, 0]
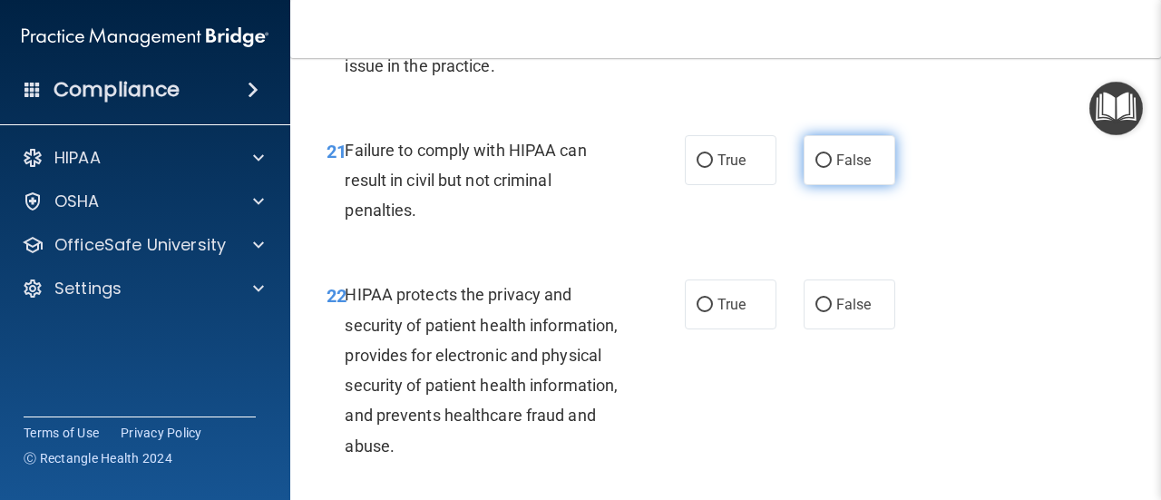
click at [823, 185] on label "False" at bounding box center [850, 160] width 92 height 50
click at [823, 168] on input "False" at bounding box center [824, 161] width 16 height 14
radio input "true"
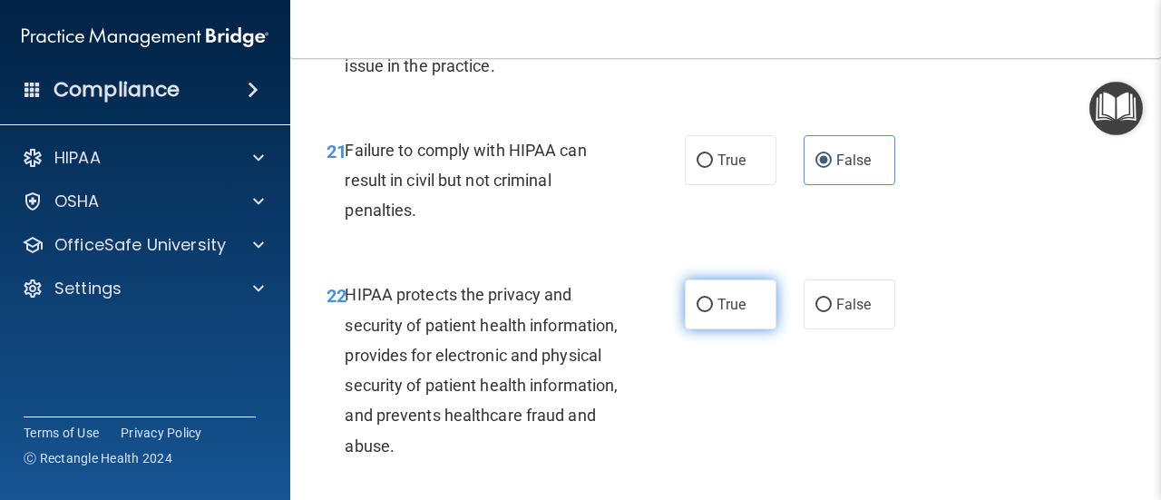
click at [699, 329] on label "True" at bounding box center [731, 304] width 92 height 50
click at [699, 312] on input "True" at bounding box center [705, 305] width 16 height 14
radio input "true"
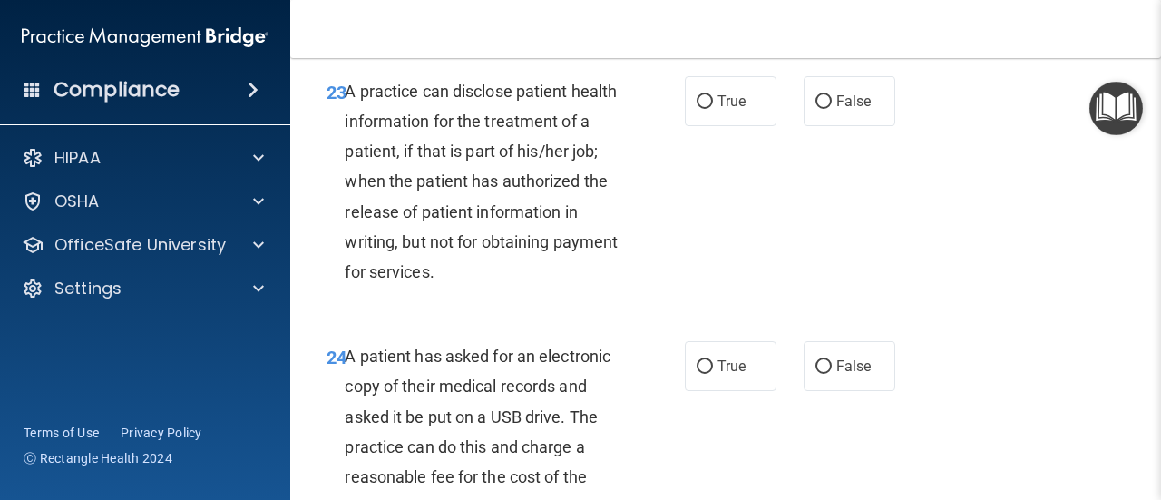
scroll to position [4082, 0]
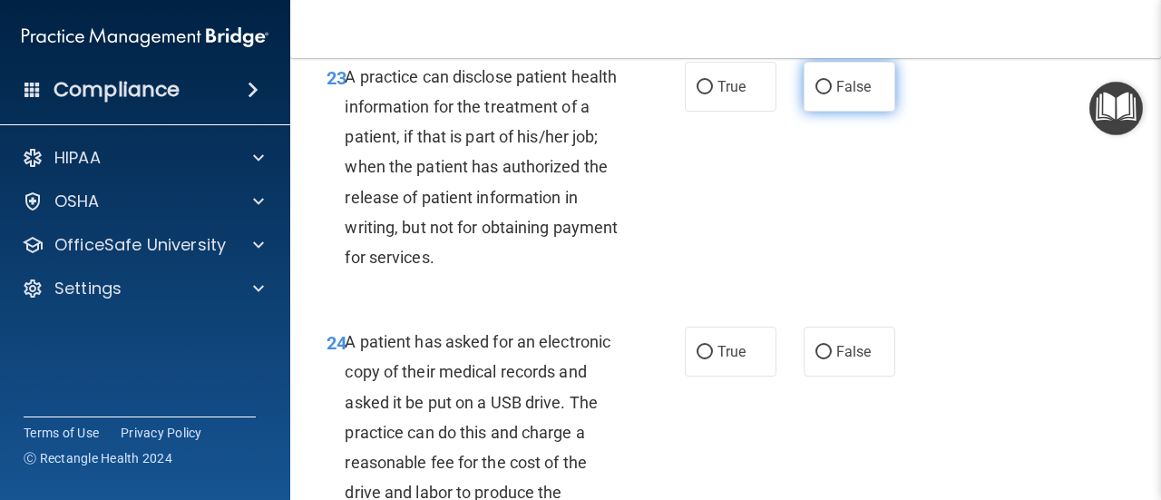
click at [836, 95] on span "False" at bounding box center [853, 86] width 35 height 17
click at [832, 94] on input "False" at bounding box center [824, 88] width 16 height 14
radio input "true"
click at [708, 376] on label "True" at bounding box center [731, 352] width 92 height 50
click at [708, 359] on input "True" at bounding box center [705, 353] width 16 height 14
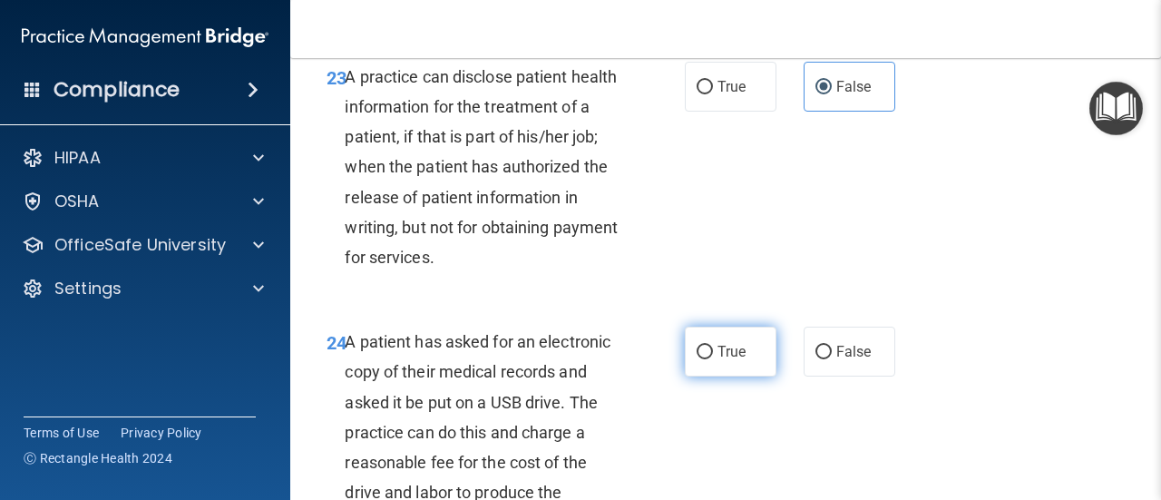
radio input "true"
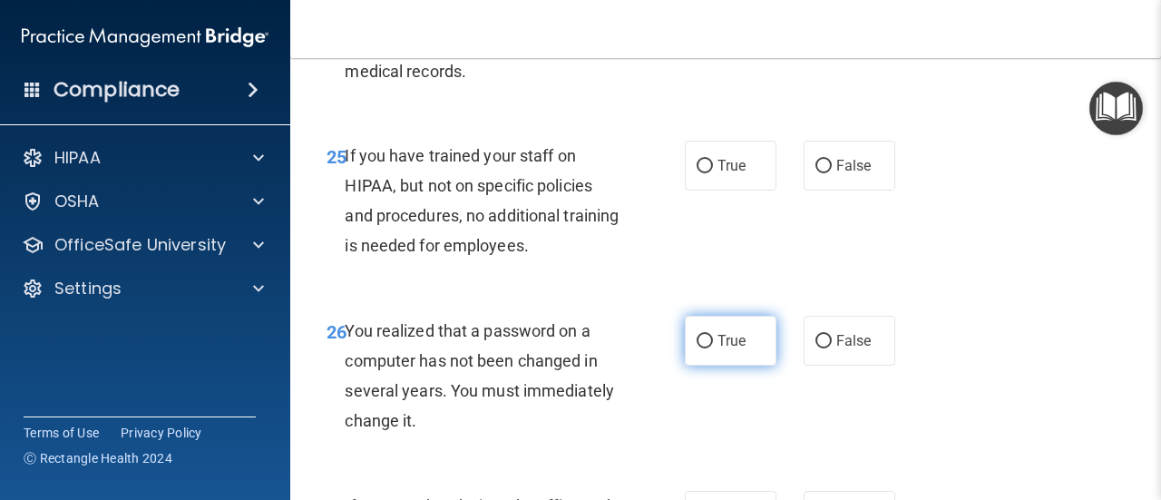
scroll to position [4536, 0]
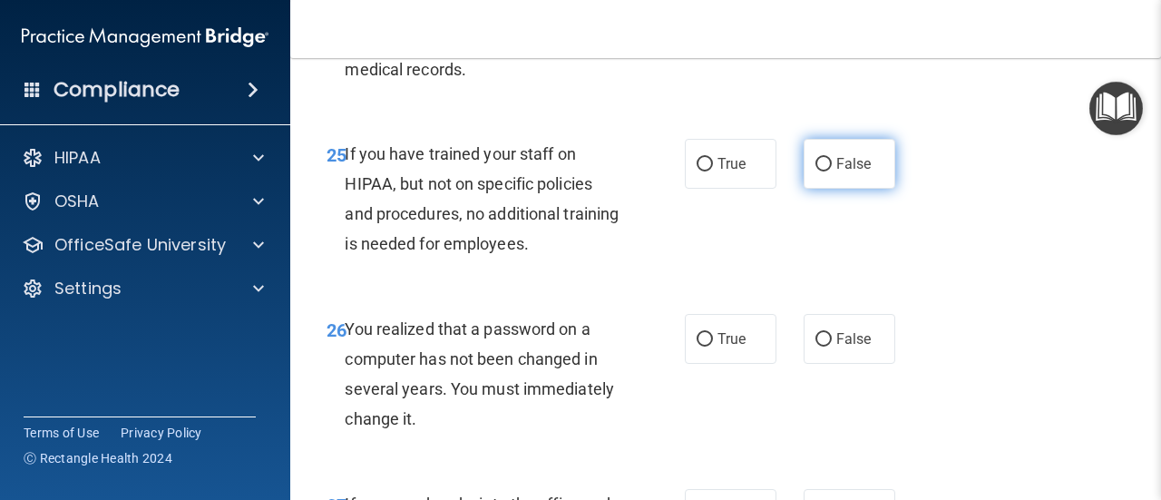
click at [836, 189] on label "False" at bounding box center [850, 164] width 92 height 50
click at [832, 171] on input "False" at bounding box center [824, 165] width 16 height 14
radio input "true"
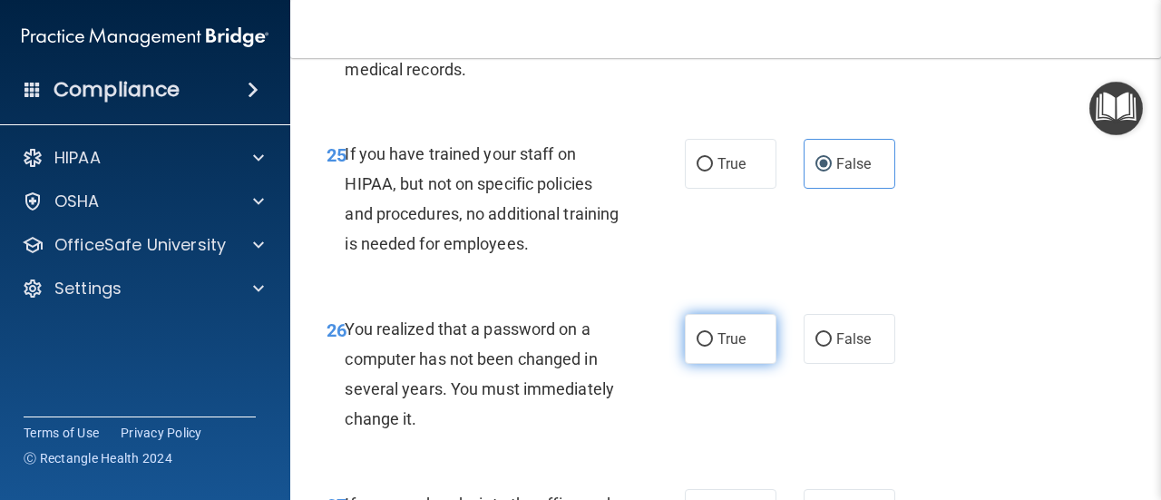
click at [723, 364] on label "True" at bounding box center [731, 339] width 92 height 50
click at [713, 347] on input "True" at bounding box center [705, 340] width 16 height 14
radio input "true"
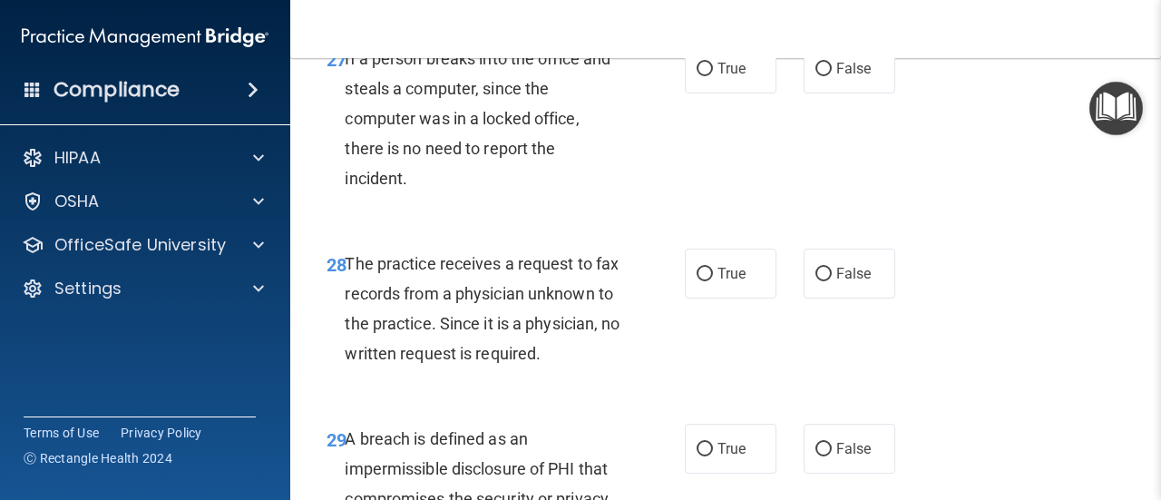
scroll to position [4989, 0]
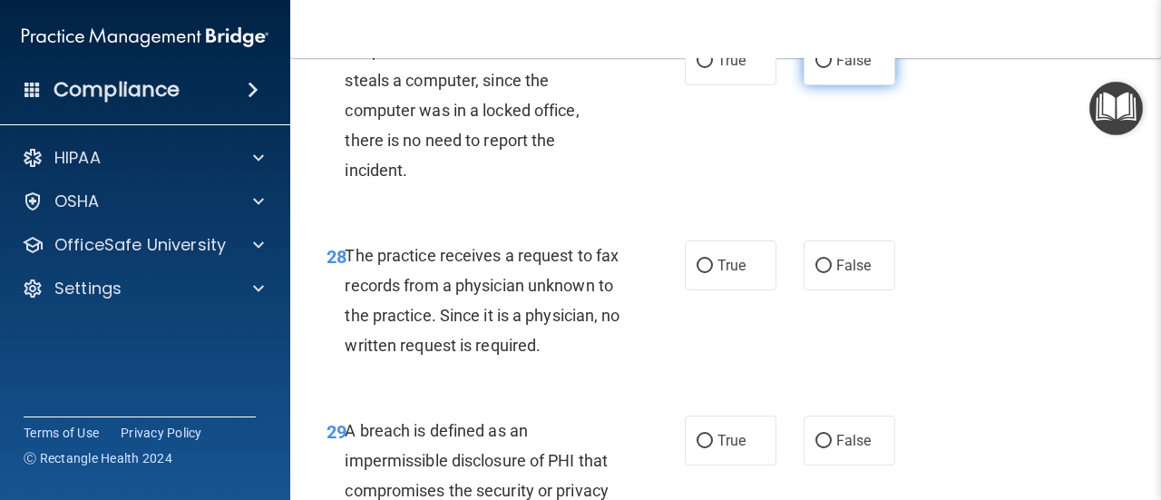
click at [858, 69] on span "False" at bounding box center [853, 60] width 35 height 17
click at [832, 68] on input "False" at bounding box center [824, 61] width 16 height 14
radio input "true"
click at [831, 290] on label "False" at bounding box center [850, 265] width 92 height 50
click at [831, 273] on input "False" at bounding box center [824, 266] width 16 height 14
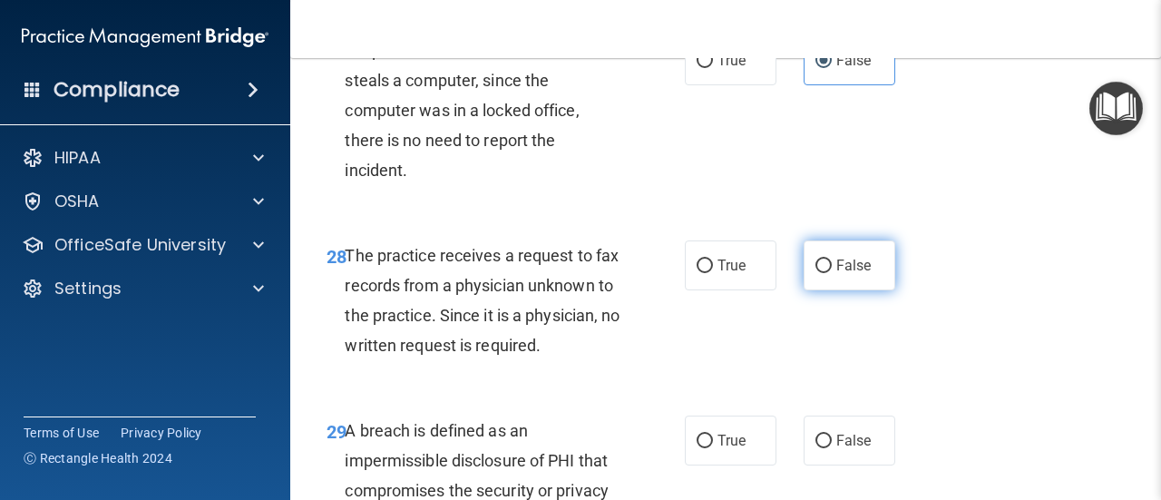
radio input "true"
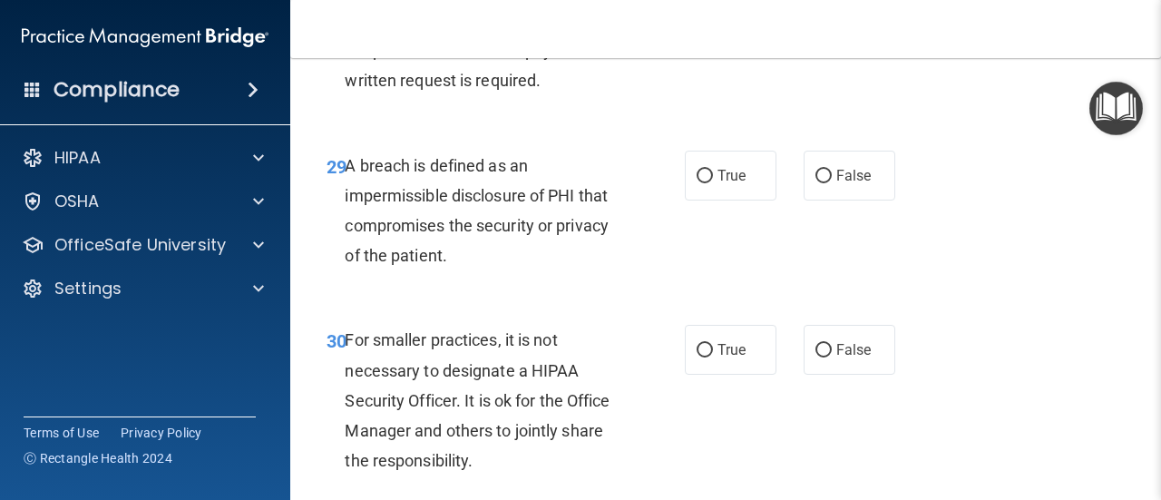
scroll to position [5261, 0]
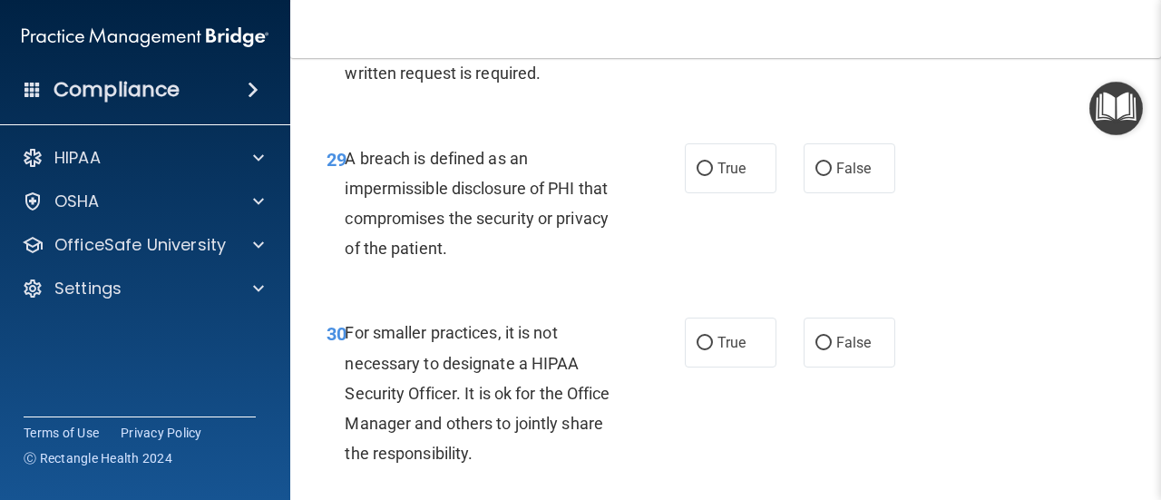
drag, startPoint x: 723, startPoint y: 264, endPoint x: 717, endPoint y: 291, distance: 27.9
click at [722, 177] on span "True" at bounding box center [732, 168] width 28 height 17
click at [713, 176] on input "True" at bounding box center [705, 169] width 16 height 14
radio input "true"
click at [826, 367] on label "False" at bounding box center [850, 343] width 92 height 50
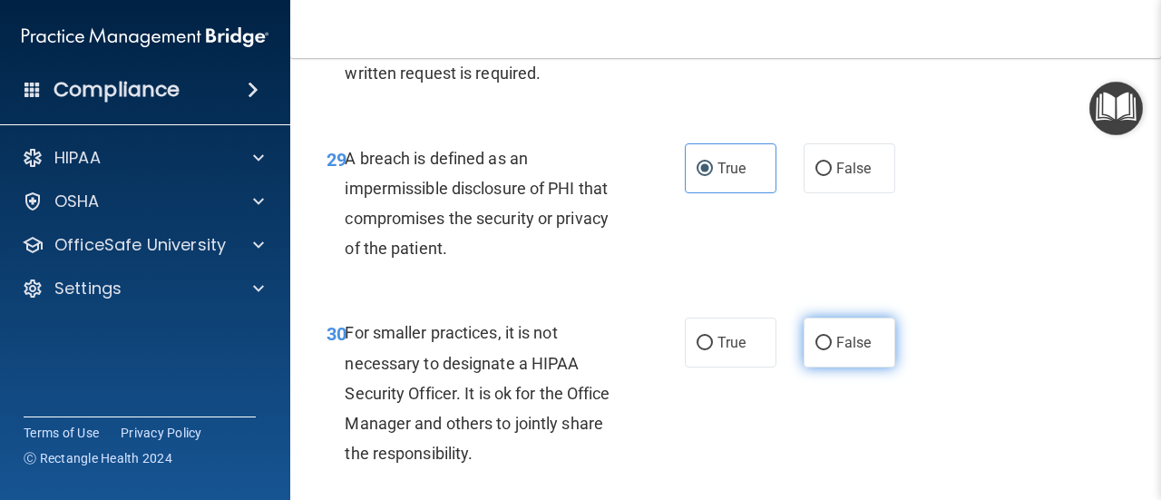
click at [826, 350] on input "False" at bounding box center [824, 344] width 16 height 14
radio input "true"
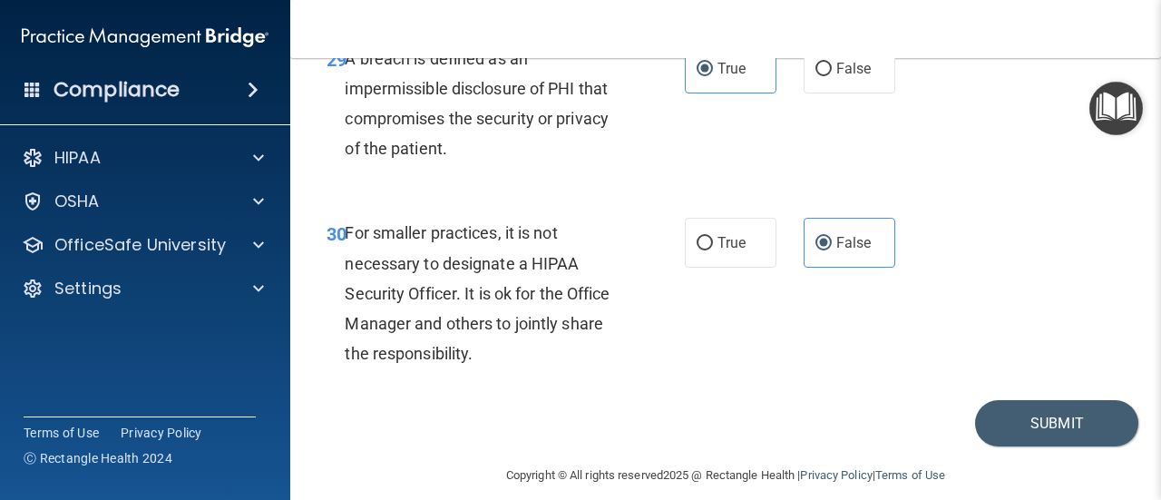
scroll to position [5470, 0]
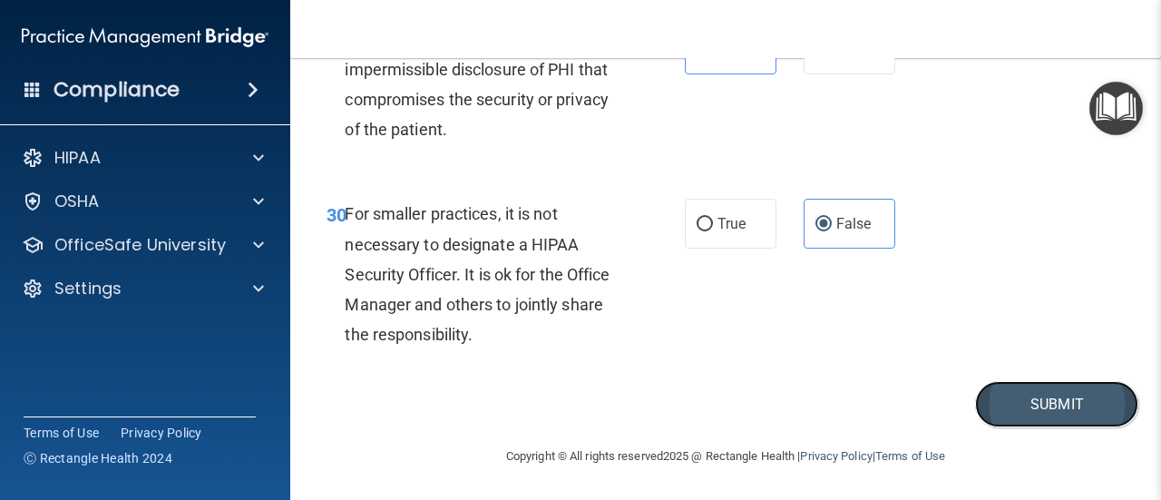
click at [1060, 415] on button "Submit" at bounding box center [1056, 404] width 163 height 46
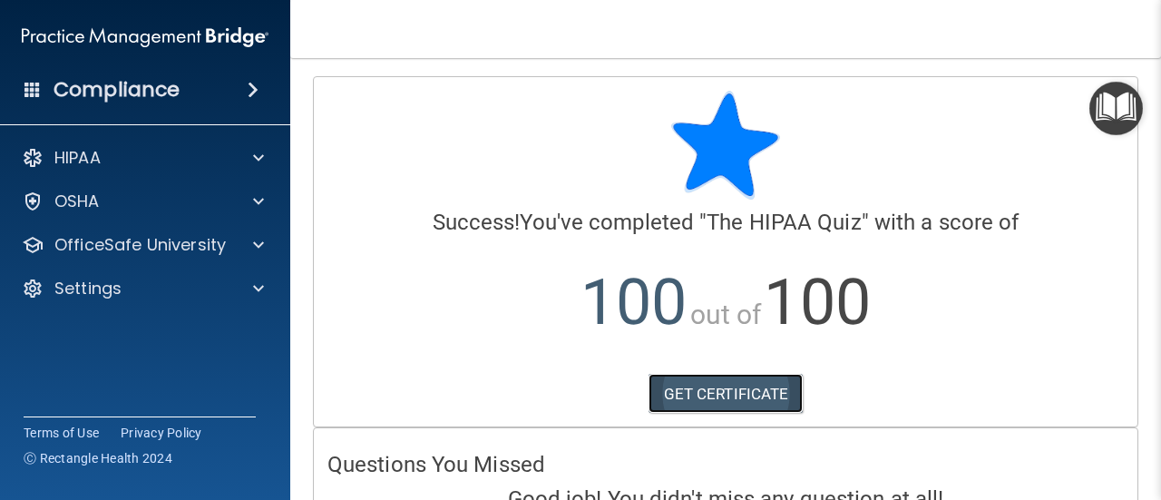
click at [758, 391] on link "GET CERTIFICATE" at bounding box center [726, 394] width 155 height 40
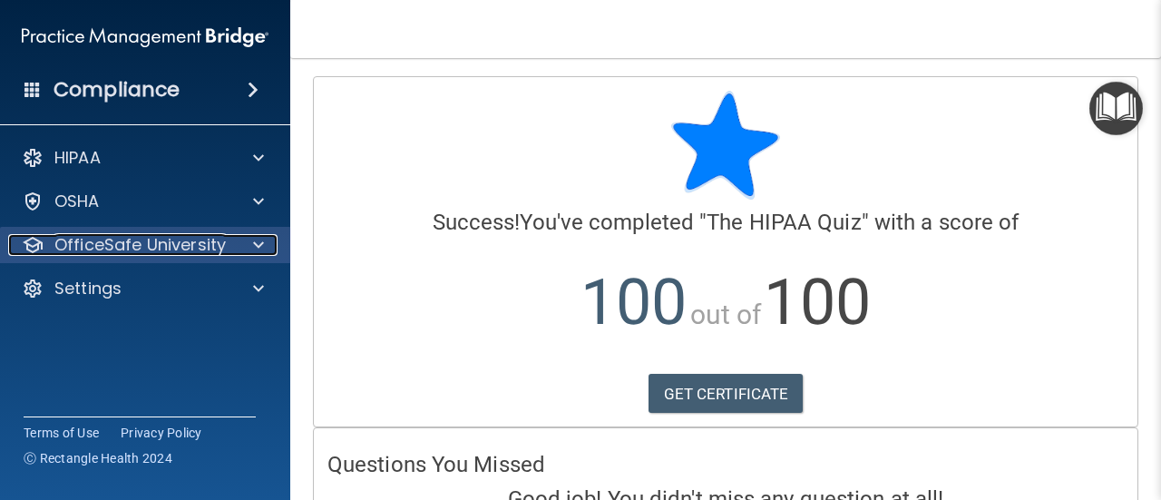
click at [184, 242] on p "OfficeSafe University" at bounding box center [139, 245] width 171 height 22
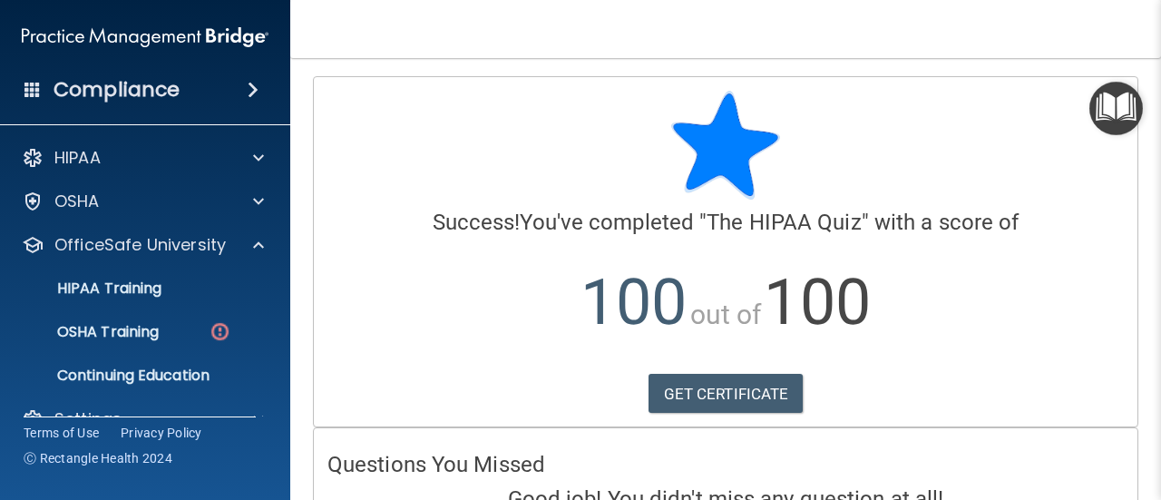
click at [161, 310] on ul "HIPAA Training OSHA Training Continuing Education" at bounding box center [146, 328] width 328 height 131
click at [160, 295] on p "HIPAA Training" at bounding box center [87, 288] width 150 height 18
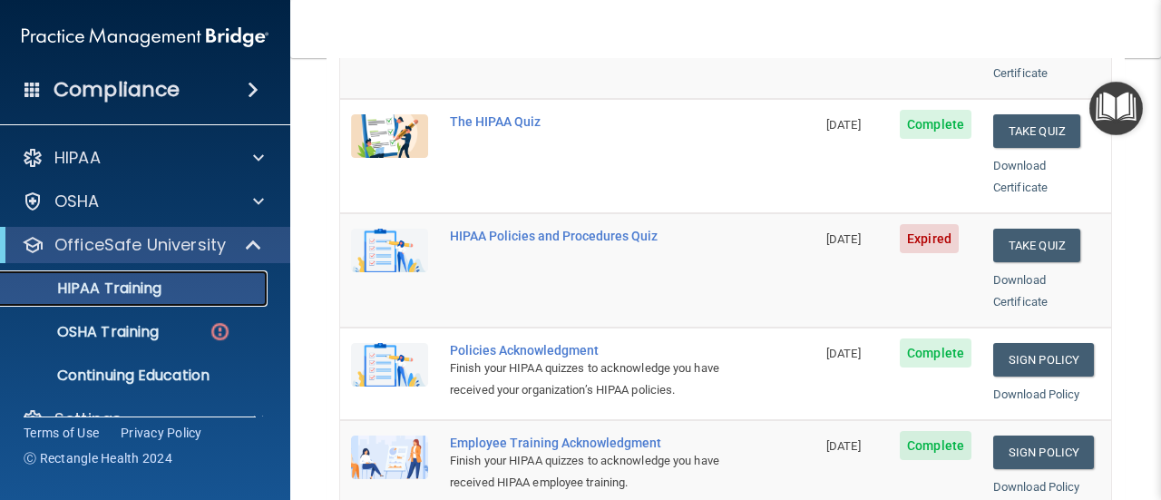
scroll to position [272, 0]
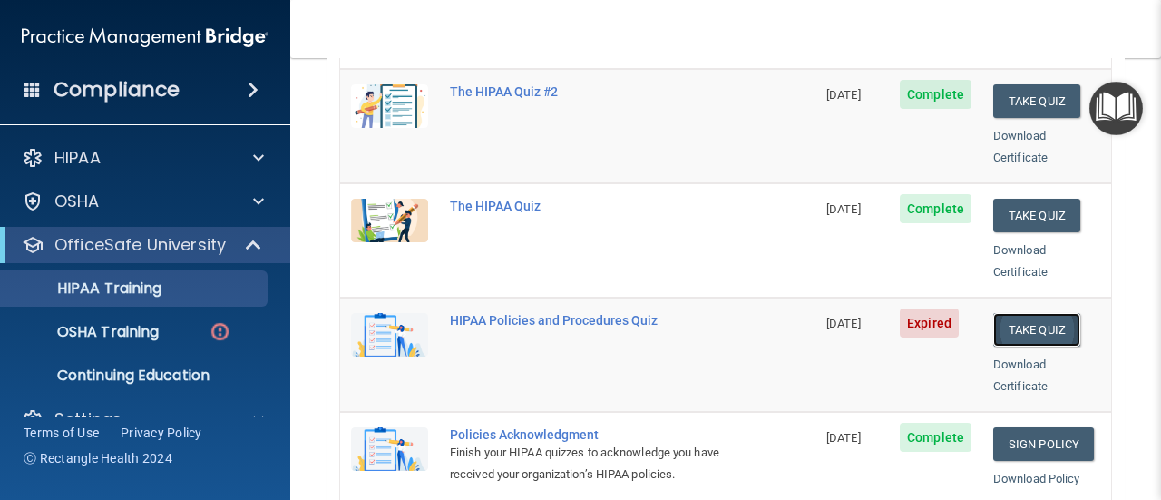
click at [1004, 313] on button "Take Quiz" at bounding box center [1036, 330] width 87 height 34
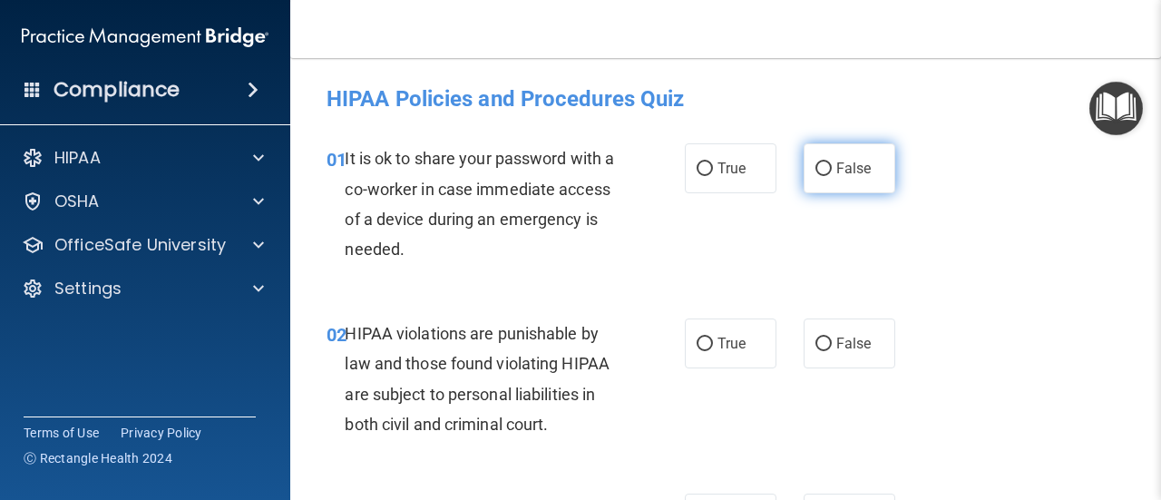
click at [845, 169] on span "False" at bounding box center [853, 168] width 35 height 17
click at [832, 169] on input "False" at bounding box center [824, 169] width 16 height 14
radio input "true"
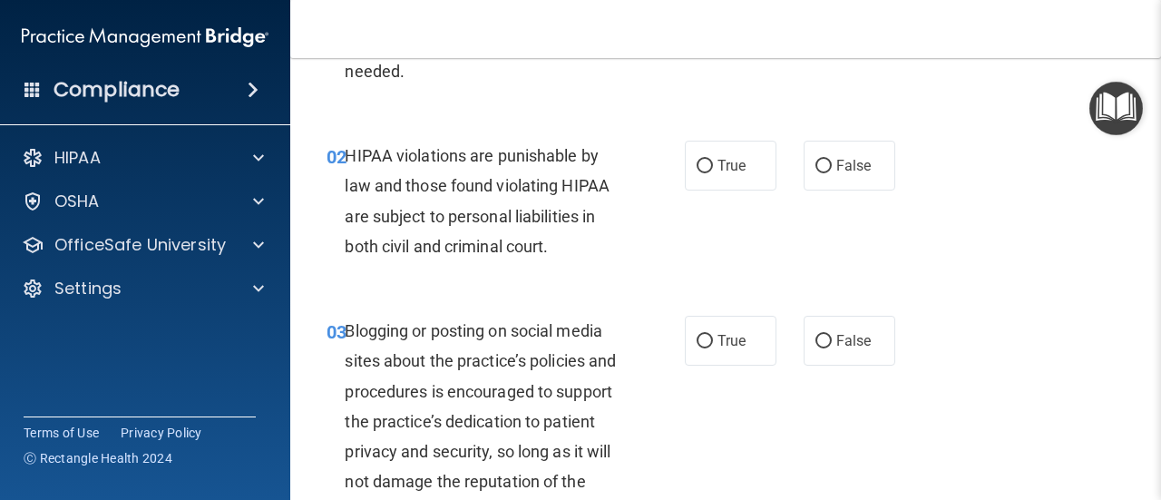
scroll to position [181, 0]
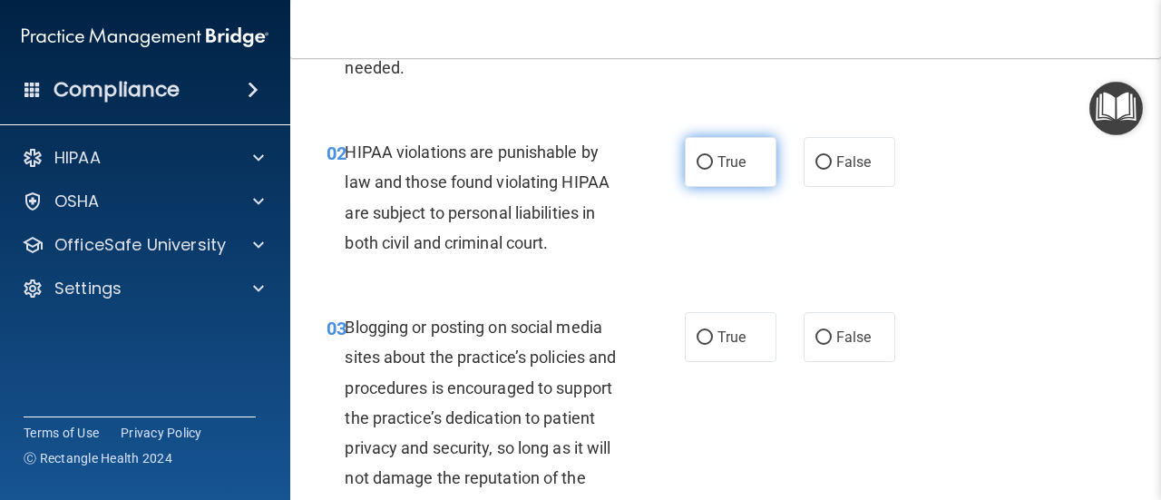
click at [724, 163] on span "True" at bounding box center [732, 161] width 28 height 17
click at [713, 163] on input "True" at bounding box center [705, 163] width 16 height 14
radio input "true"
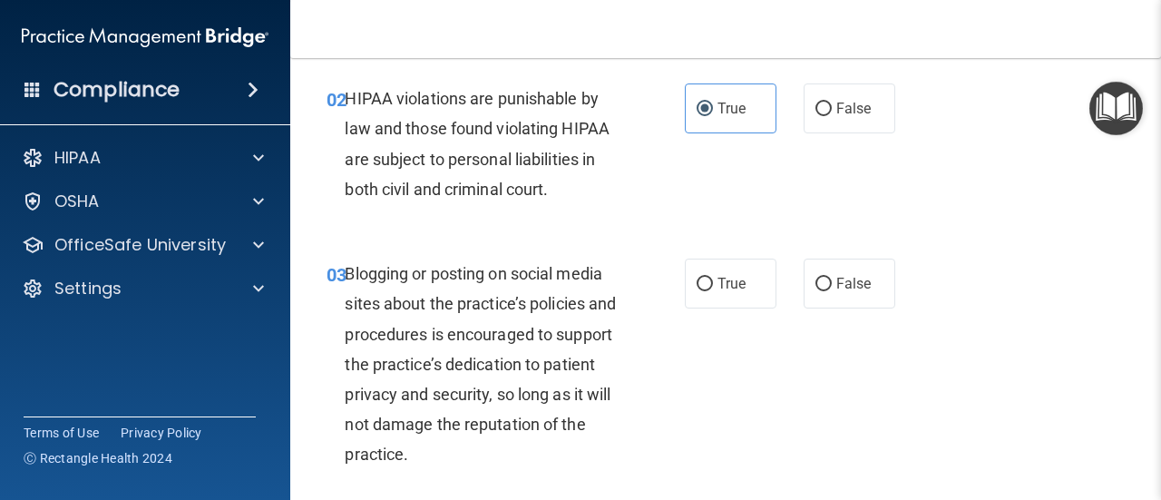
scroll to position [272, 0]
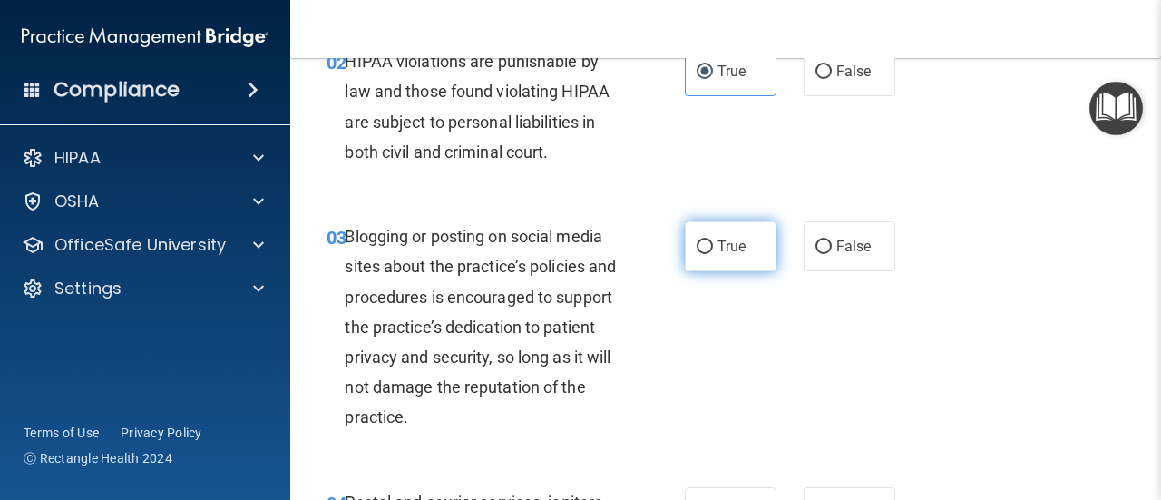
click at [718, 247] on span "True" at bounding box center [732, 246] width 28 height 17
click at [713, 247] on input "True" at bounding box center [705, 247] width 16 height 14
radio input "true"
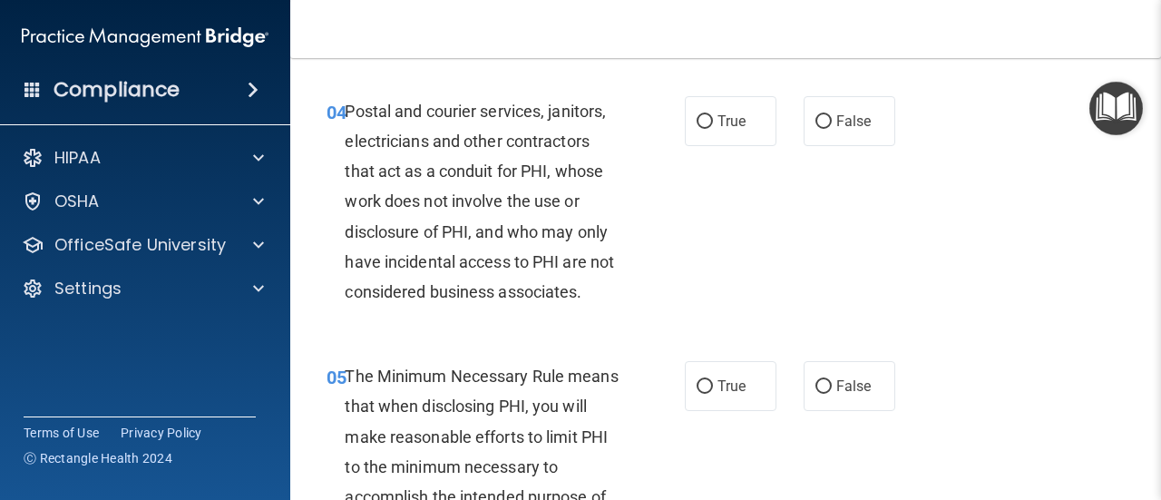
scroll to position [635, 0]
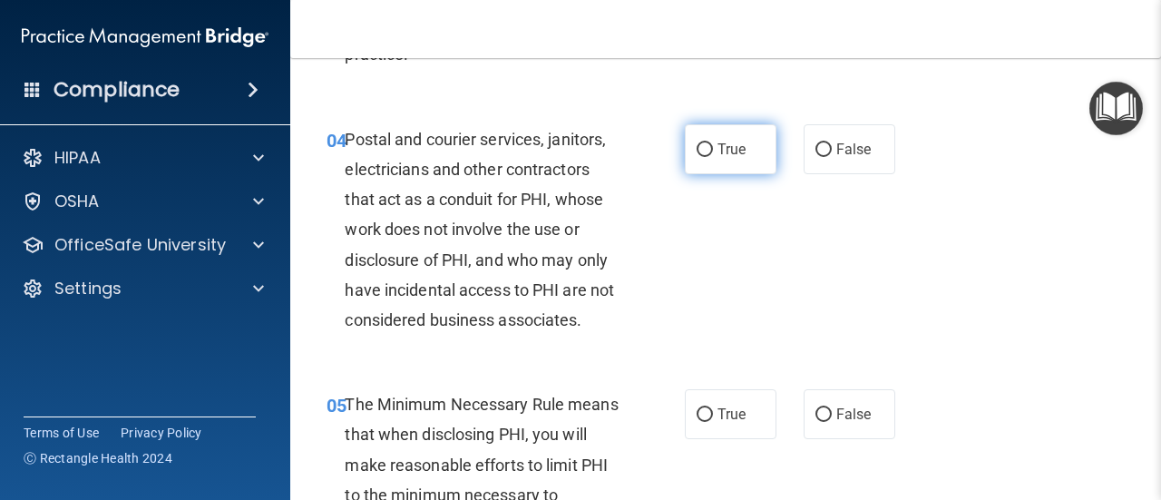
click at [733, 146] on span "True" at bounding box center [732, 149] width 28 height 17
click at [713, 146] on input "True" at bounding box center [705, 150] width 16 height 14
radio input "true"
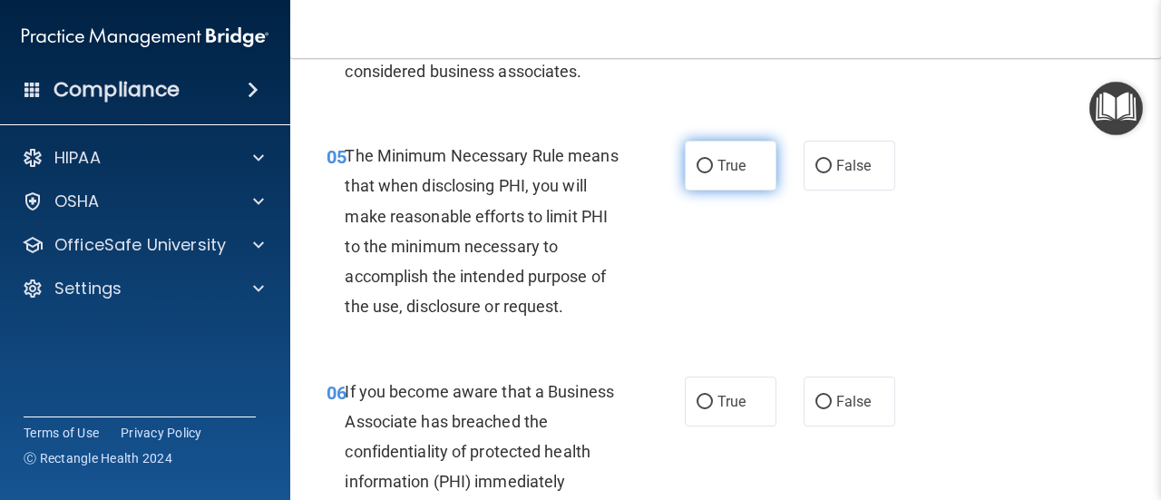
scroll to position [907, 0]
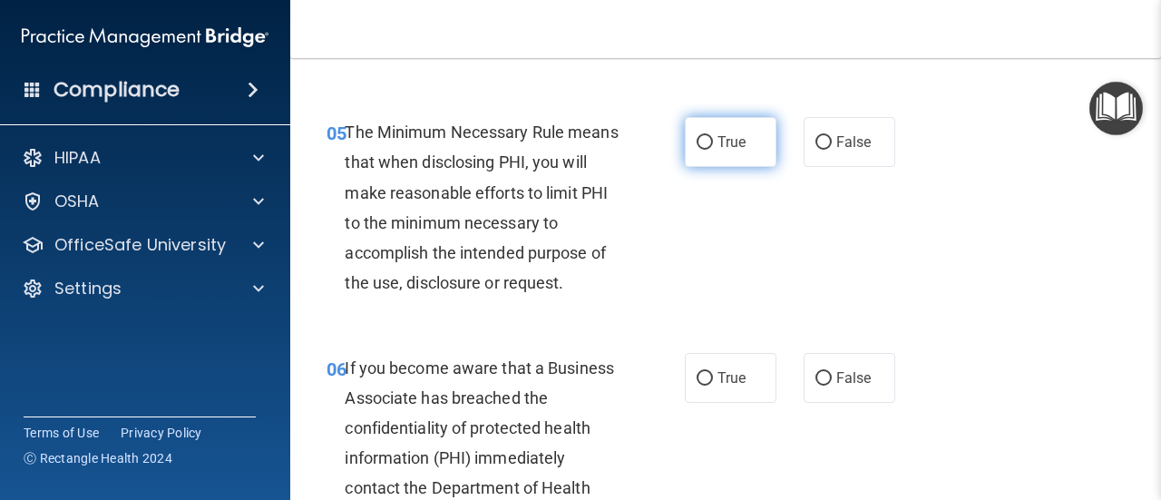
click at [713, 122] on label "True" at bounding box center [731, 142] width 92 height 50
click at [713, 136] on input "True" at bounding box center [705, 143] width 16 height 14
radio input "true"
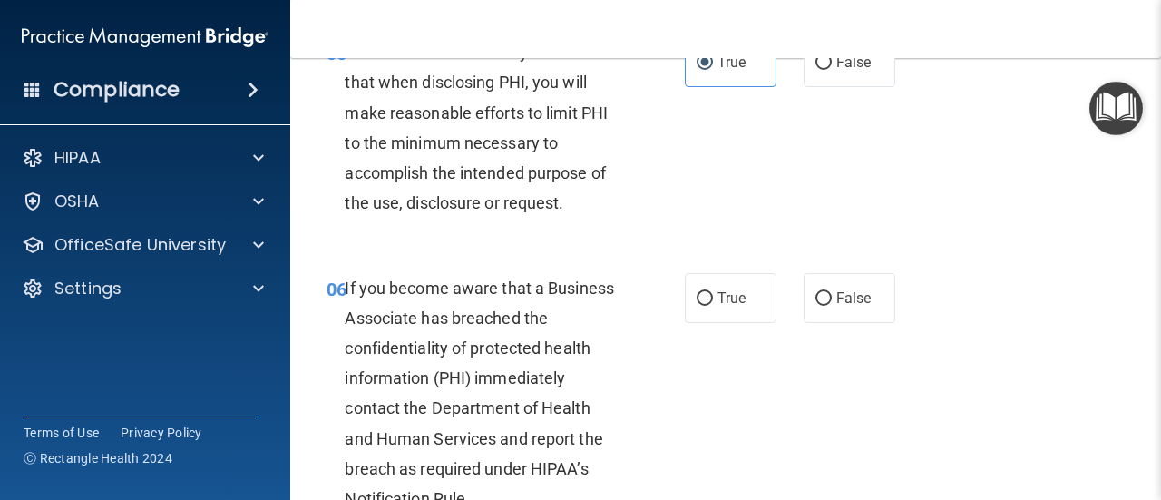
scroll to position [1089, 0]
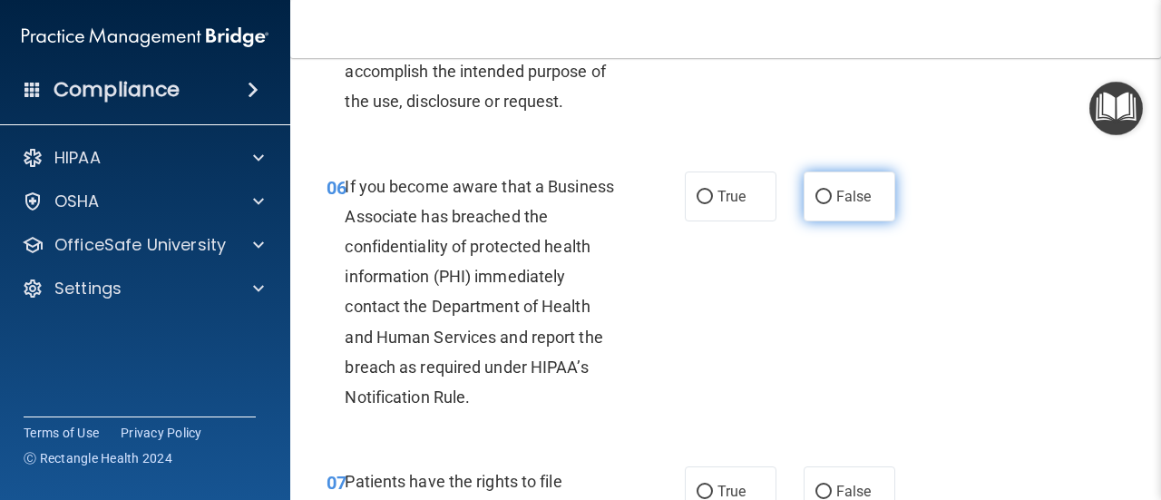
click at [845, 193] on span "False" at bounding box center [853, 196] width 35 height 17
click at [832, 193] on input "False" at bounding box center [824, 198] width 16 height 14
radio input "true"
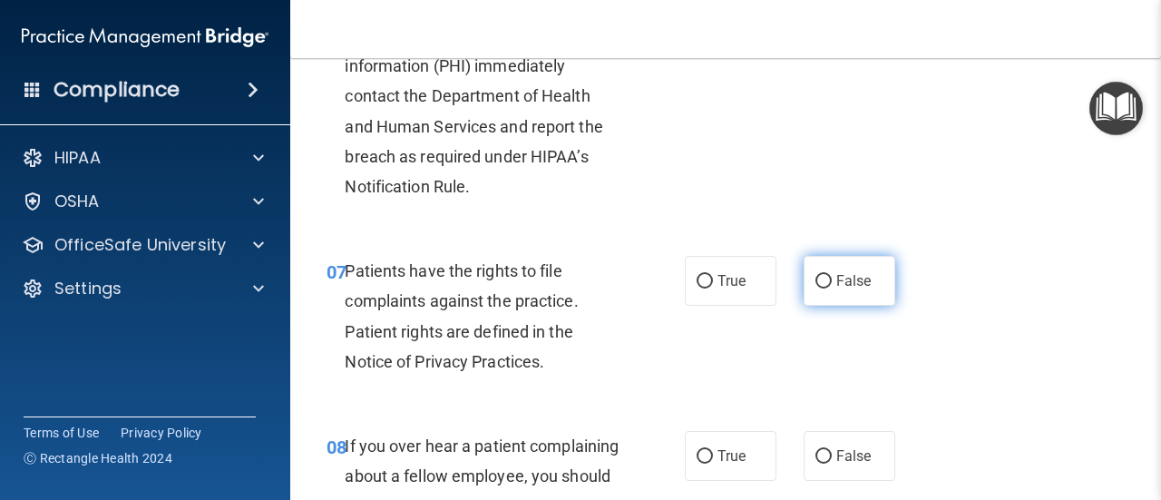
scroll to position [1361, 0]
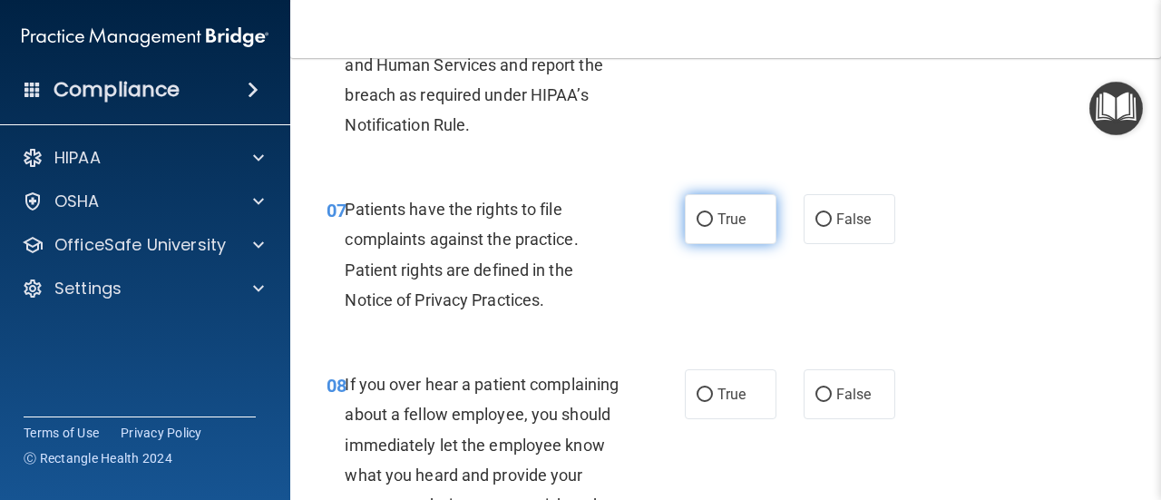
click at [745, 224] on label "True" at bounding box center [731, 219] width 92 height 50
click at [713, 224] on input "True" at bounding box center [705, 220] width 16 height 14
radio input "true"
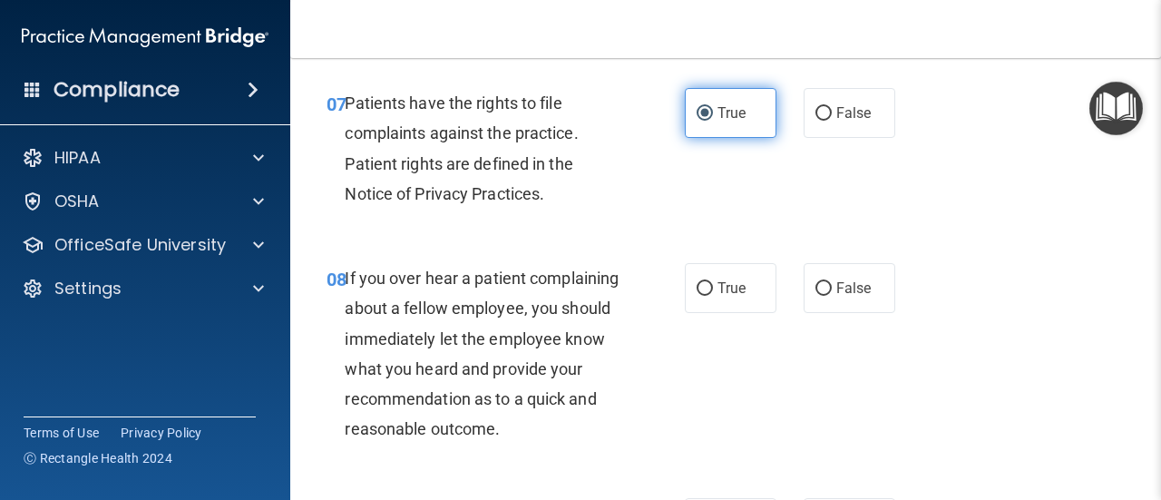
scroll to position [1542, 0]
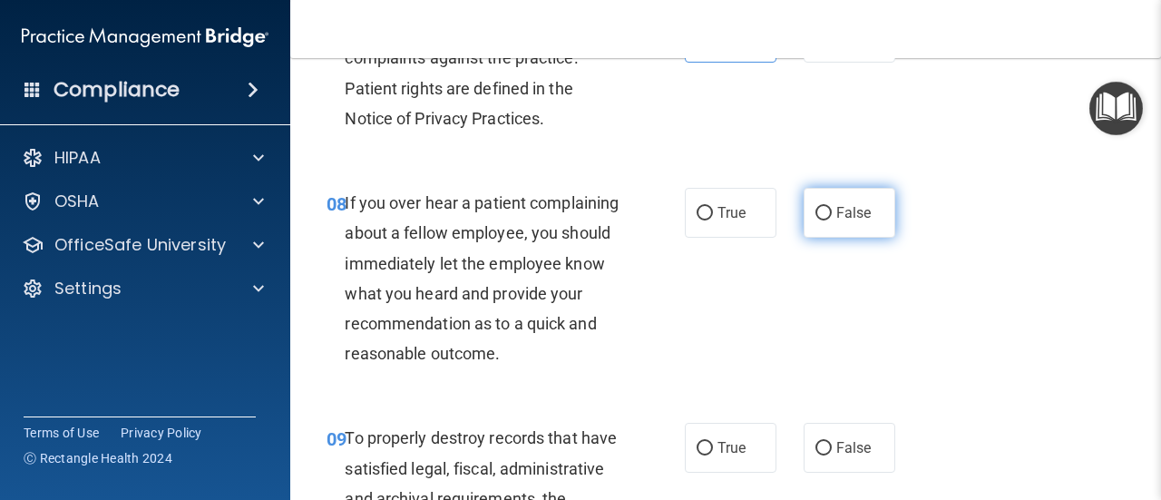
click at [816, 210] on input "False" at bounding box center [824, 214] width 16 height 14
radio input "true"
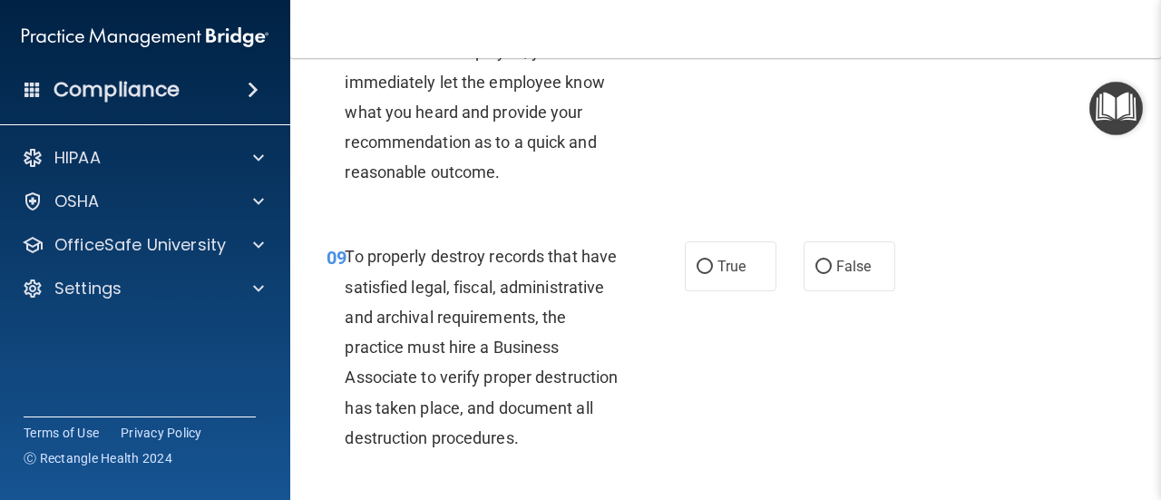
scroll to position [1814, 0]
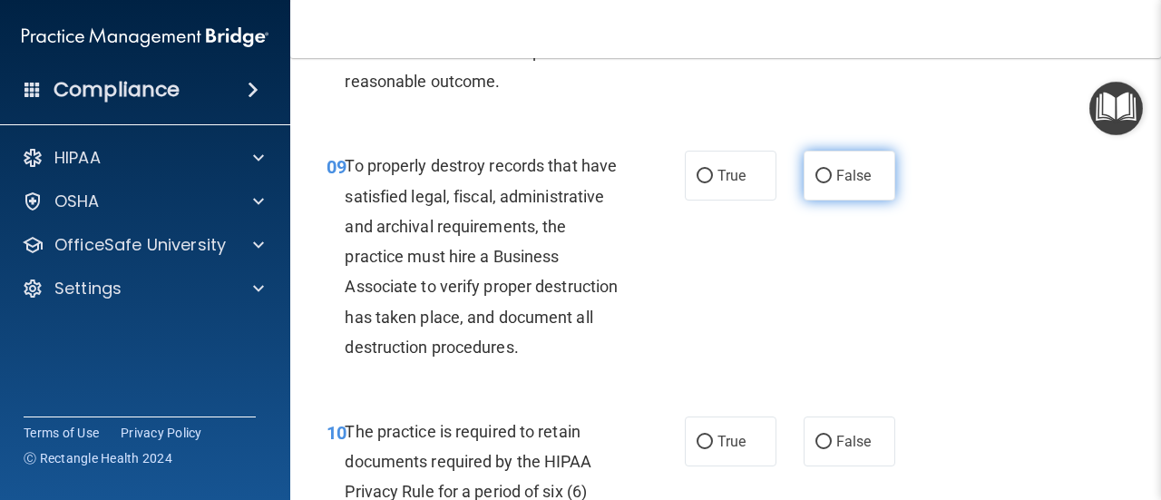
click at [861, 184] on span "False" at bounding box center [853, 175] width 35 height 17
click at [832, 183] on input "False" at bounding box center [824, 177] width 16 height 14
radio input "true"
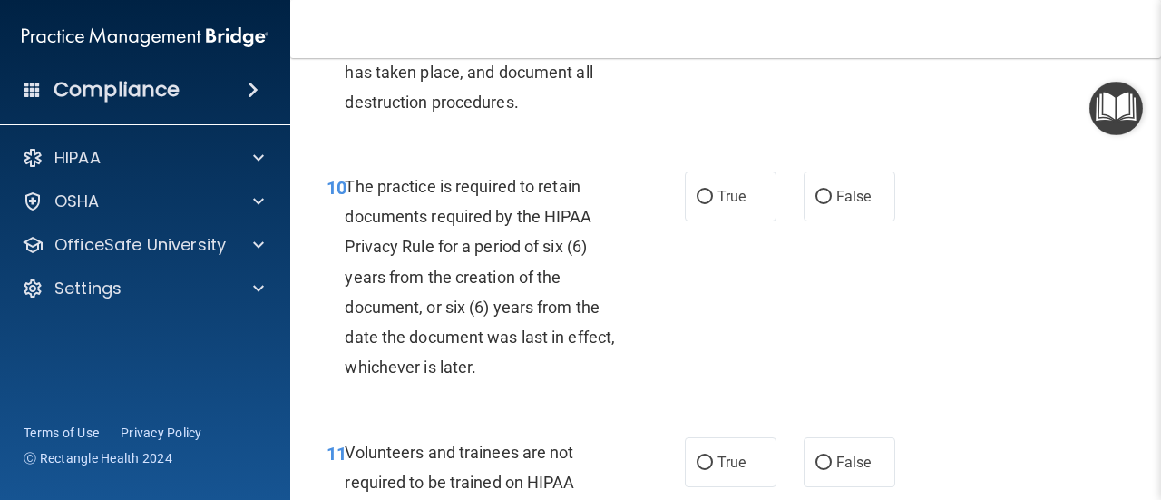
scroll to position [2086, 0]
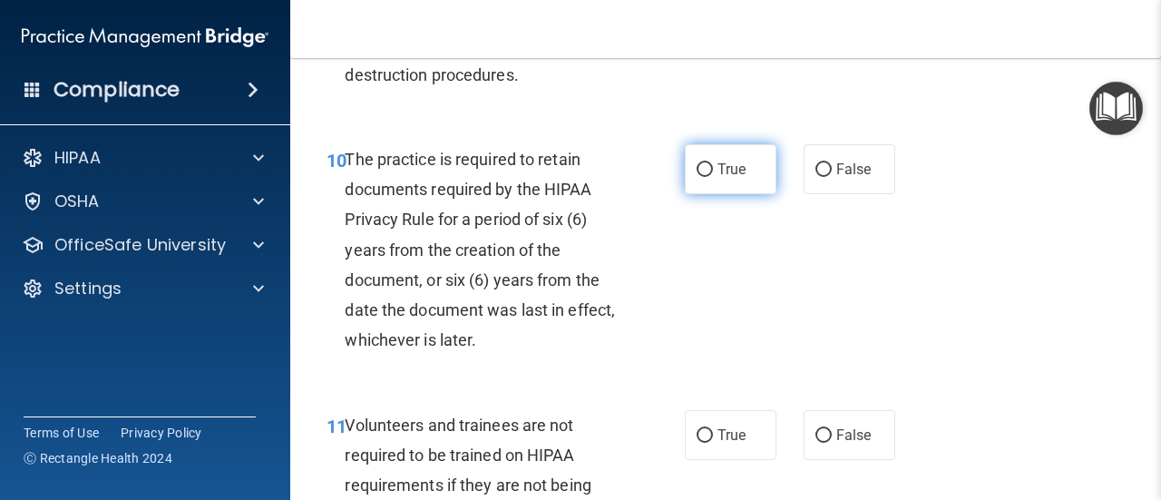
click at [697, 177] on input "True" at bounding box center [705, 170] width 16 height 14
radio input "true"
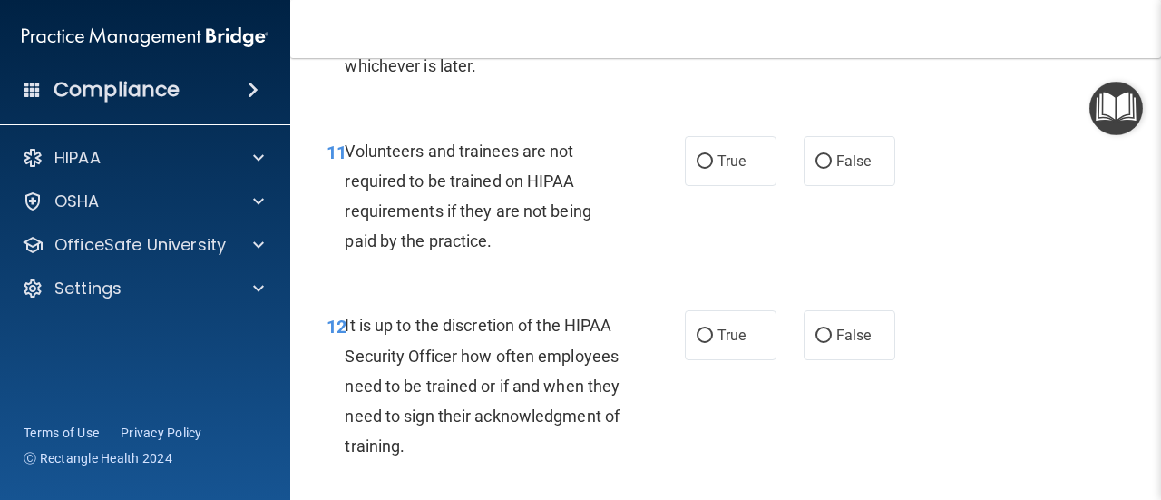
scroll to position [2449, 0]
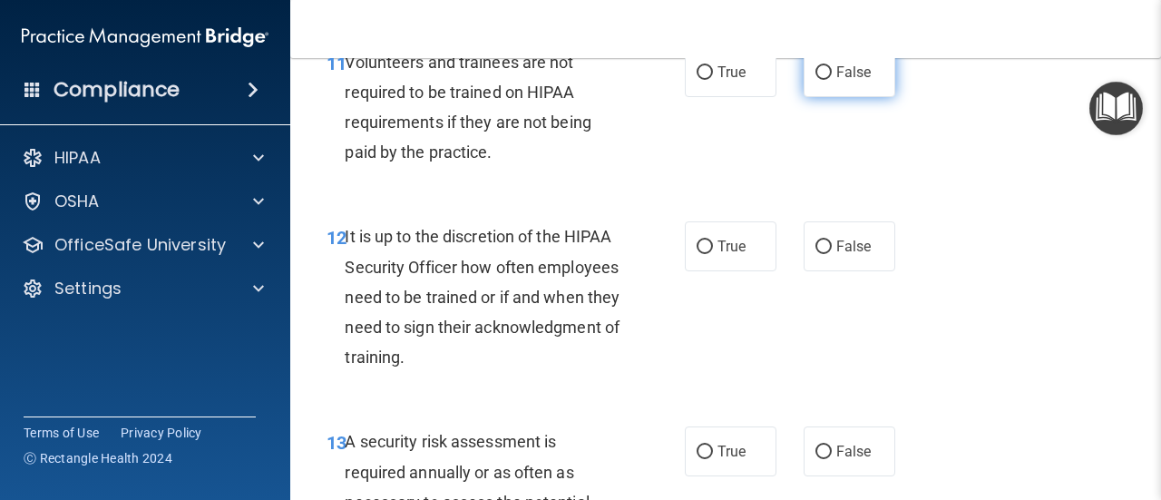
click at [853, 81] on span "False" at bounding box center [853, 72] width 35 height 17
click at [832, 80] on input "False" at bounding box center [824, 73] width 16 height 14
radio input "true"
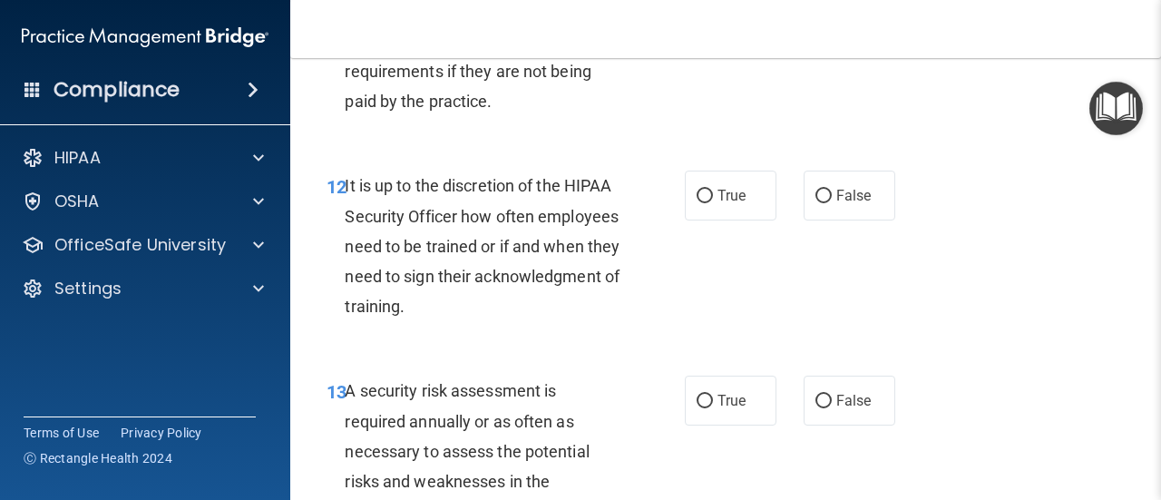
scroll to position [2540, 0]
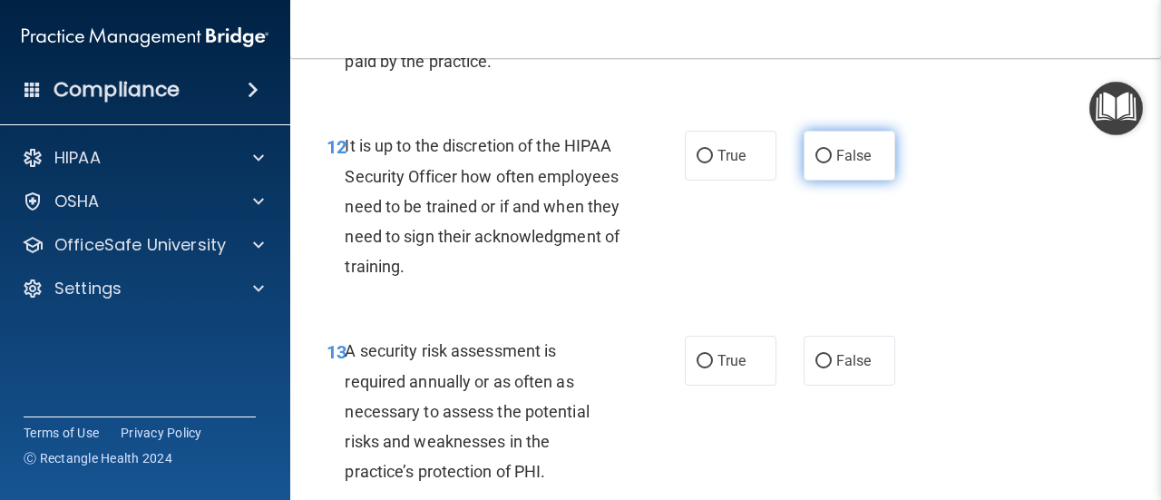
click at [823, 181] on label "False" at bounding box center [850, 156] width 92 height 50
click at [823, 163] on input "False" at bounding box center [824, 157] width 16 height 14
radio input "true"
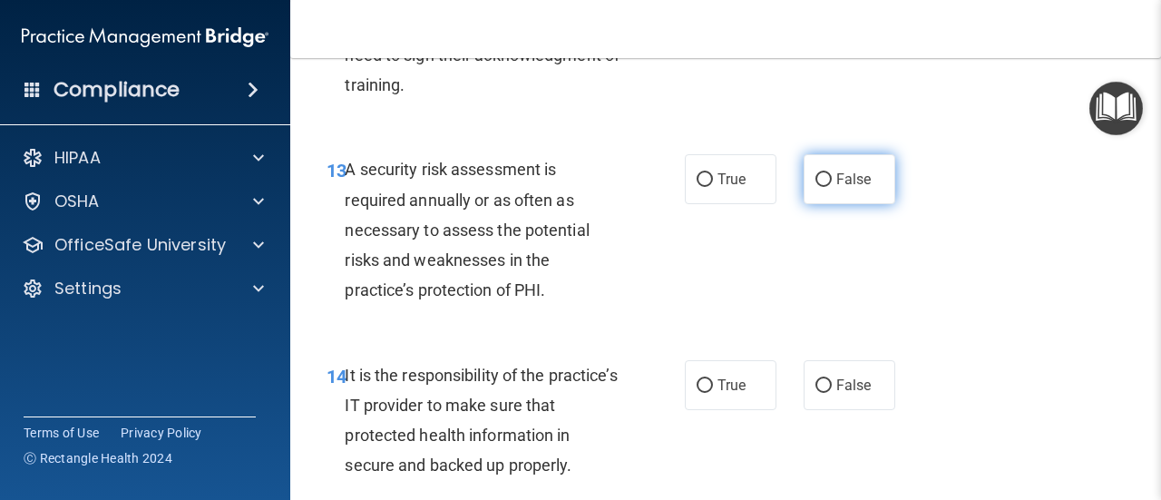
scroll to position [2812, 0]
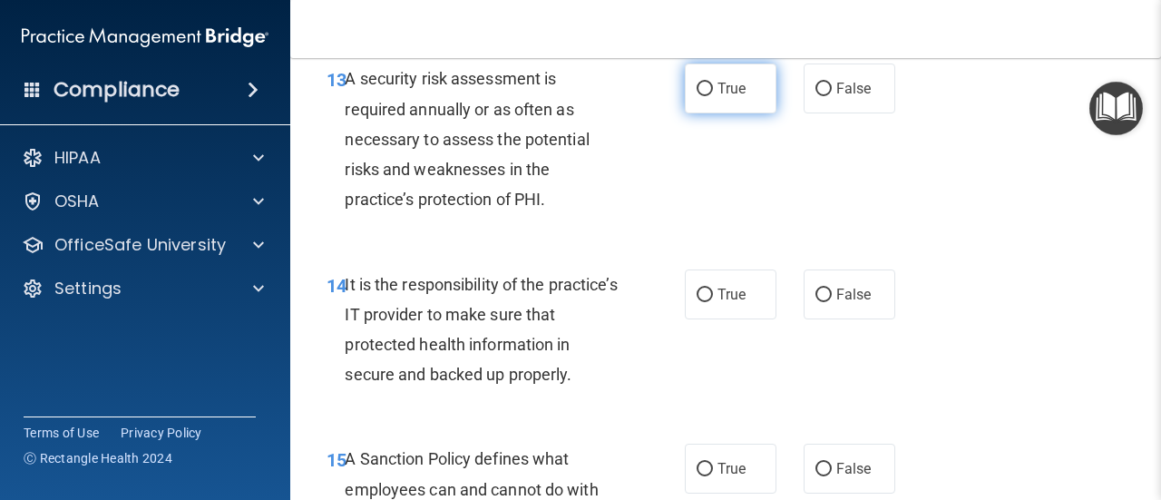
click at [728, 97] on span "True" at bounding box center [732, 88] width 28 height 17
click at [713, 96] on input "True" at bounding box center [705, 90] width 16 height 14
radio input "true"
click at [708, 319] on label "True" at bounding box center [731, 294] width 92 height 50
click at [708, 302] on input "True" at bounding box center [705, 295] width 16 height 14
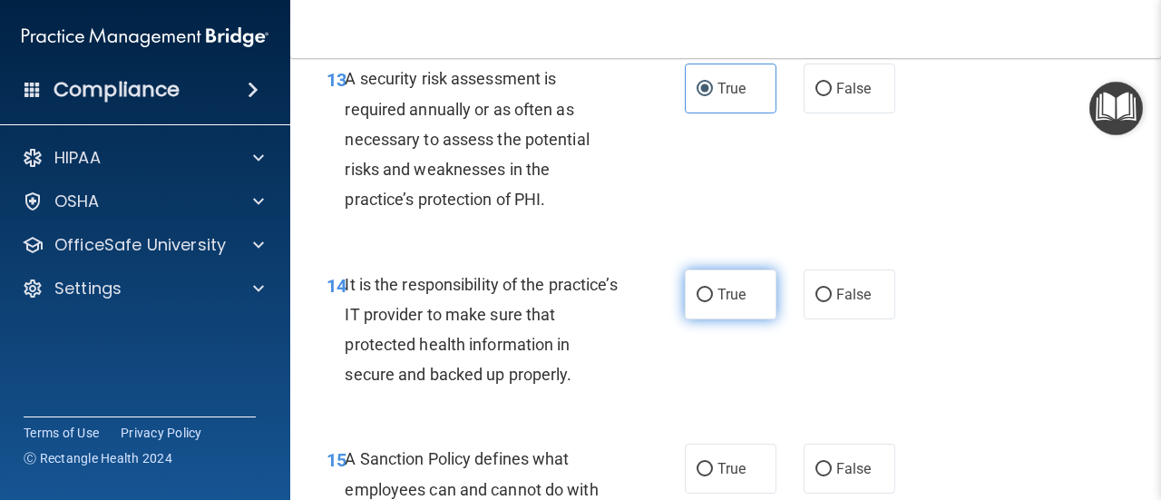
radio input "true"
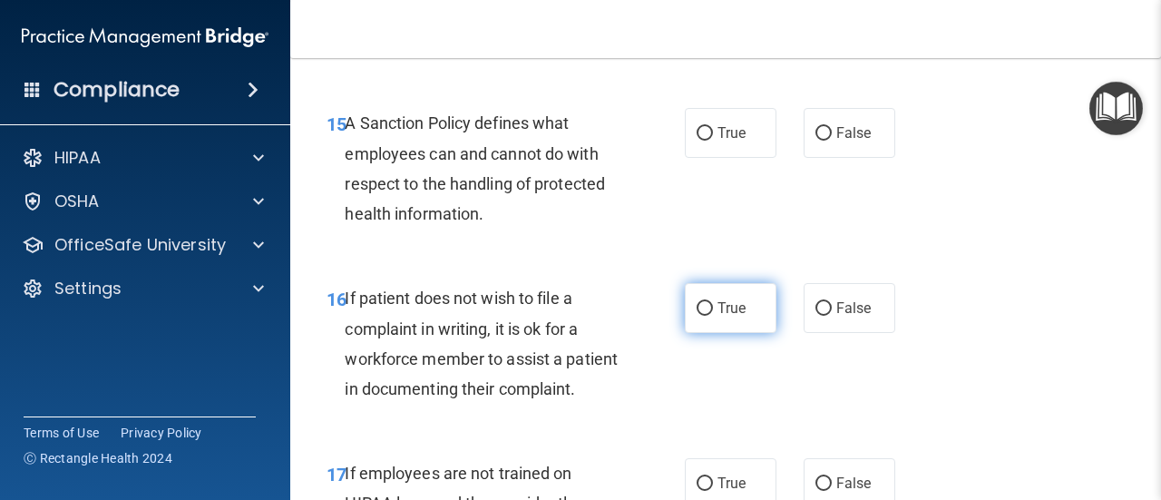
scroll to position [3175, 0]
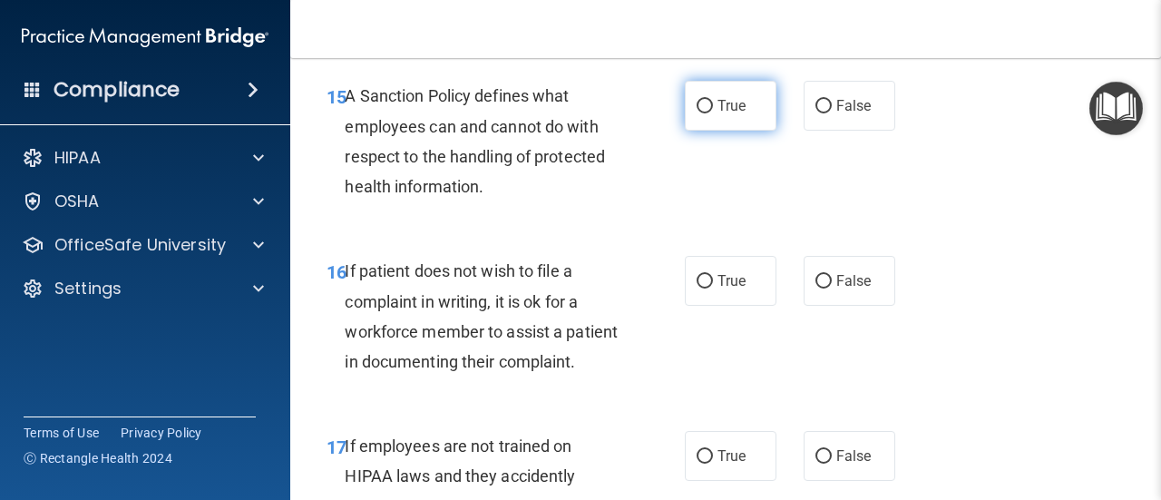
click at [731, 114] on span "True" at bounding box center [732, 105] width 28 height 17
click at [713, 113] on input "True" at bounding box center [705, 107] width 16 height 14
radio input "true"
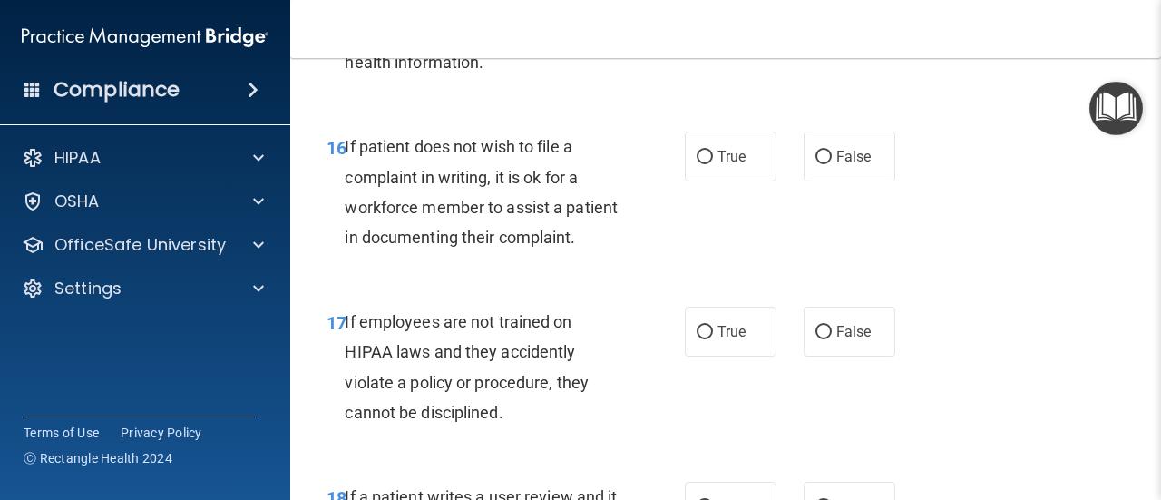
scroll to position [3356, 0]
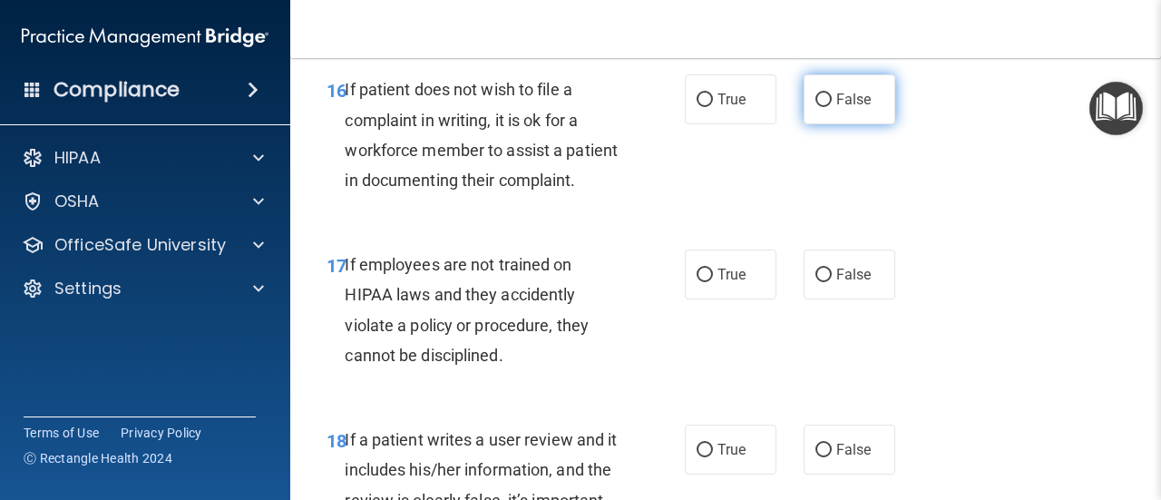
click at [840, 108] on span "False" at bounding box center [853, 99] width 35 height 17
click at [832, 107] on input "False" at bounding box center [824, 100] width 16 height 14
radio input "true"
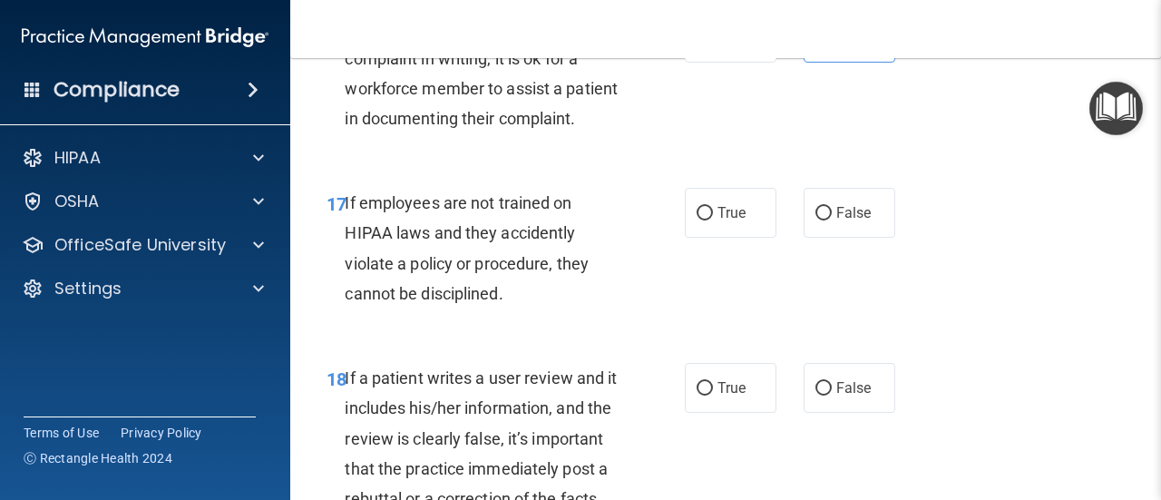
scroll to position [3447, 0]
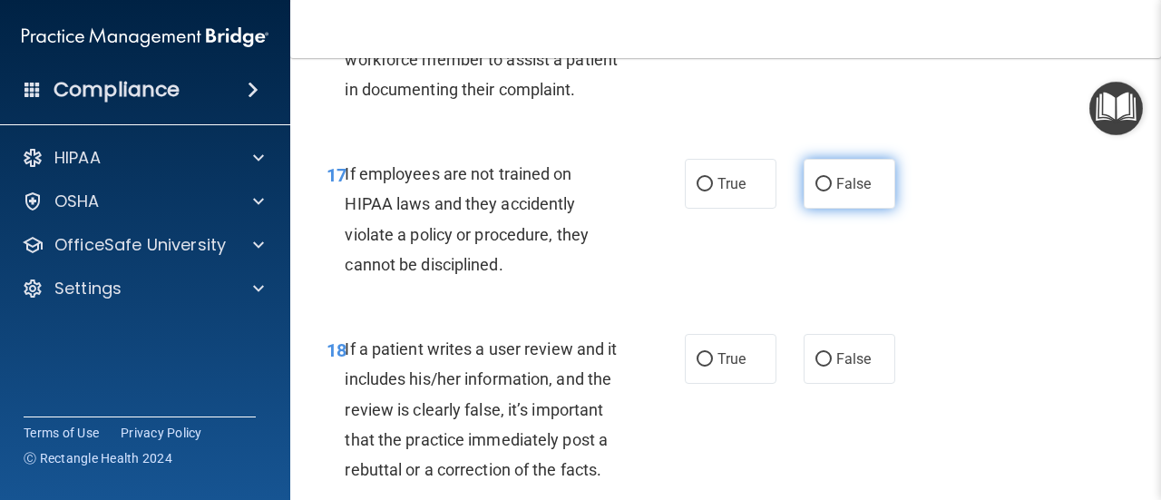
click at [824, 209] on label "False" at bounding box center [850, 184] width 92 height 50
click at [824, 191] on input "False" at bounding box center [824, 185] width 16 height 14
radio input "true"
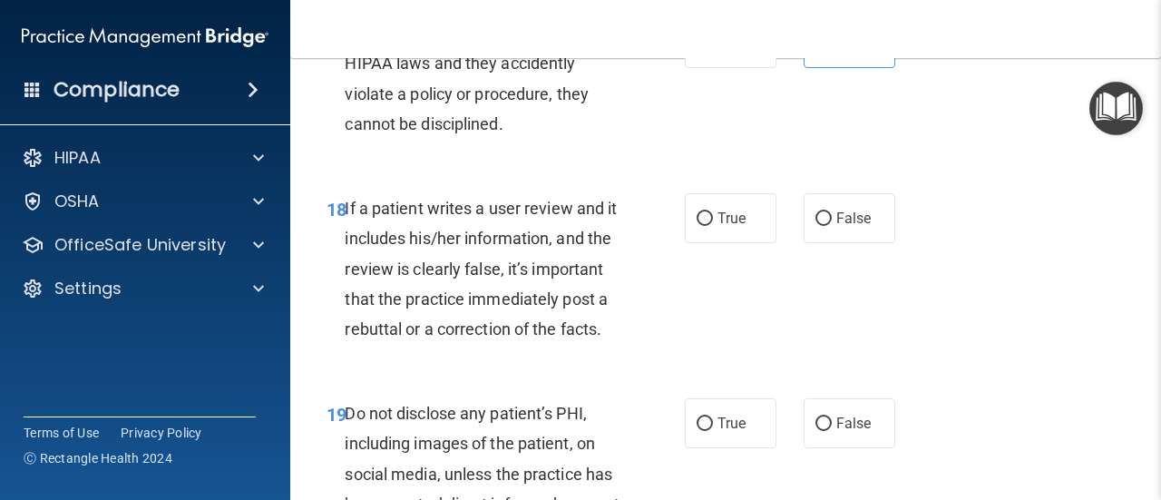
scroll to position [3629, 0]
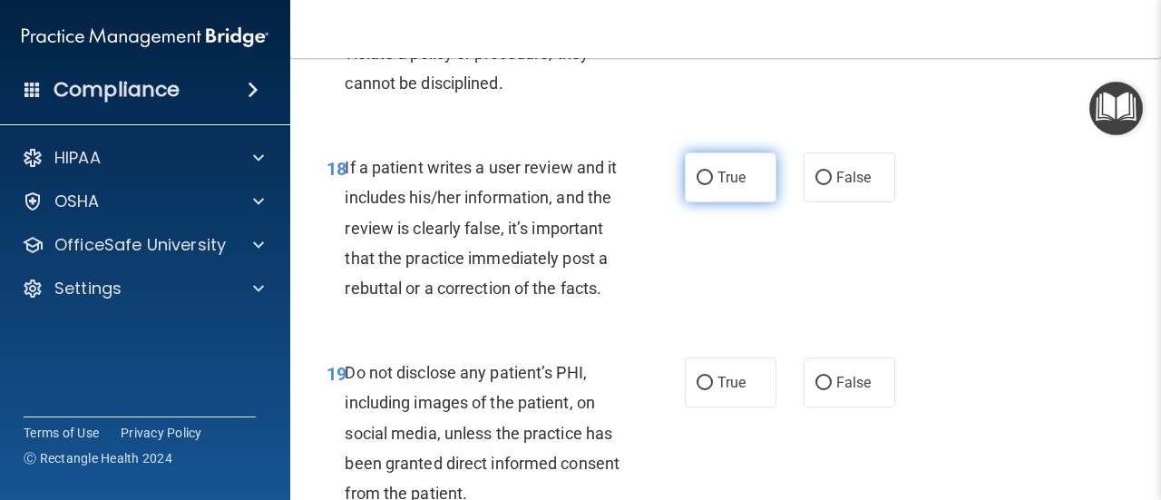
click at [718, 186] on span "True" at bounding box center [732, 177] width 28 height 17
click at [713, 185] on input "True" at bounding box center [705, 178] width 16 height 14
radio input "true"
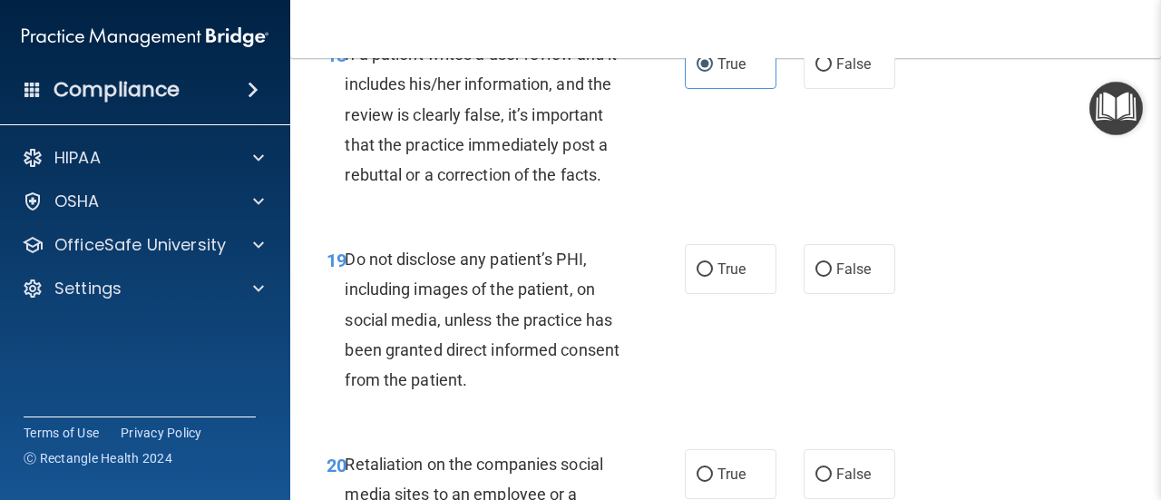
scroll to position [3901, 0]
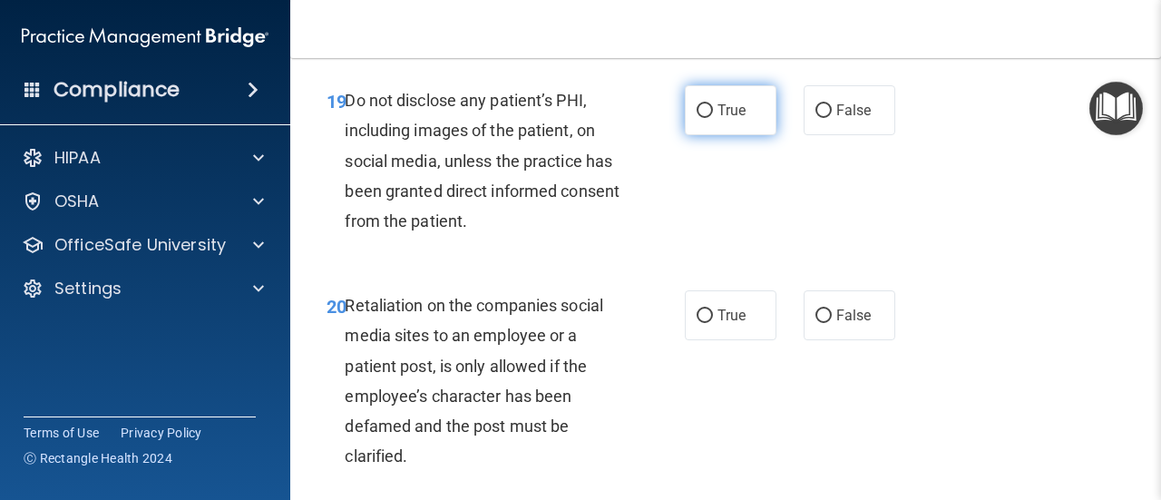
click at [746, 135] on label "True" at bounding box center [731, 110] width 92 height 50
click at [713, 118] on input "True" at bounding box center [705, 111] width 16 height 14
radio input "true"
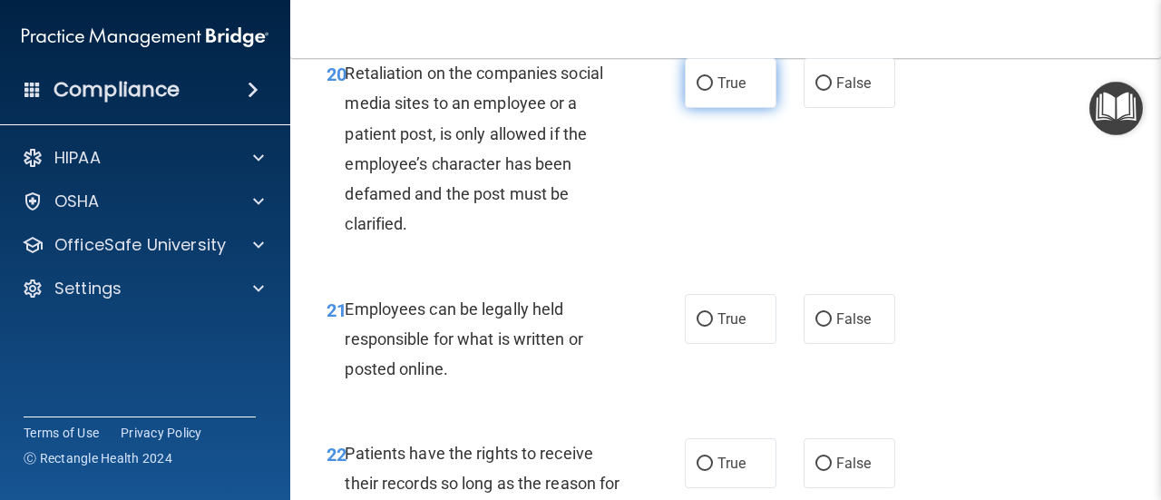
scroll to position [4173, 0]
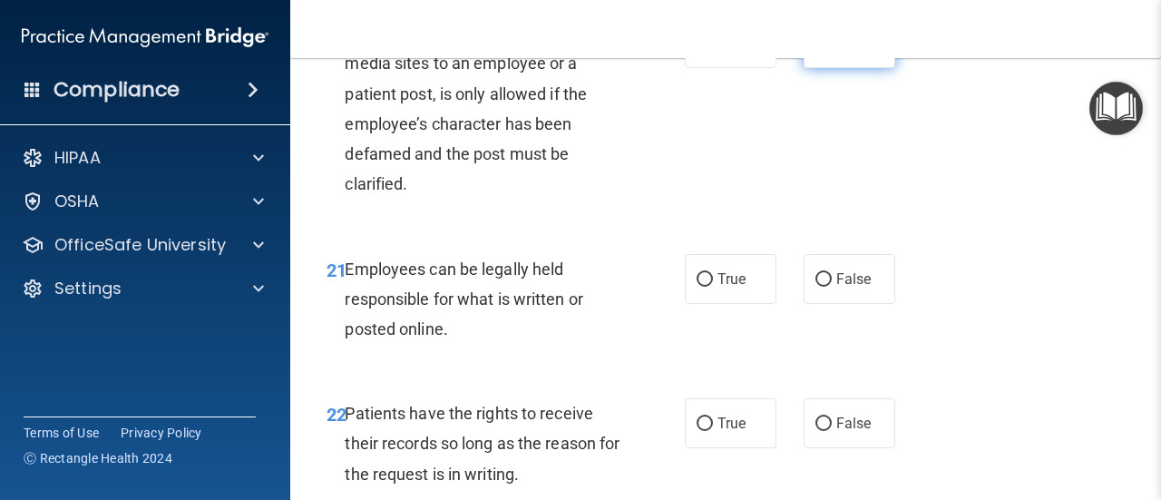
click at [818, 51] on input "False" at bounding box center [824, 44] width 16 height 14
radio input "true"
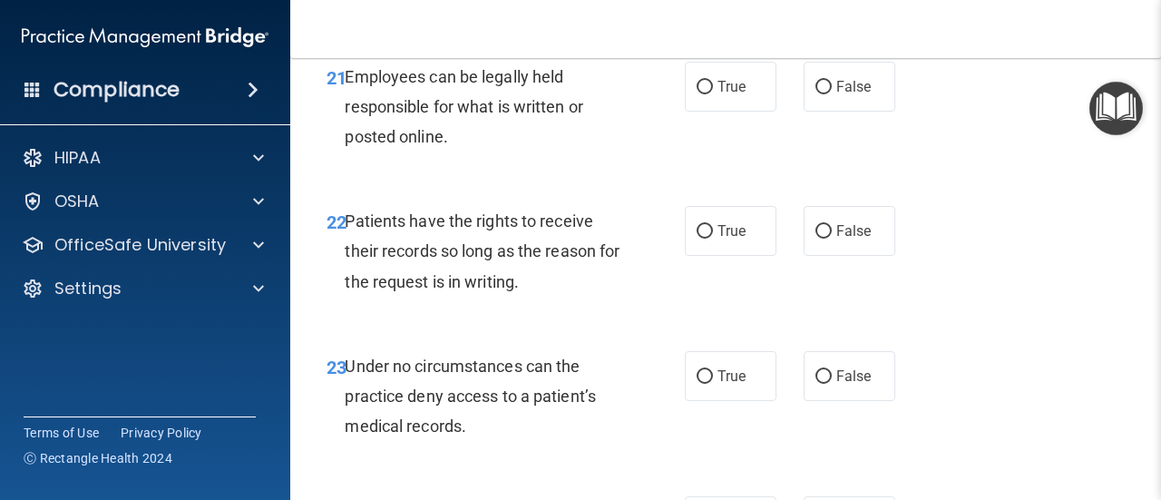
scroll to position [4445, 0]
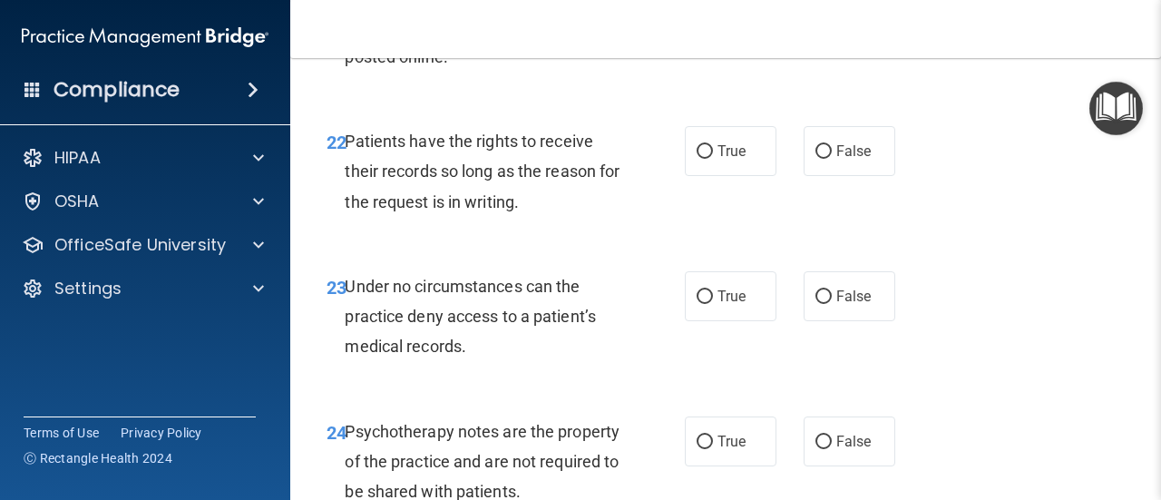
click at [740, 32] on label "True" at bounding box center [731, 7] width 92 height 50
click at [713, 15] on input "True" at bounding box center [705, 8] width 16 height 14
radio input "true"
click at [708, 176] on label "True" at bounding box center [731, 151] width 92 height 50
click at [708, 159] on input "True" at bounding box center [705, 152] width 16 height 14
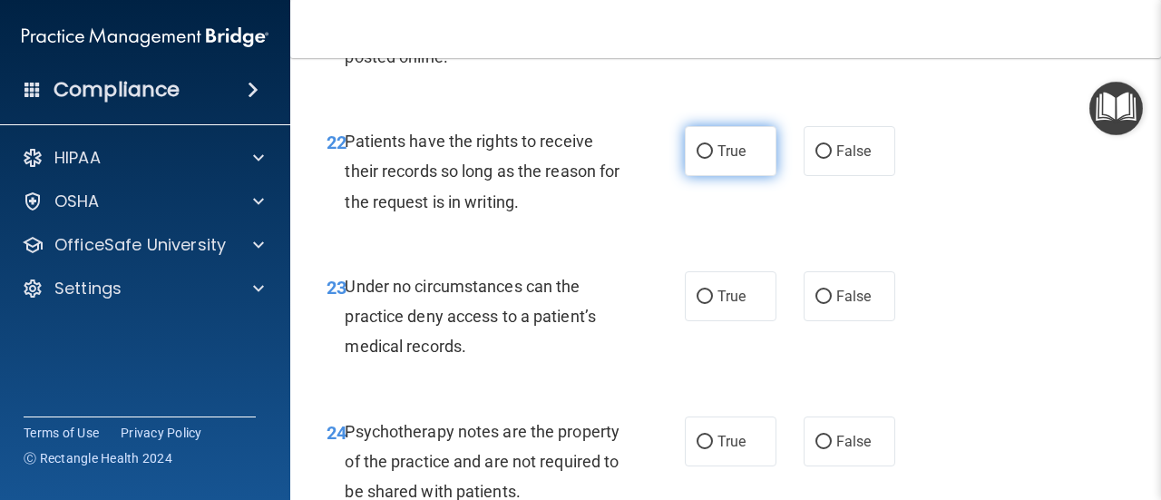
radio input "true"
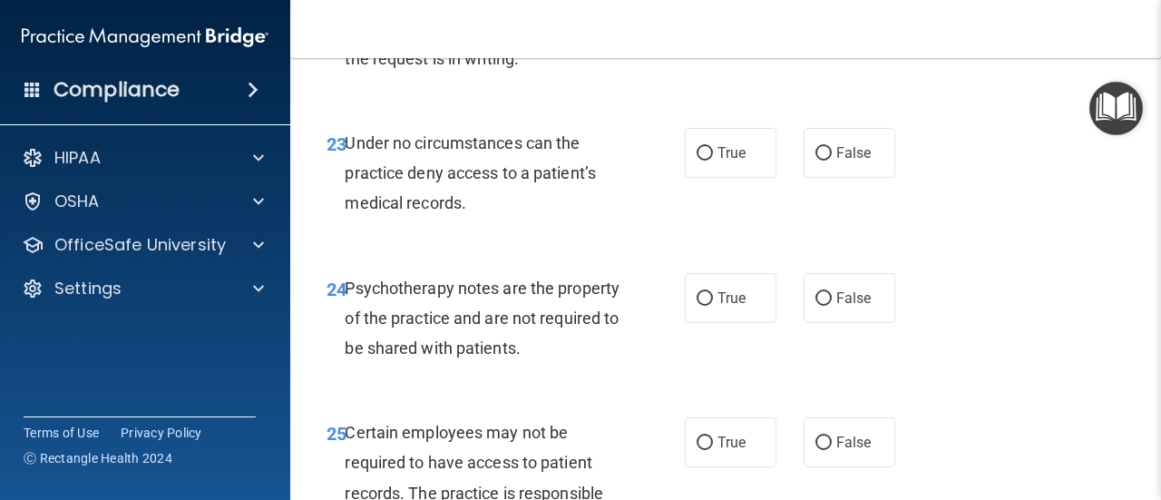
scroll to position [4717, 0]
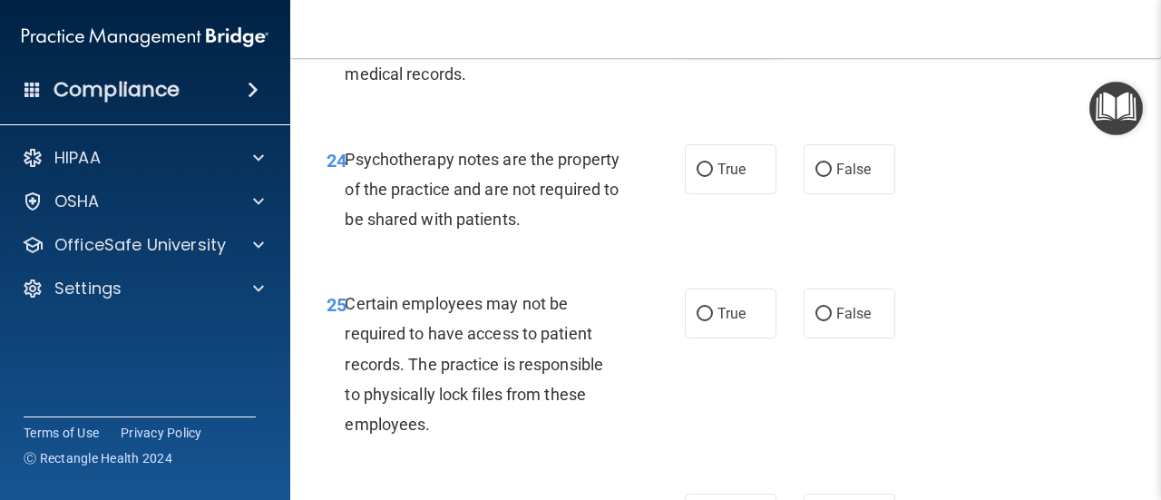
click at [728, 33] on span "True" at bounding box center [732, 23] width 28 height 17
click at [713, 32] on input "True" at bounding box center [705, 25] width 16 height 14
radio input "true"
click at [741, 194] on label "True" at bounding box center [731, 169] width 92 height 50
click at [713, 177] on input "True" at bounding box center [705, 170] width 16 height 14
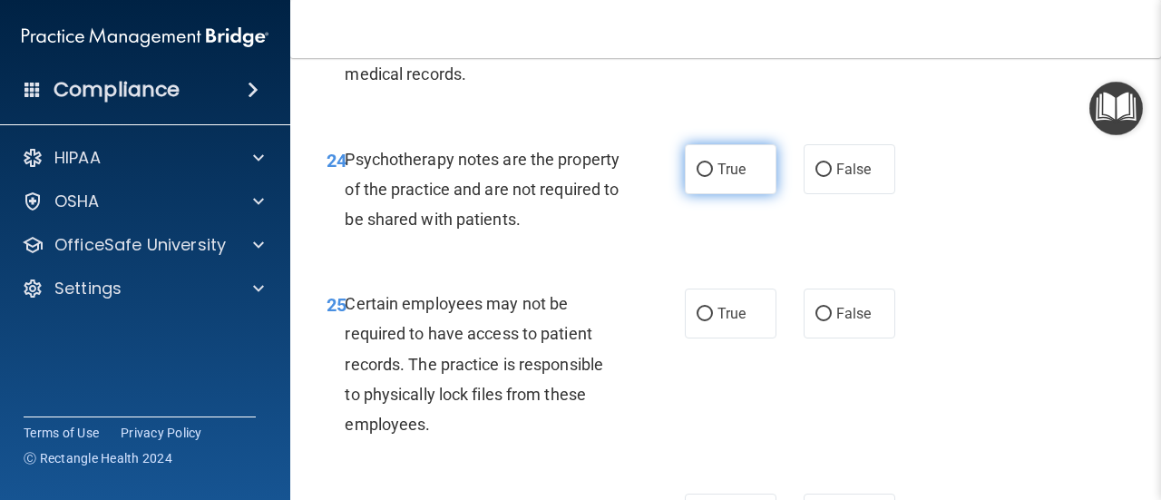
radio input "true"
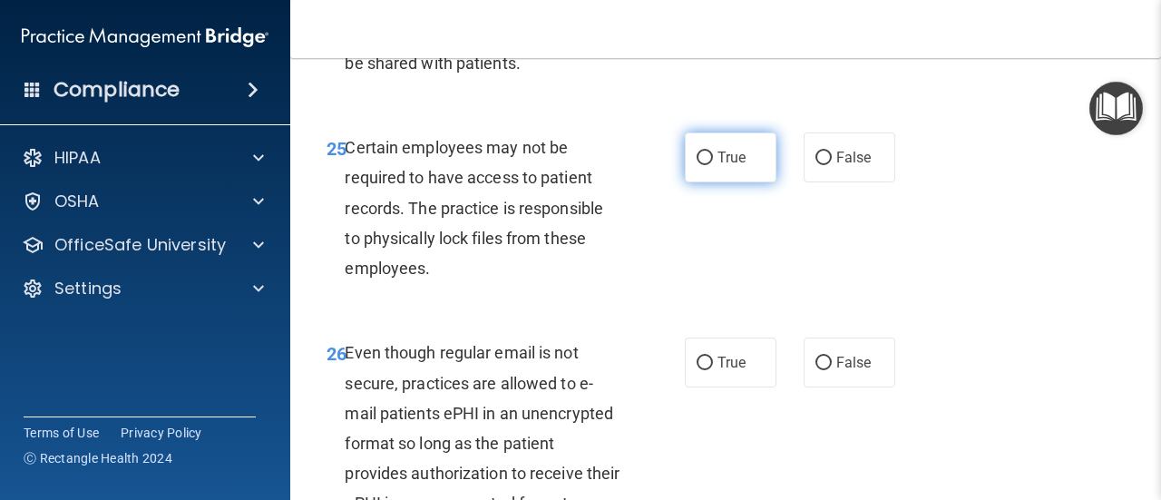
scroll to position [4899, 0]
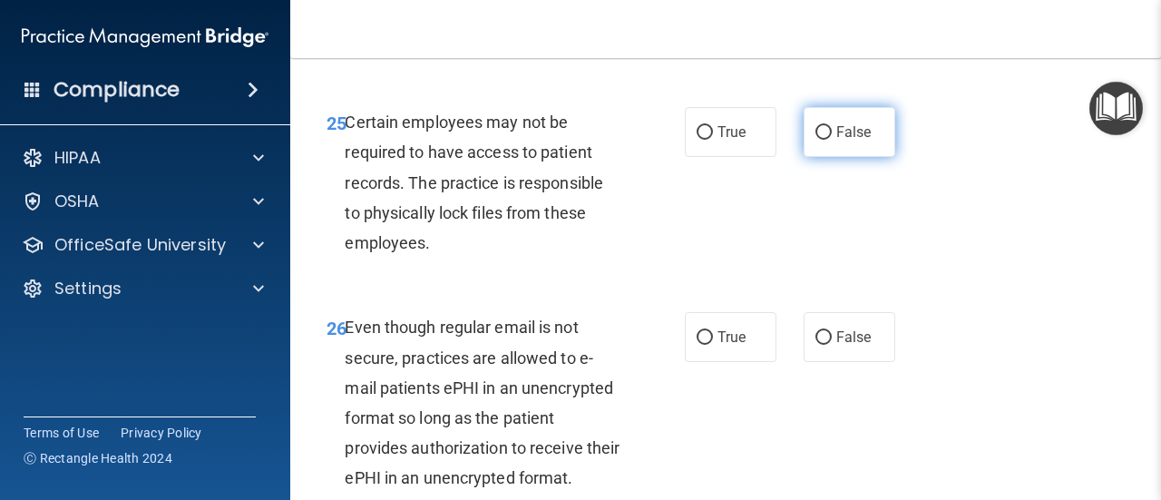
click at [804, 157] on label "False" at bounding box center [850, 132] width 92 height 50
click at [816, 140] on input "False" at bounding box center [824, 133] width 16 height 14
radio input "true"
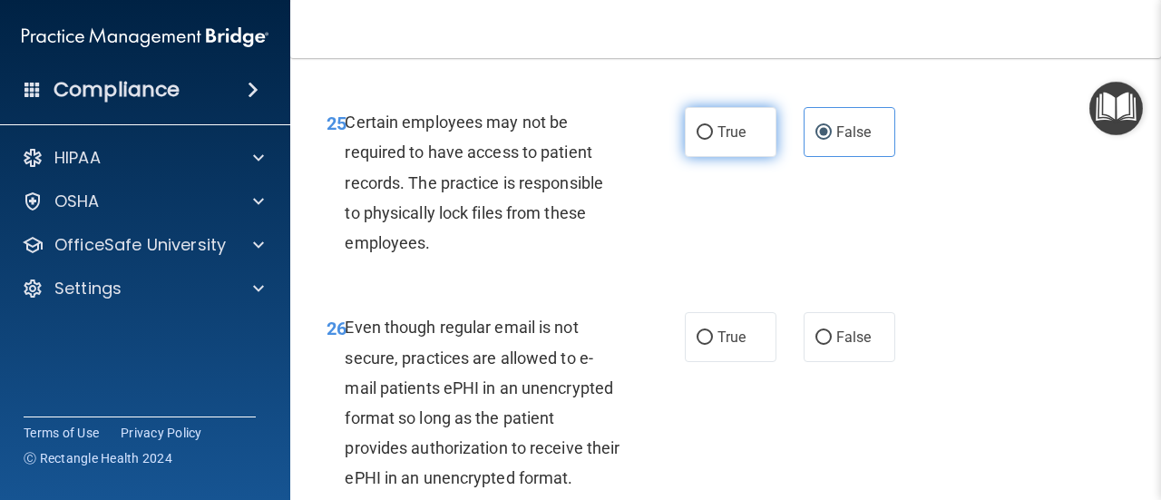
click at [705, 140] on input "True" at bounding box center [705, 133] width 16 height 14
radio input "true"
radio input "false"
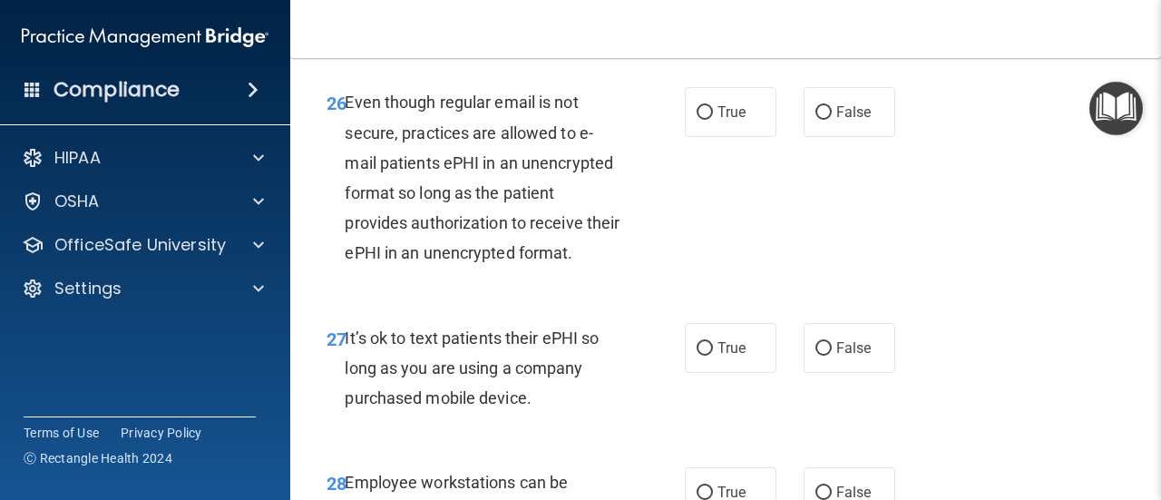
scroll to position [5171, 0]
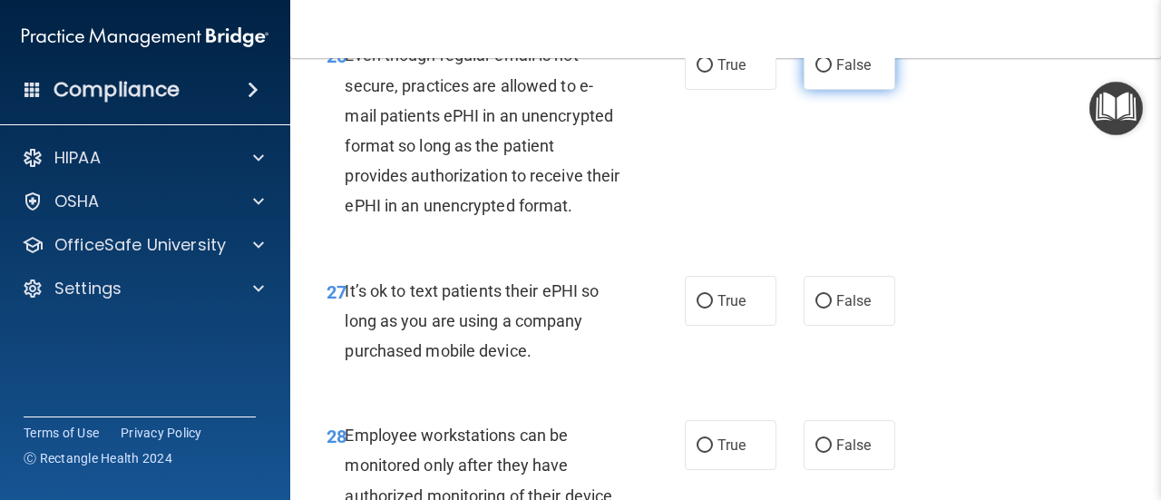
click at [844, 73] on span "False" at bounding box center [853, 64] width 35 height 17
click at [832, 73] on input "False" at bounding box center [824, 66] width 16 height 14
radio input "true"
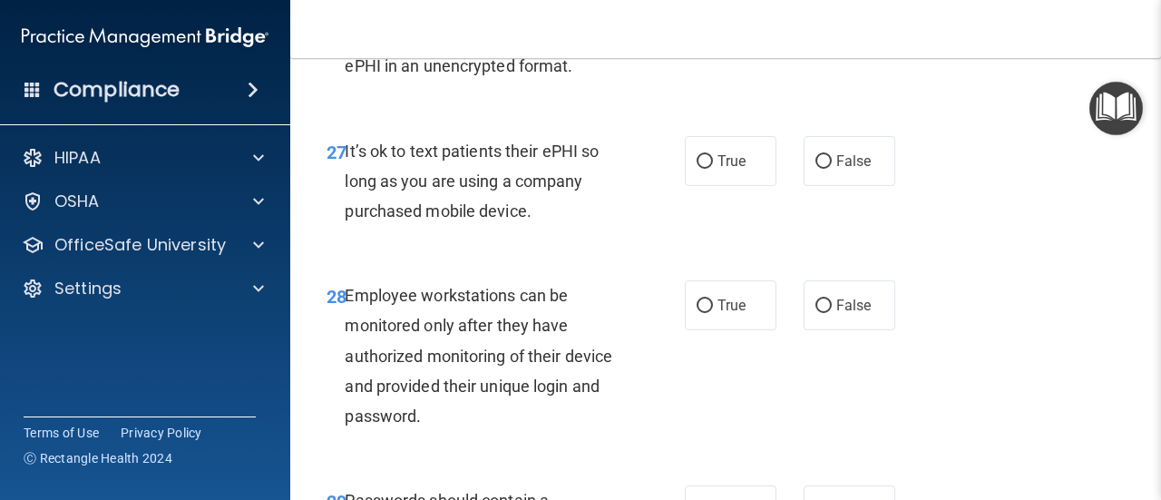
scroll to position [5352, 0]
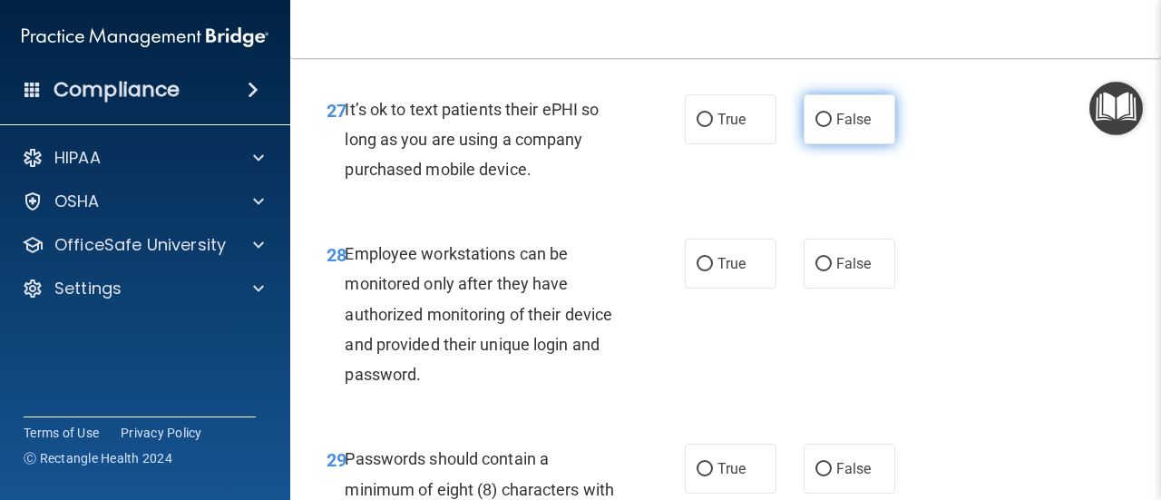
click at [836, 128] on span "False" at bounding box center [853, 119] width 35 height 17
click at [829, 127] on input "False" at bounding box center [824, 120] width 16 height 14
radio input "true"
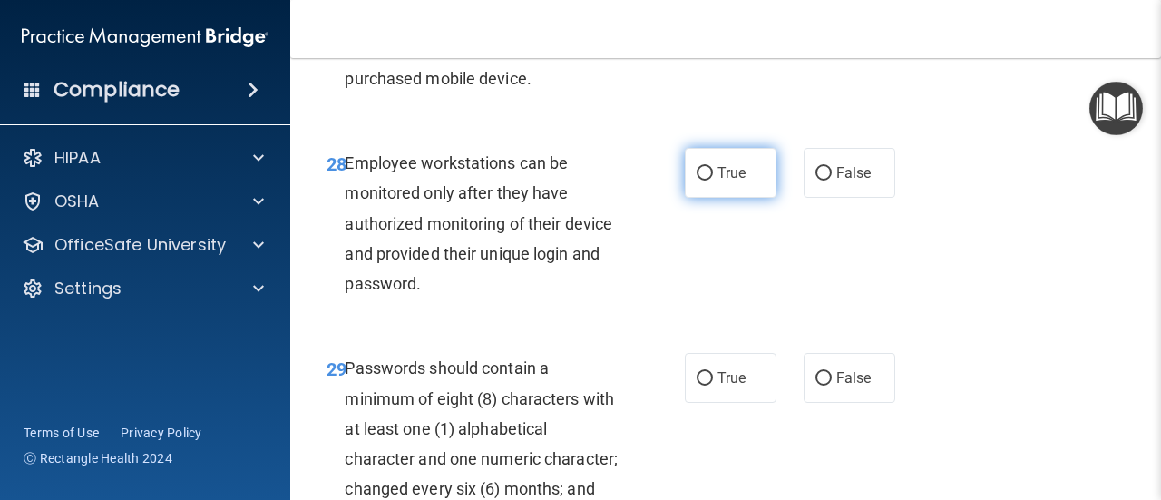
click at [728, 181] on span "True" at bounding box center [732, 172] width 28 height 17
click at [713, 181] on input "True" at bounding box center [705, 174] width 16 height 14
radio input "true"
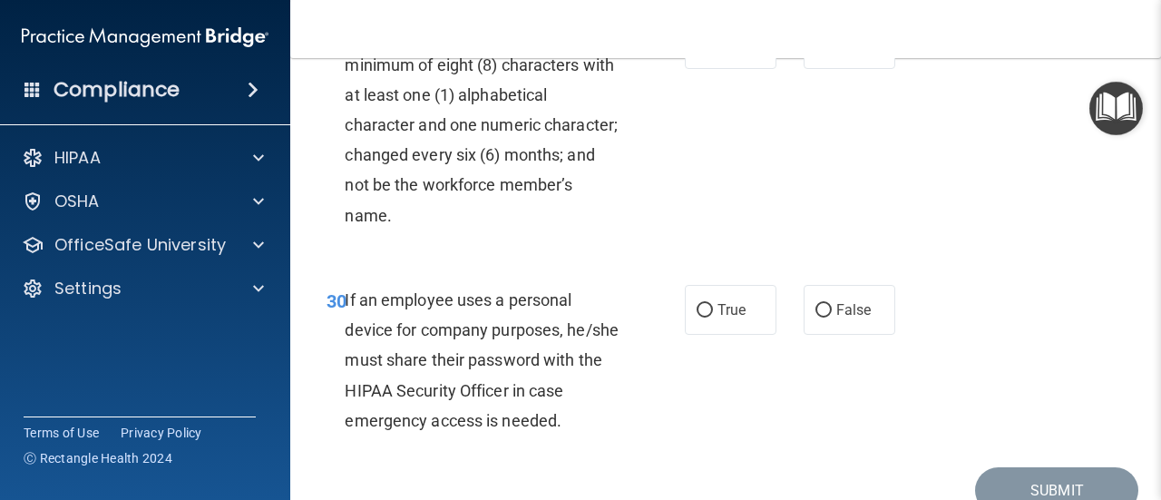
scroll to position [5806, 0]
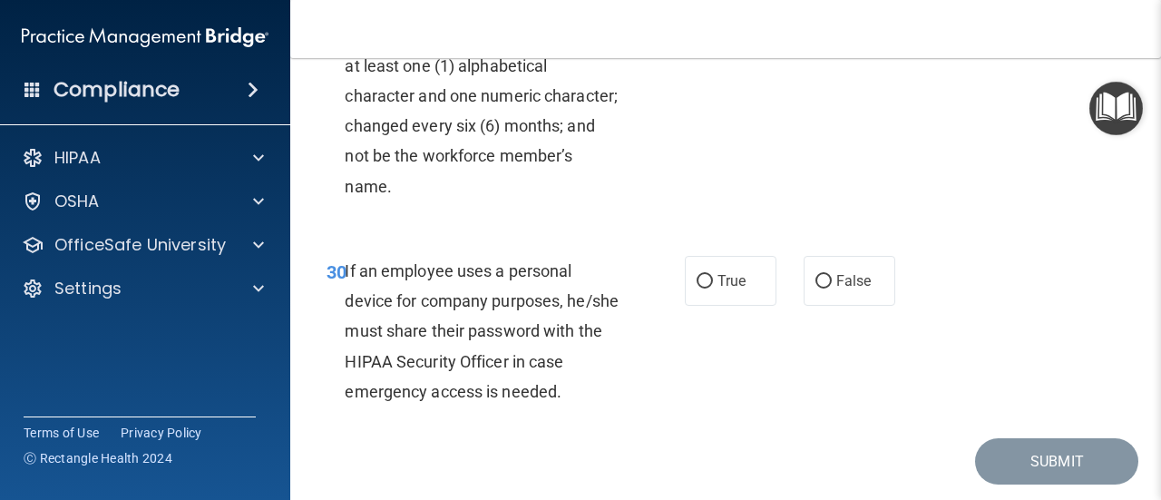
click at [726, 24] on span "True" at bounding box center [732, 14] width 28 height 17
click at [713, 23] on input "True" at bounding box center [705, 16] width 16 height 14
radio input "true"
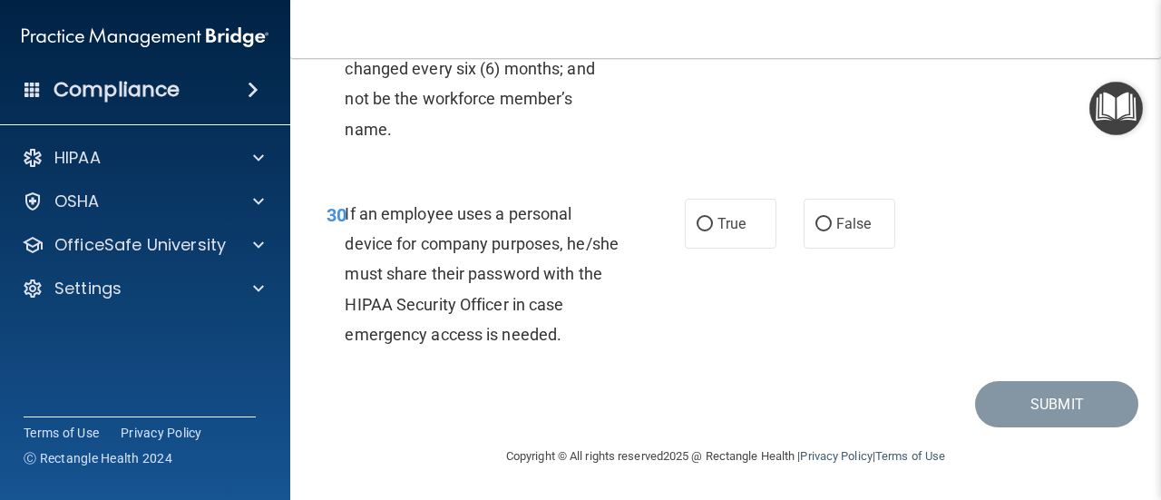
scroll to position [5982, 0]
click at [847, 222] on span "False" at bounding box center [853, 223] width 35 height 17
click at [832, 222] on input "False" at bounding box center [824, 225] width 16 height 14
radio input "true"
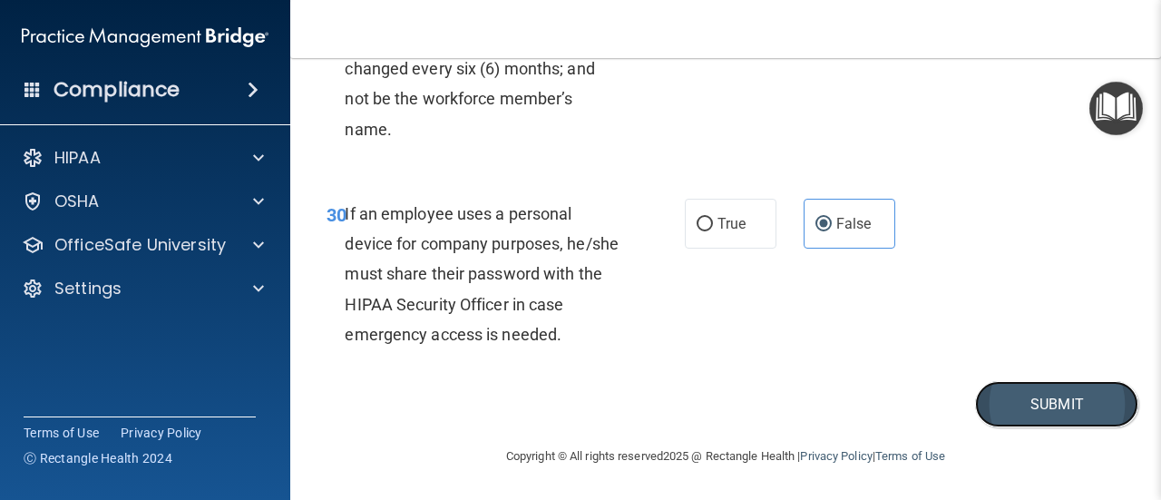
click at [1050, 413] on button "Submit" at bounding box center [1056, 404] width 163 height 46
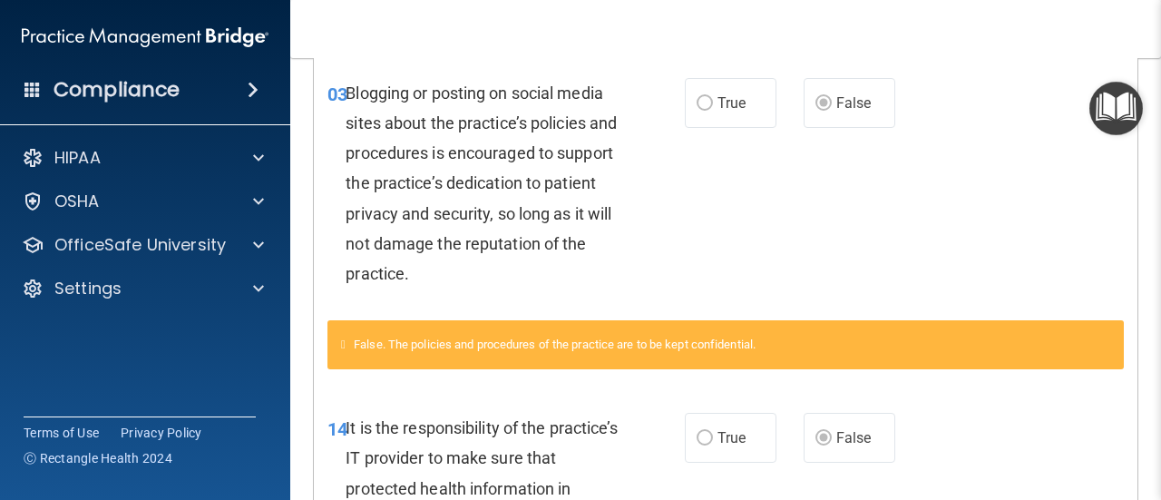
scroll to position [214, 0]
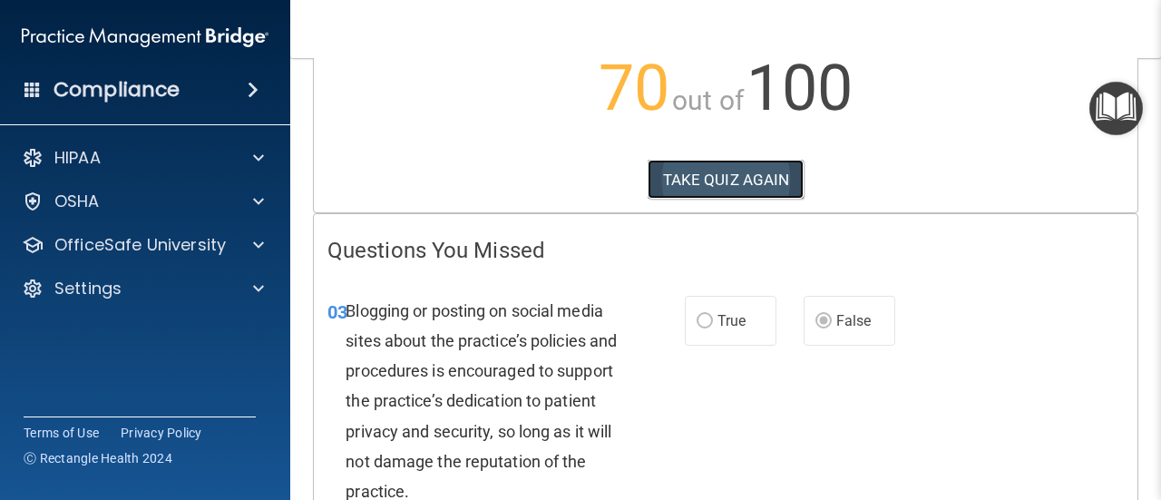
click at [731, 175] on button "TAKE QUIZ AGAIN" at bounding box center [726, 180] width 157 height 40
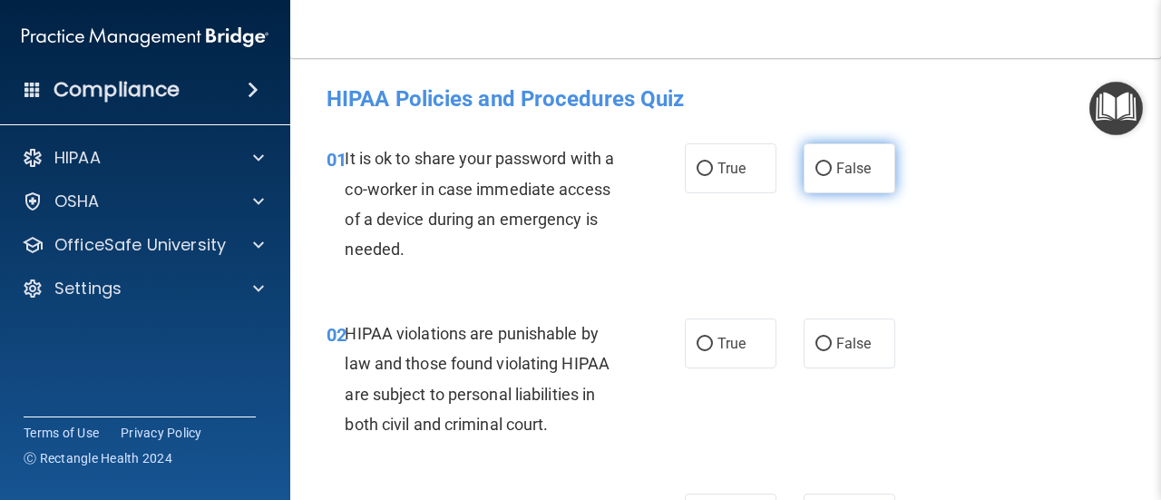
click at [822, 164] on input "False" at bounding box center [824, 169] width 16 height 14
radio input "true"
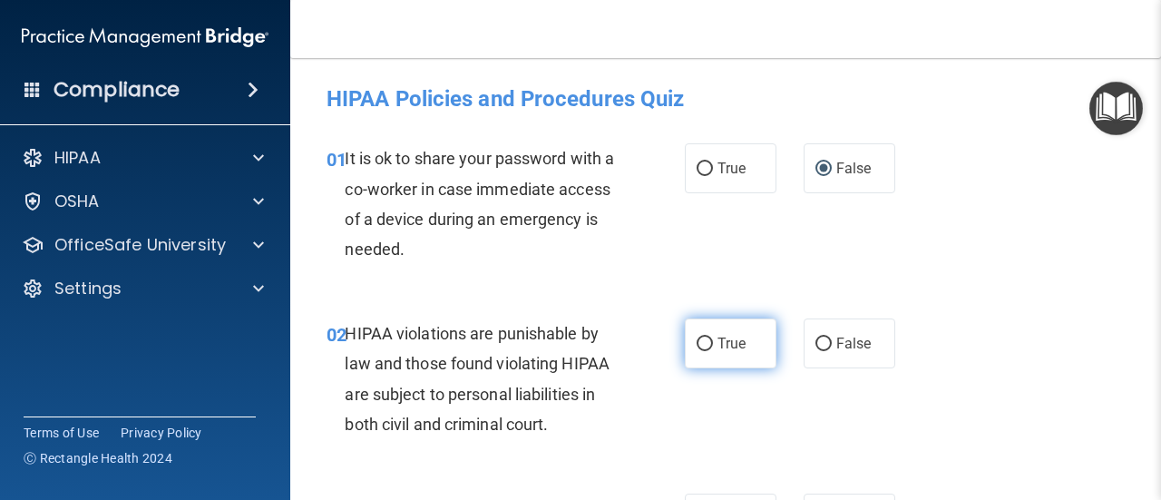
click at [718, 337] on span "True" at bounding box center [732, 343] width 28 height 17
click at [713, 337] on input "True" at bounding box center [705, 344] width 16 height 14
radio input "true"
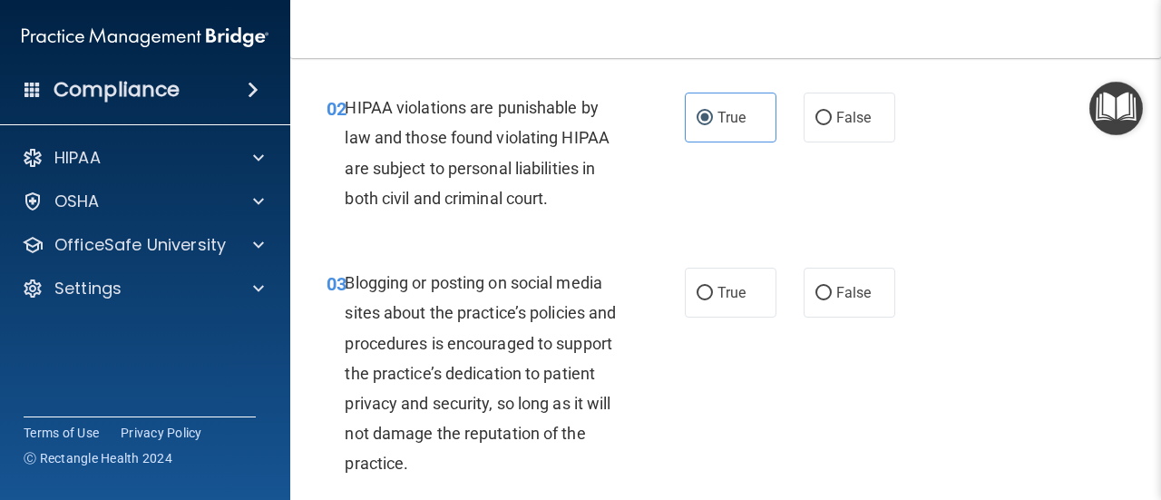
scroll to position [363, 0]
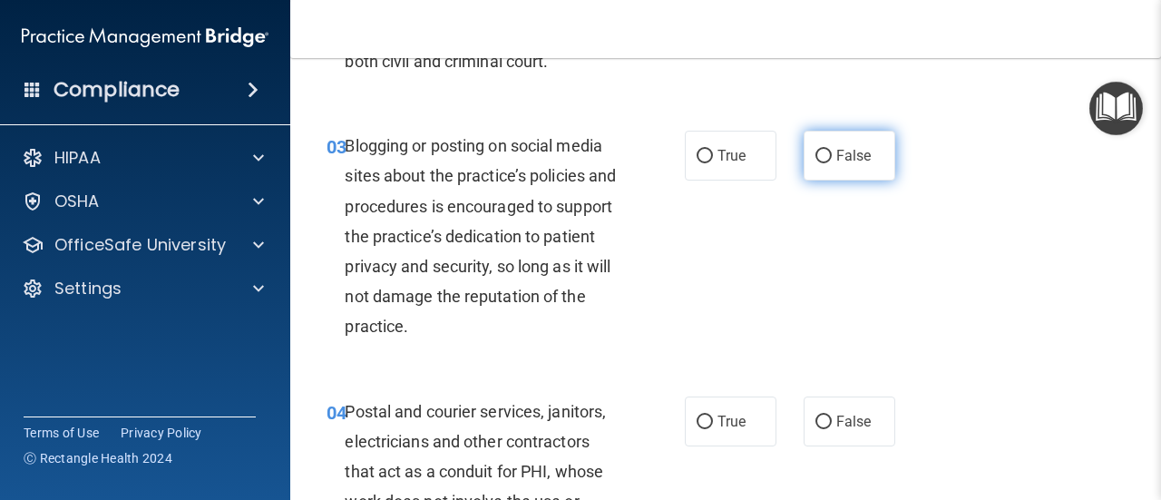
click at [848, 170] on label "False" at bounding box center [850, 156] width 92 height 50
click at [832, 163] on input "False" at bounding box center [824, 157] width 16 height 14
radio input "true"
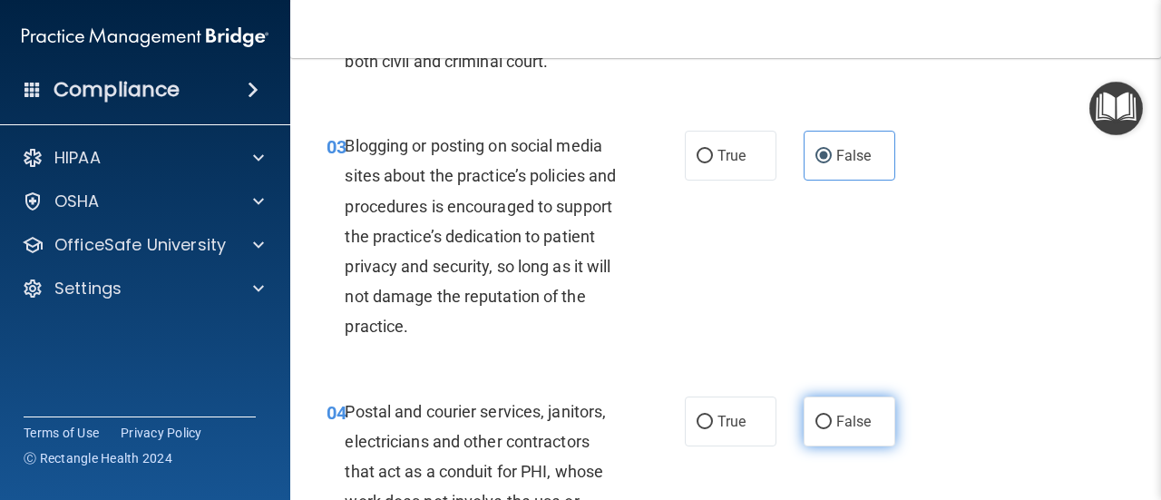
click at [816, 421] on input "False" at bounding box center [824, 422] width 16 height 14
radio input "true"
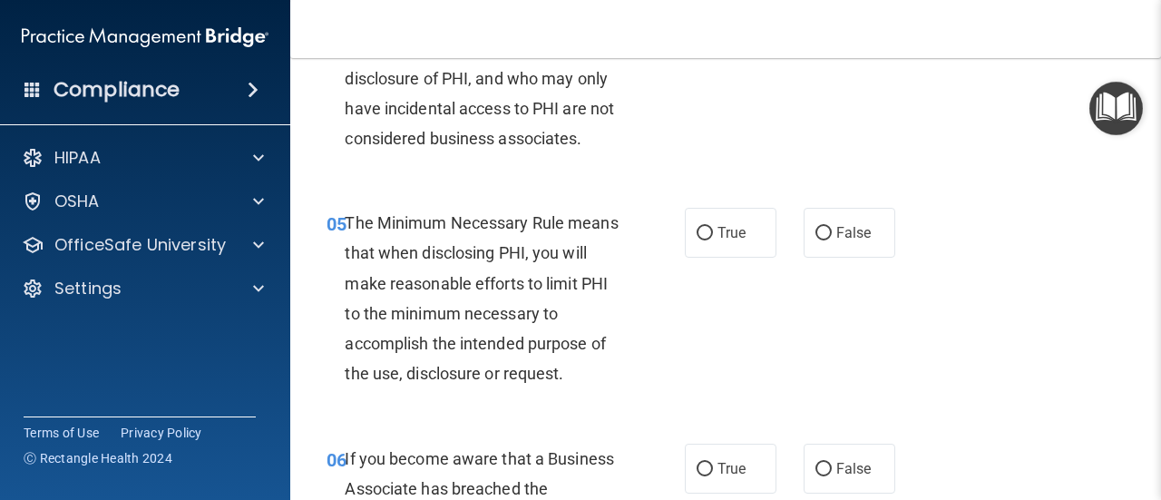
scroll to position [907, 0]
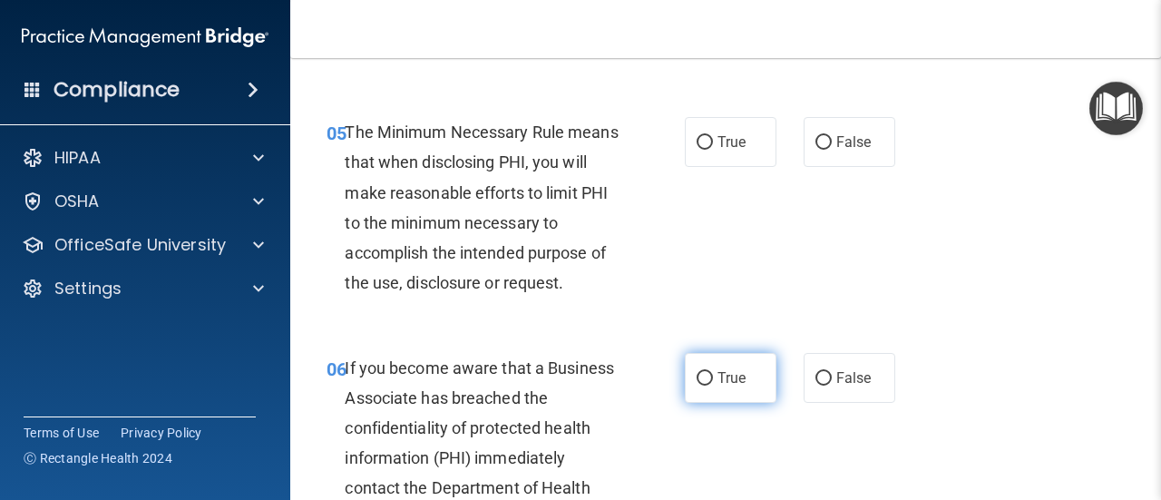
click at [736, 382] on span "True" at bounding box center [732, 377] width 28 height 17
click at [713, 382] on input "True" at bounding box center [705, 379] width 16 height 14
radio input "true"
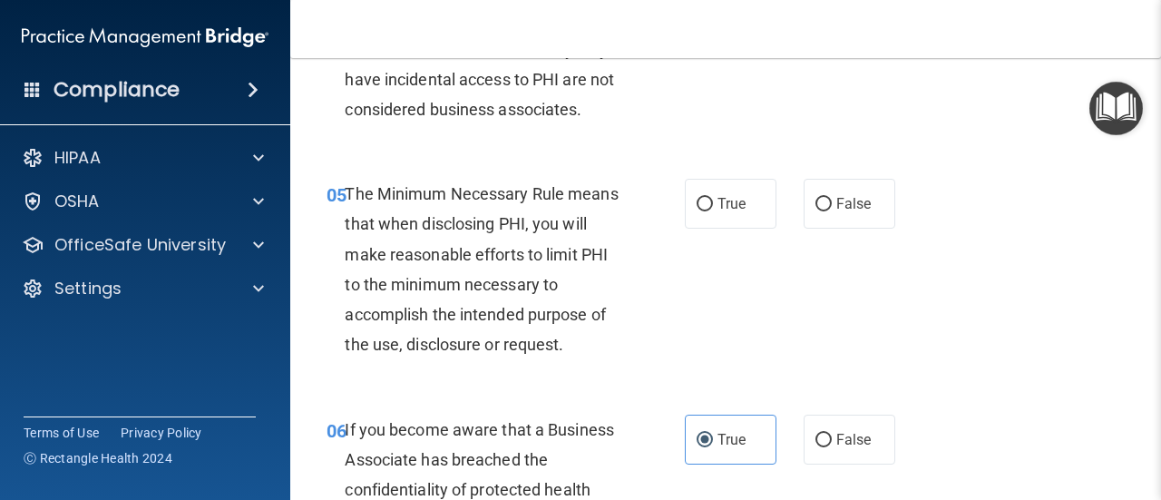
scroll to position [816, 0]
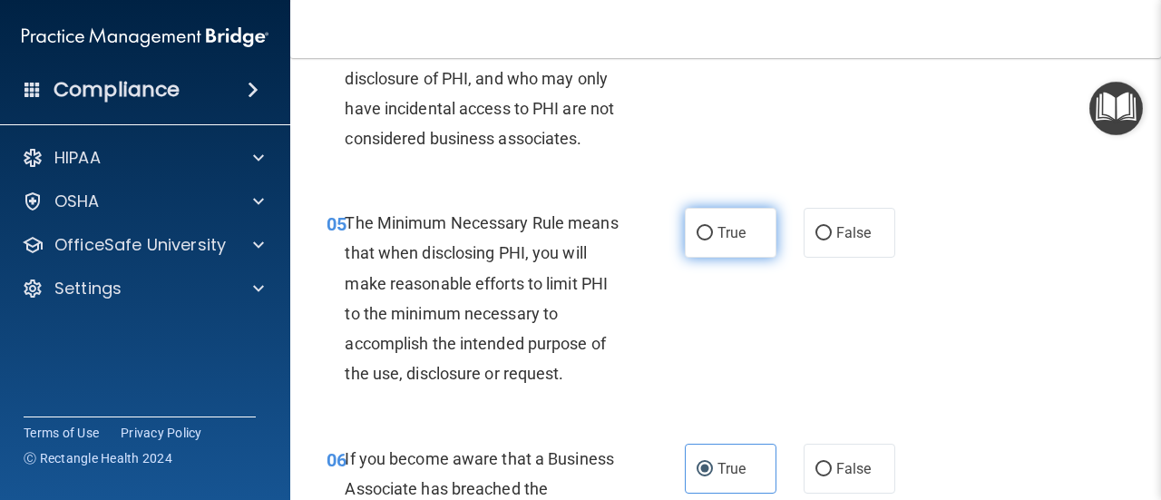
click at [732, 247] on label "True" at bounding box center [731, 233] width 92 height 50
click at [713, 240] on input "True" at bounding box center [705, 234] width 16 height 14
radio input "true"
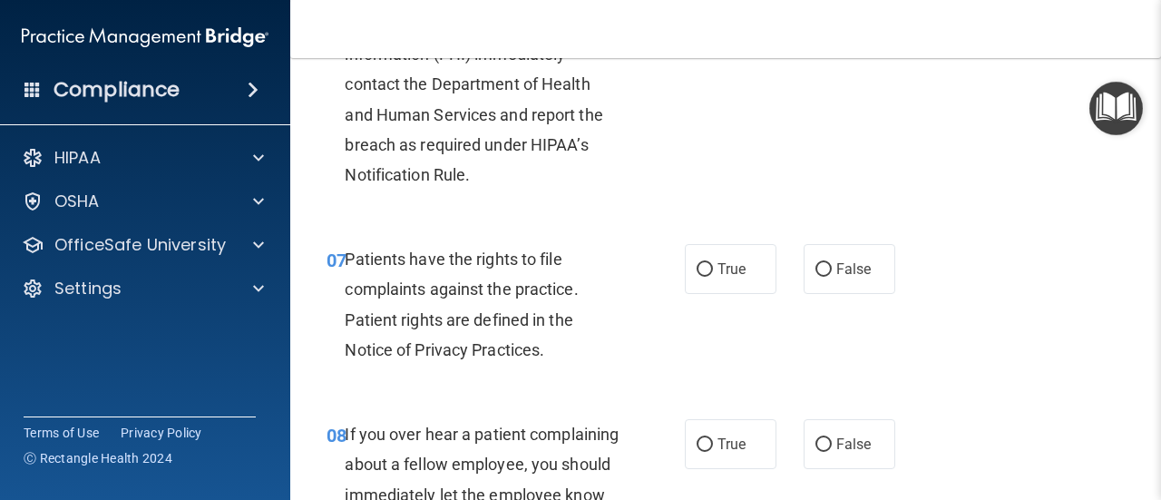
scroll to position [1361, 0]
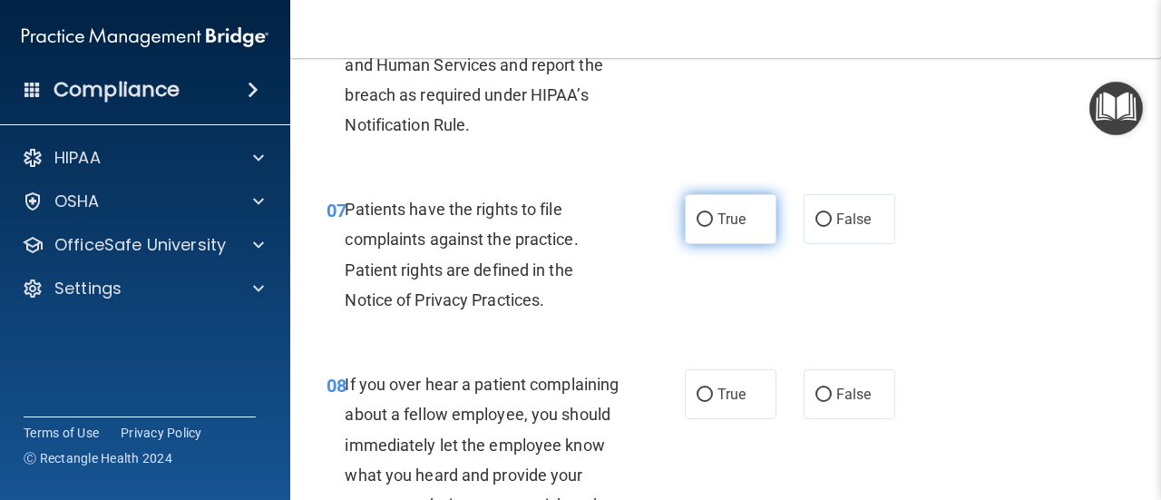
click at [718, 220] on span "True" at bounding box center [732, 218] width 28 height 17
click at [711, 220] on input "True" at bounding box center [705, 220] width 16 height 14
radio input "true"
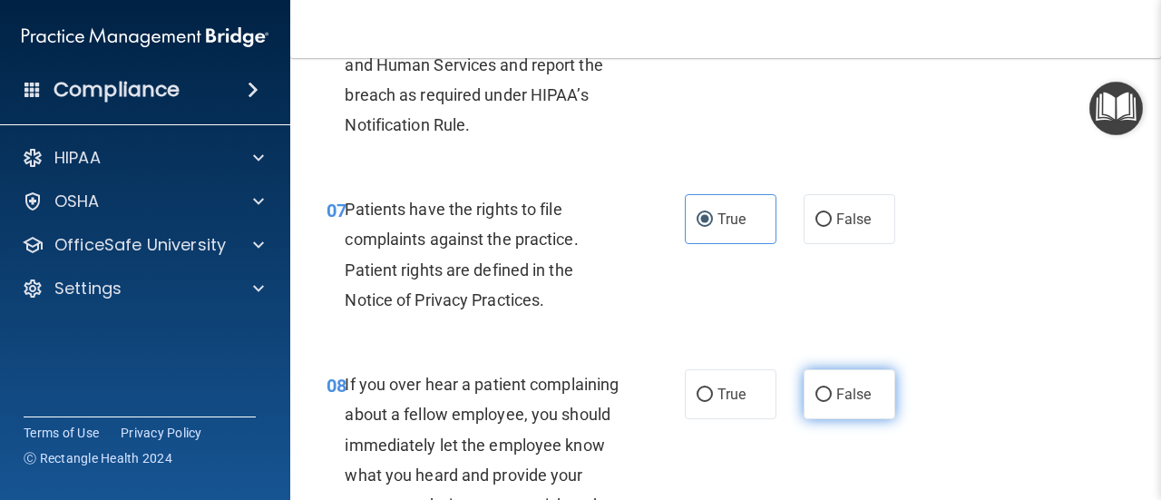
click at [837, 396] on span "False" at bounding box center [853, 394] width 35 height 17
click at [832, 396] on input "False" at bounding box center [824, 395] width 16 height 14
radio input "true"
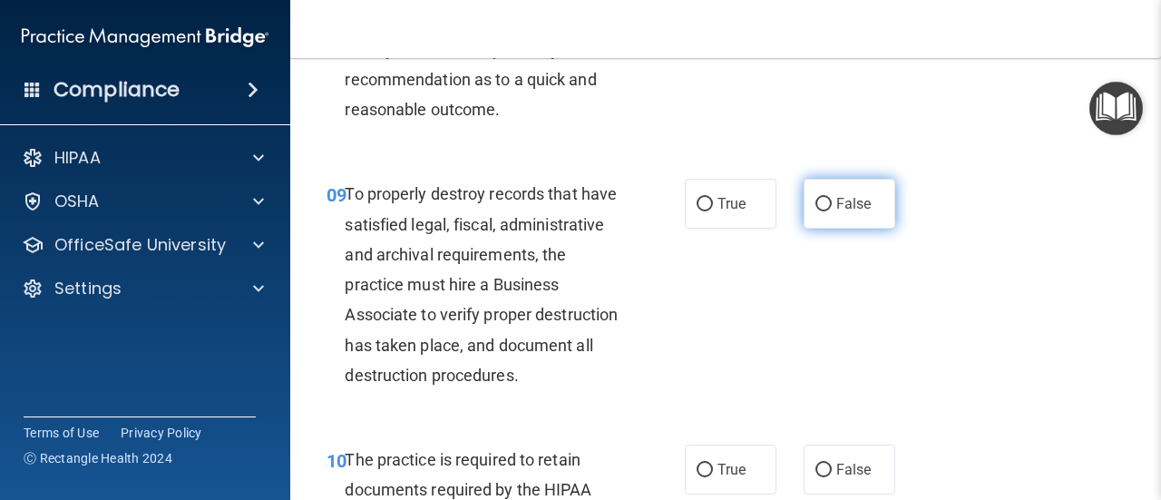
scroll to position [1814, 0]
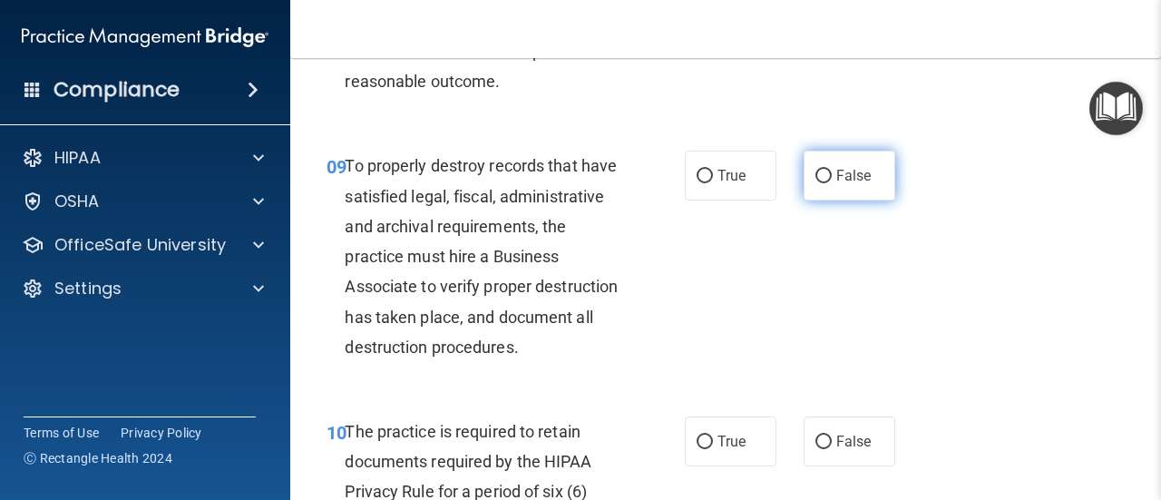
drag, startPoint x: 840, startPoint y: 233, endPoint x: 839, endPoint y: 220, distance: 12.7
click at [840, 227] on div "09 To properly destroy records that have satisfied legal, fiscal, administrativ…" at bounding box center [726, 261] width 826 height 266
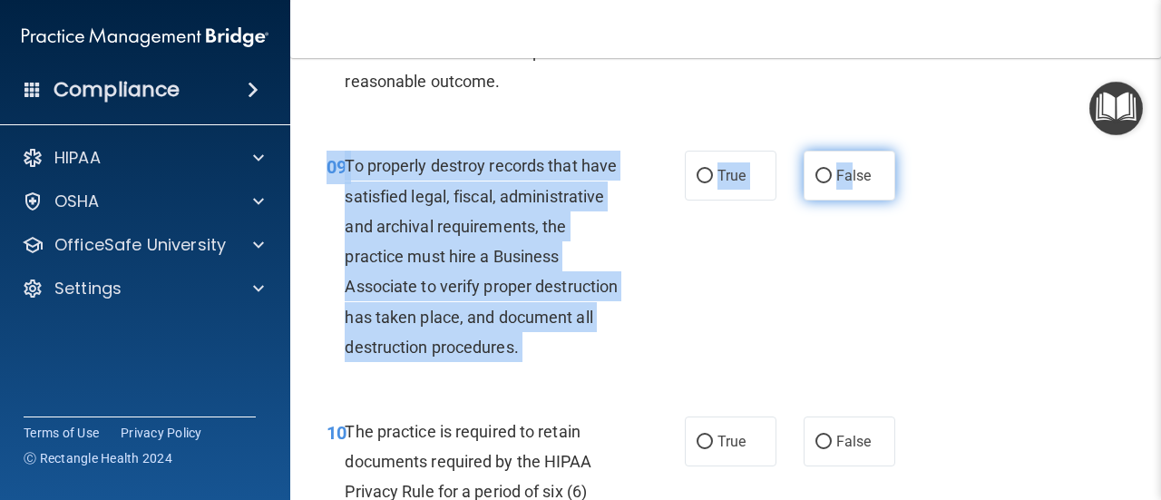
click at [836, 184] on span "False" at bounding box center [853, 175] width 35 height 17
click at [832, 183] on input "False" at bounding box center [824, 177] width 16 height 14
radio input "true"
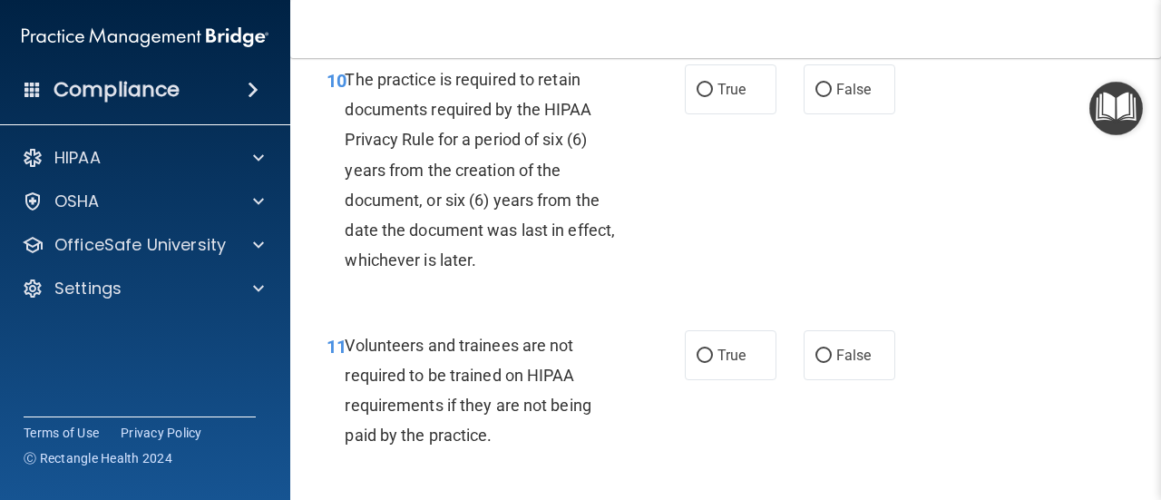
scroll to position [2177, 0]
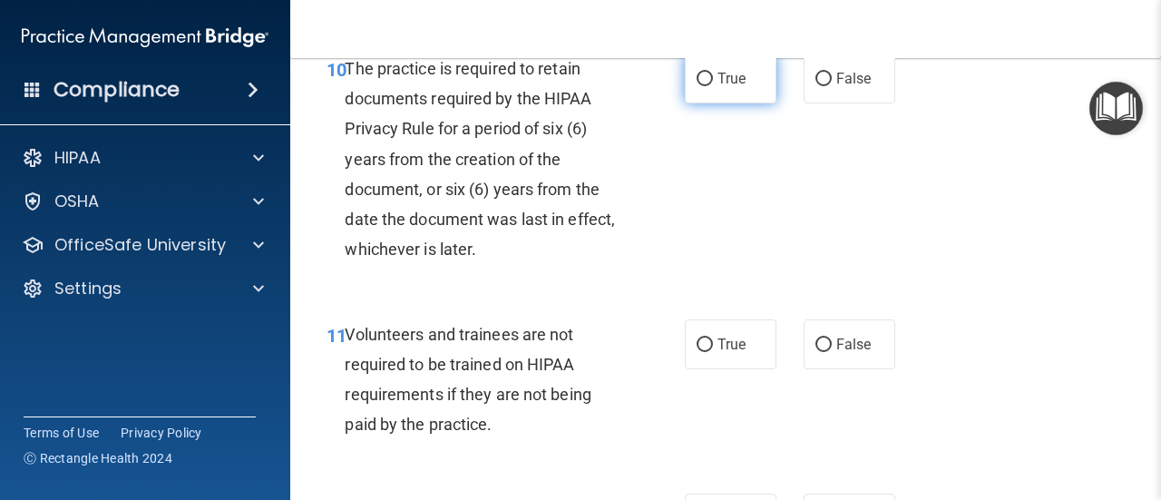
click at [728, 87] on span "True" at bounding box center [732, 78] width 28 height 17
click at [713, 86] on input "True" at bounding box center [705, 80] width 16 height 14
radio input "true"
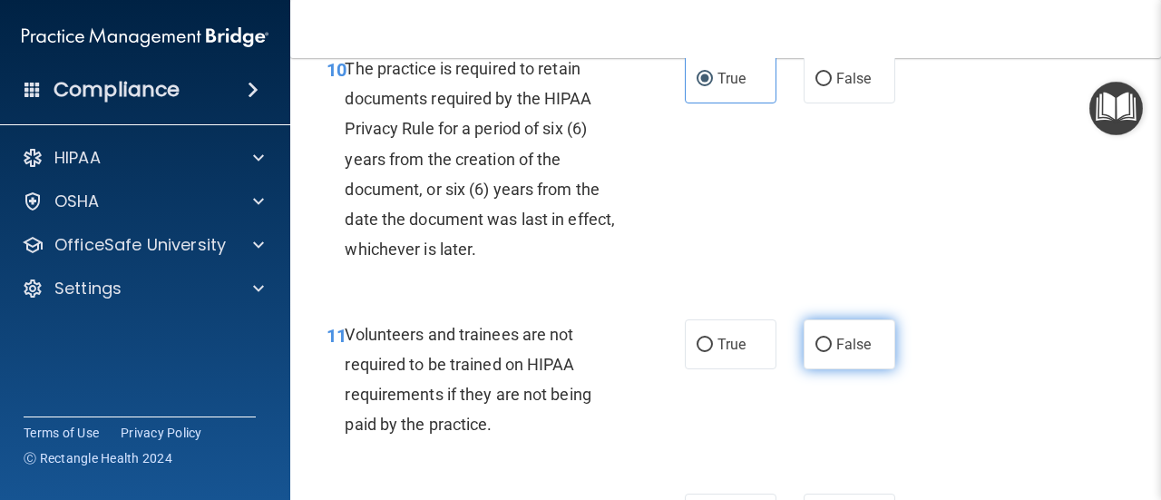
click at [836, 353] on span "False" at bounding box center [853, 344] width 35 height 17
click at [832, 352] on input "False" at bounding box center [824, 345] width 16 height 14
radio input "true"
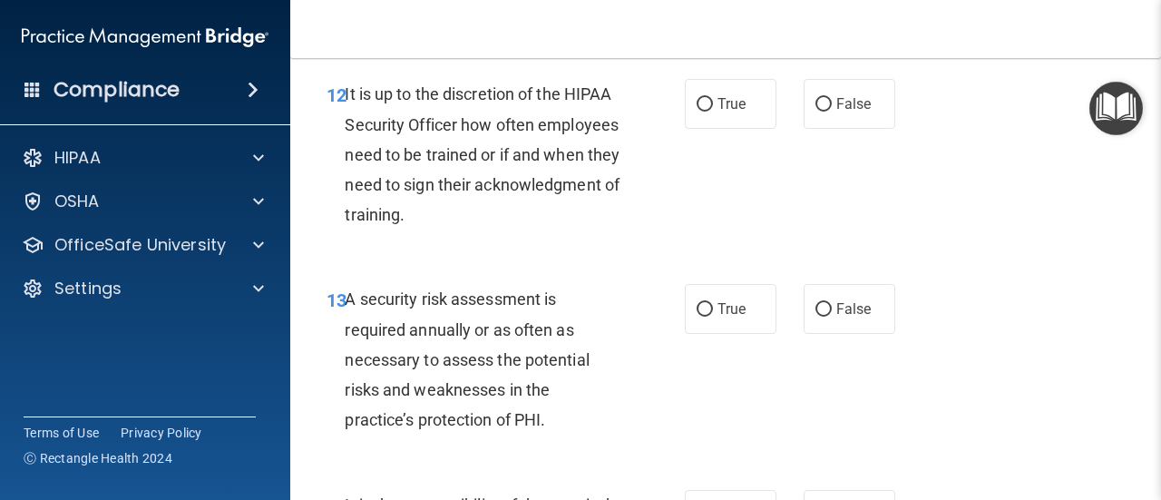
scroll to position [2631, 0]
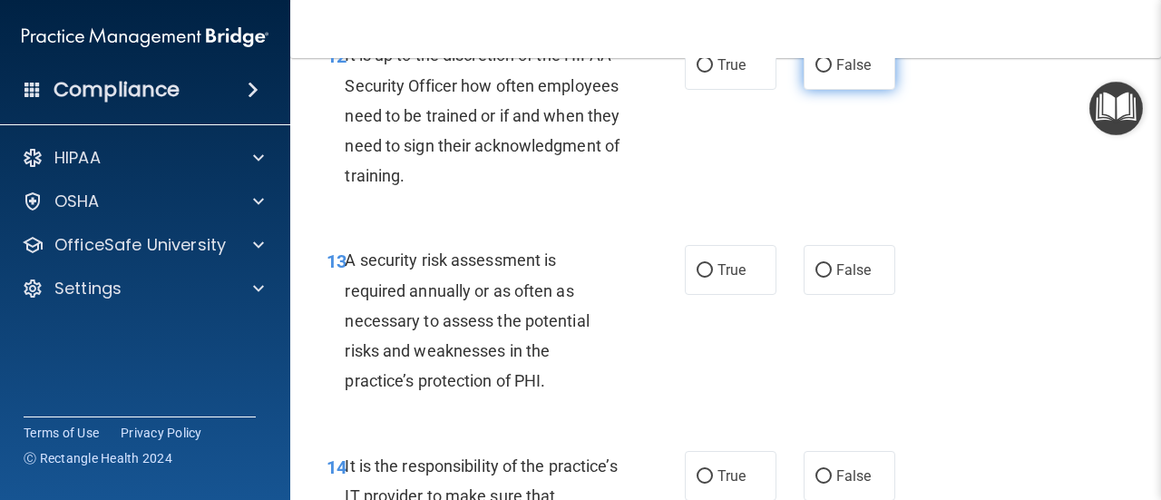
click at [840, 73] on span "False" at bounding box center [853, 64] width 35 height 17
click at [832, 73] on input "False" at bounding box center [824, 66] width 16 height 14
radio input "true"
drag, startPoint x: 840, startPoint y: 122, endPoint x: 824, endPoint y: 122, distance: 16.3
click at [824, 90] on label "False" at bounding box center [850, 65] width 92 height 50
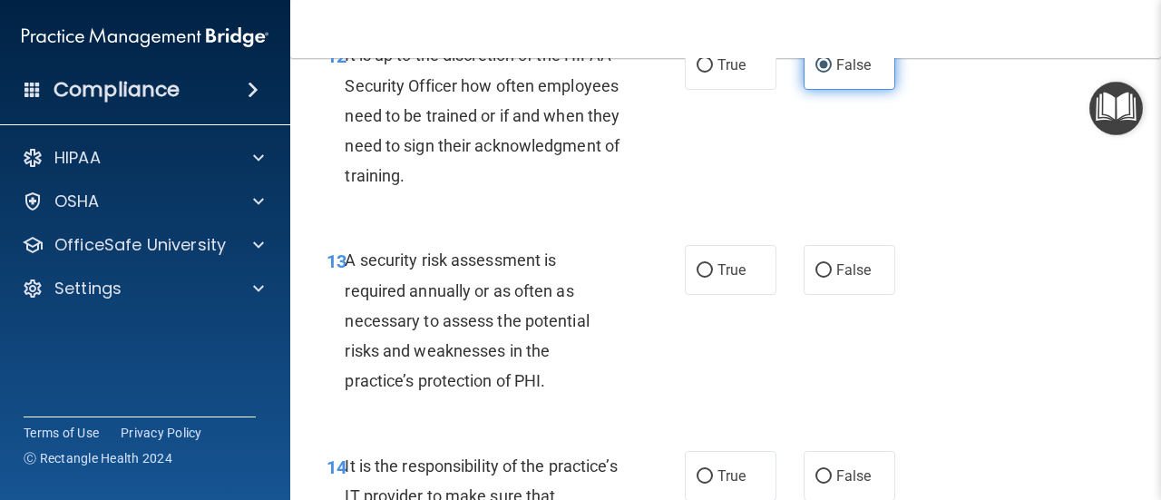
click at [824, 73] on input "False" at bounding box center [824, 66] width 16 height 14
click at [718, 278] on span "True" at bounding box center [732, 269] width 28 height 17
click at [713, 278] on input "True" at bounding box center [705, 271] width 16 height 14
radio input "true"
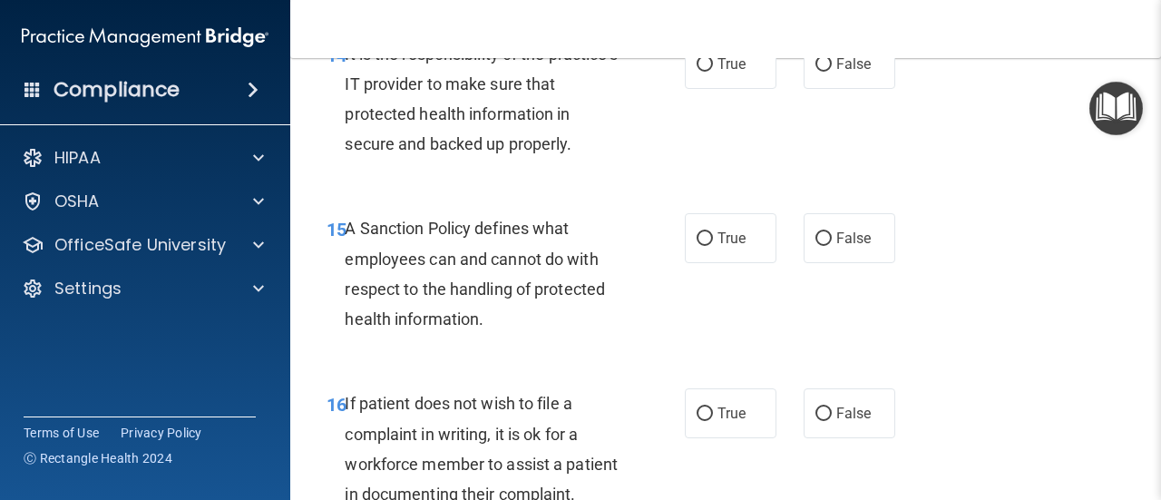
scroll to position [3084, 0]
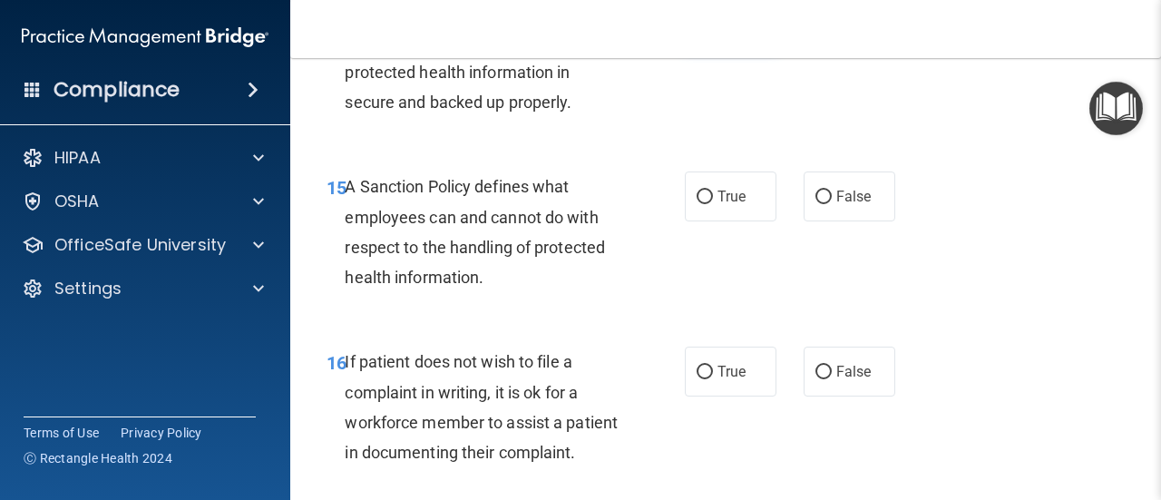
click at [720, 31] on span "True" at bounding box center [732, 22] width 28 height 17
click at [708, 47] on label "True" at bounding box center [731, 22] width 92 height 50
click at [708, 30] on input "True" at bounding box center [705, 23] width 16 height 14
radio input "true"
click at [845, 205] on span "False" at bounding box center [853, 196] width 35 height 17
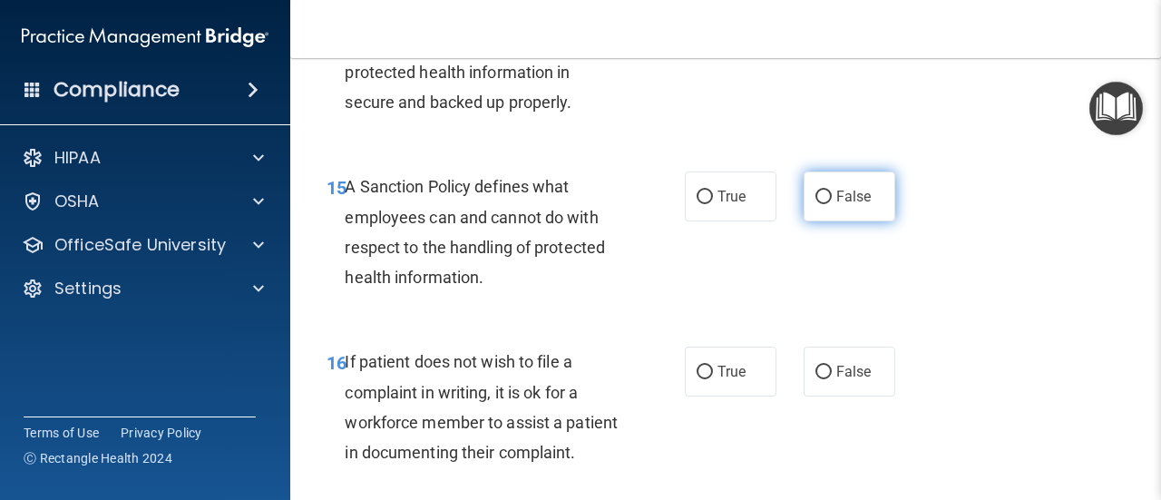
click at [832, 204] on input "False" at bounding box center [824, 198] width 16 height 14
radio input "true"
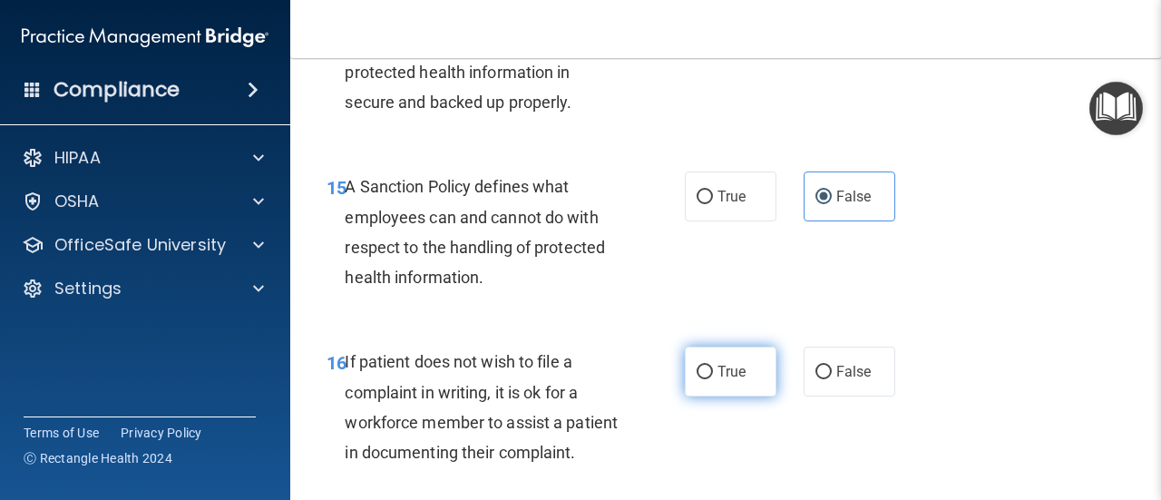
click at [728, 380] on span "True" at bounding box center [732, 371] width 28 height 17
click at [713, 379] on input "True" at bounding box center [705, 373] width 16 height 14
radio input "true"
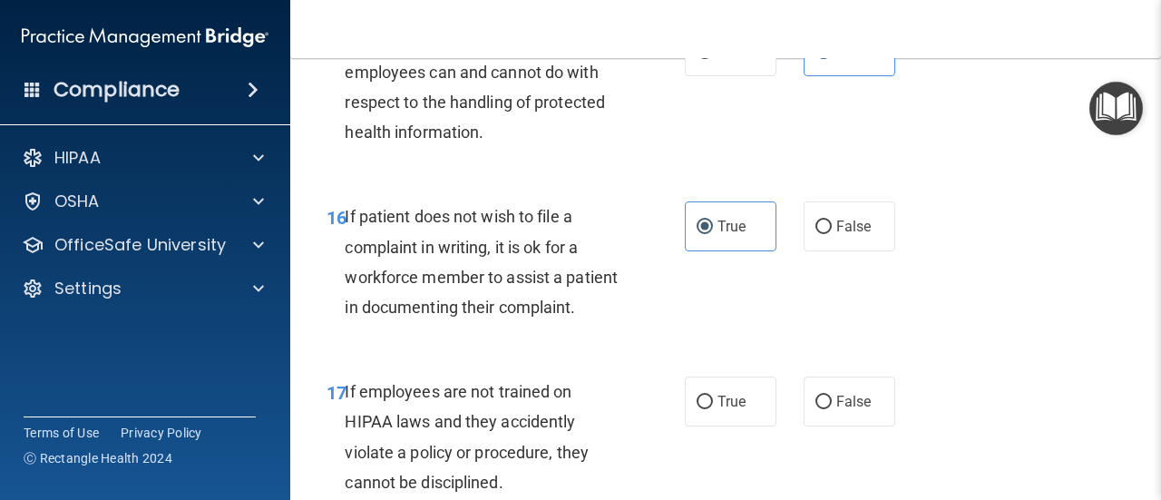
scroll to position [3356, 0]
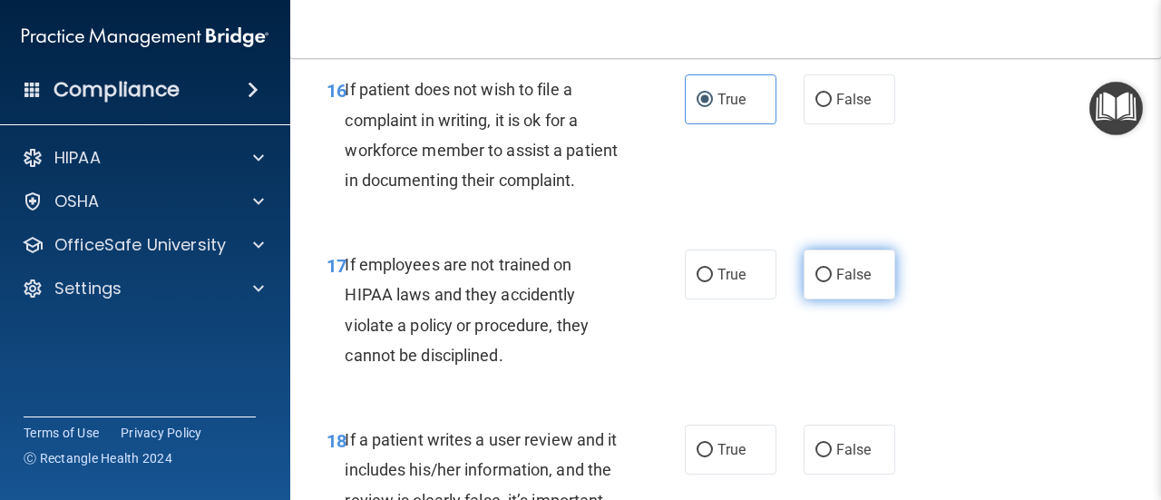
click at [825, 299] on label "False" at bounding box center [850, 274] width 92 height 50
click at [825, 282] on input "False" at bounding box center [824, 276] width 16 height 14
radio input "true"
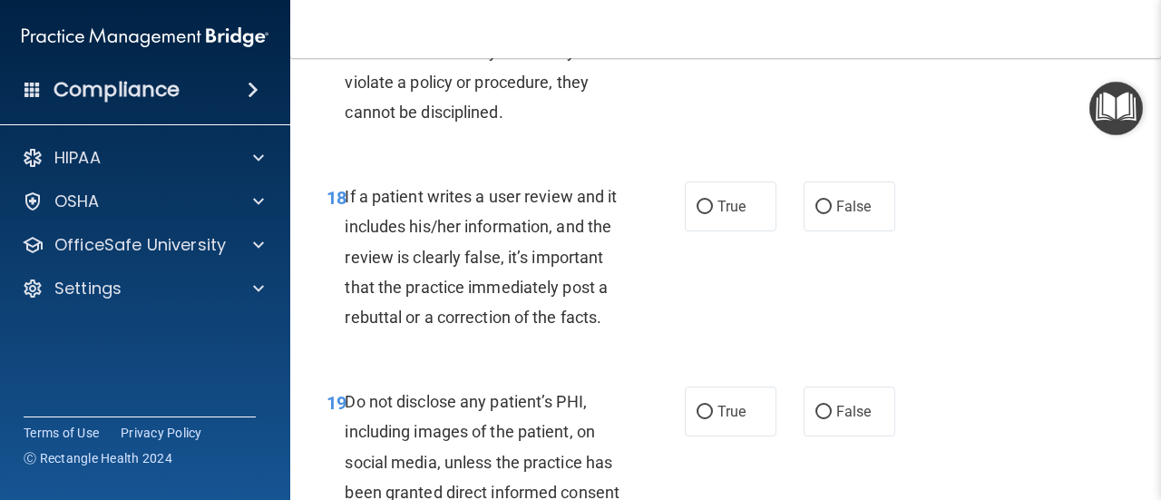
scroll to position [3719, 0]
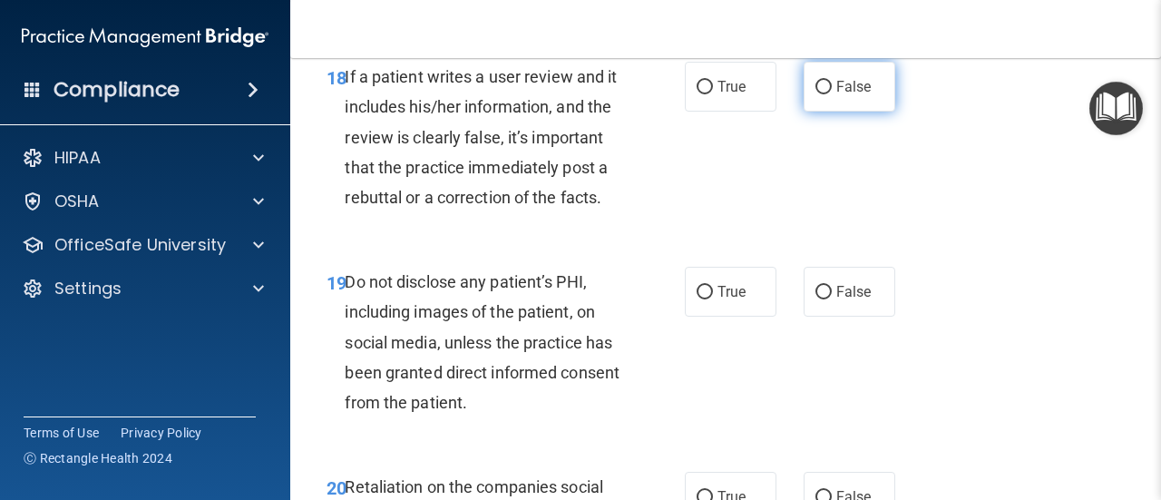
click at [856, 95] on span "False" at bounding box center [853, 86] width 35 height 17
click at [832, 94] on input "False" at bounding box center [824, 88] width 16 height 14
radio input "true"
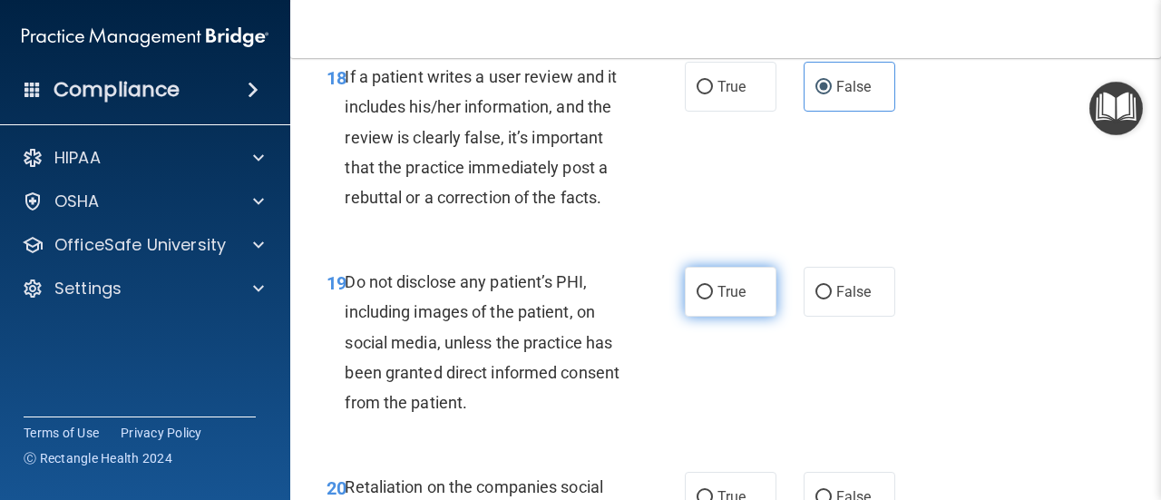
click at [722, 317] on label "True" at bounding box center [731, 292] width 92 height 50
click at [713, 299] on input "True" at bounding box center [705, 293] width 16 height 14
radio input "true"
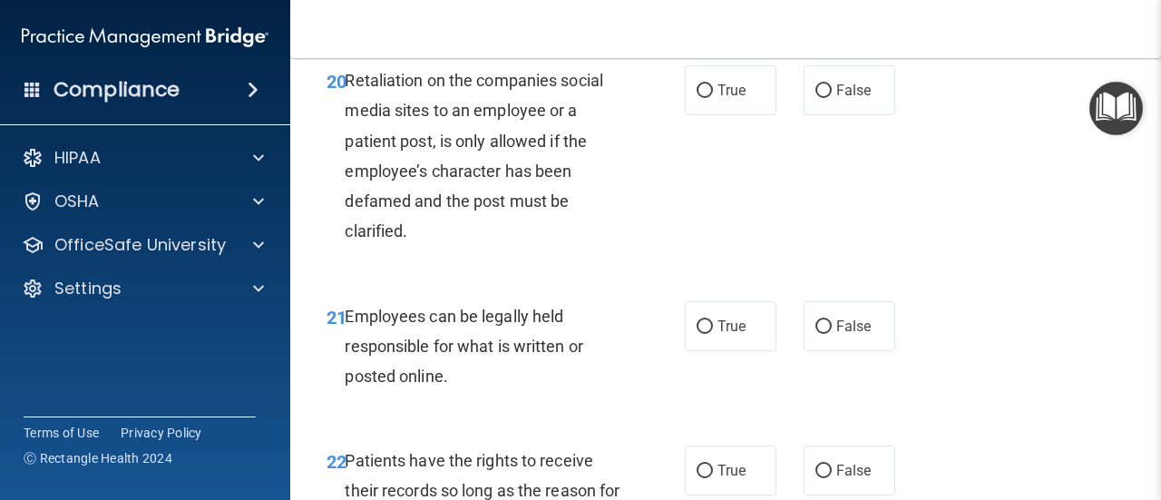
scroll to position [4173, 0]
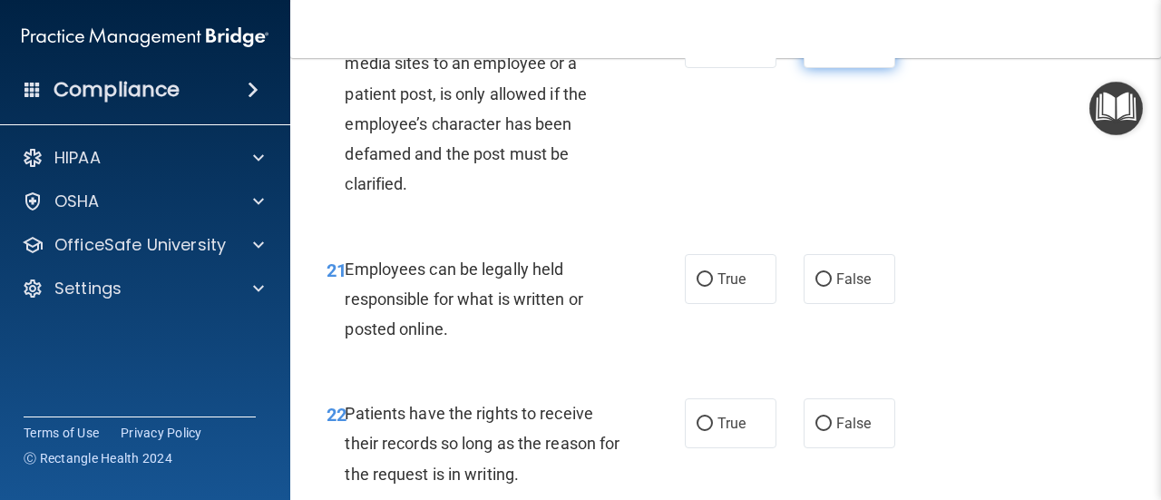
click at [836, 52] on span "False" at bounding box center [853, 42] width 35 height 17
click at [832, 51] on input "False" at bounding box center [824, 44] width 16 height 14
radio input "true"
drag, startPoint x: 713, startPoint y: 413, endPoint x: 719, endPoint y: 391, distance: 22.7
click at [713, 304] on label "True" at bounding box center [731, 279] width 92 height 50
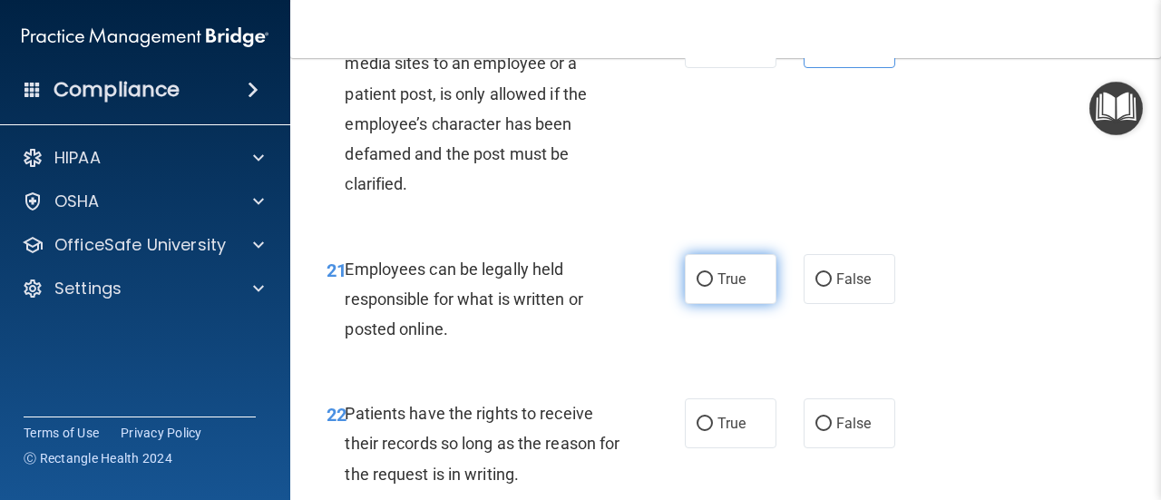
click at [713, 287] on input "True" at bounding box center [705, 280] width 16 height 14
radio input "true"
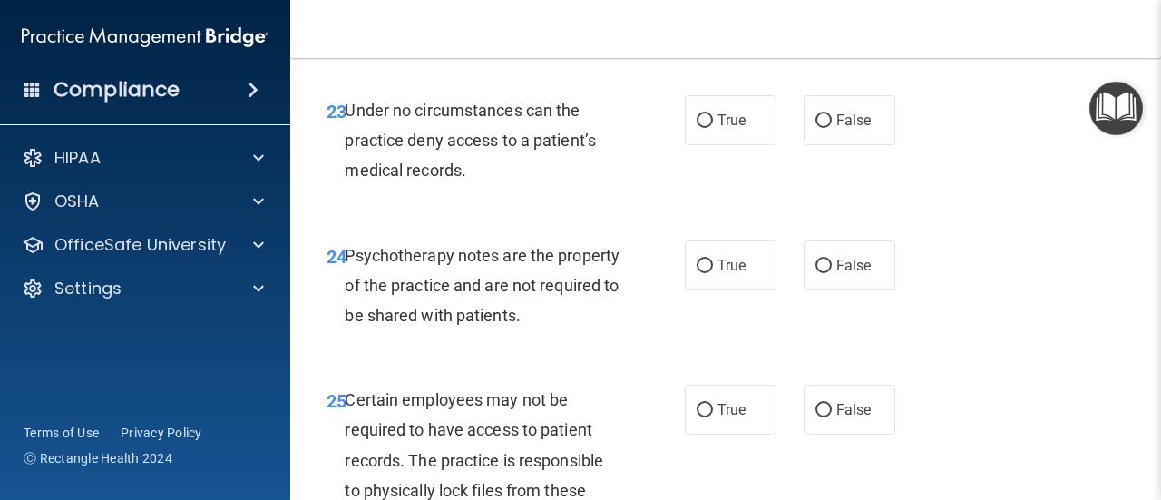
scroll to position [4626, 0]
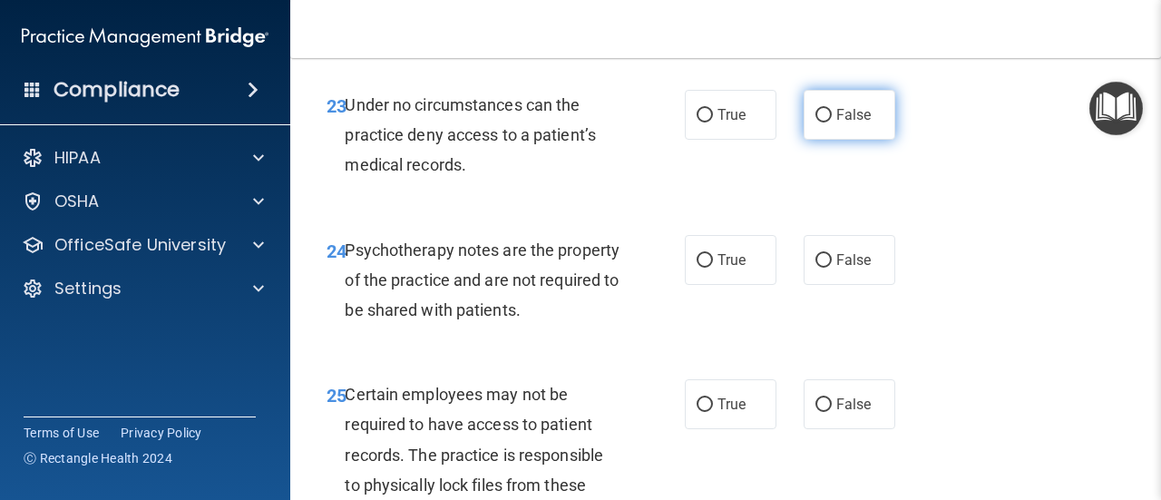
click at [837, 123] on span "False" at bounding box center [853, 114] width 35 height 17
click at [832, 122] on input "False" at bounding box center [824, 116] width 16 height 14
radio input "true"
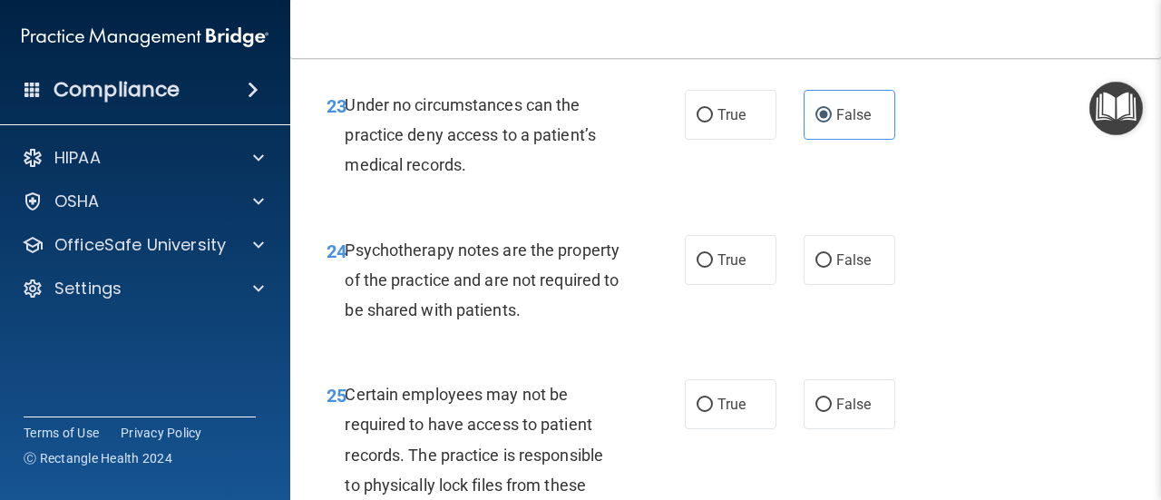
radio input "true"
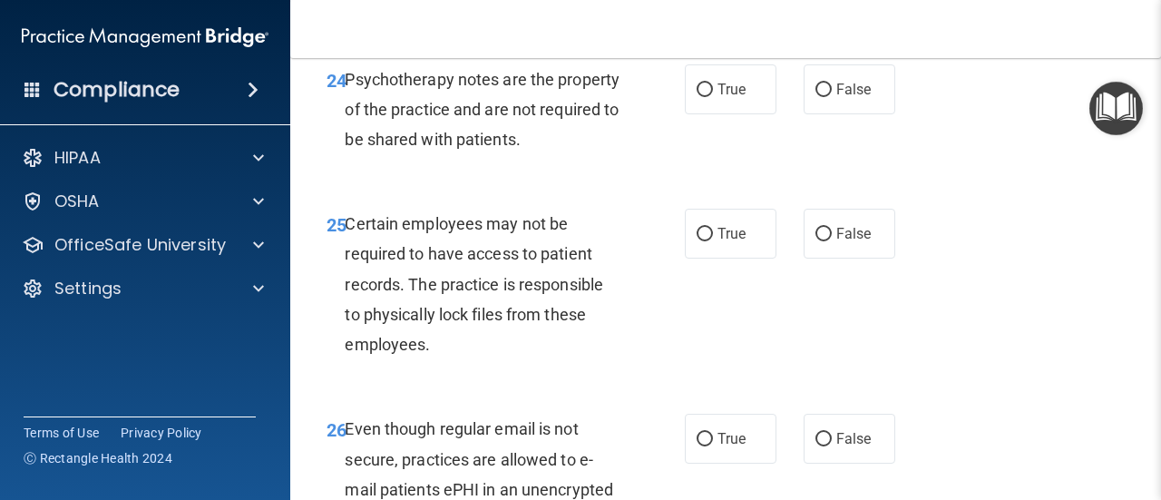
scroll to position [4808, 0]
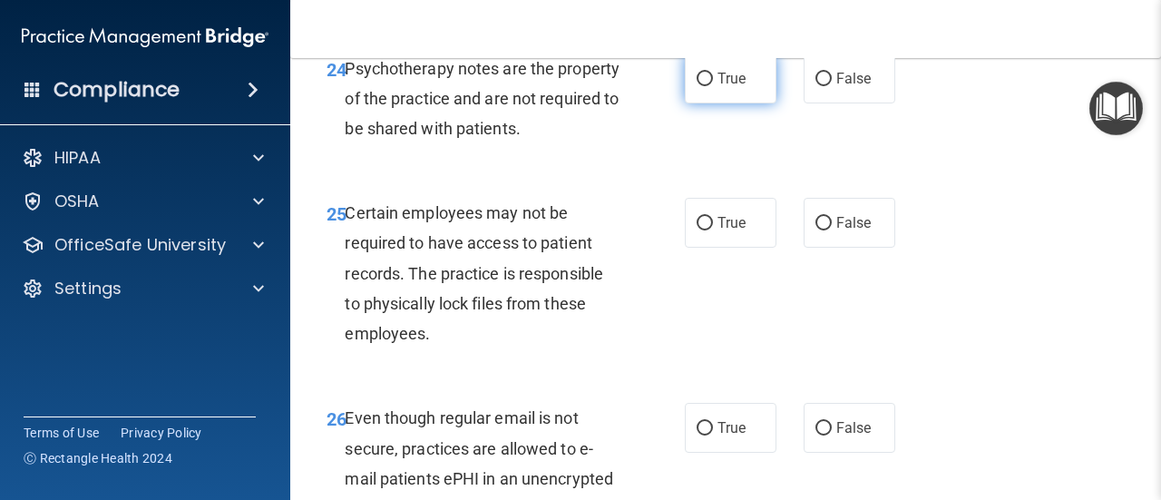
click at [724, 87] on span "True" at bounding box center [732, 78] width 28 height 17
click at [713, 86] on input "True" at bounding box center [705, 80] width 16 height 14
radio input "true"
click at [709, 248] on label "True" at bounding box center [731, 223] width 92 height 50
click at [709, 230] on input "True" at bounding box center [705, 224] width 16 height 14
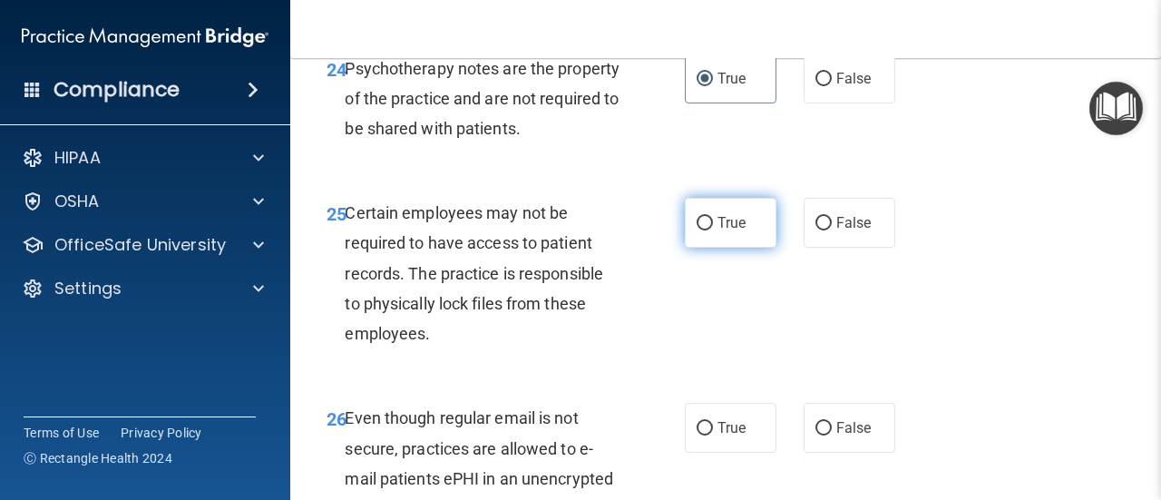
radio input "true"
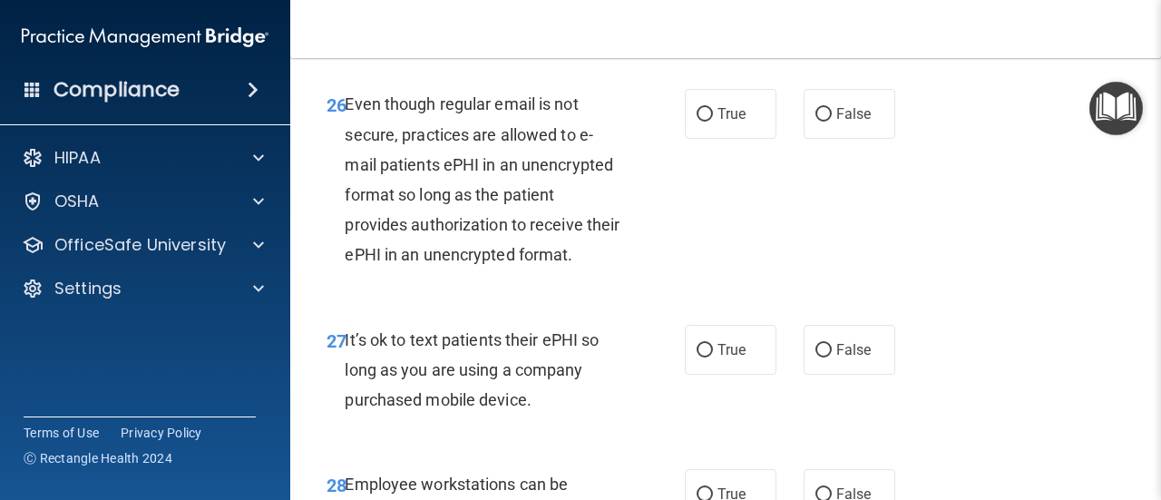
scroll to position [5171, 0]
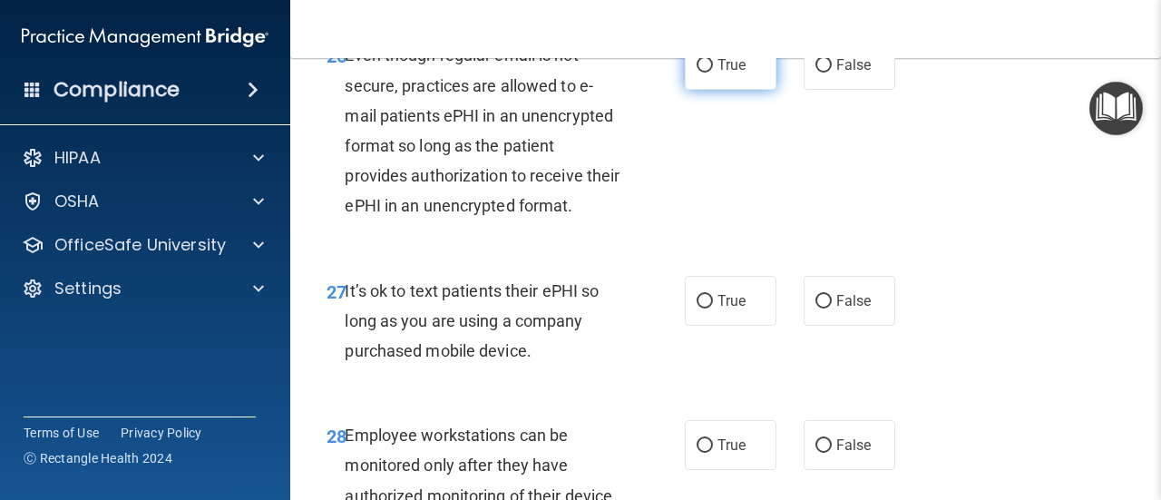
click at [735, 73] on span "True" at bounding box center [732, 64] width 28 height 17
click at [713, 73] on input "True" at bounding box center [705, 66] width 16 height 14
radio input "true"
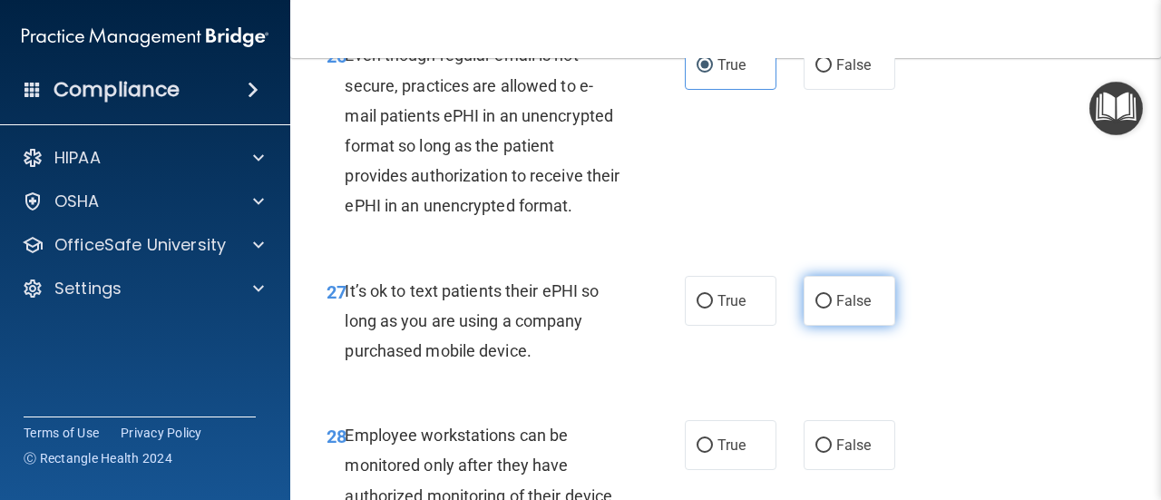
click at [821, 308] on input "False" at bounding box center [824, 302] width 16 height 14
radio input "true"
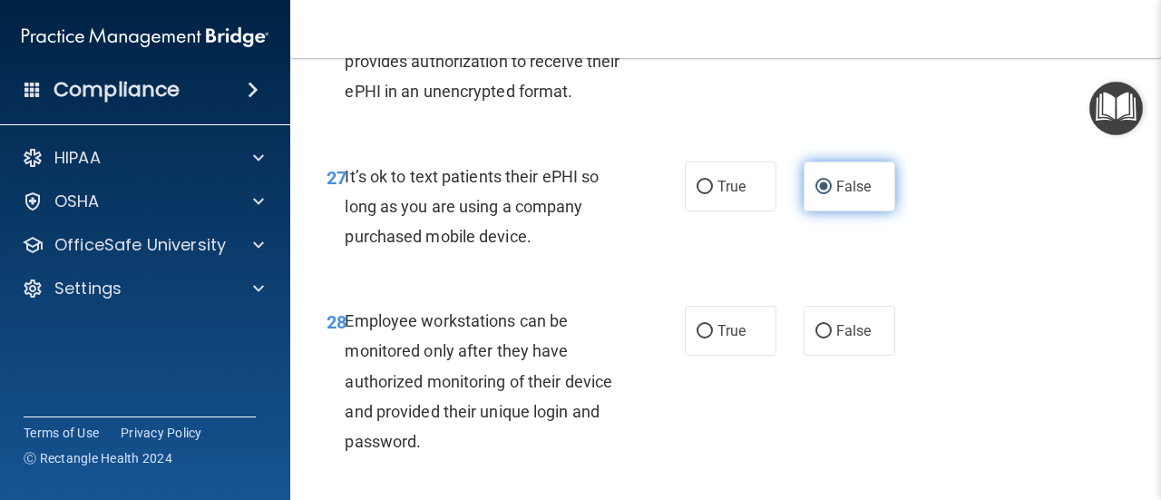
scroll to position [5443, 0]
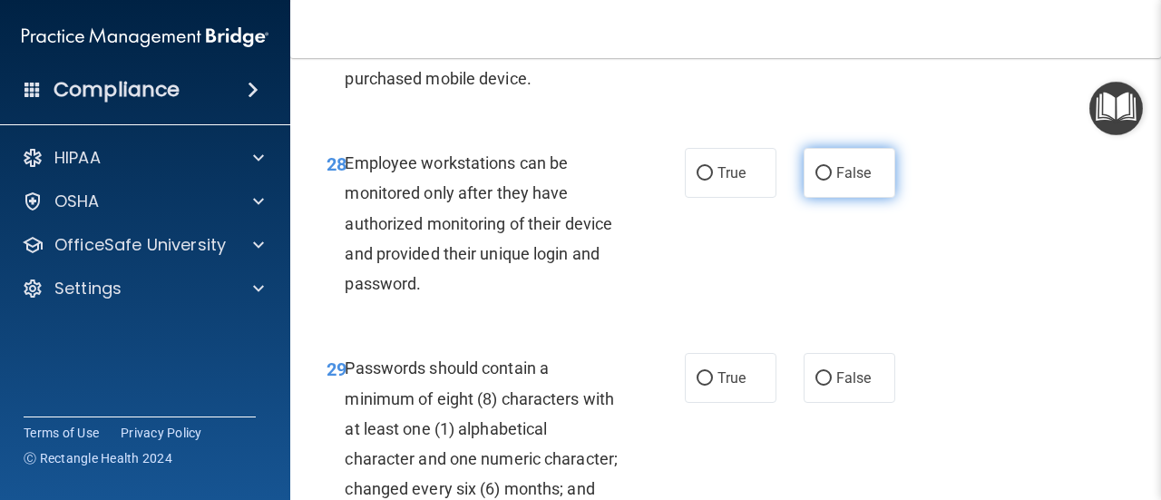
click at [816, 181] on input "False" at bounding box center [824, 174] width 16 height 14
radio input "true"
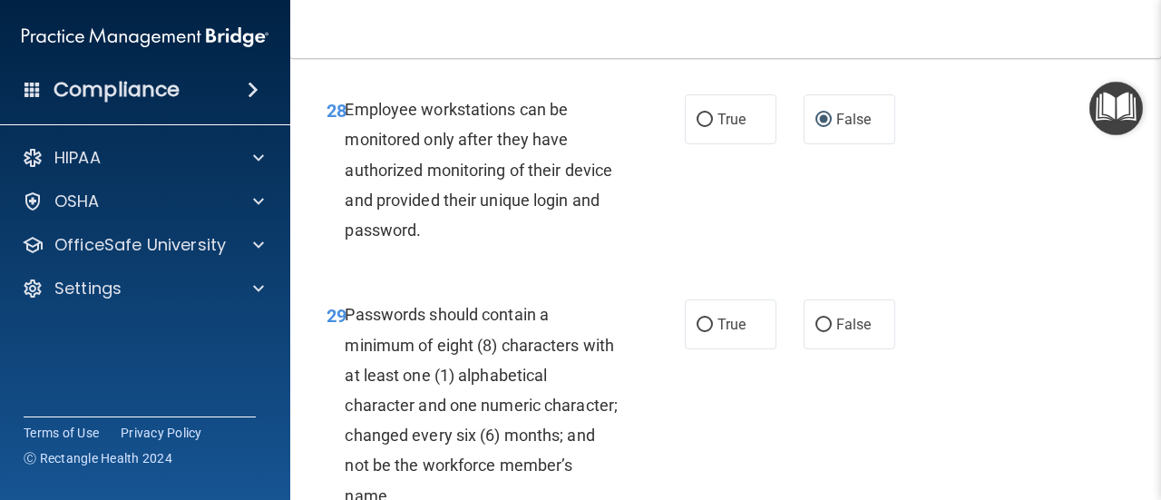
scroll to position [5624, 0]
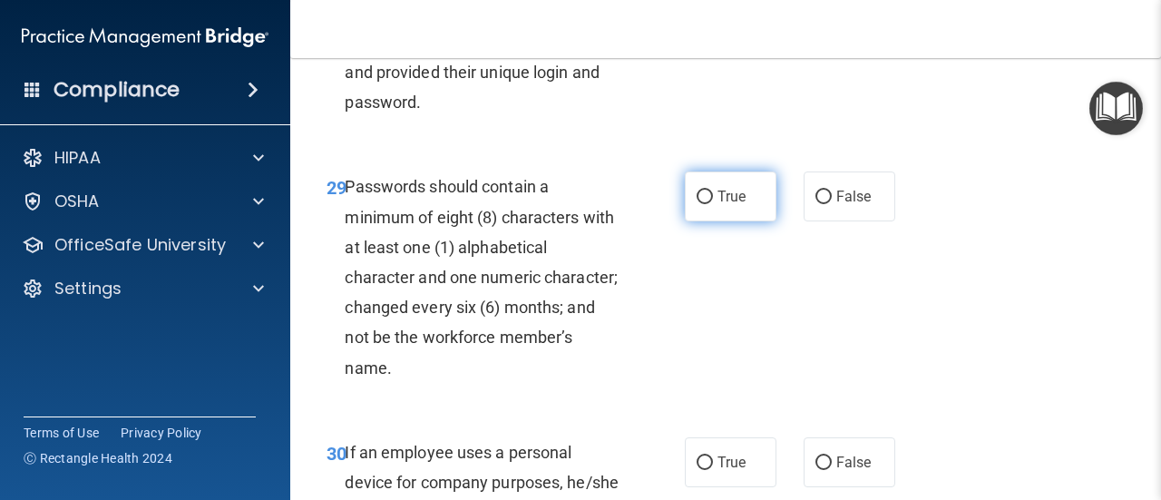
click at [703, 204] on input "True" at bounding box center [705, 198] width 16 height 14
radio input "true"
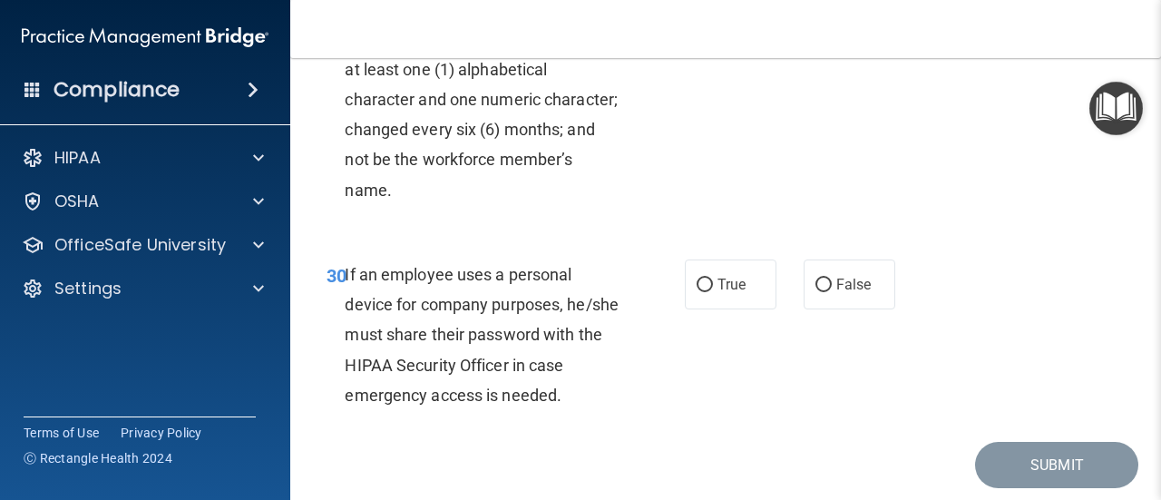
scroll to position [5806, 0]
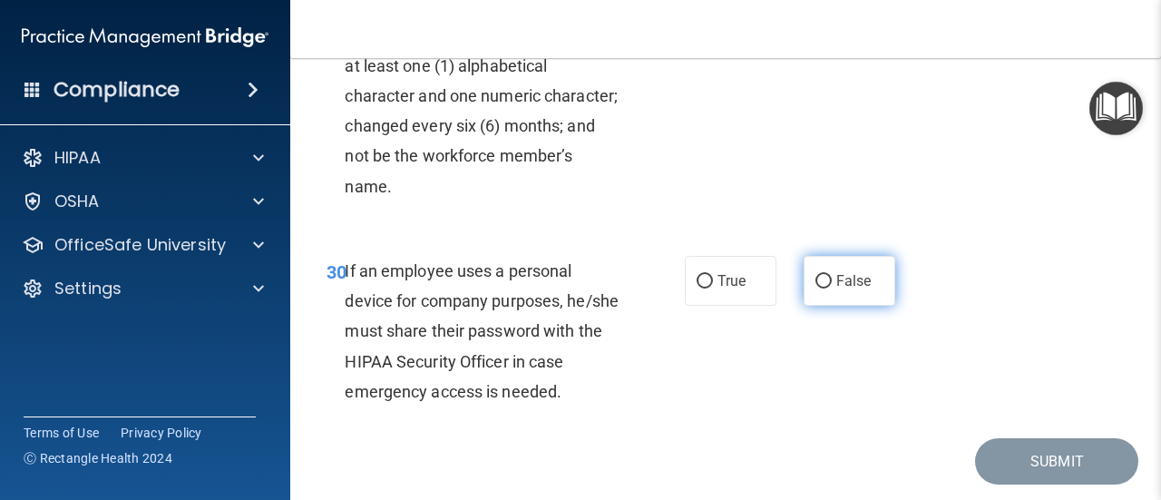
click at [836, 289] on span "False" at bounding box center [853, 280] width 35 height 17
click at [829, 288] on input "False" at bounding box center [824, 282] width 16 height 14
radio input "true"
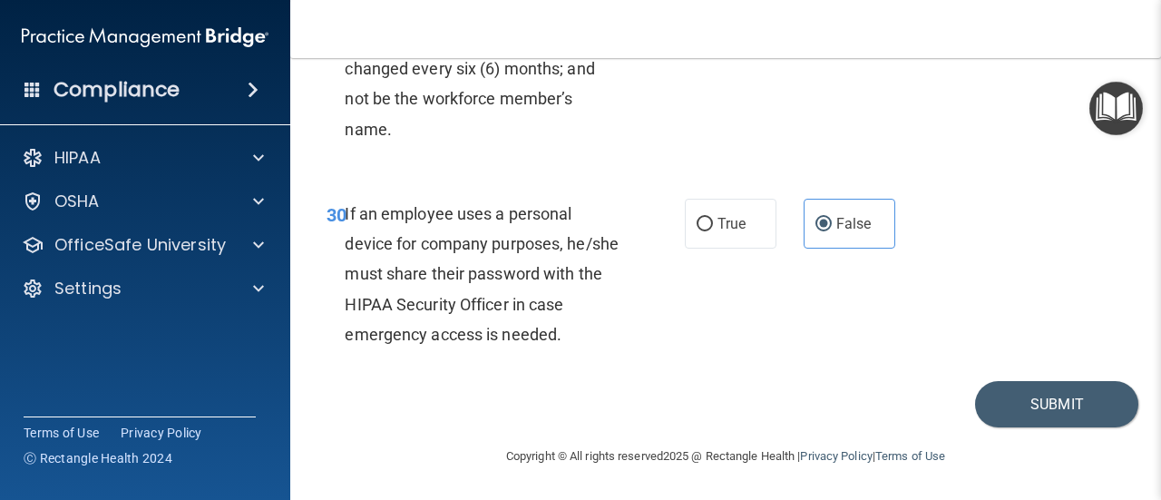
scroll to position [5982, 0]
click at [1052, 404] on button "Submit" at bounding box center [1056, 404] width 163 height 46
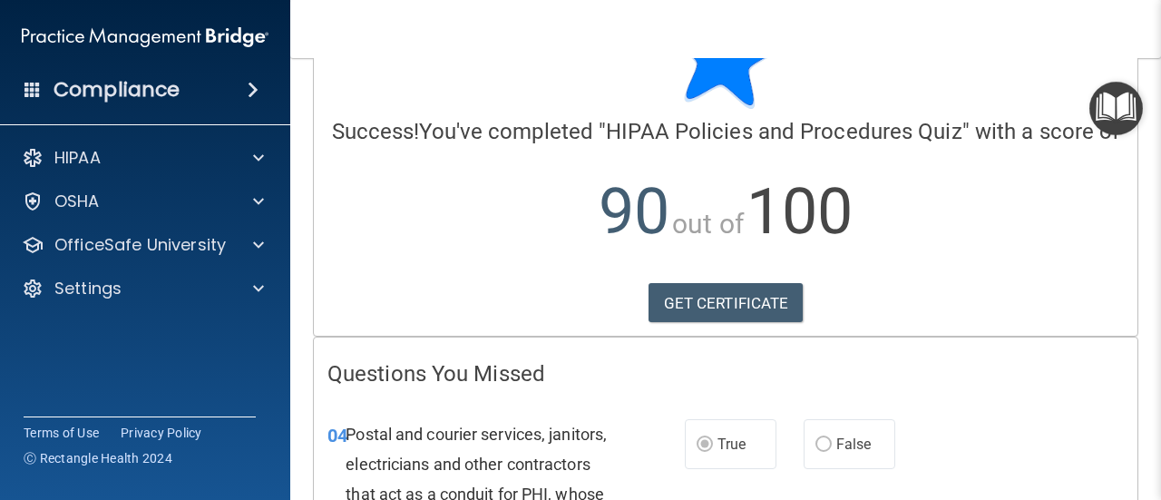
scroll to position [65, 0]
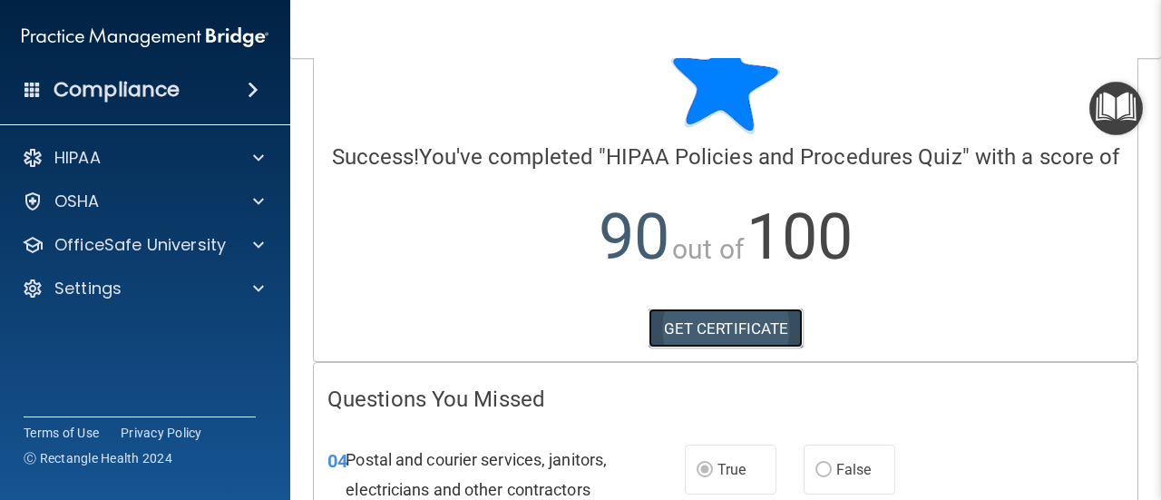
click at [711, 342] on link "GET CERTIFICATE" at bounding box center [726, 328] width 155 height 40
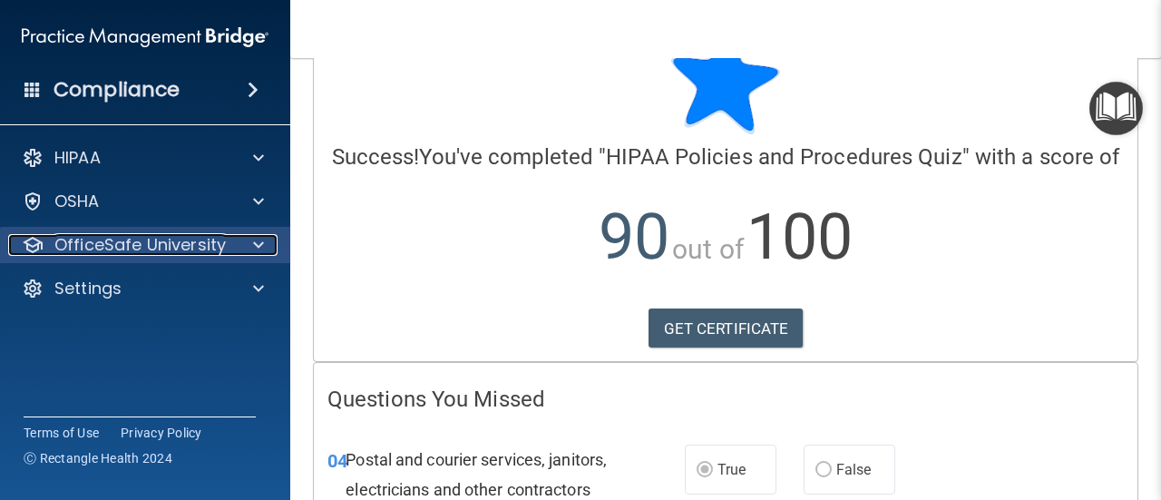
click at [265, 248] on div at bounding box center [255, 245] width 45 height 22
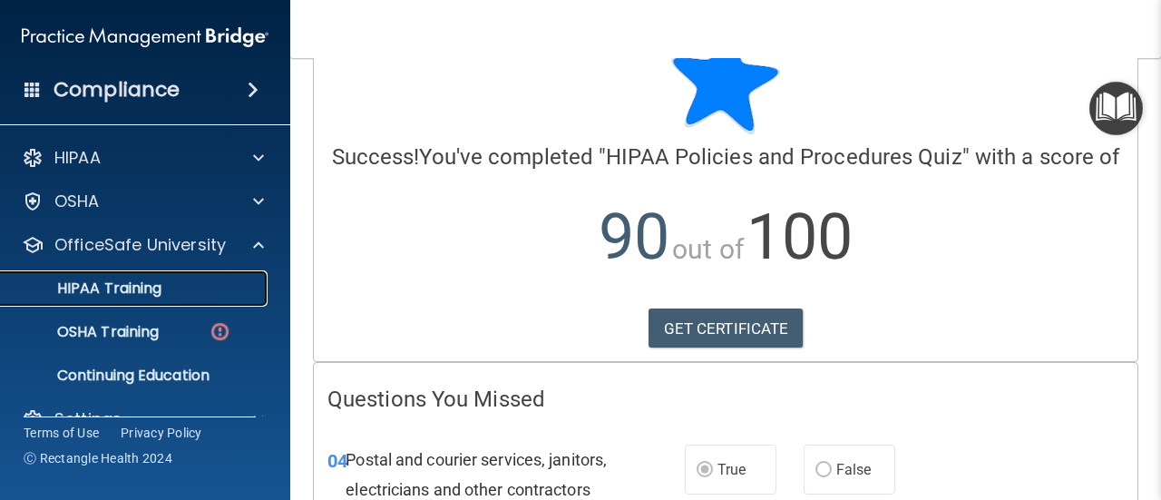
click at [131, 290] on p "HIPAA Training" at bounding box center [87, 288] width 150 height 18
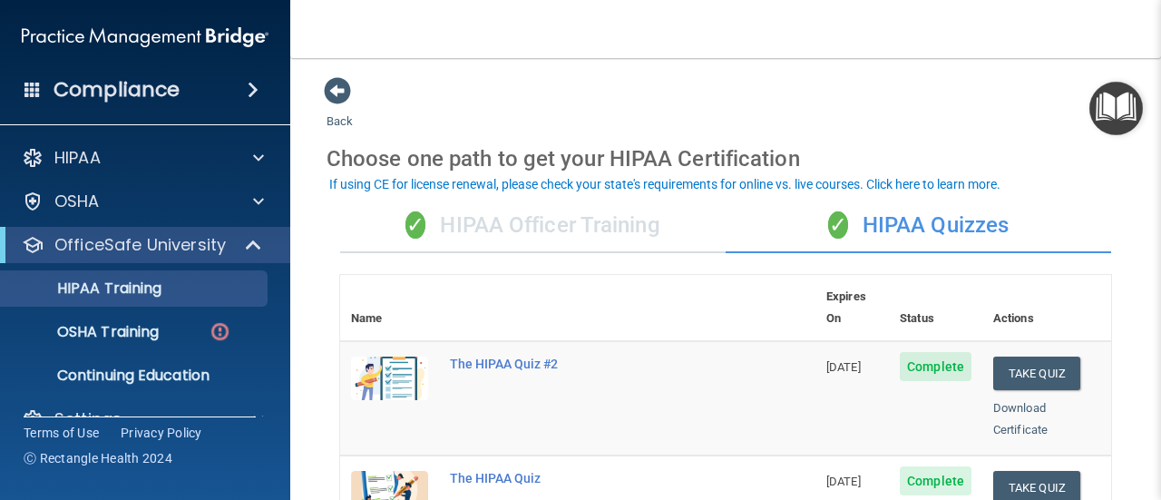
click at [556, 217] on div "✓ HIPAA Officer Training" at bounding box center [533, 226] width 386 height 54
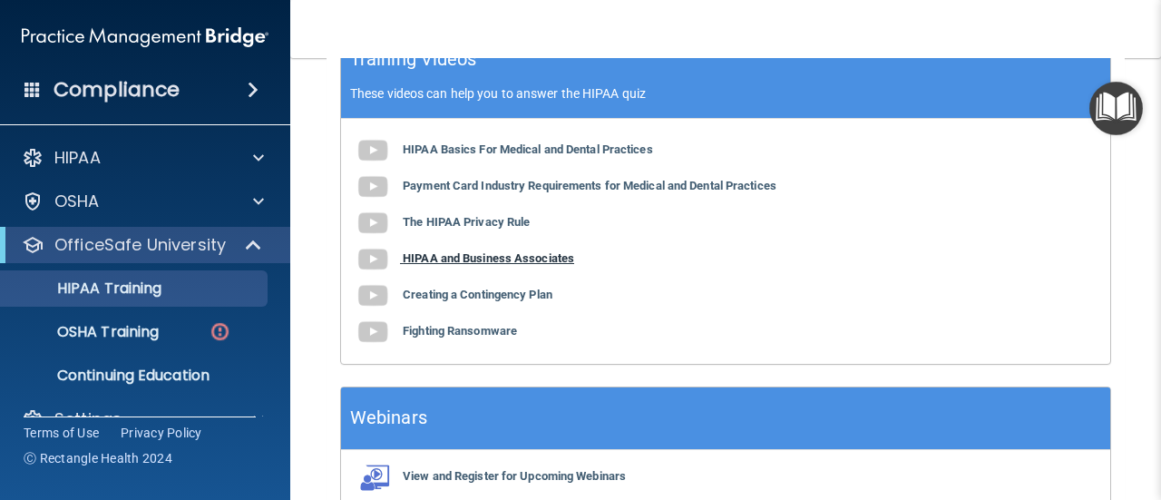
scroll to position [800, 0]
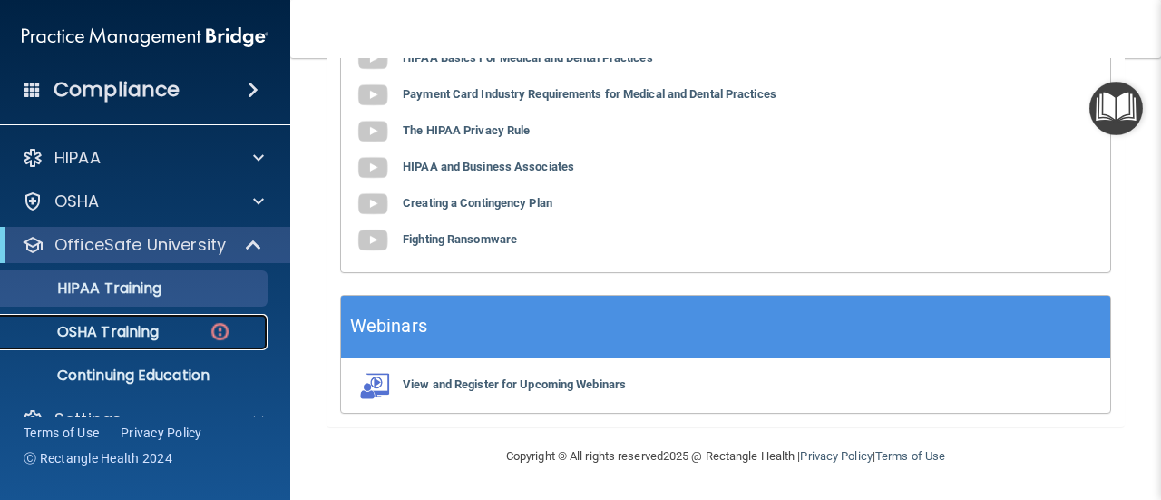
click at [107, 327] on p "OSHA Training" at bounding box center [85, 332] width 147 height 18
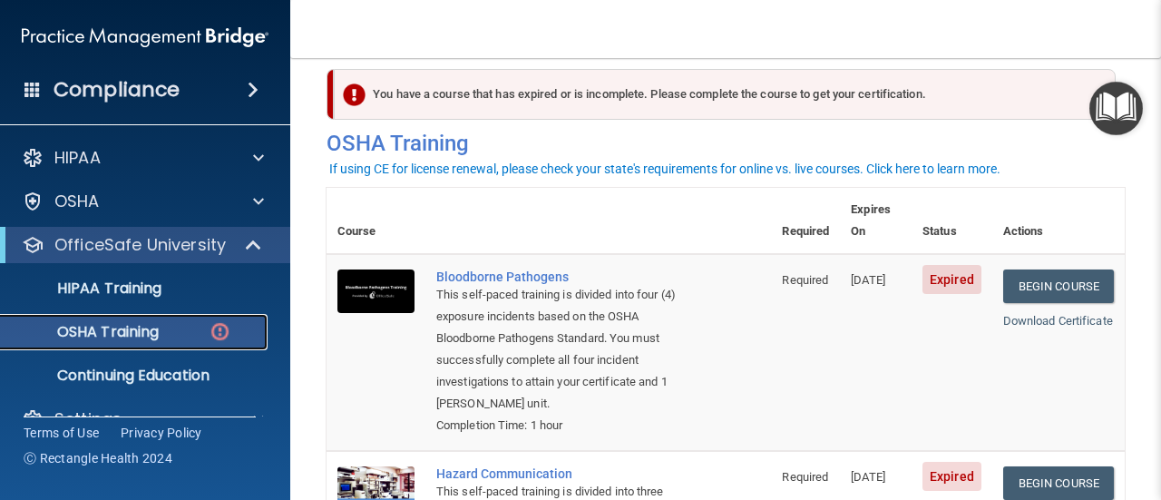
scroll to position [22, 0]
